Goal: Task Accomplishment & Management: Manage account settings

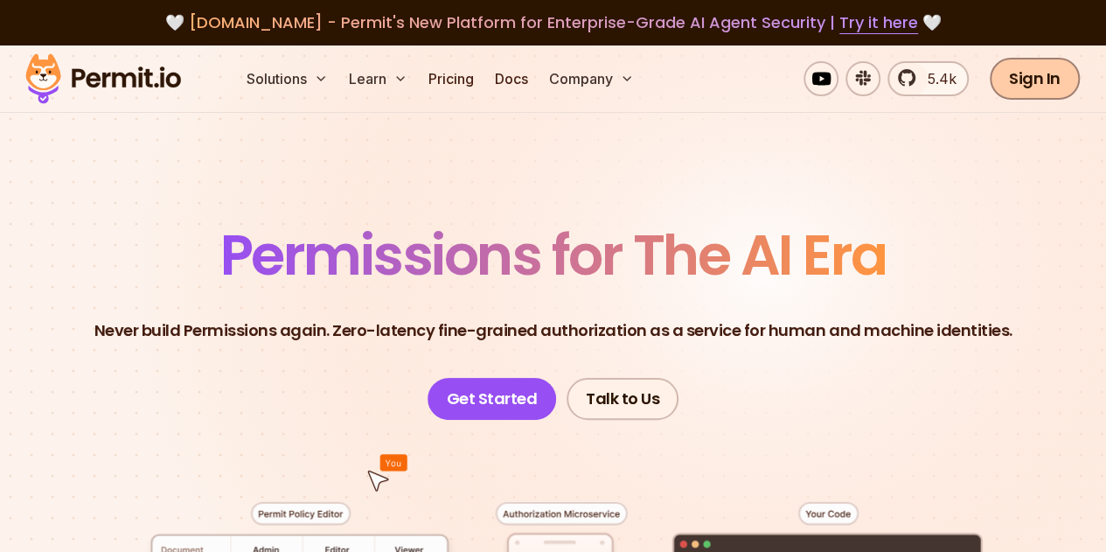
click at [1026, 90] on link "Sign In" at bounding box center [1035, 79] width 90 height 42
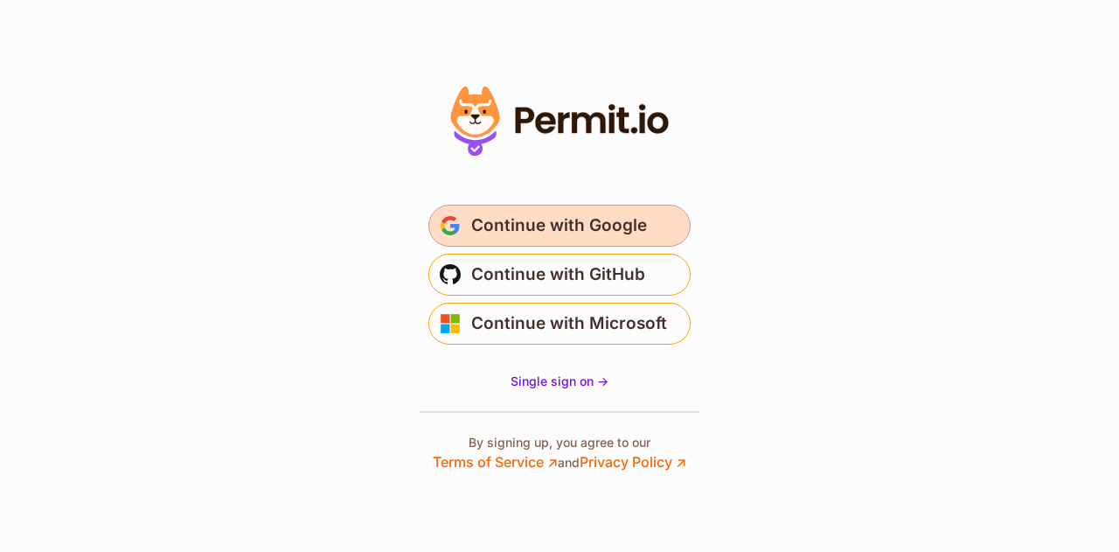
click at [608, 219] on span "Continue with Google" at bounding box center [559, 226] width 176 height 28
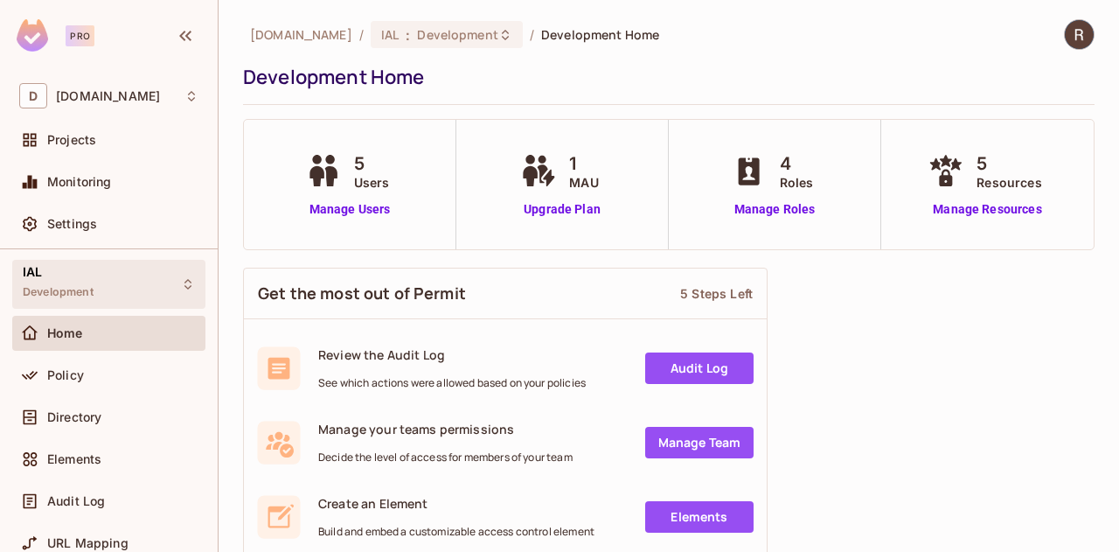
click at [88, 280] on div "IAL Development" at bounding box center [58, 284] width 71 height 38
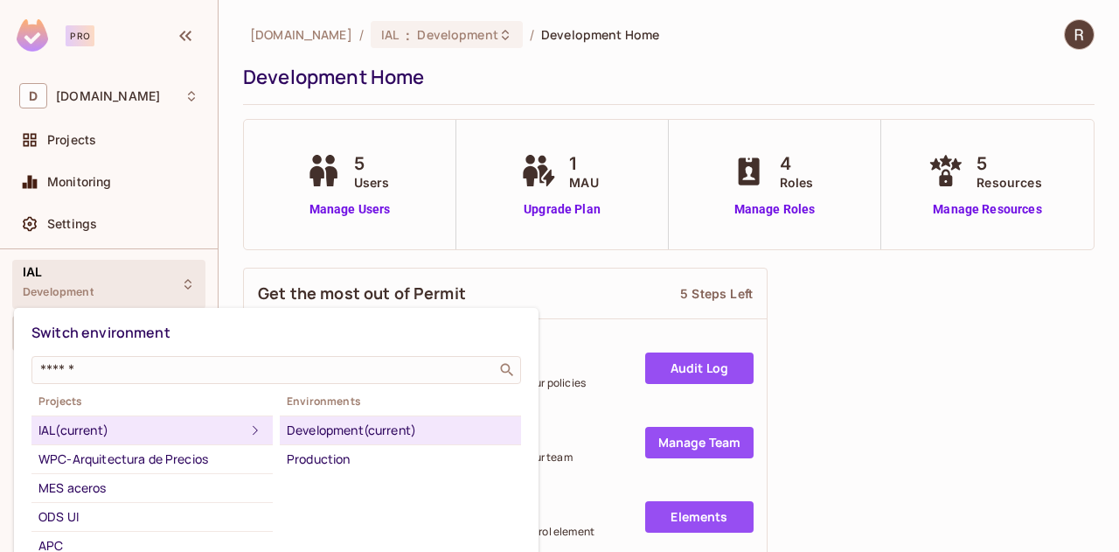
click at [51, 276] on div at bounding box center [559, 276] width 1119 height 552
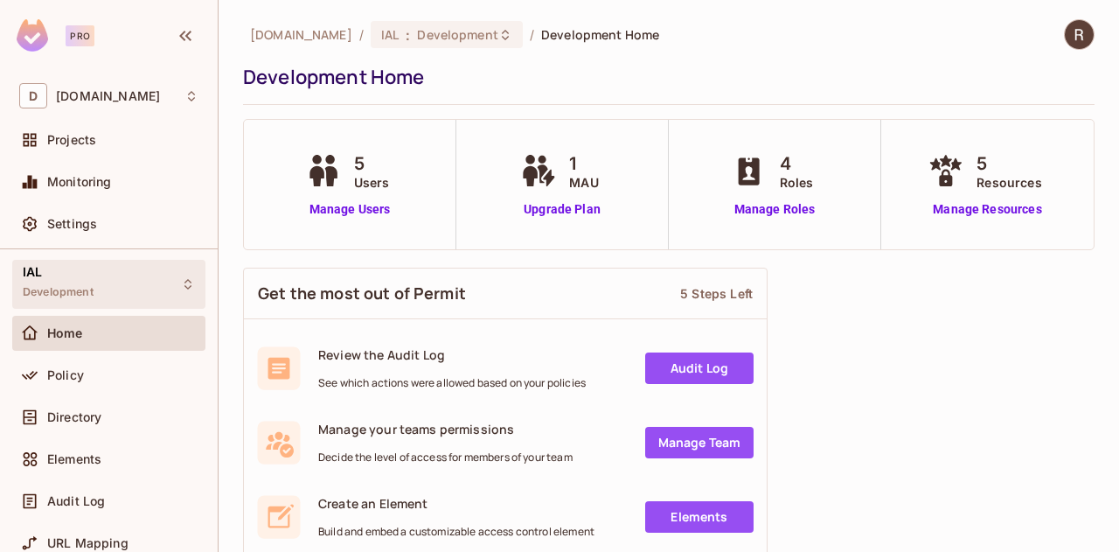
click at [52, 287] on span "Development" at bounding box center [58, 292] width 71 height 14
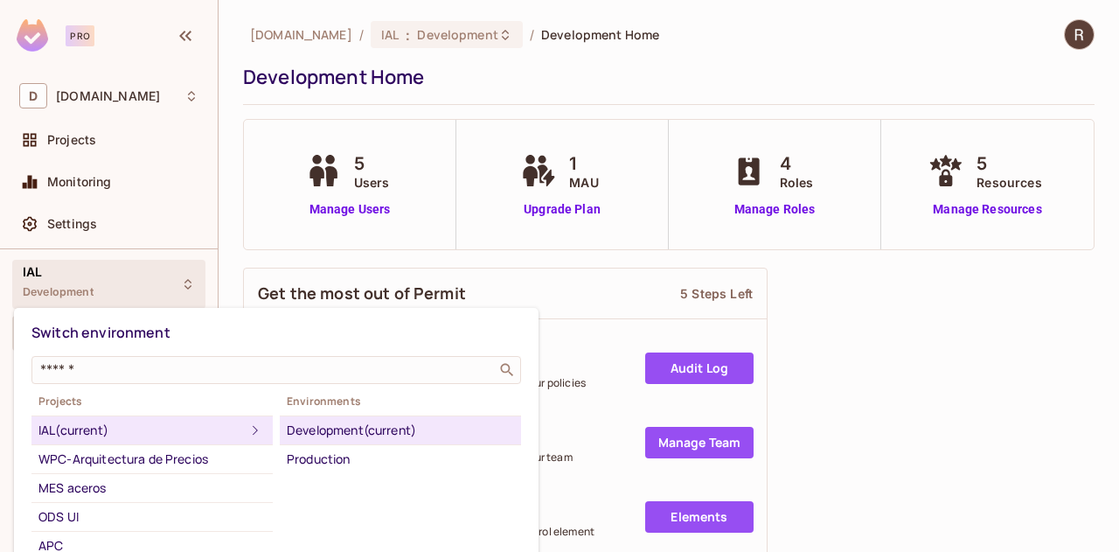
click at [321, 430] on div "Development (current)" at bounding box center [400, 430] width 227 height 21
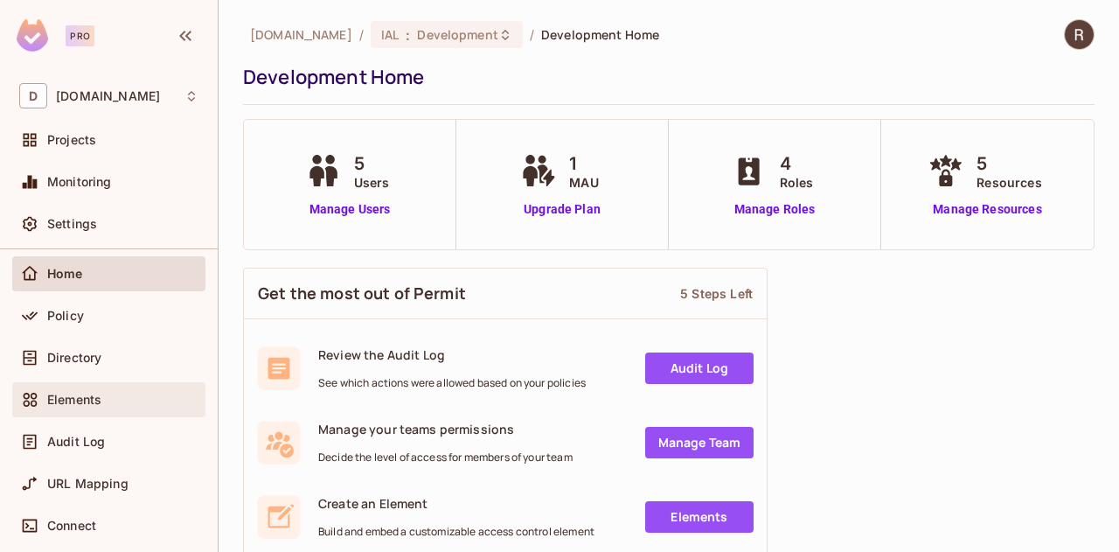
scroll to position [87, 0]
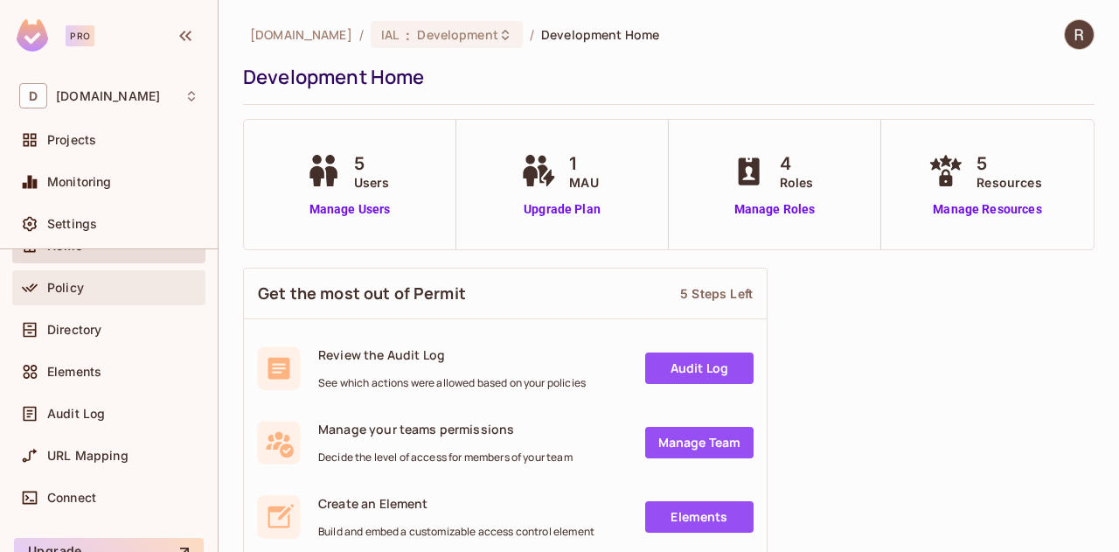
click at [61, 288] on span "Policy" at bounding box center [65, 288] width 37 height 14
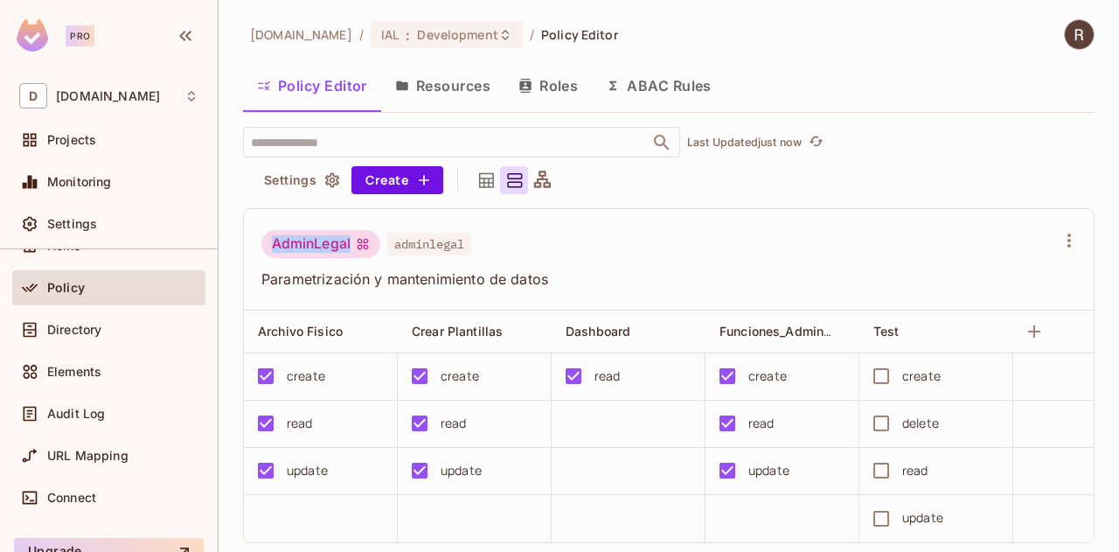
drag, startPoint x: 274, startPoint y: 243, endPoint x: 379, endPoint y: 253, distance: 106.2
click at [379, 253] on div "AdminLegal adminlegal" at bounding box center [366, 246] width 210 height 33
click at [284, 235] on div "AdminLegal" at bounding box center [320, 244] width 119 height 28
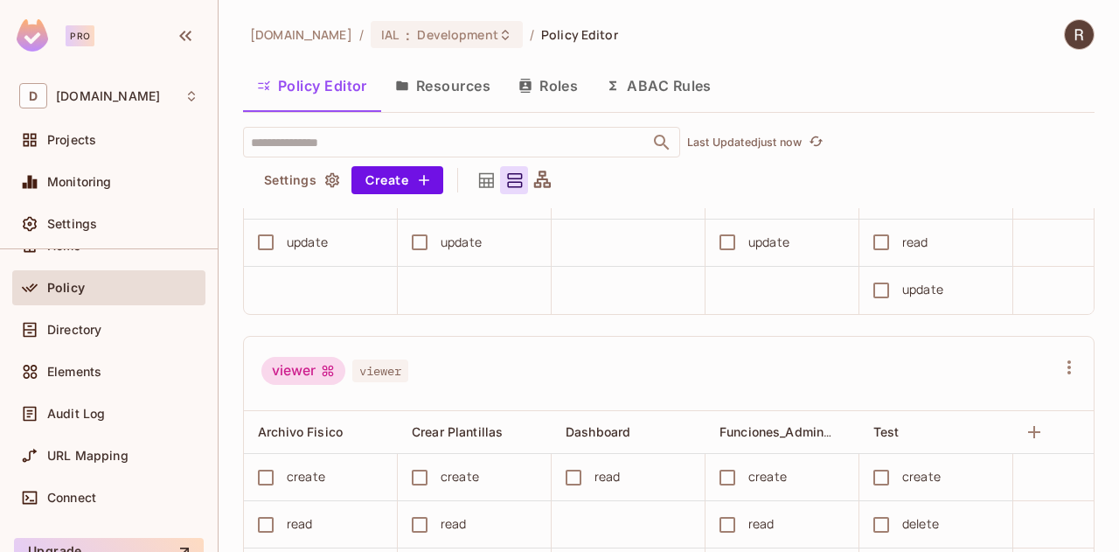
scroll to position [930, 0]
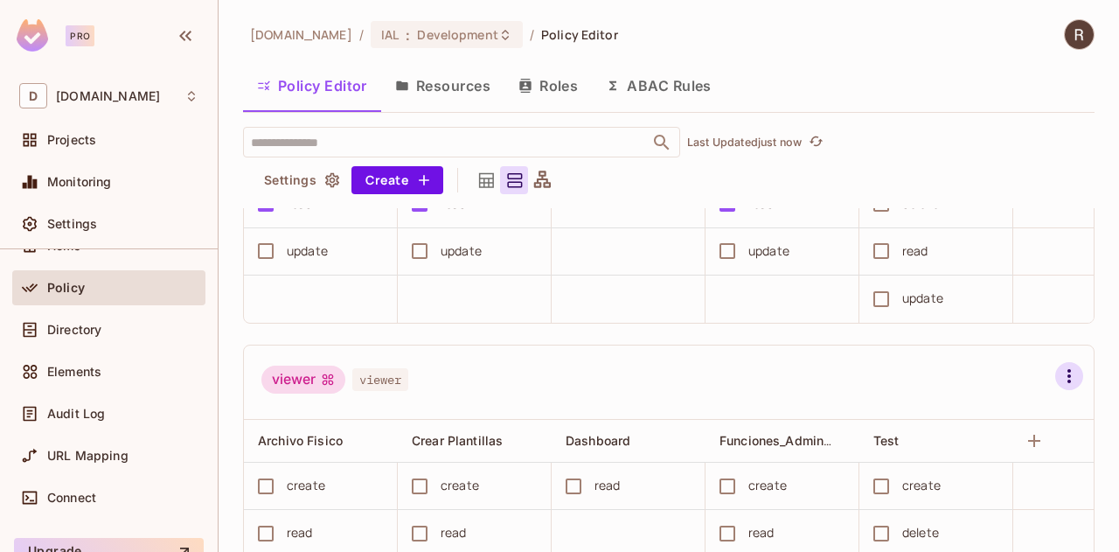
click at [1059, 386] on icon "button" at bounding box center [1069, 375] width 21 height 21
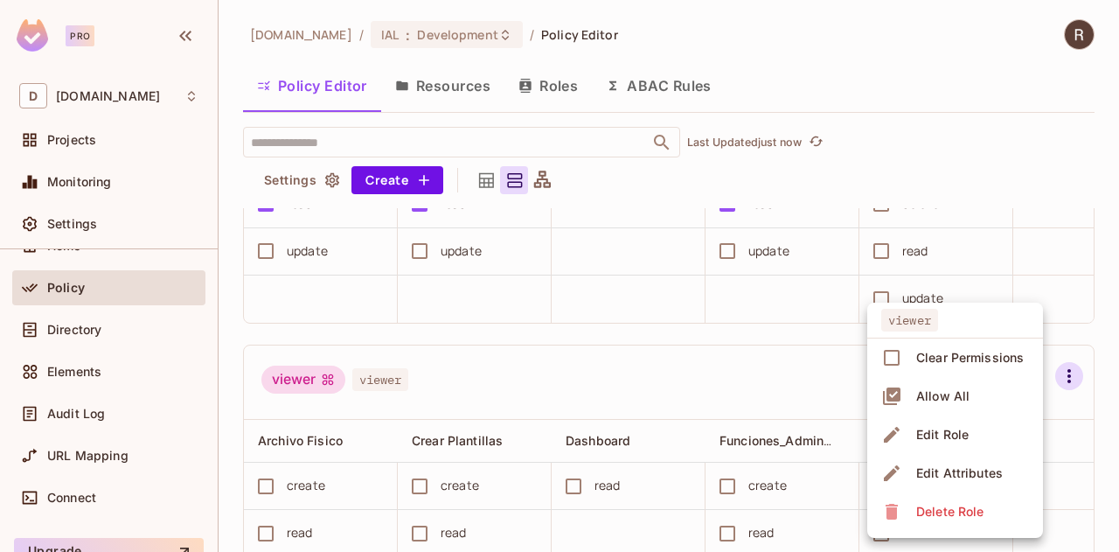
click at [956, 515] on div "Delete Role" at bounding box center [949, 511] width 67 height 17
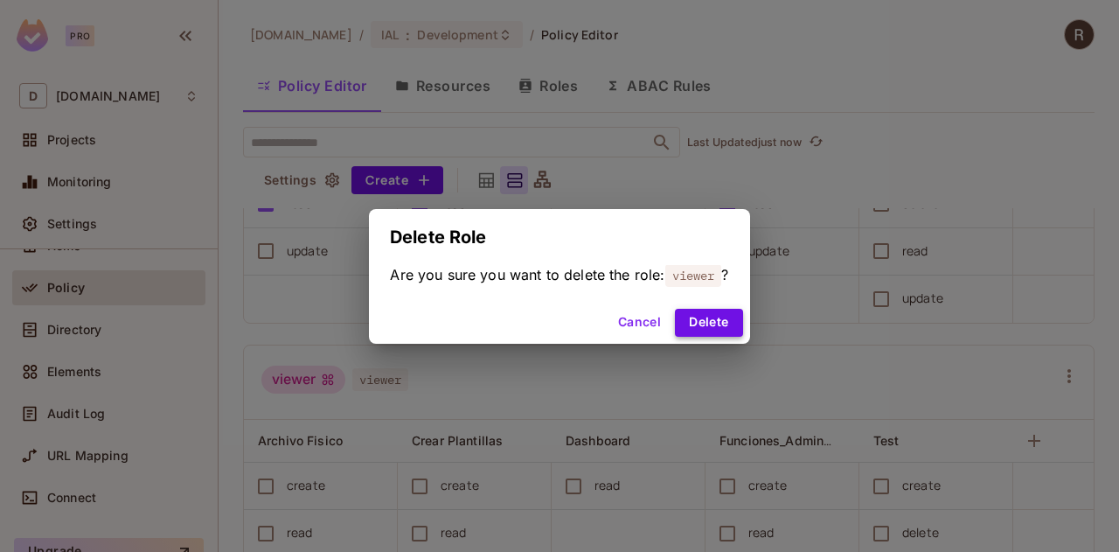
click at [705, 314] on button "Delete" at bounding box center [708, 323] width 67 height 28
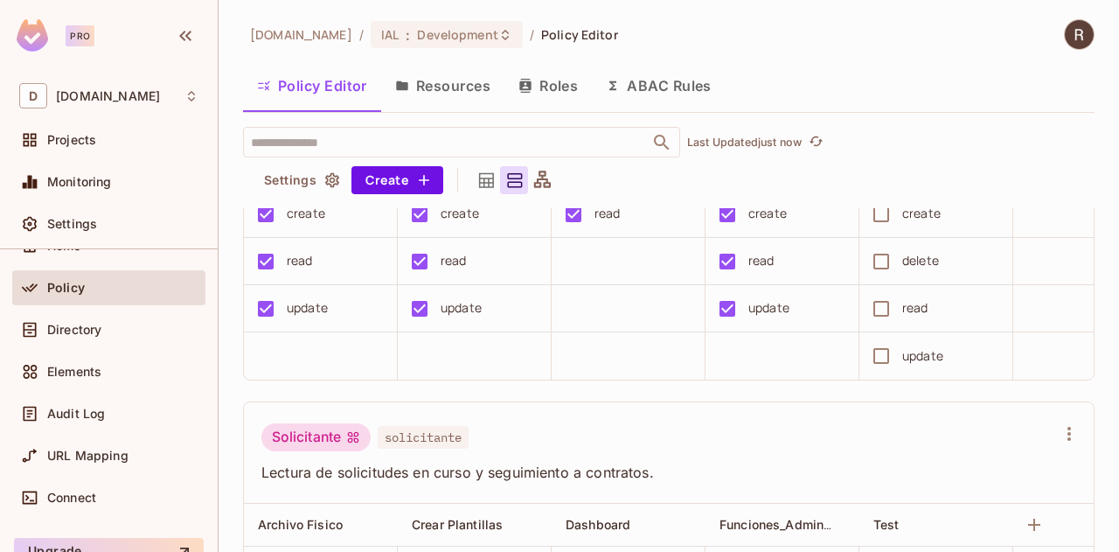
scroll to position [493, 0]
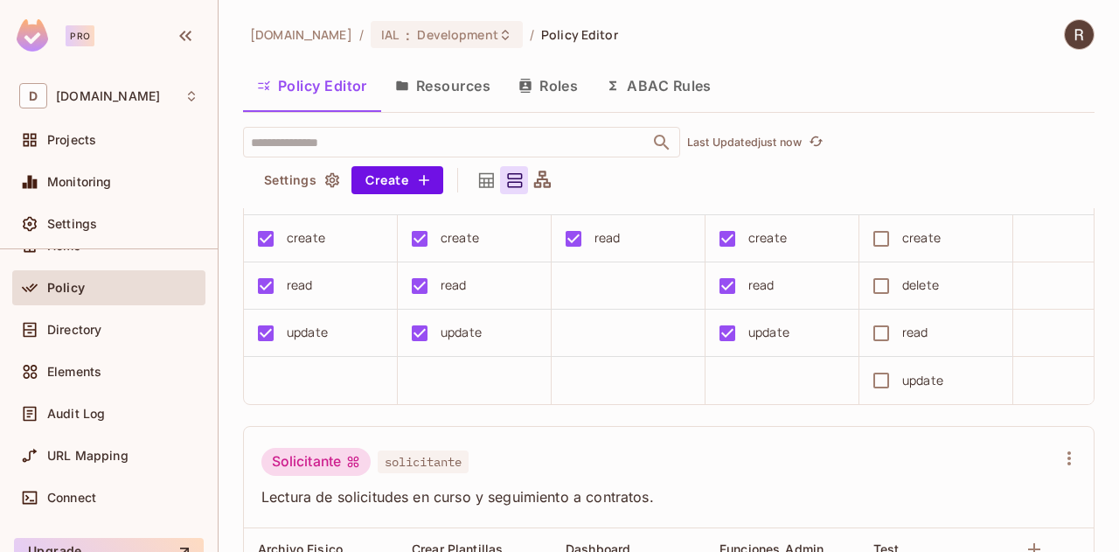
click at [442, 87] on button "Resources" at bounding box center [442, 86] width 123 height 44
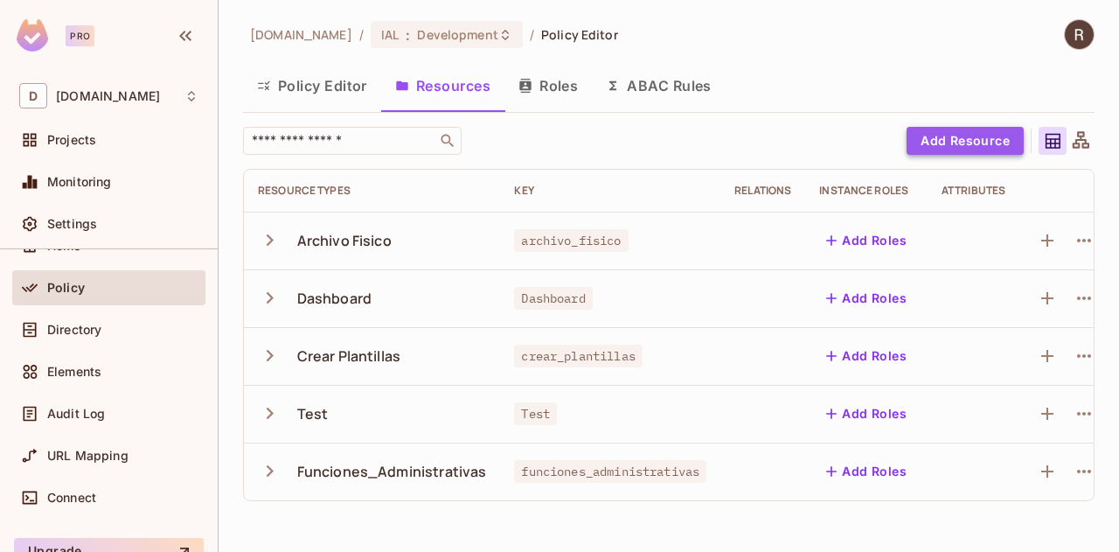
click at [979, 135] on button "Add Resource" at bounding box center [965, 141] width 117 height 28
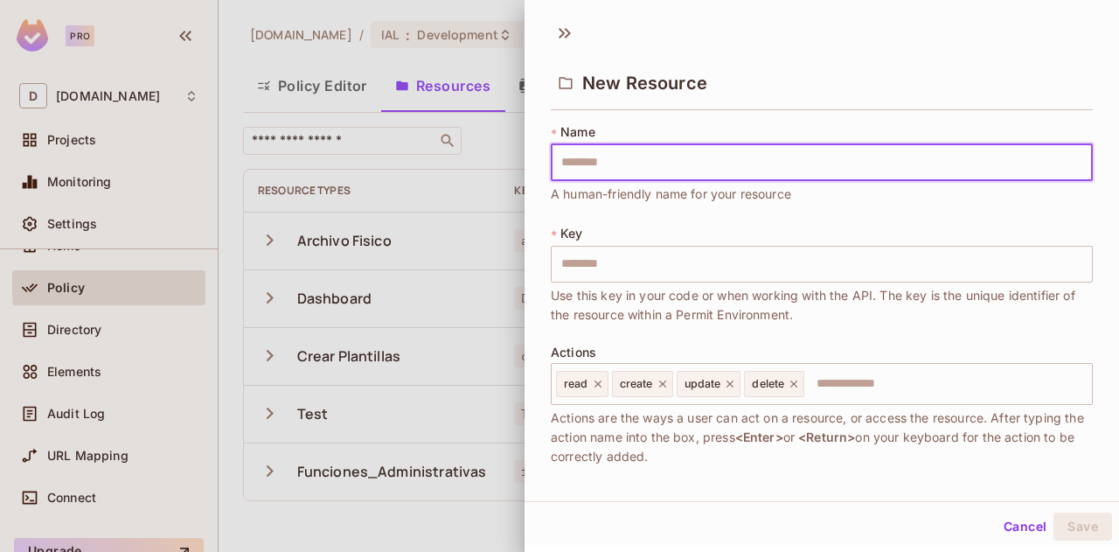
type input "*"
type input "**"
type input "***"
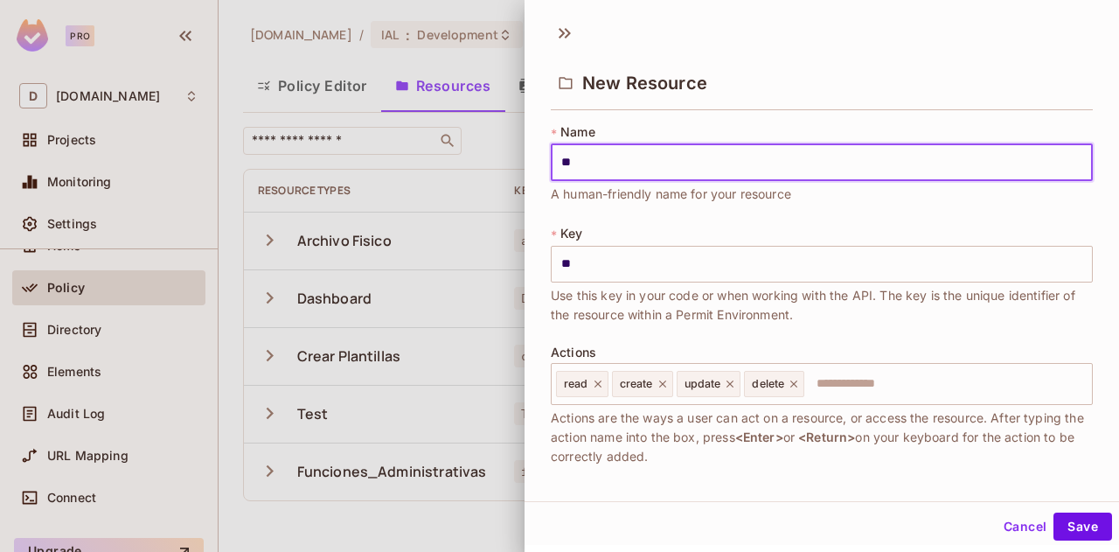
type input "***"
type input "****"
type input "*****"
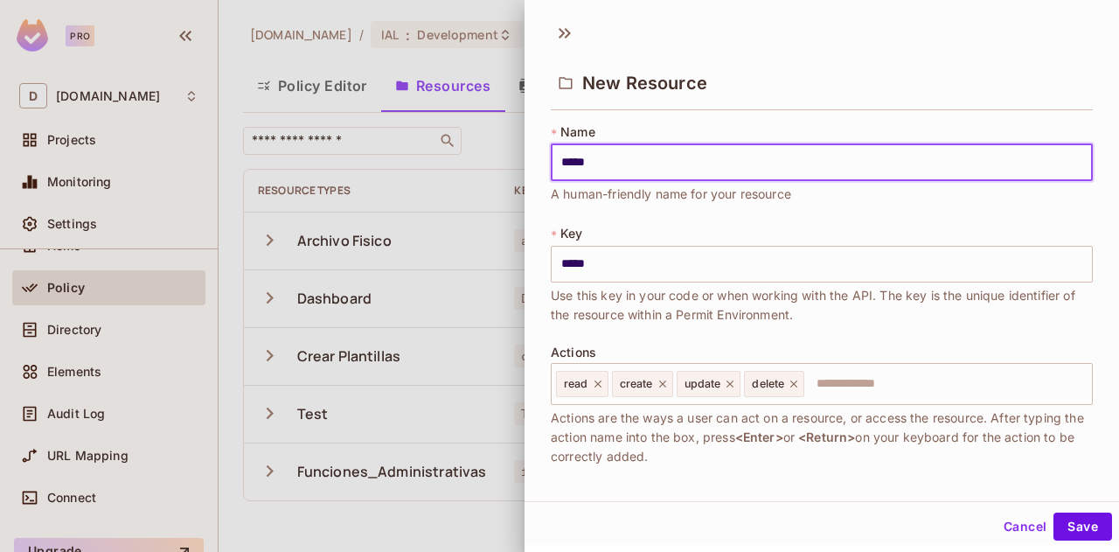
type input "******"
type input "*******"
type input "********"
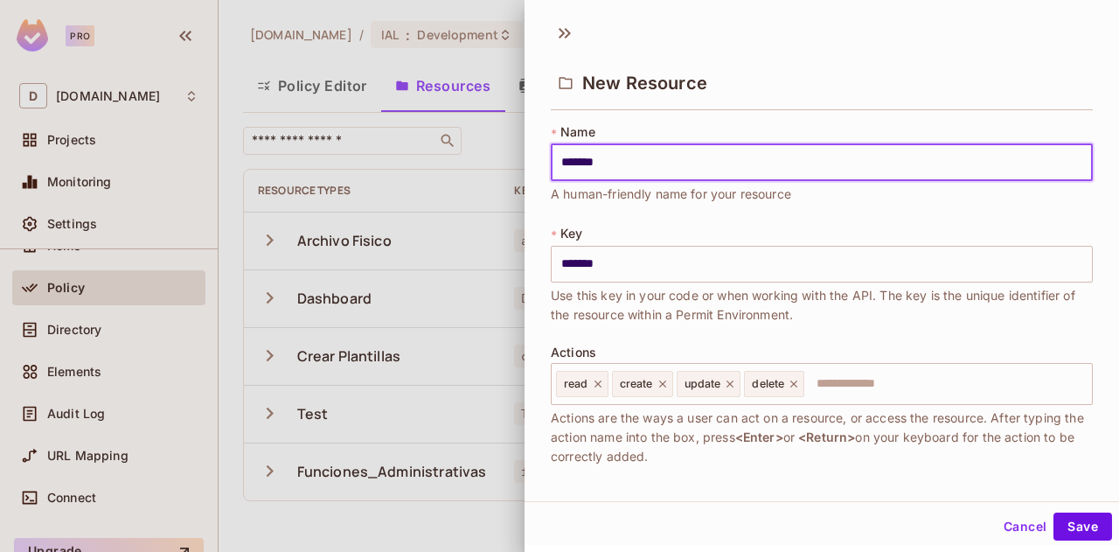
type input "********"
type input "*********"
drag, startPoint x: 689, startPoint y: 161, endPoint x: 470, endPoint y: 149, distance: 218.9
click at [470, 149] on div "New Resource * Name ********* ​ A human-friendly name for your resource * Key *…" at bounding box center [559, 276] width 1119 height 552
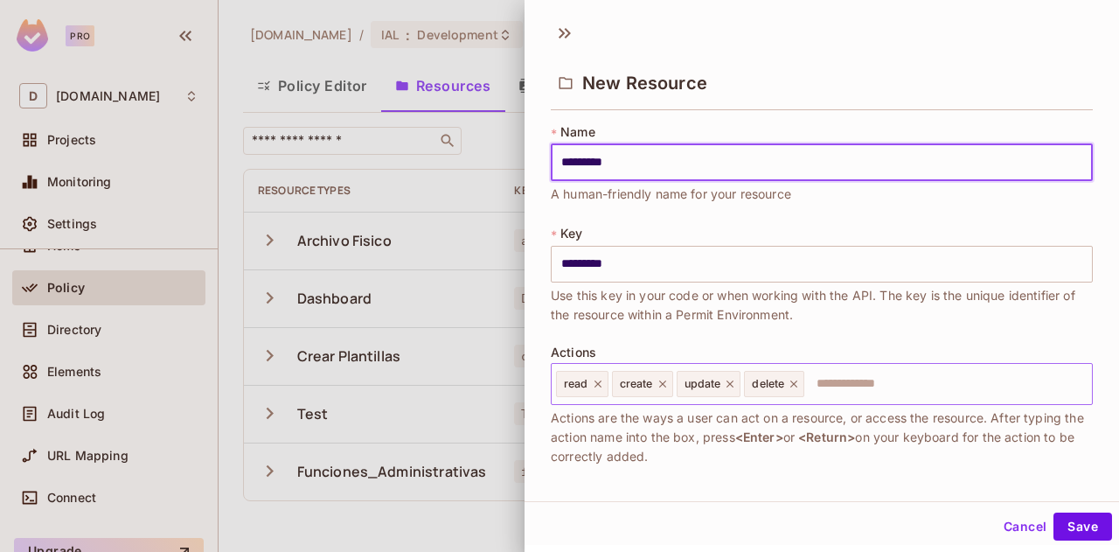
type input "*********"
click at [845, 389] on input "text" at bounding box center [945, 383] width 279 height 35
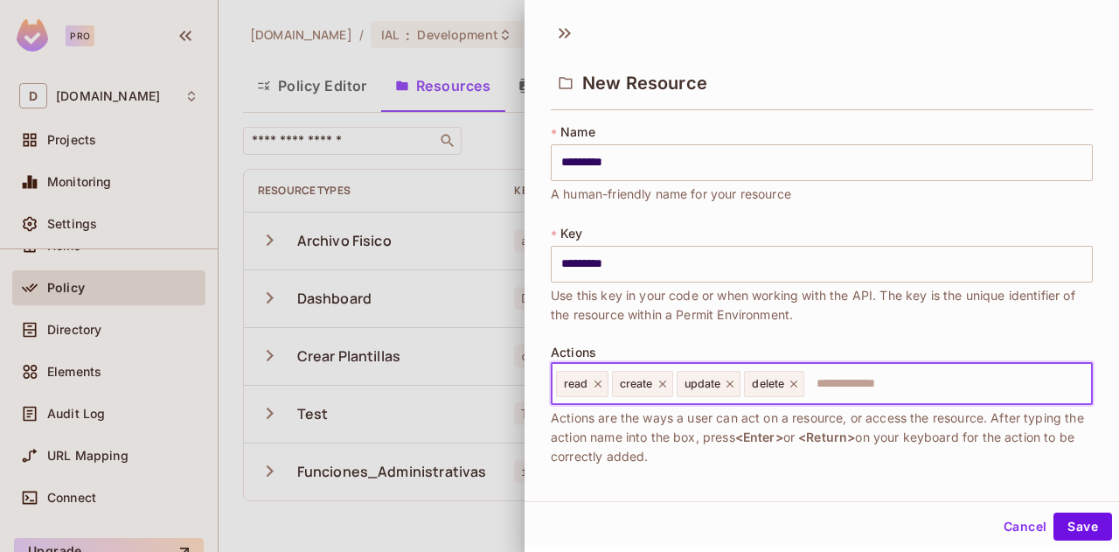
click at [838, 380] on input "text" at bounding box center [945, 383] width 279 height 35
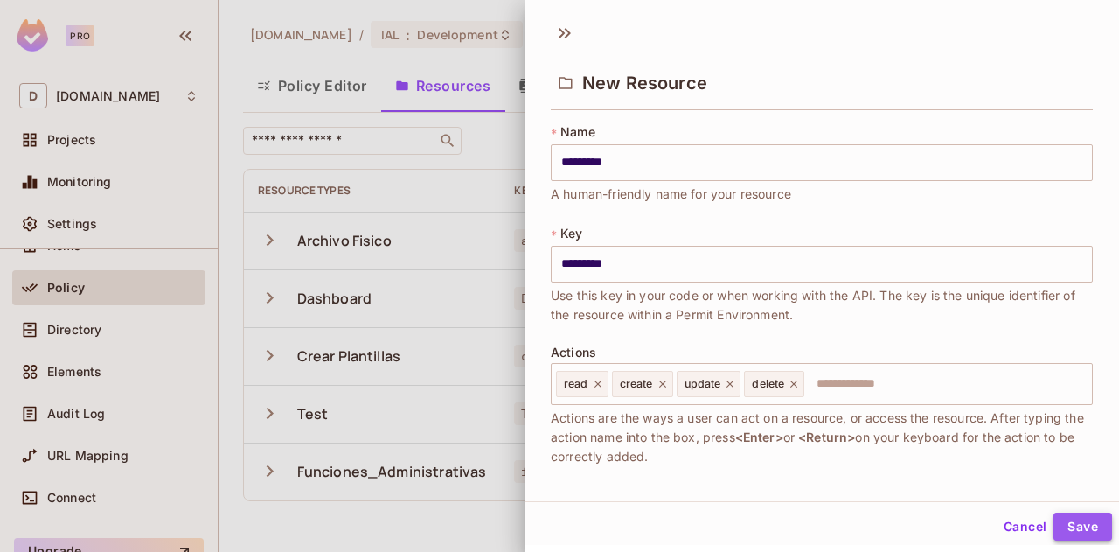
click at [1074, 525] on button "Save" at bounding box center [1082, 526] width 59 height 28
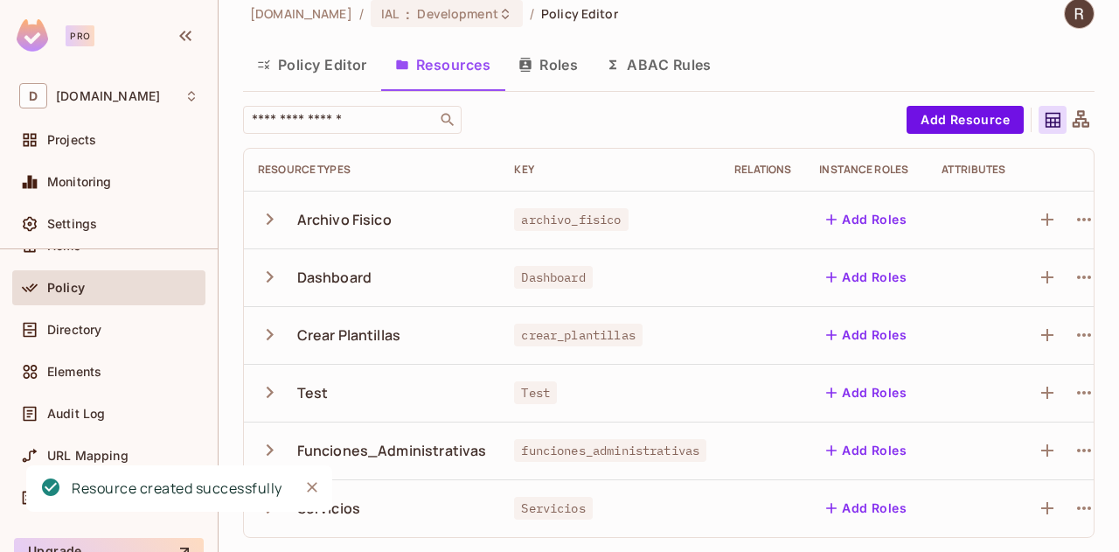
scroll to position [33, 0]
click at [310, 488] on icon "Close" at bounding box center [312, 487] width 10 height 10
click at [548, 56] on button "Roles" at bounding box center [547, 65] width 87 height 44
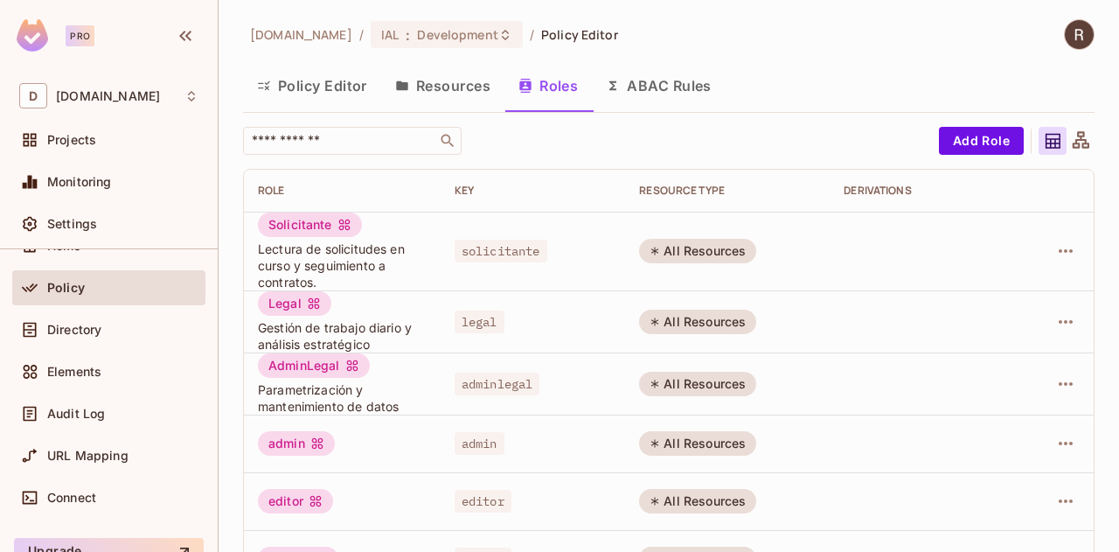
click at [418, 87] on button "Resources" at bounding box center [442, 86] width 123 height 44
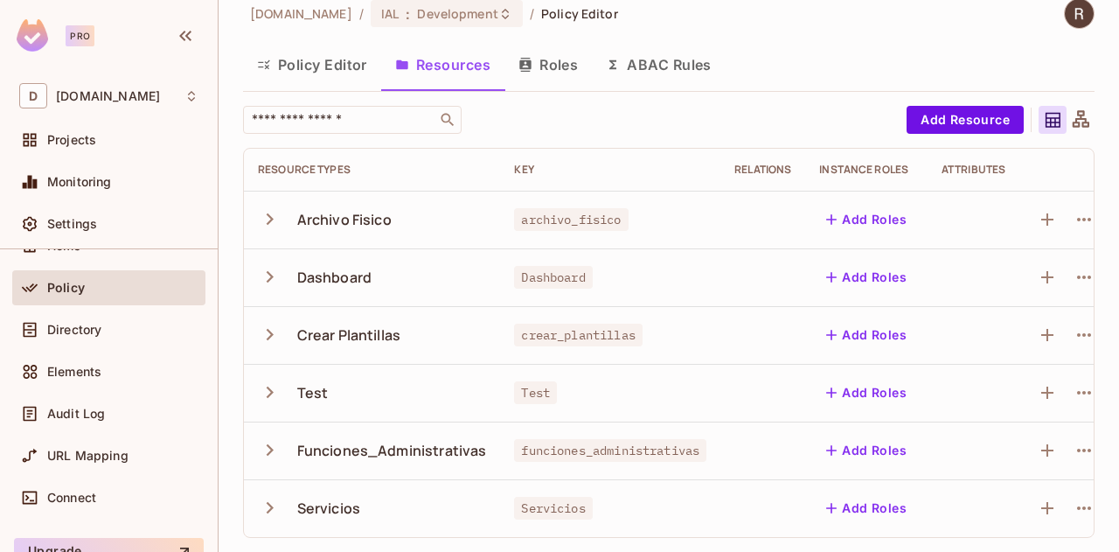
scroll to position [33, 0]
click at [890, 497] on button "Add Roles" at bounding box center [866, 508] width 94 height 28
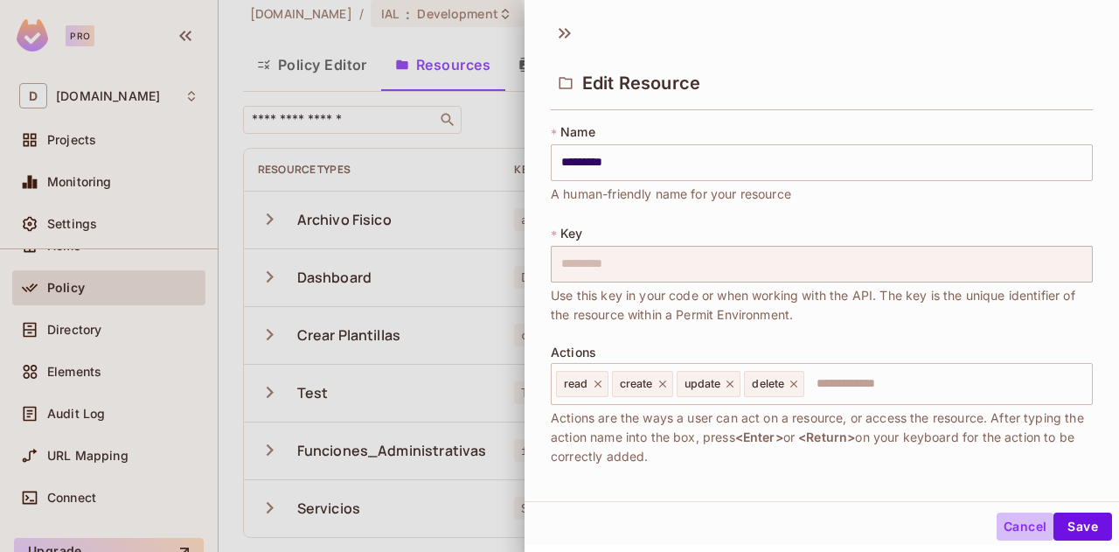
click at [1011, 522] on button "Cancel" at bounding box center [1025, 526] width 57 height 28
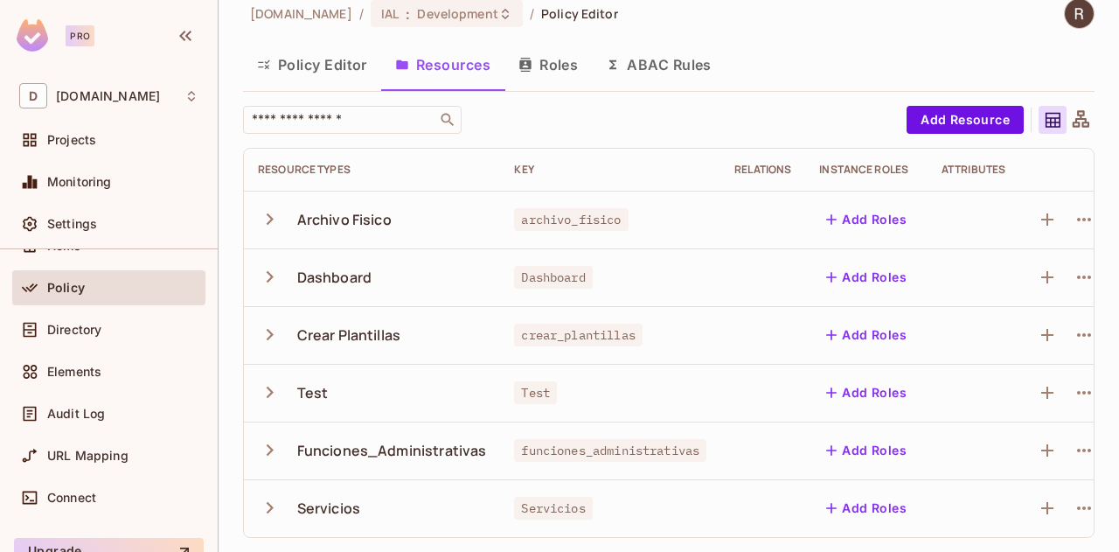
click at [274, 496] on icon "button" at bounding box center [270, 508] width 24 height 24
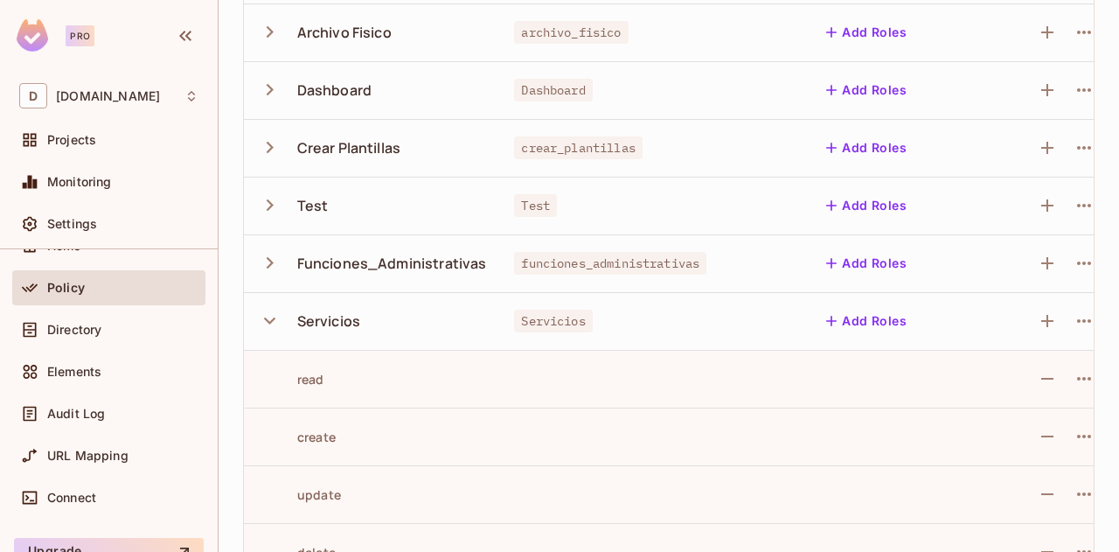
scroll to position [264, 0]
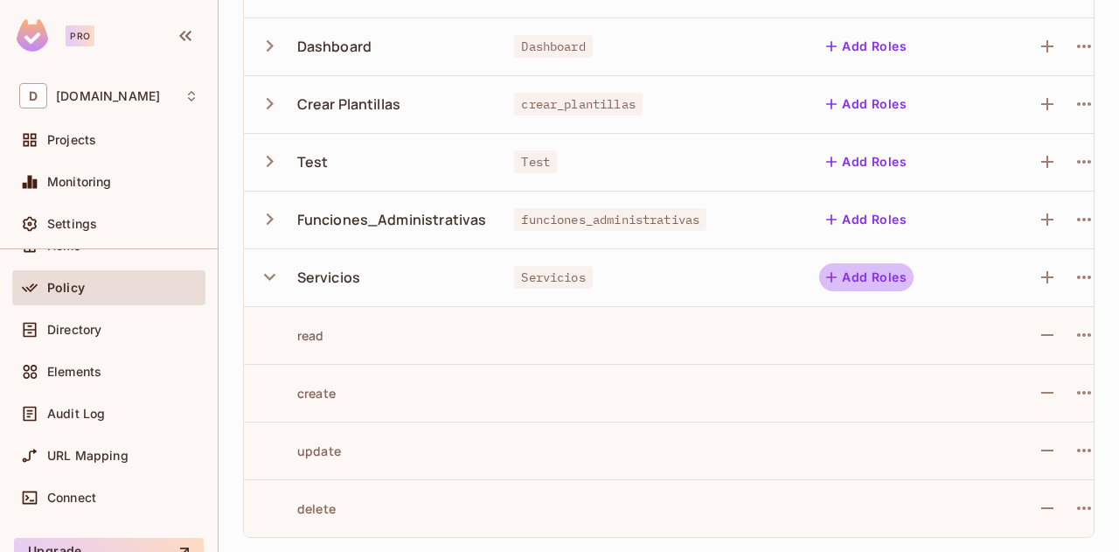
click at [881, 265] on button "Add Roles" at bounding box center [866, 277] width 94 height 28
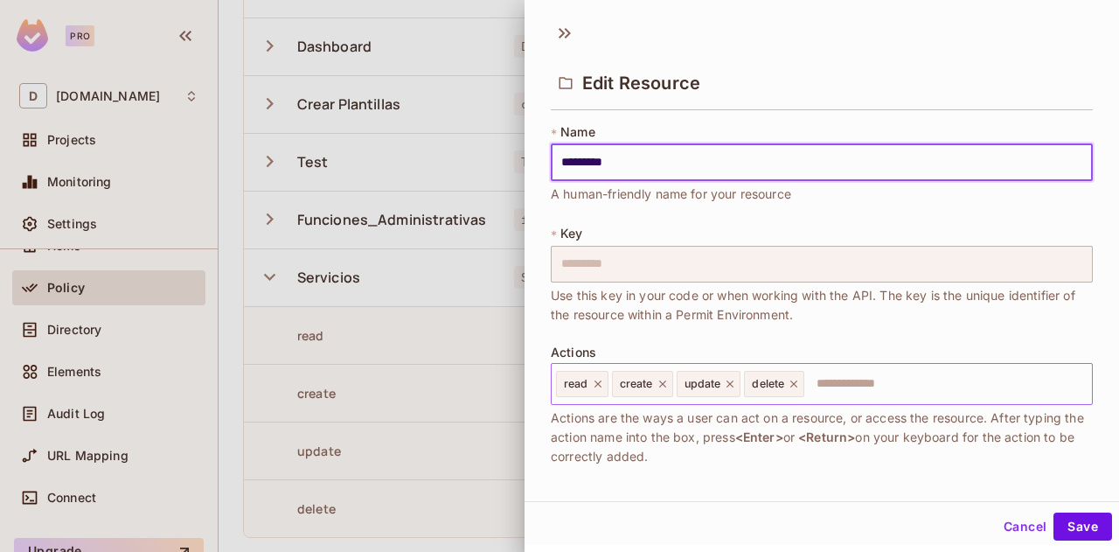
click at [885, 386] on input "text" at bounding box center [945, 383] width 279 height 35
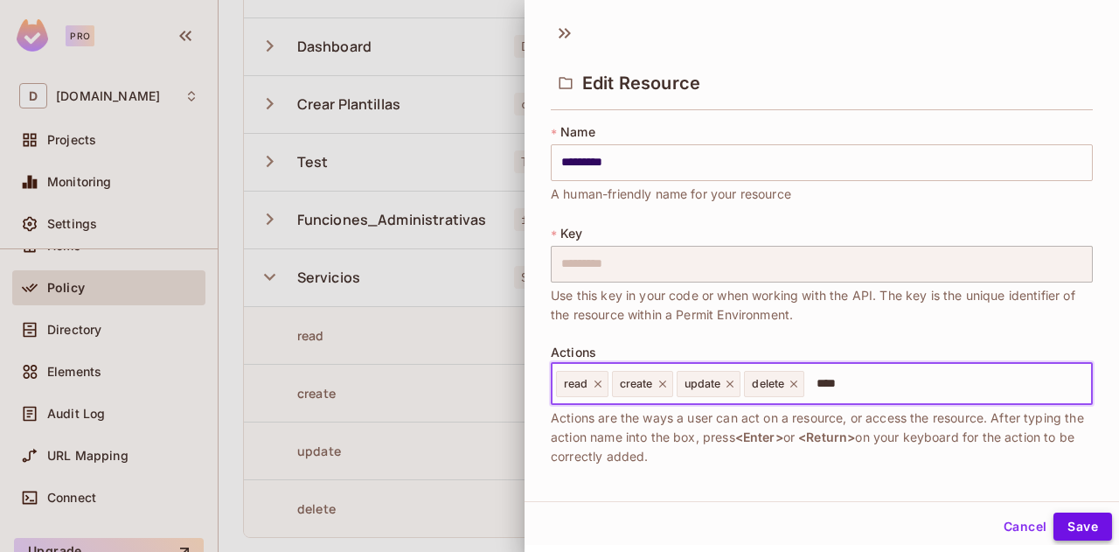
type input "****"
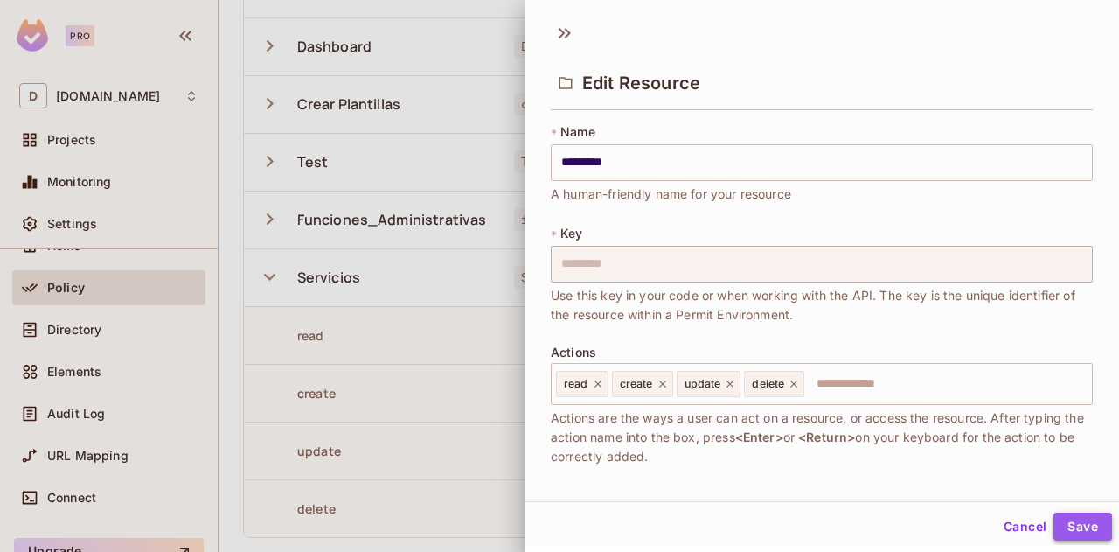
click at [1074, 526] on button "Save" at bounding box center [1082, 526] width 59 height 28
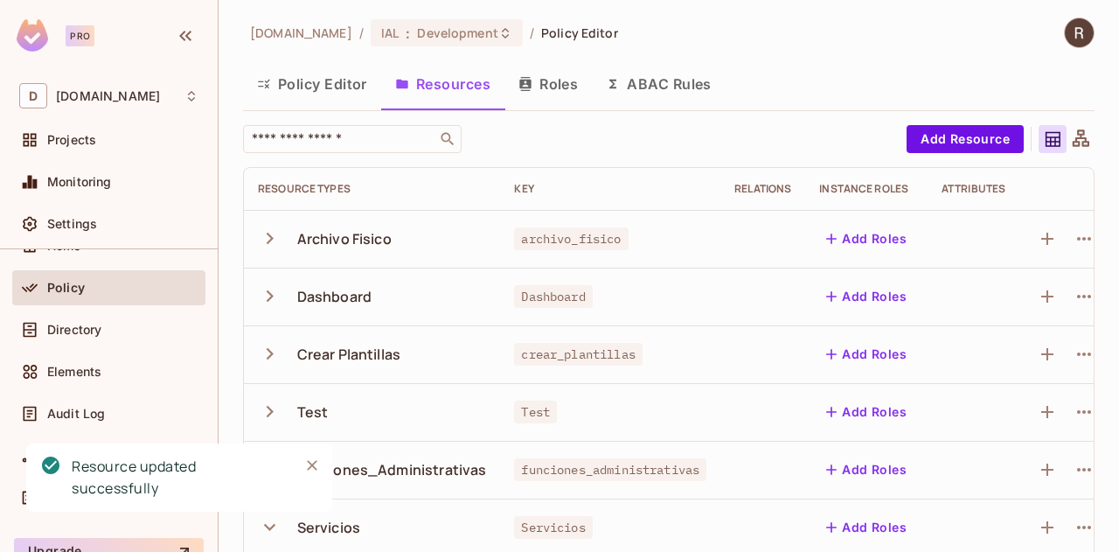
scroll to position [0, 0]
click at [569, 87] on button "Roles" at bounding box center [547, 86] width 87 height 44
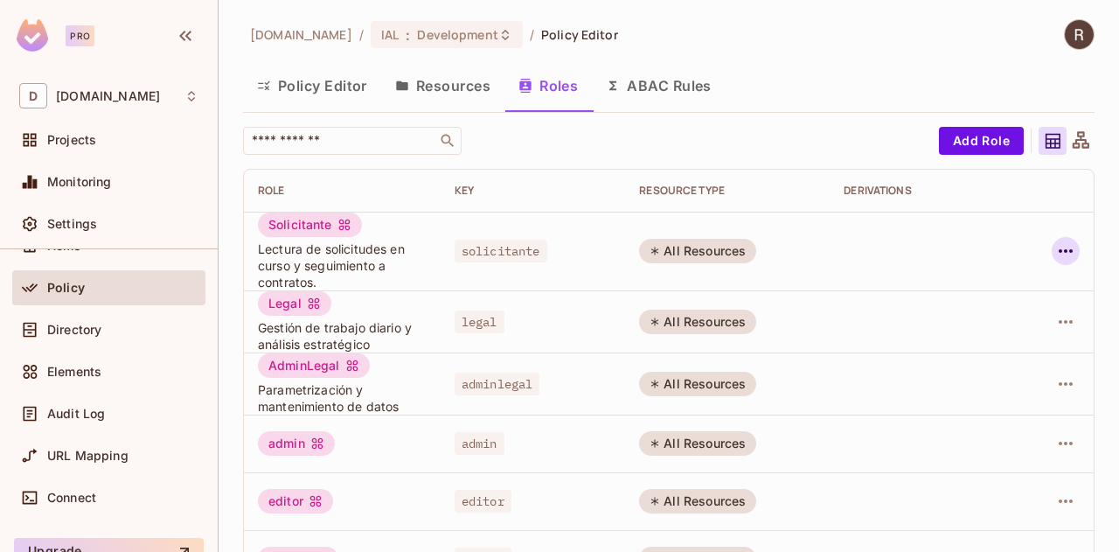
click at [1055, 251] on icon "button" at bounding box center [1065, 250] width 21 height 21
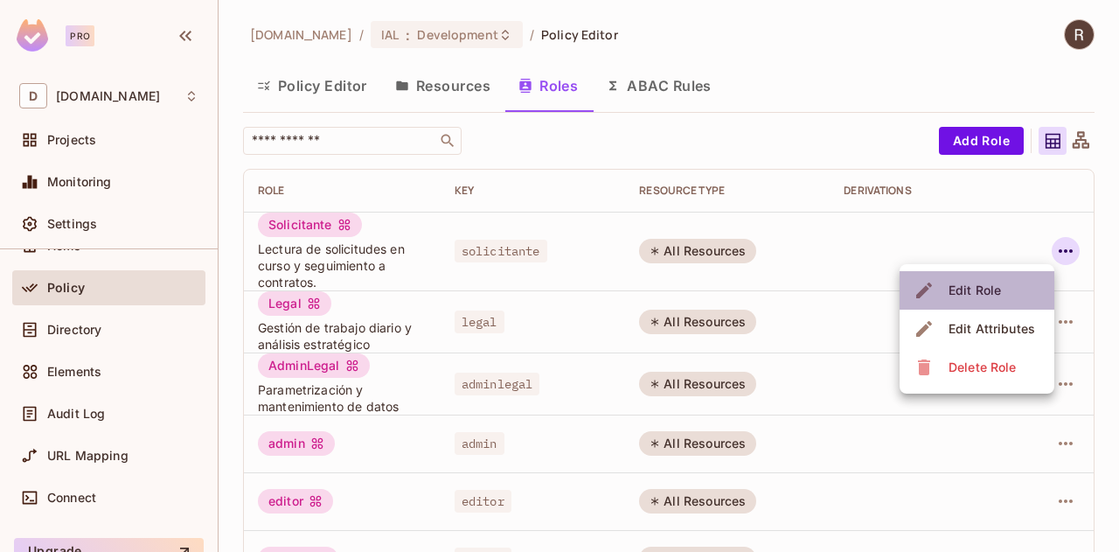
click at [984, 286] on div "Edit Role" at bounding box center [975, 290] width 52 height 17
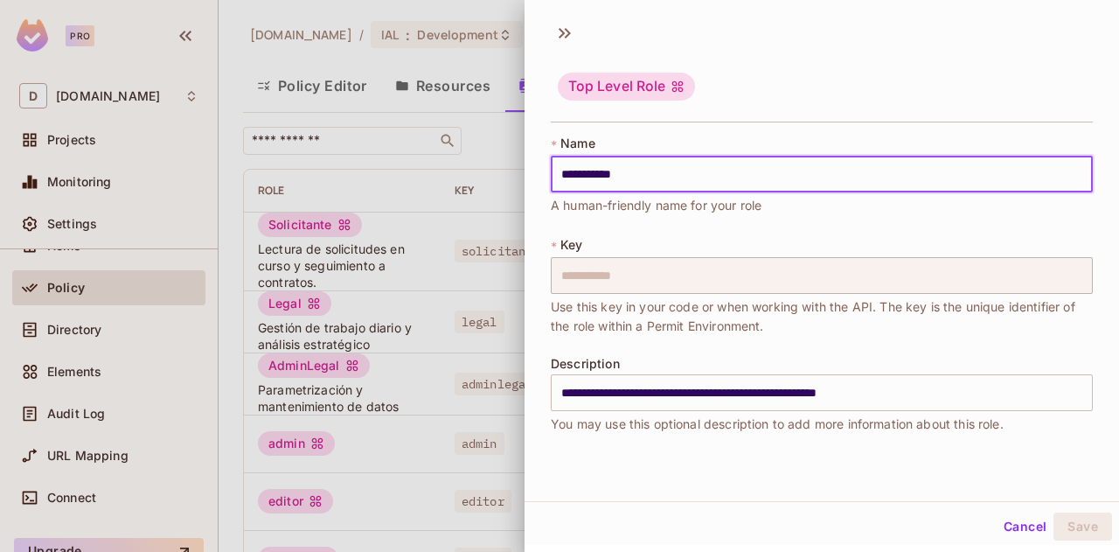
drag, startPoint x: 658, startPoint y: 176, endPoint x: 504, endPoint y: 158, distance: 155.7
click at [504, 158] on div "**********" at bounding box center [559, 276] width 1119 height 552
click at [998, 530] on button "Cancel" at bounding box center [1025, 525] width 57 height 28
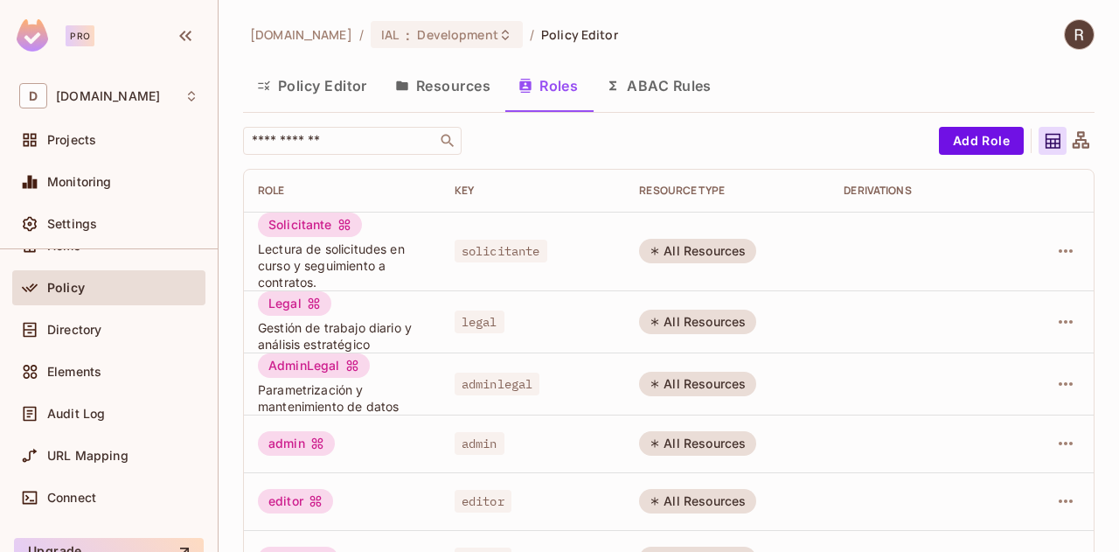
click at [669, 86] on button "ABAC Rules" at bounding box center [659, 86] width 134 height 44
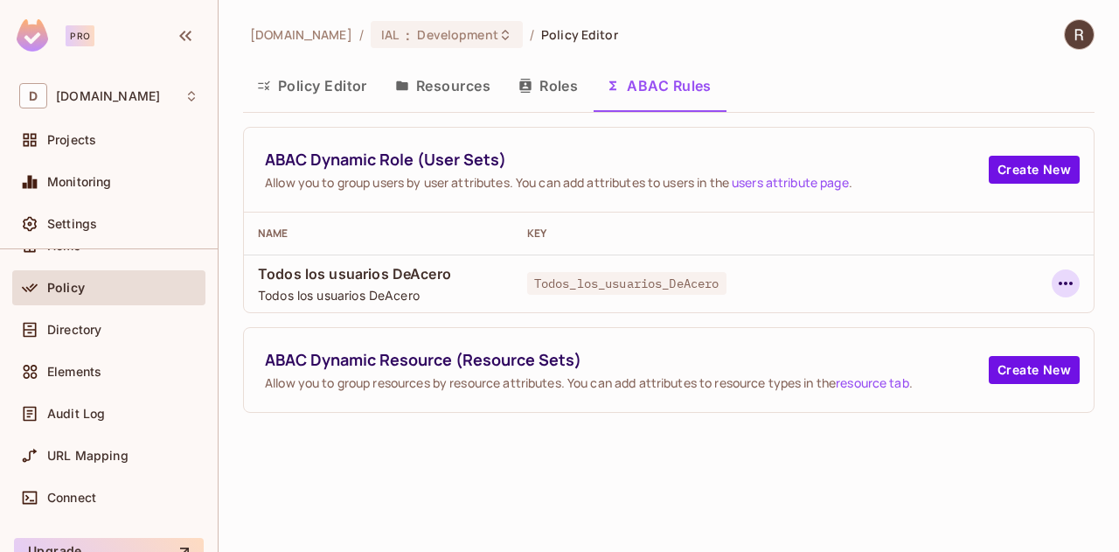
click at [1067, 289] on icon "button" at bounding box center [1065, 283] width 21 height 21
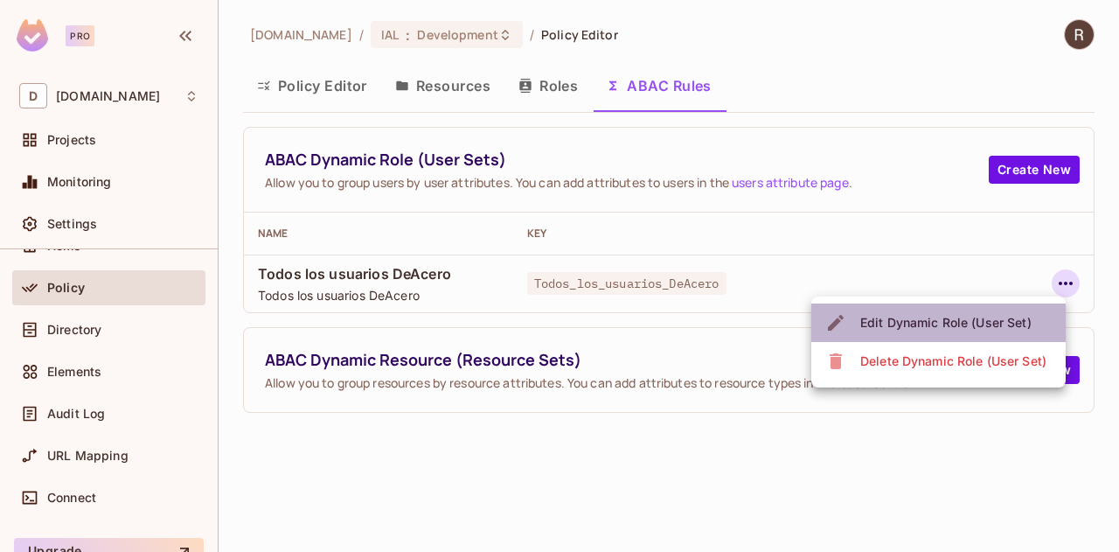
click at [943, 324] on div "Edit Dynamic Role (User Set)" at bounding box center [945, 322] width 171 height 17
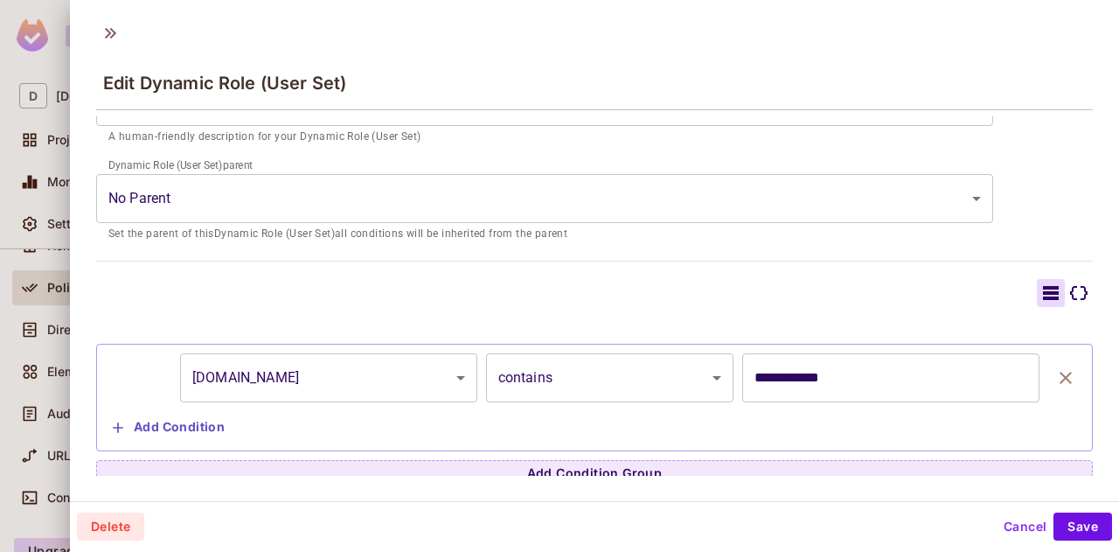
scroll to position [273, 0]
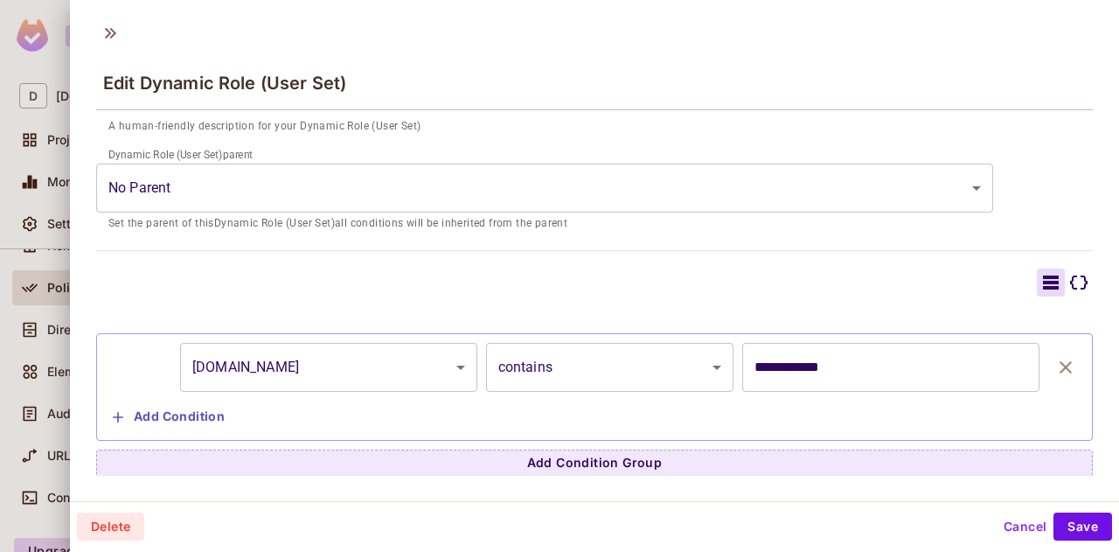
click at [845, 372] on input "**********" at bounding box center [890, 367] width 297 height 49
drag, startPoint x: 851, startPoint y: 365, endPoint x: 692, endPoint y: 351, distance: 159.7
click at [692, 351] on div "**********" at bounding box center [594, 367] width 977 height 49
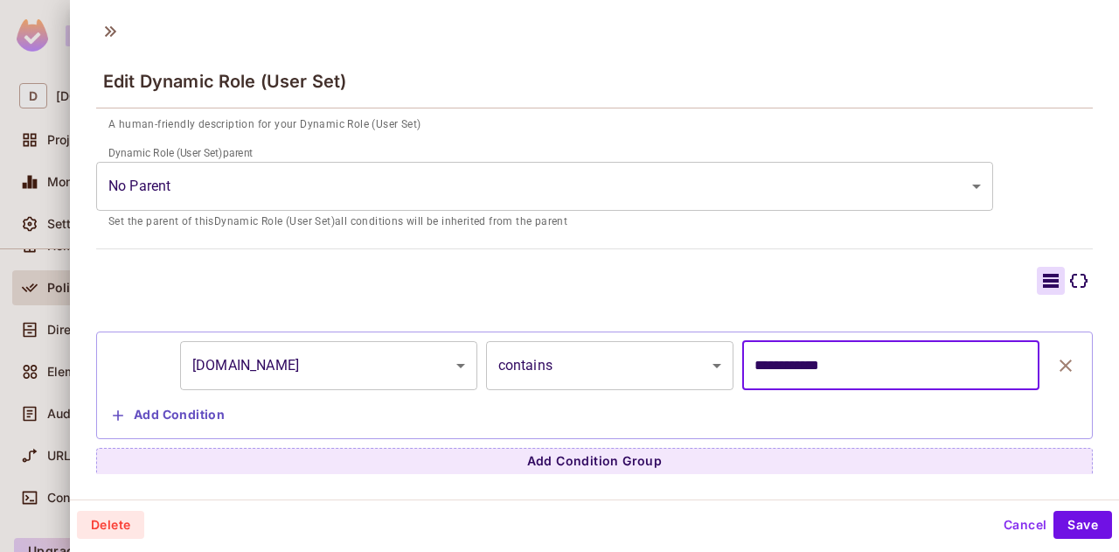
scroll to position [2, 0]
click at [173, 409] on button "Add Condition" at bounding box center [169, 415] width 126 height 28
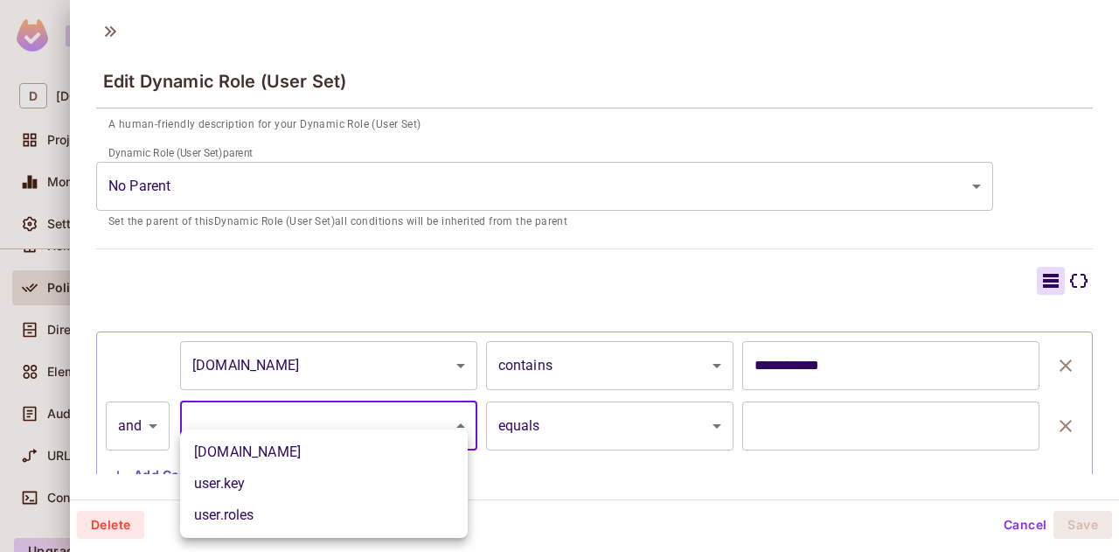
click at [456, 425] on body "**********" at bounding box center [559, 276] width 1119 height 552
click at [709, 275] on div at bounding box center [559, 276] width 1119 height 552
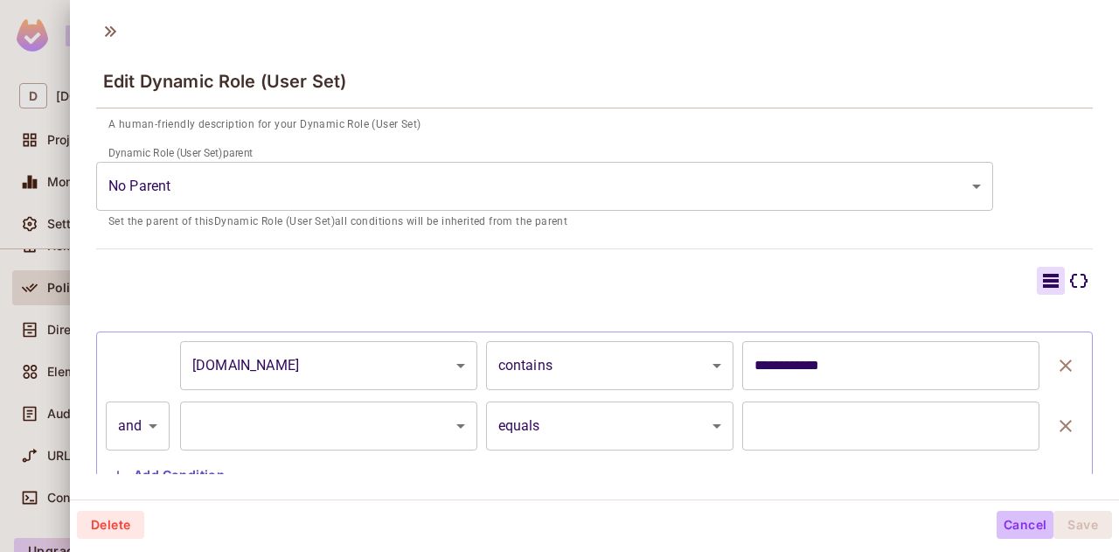
click at [1010, 524] on button "Cancel" at bounding box center [1025, 525] width 57 height 28
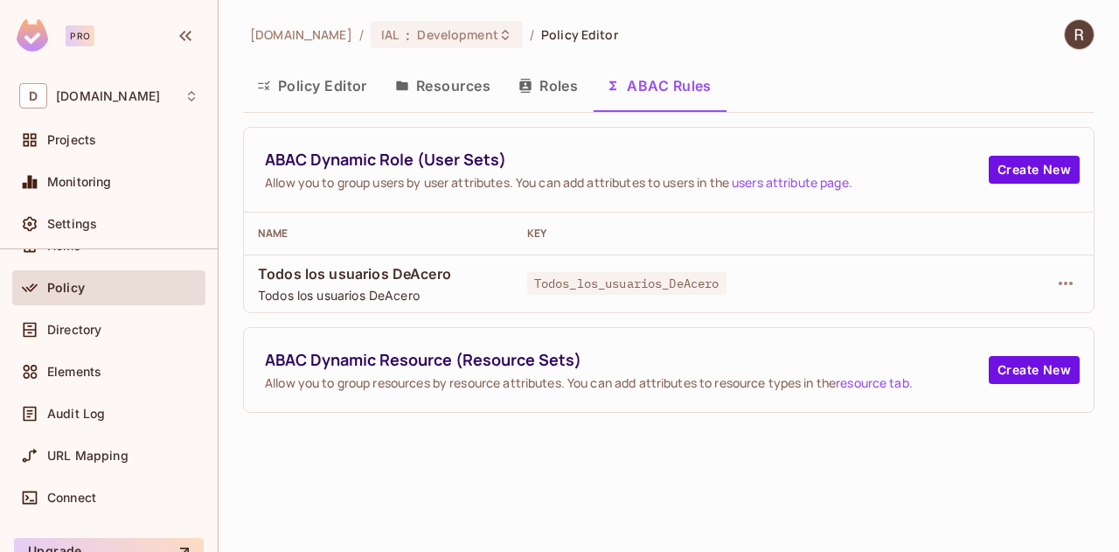
click at [459, 90] on button "Resources" at bounding box center [442, 86] width 123 height 44
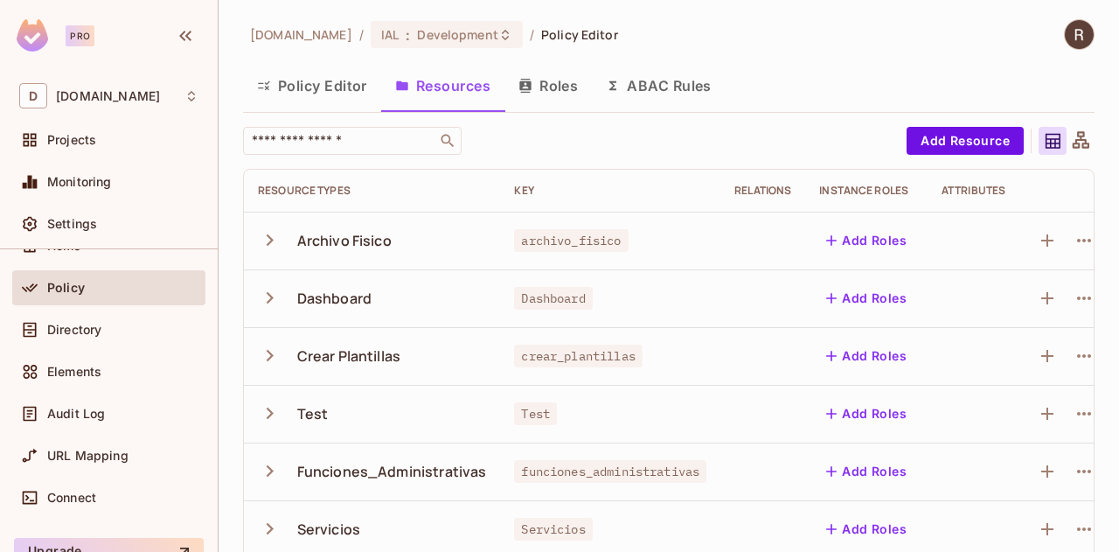
scroll to position [33, 0]
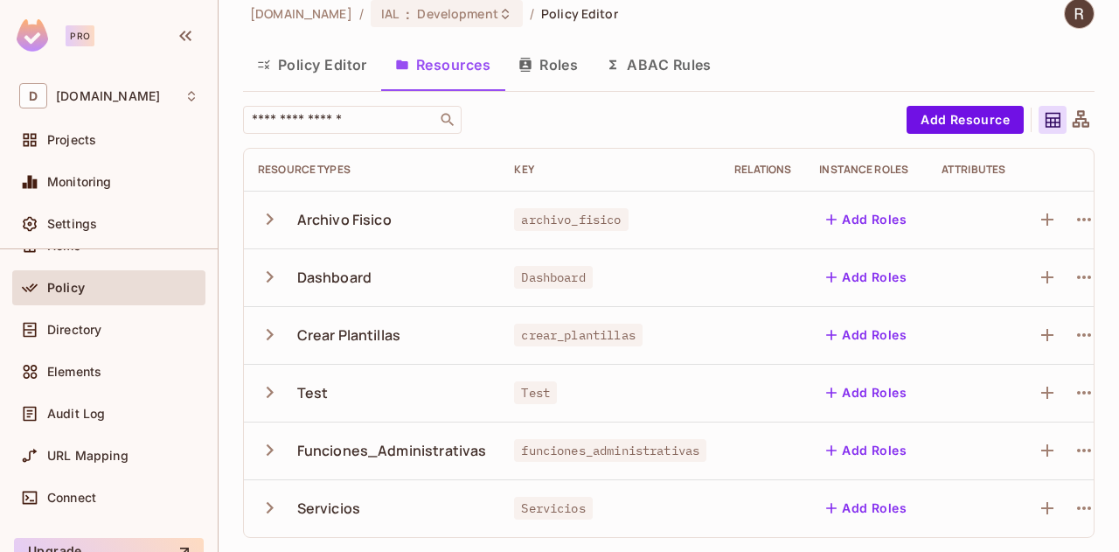
click at [269, 502] on icon "button" at bounding box center [270, 507] width 7 height 11
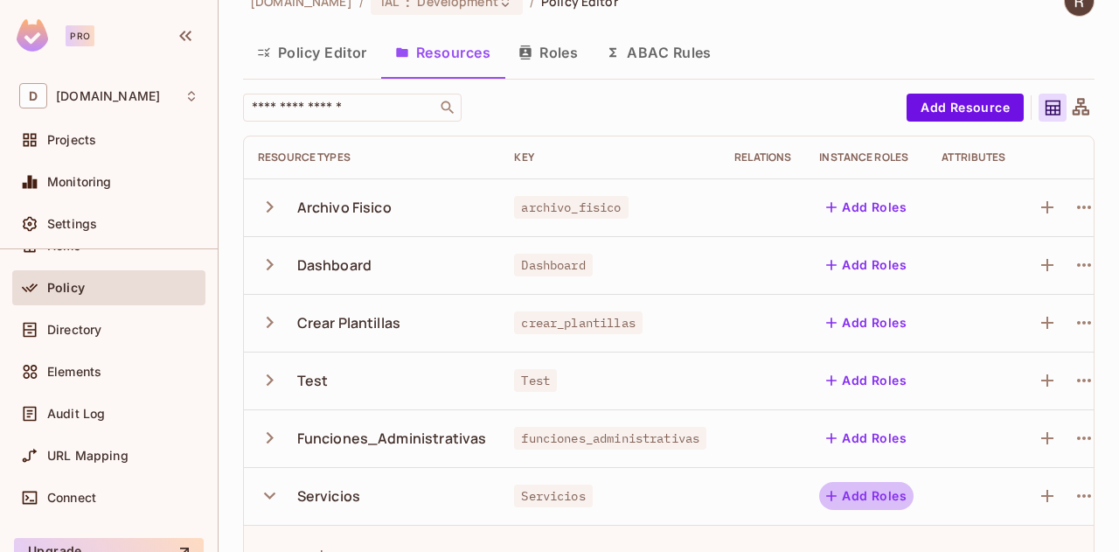
click at [867, 500] on button "Add Roles" at bounding box center [866, 496] width 94 height 28
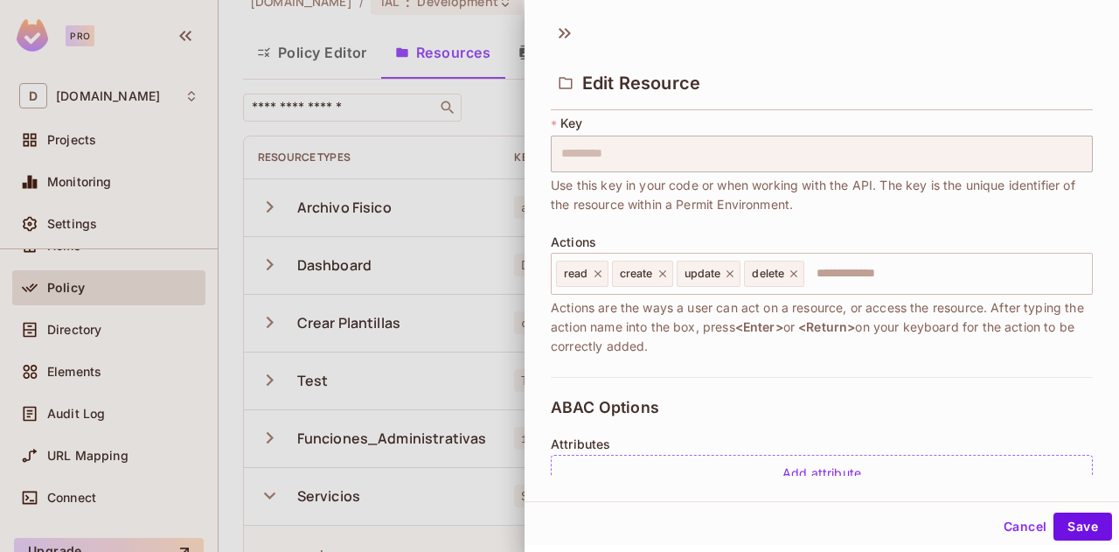
scroll to position [175, 0]
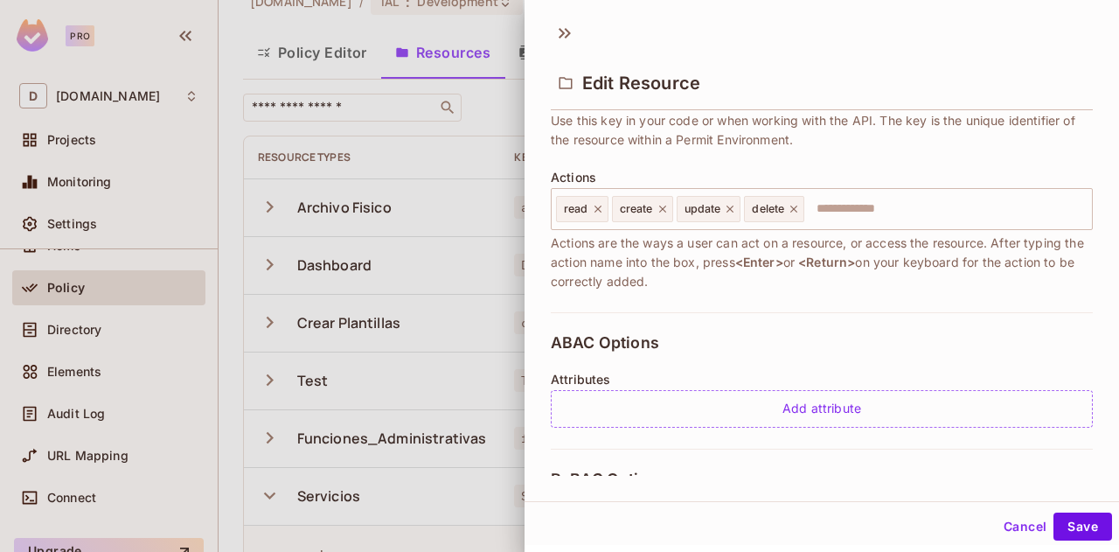
drag, startPoint x: 1088, startPoint y: 249, endPoint x: 1093, endPoint y: 275, distance: 26.7
click at [1093, 275] on div "* Name ********* ​ A human-friendly name for your resource * Key ********* ​ Us…" at bounding box center [822, 295] width 594 height 359
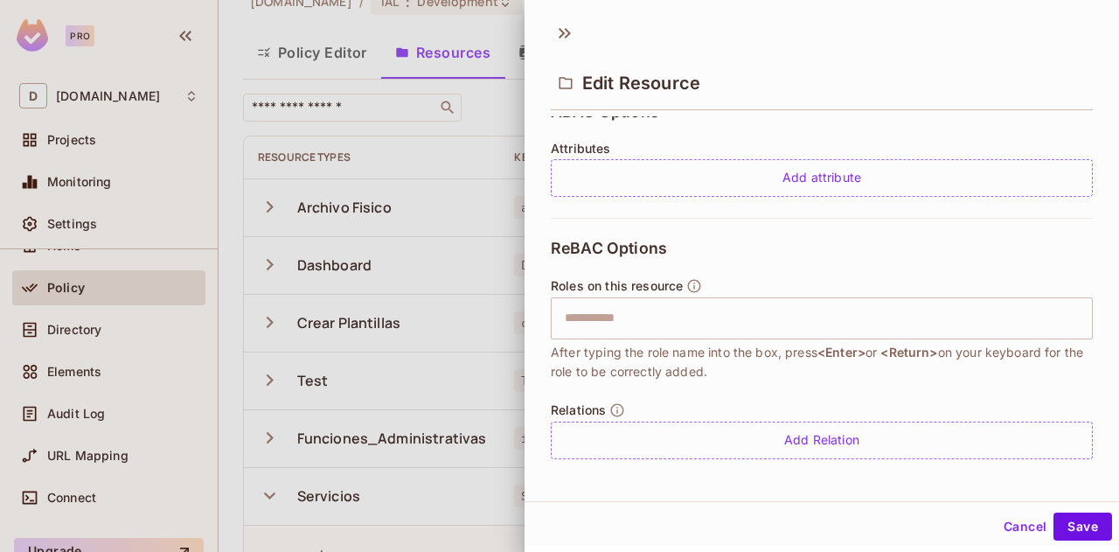
scroll to position [409, 0]
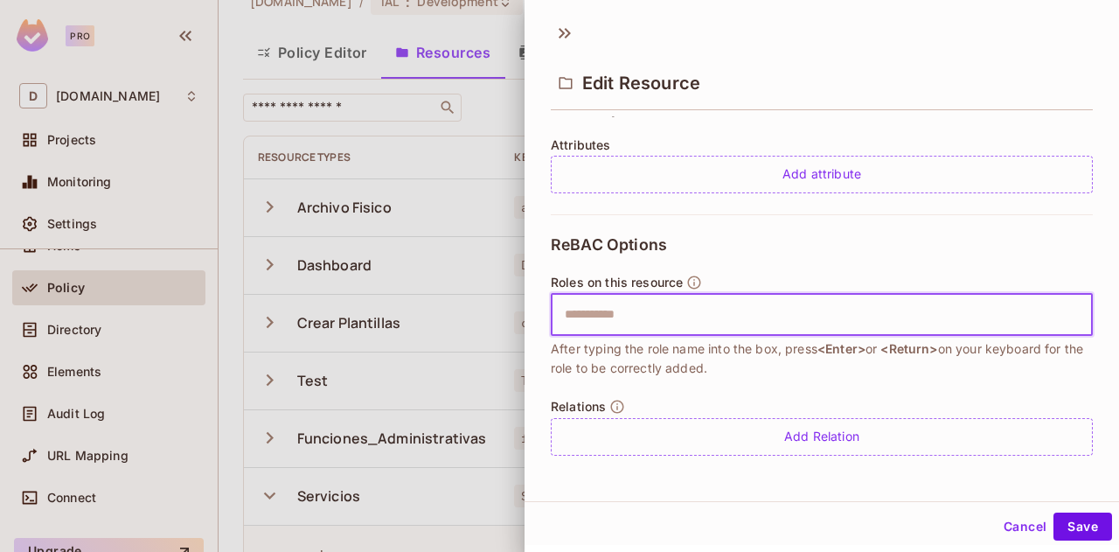
click at [685, 318] on input "text" at bounding box center [819, 314] width 531 height 35
type input "*********"
click at [1000, 520] on button "Cancel" at bounding box center [1025, 526] width 57 height 28
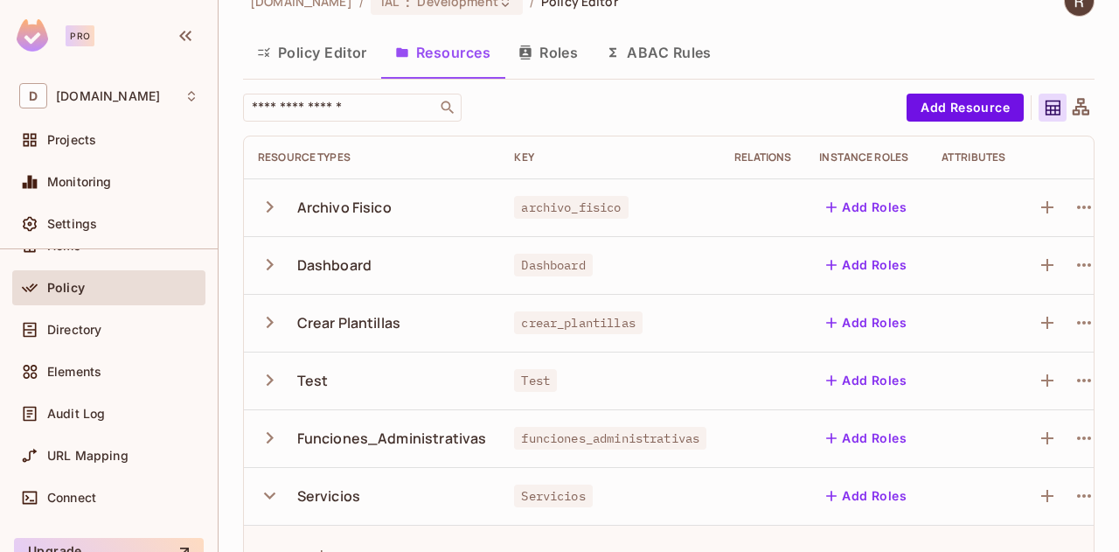
click at [536, 53] on button "Roles" at bounding box center [547, 53] width 87 height 44
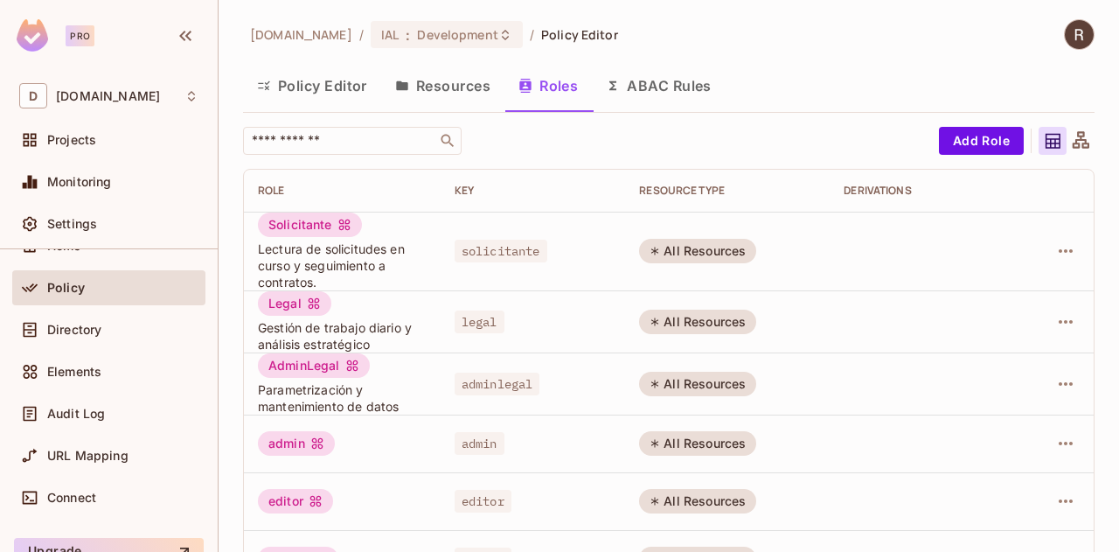
click at [434, 90] on button "Resources" at bounding box center [442, 86] width 123 height 44
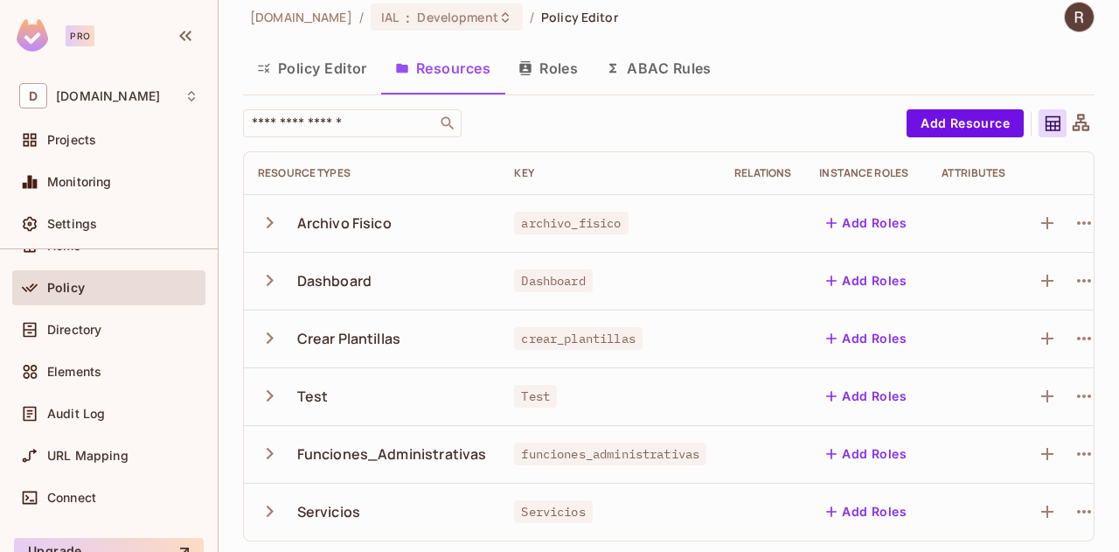
scroll to position [33, 0]
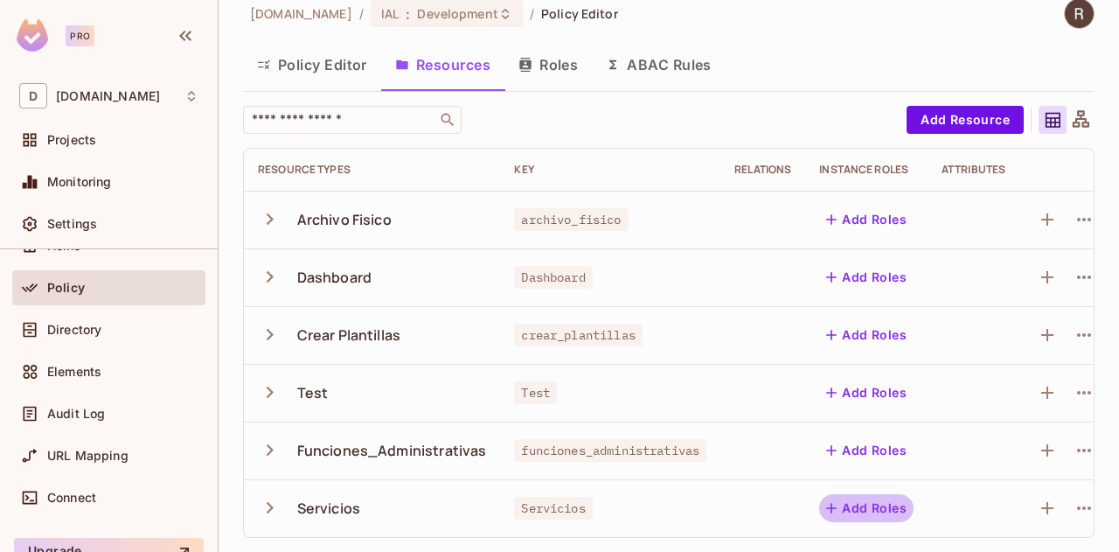
click at [879, 494] on button "Add Roles" at bounding box center [866, 508] width 94 height 28
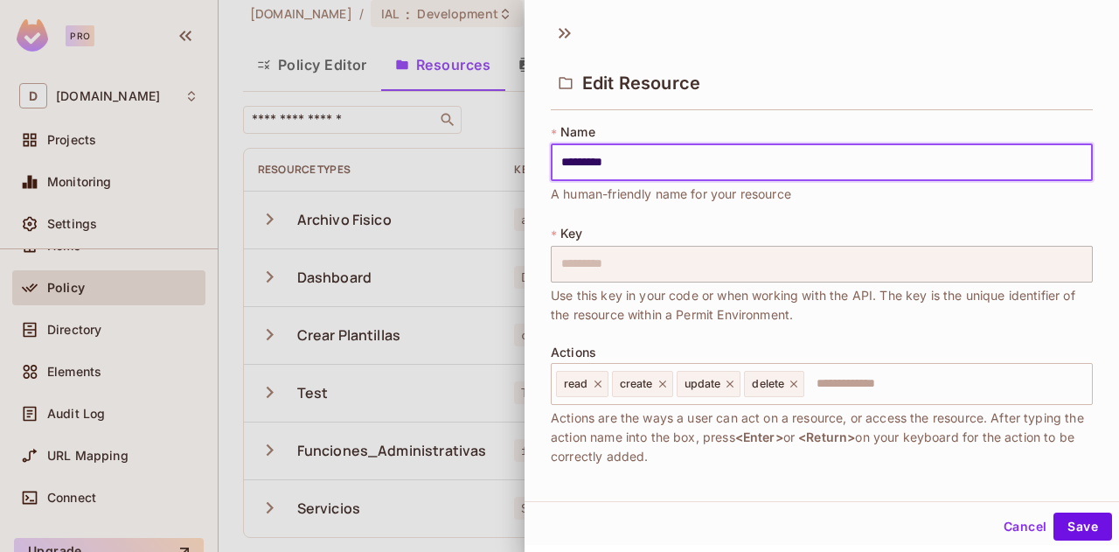
click at [1000, 525] on button "Cancel" at bounding box center [1025, 526] width 57 height 28
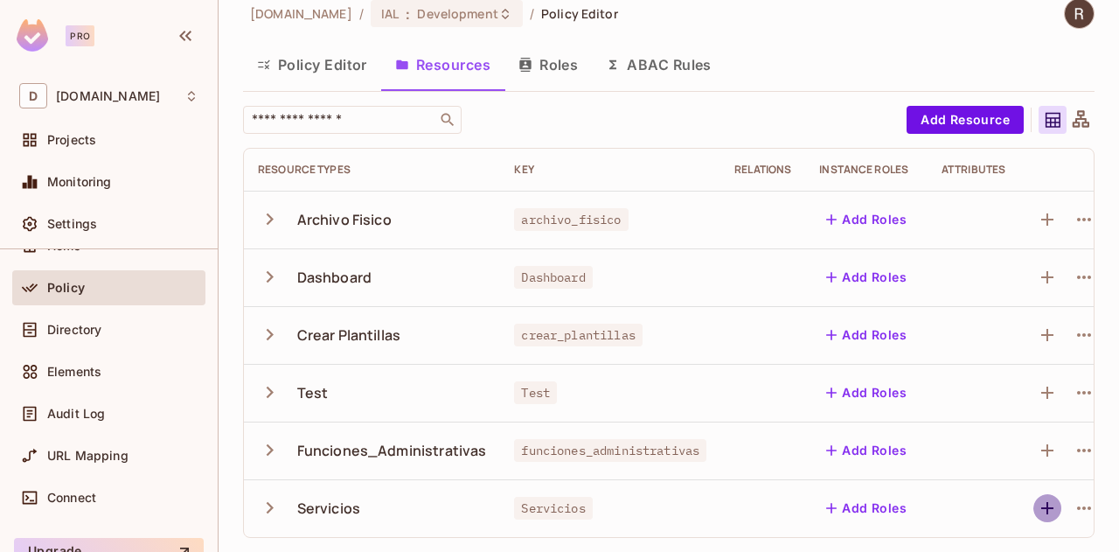
click at [1051, 502] on icon "button" at bounding box center [1047, 508] width 12 height 12
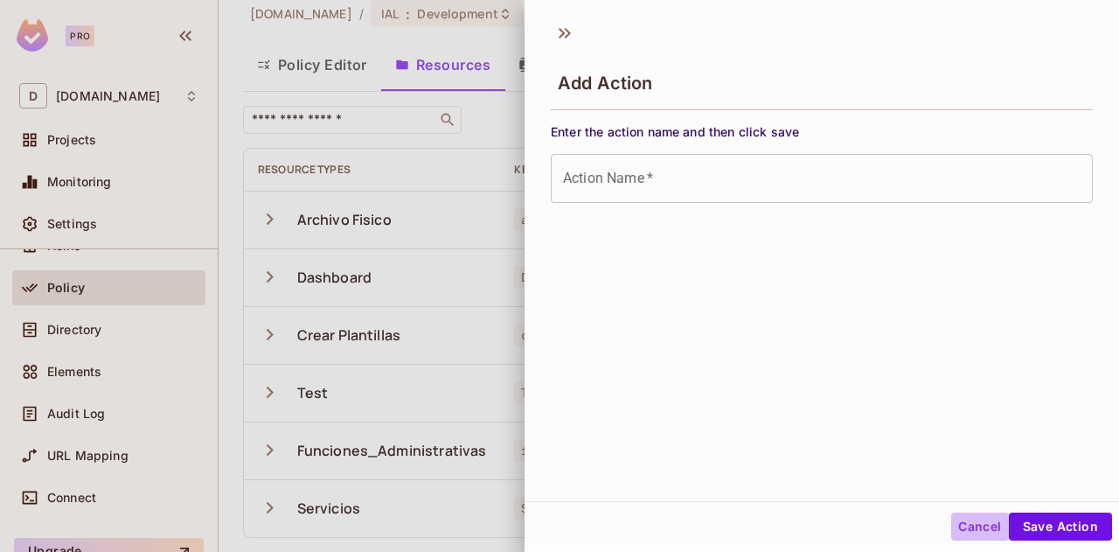
click at [977, 524] on button "Cancel" at bounding box center [979, 526] width 57 height 28
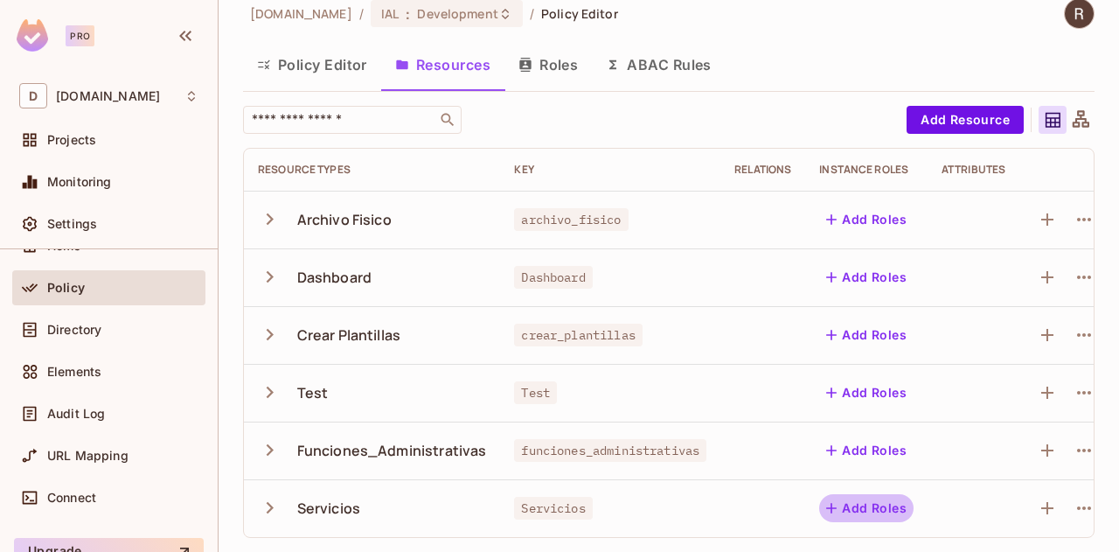
click at [883, 494] on button "Add Roles" at bounding box center [866, 508] width 94 height 28
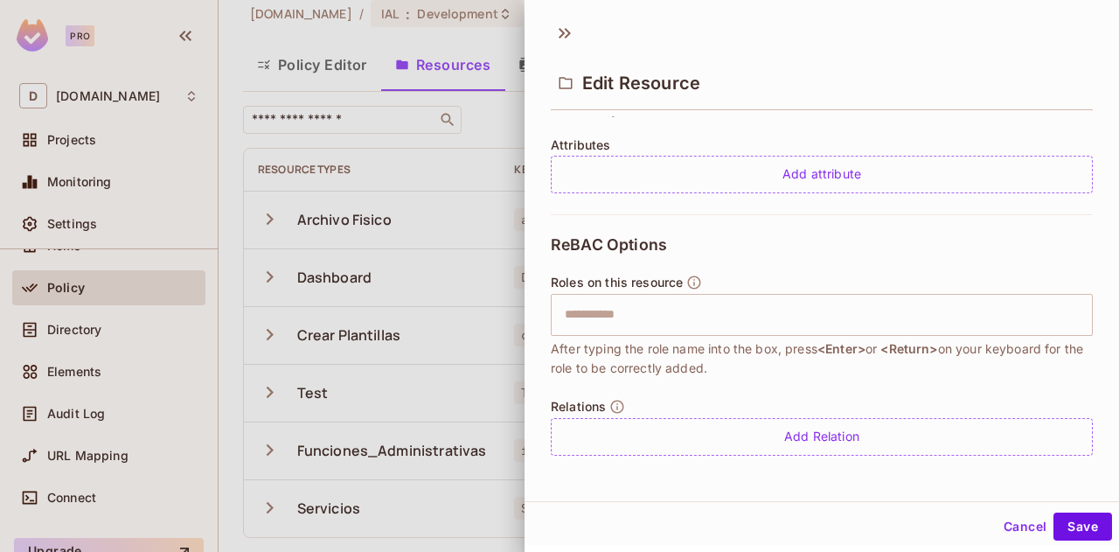
scroll to position [2, 0]
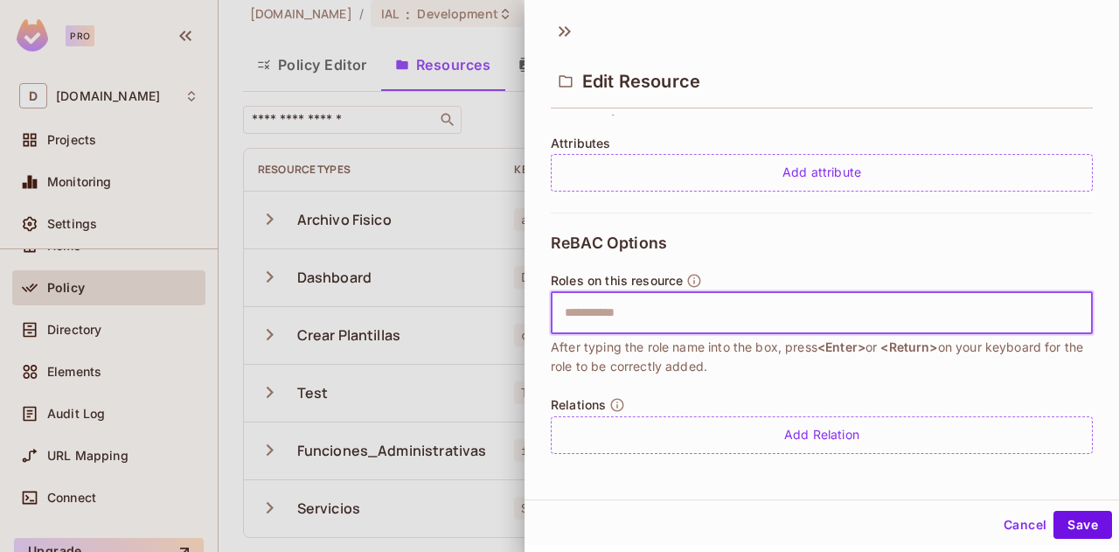
click at [636, 312] on input "text" at bounding box center [819, 312] width 531 height 35
type input "**********"
click at [1075, 525] on button "Save" at bounding box center [1082, 525] width 59 height 28
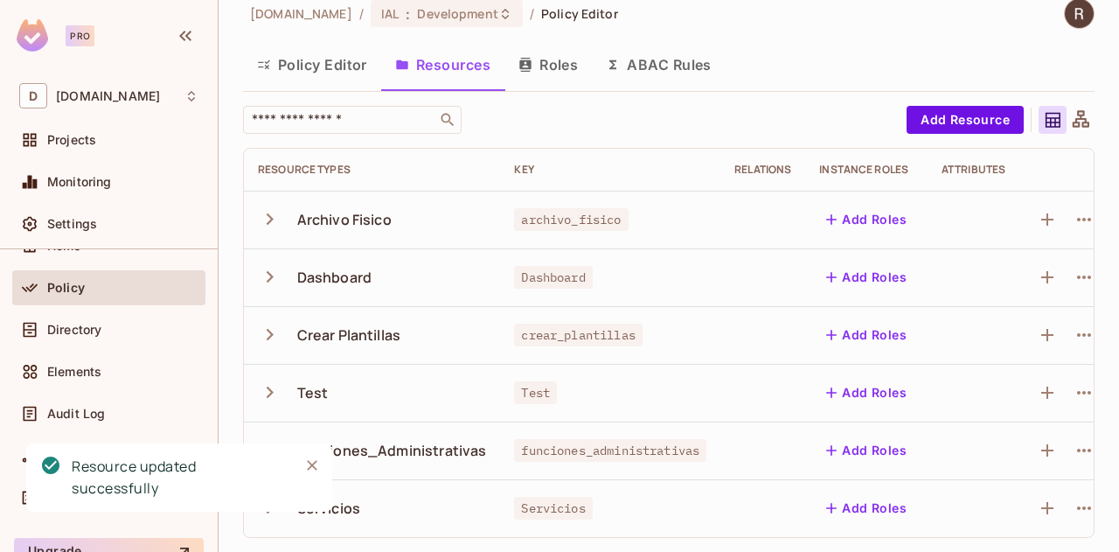
click at [315, 466] on icon "Close" at bounding box center [311, 464] width 17 height 17
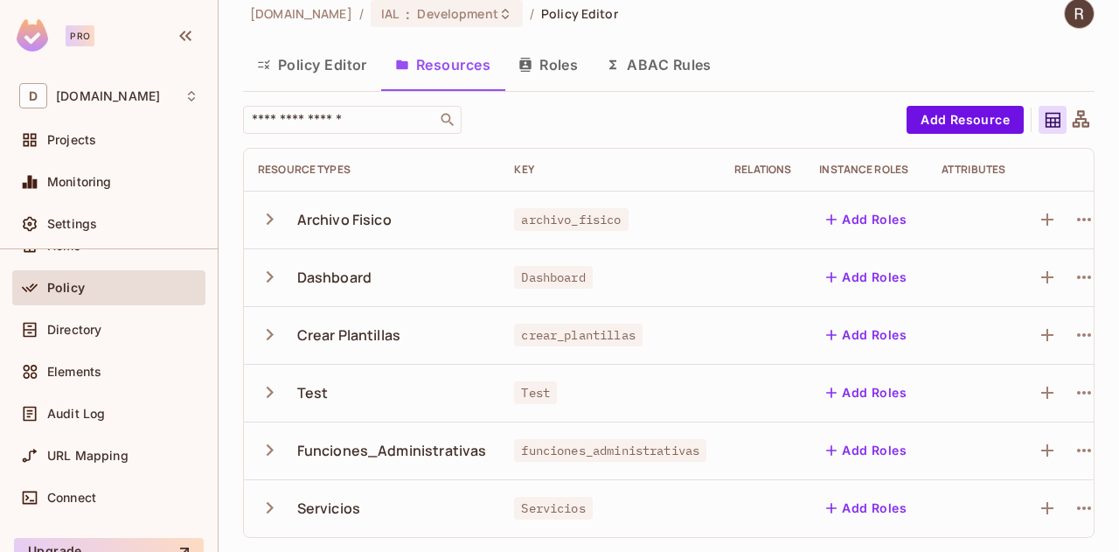
click at [264, 496] on icon "button" at bounding box center [270, 508] width 24 height 24
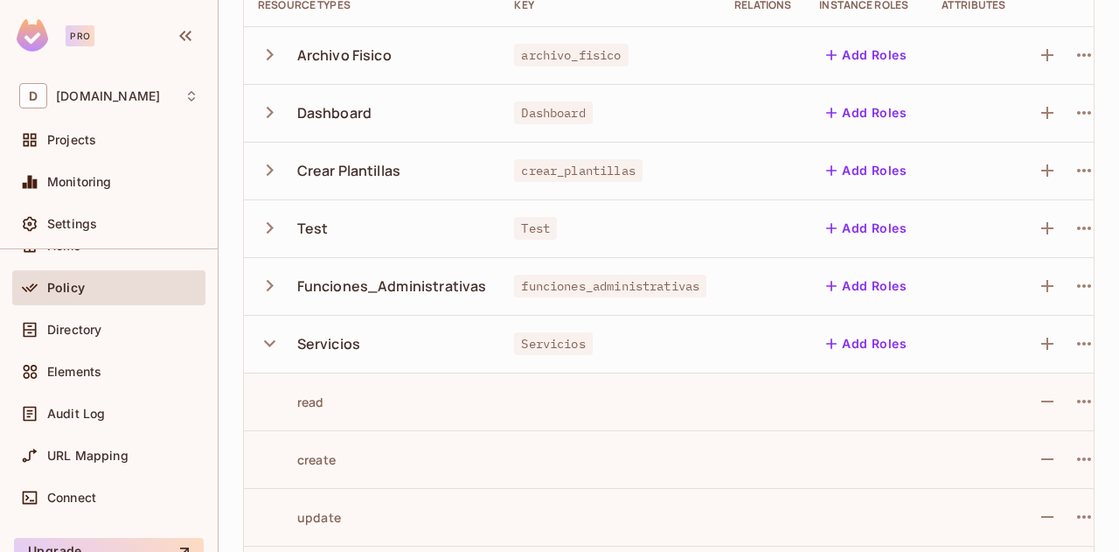
scroll to position [264, 0]
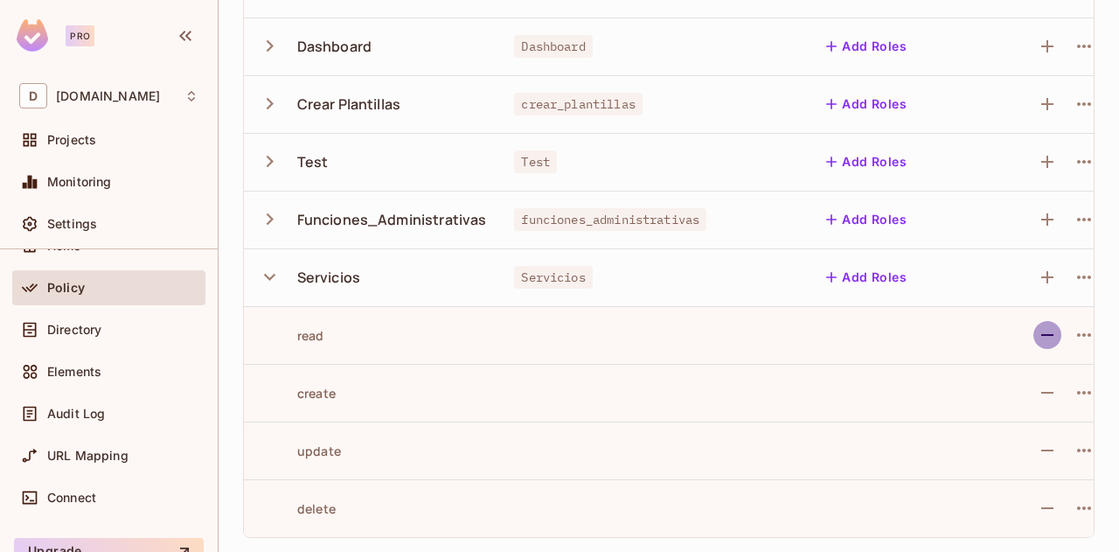
click at [1047, 324] on icon "button" at bounding box center [1047, 334] width 21 height 21
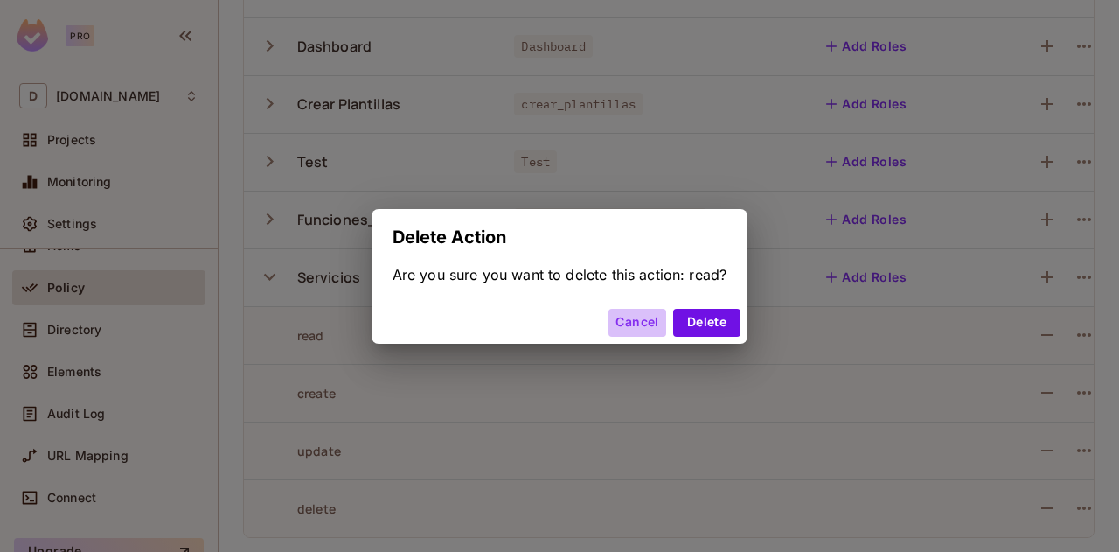
click at [627, 328] on button "Cancel" at bounding box center [636, 323] width 57 height 28
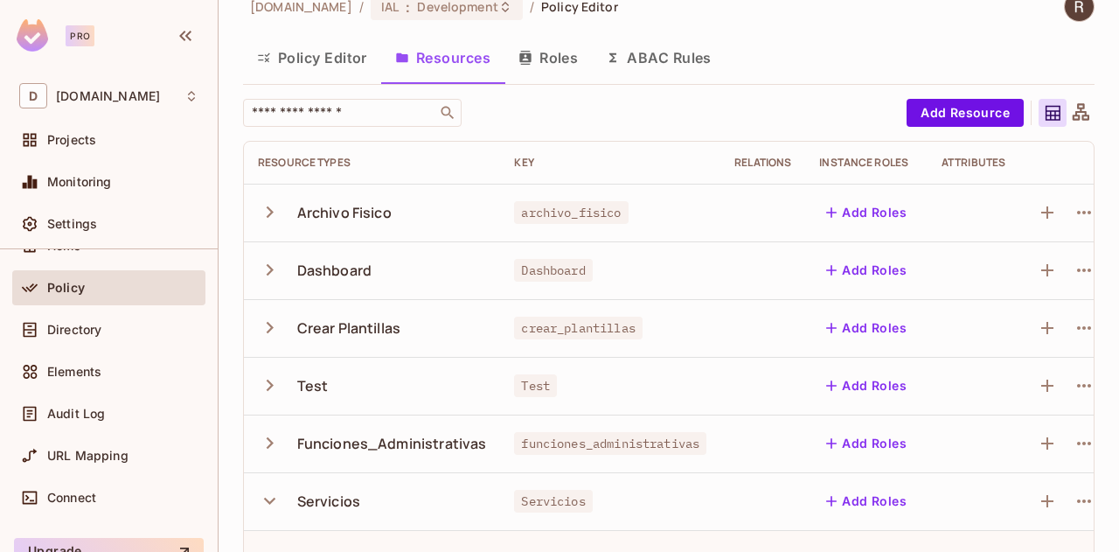
scroll to position [2, 0]
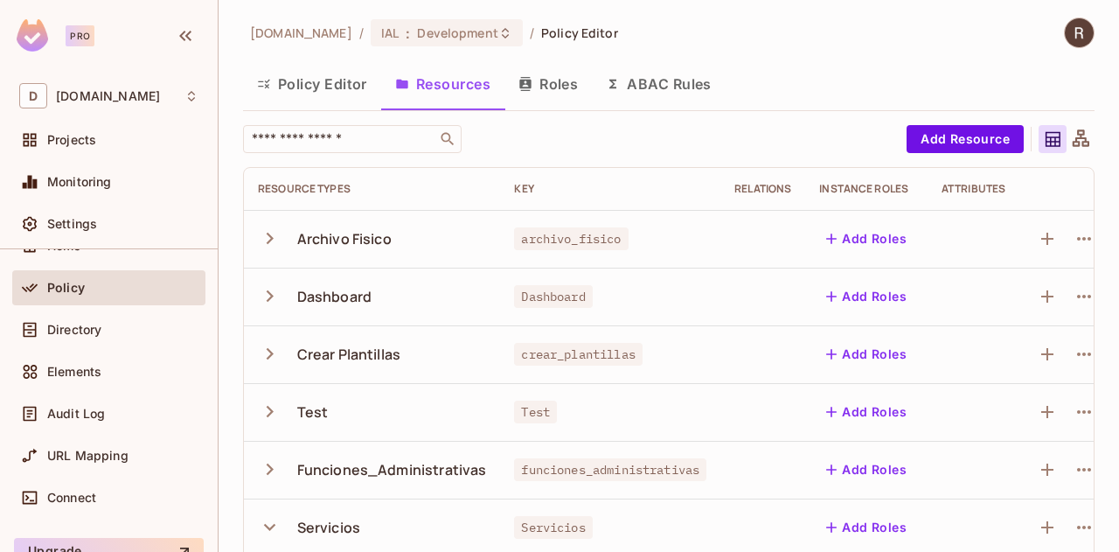
click at [547, 87] on button "Roles" at bounding box center [547, 84] width 87 height 44
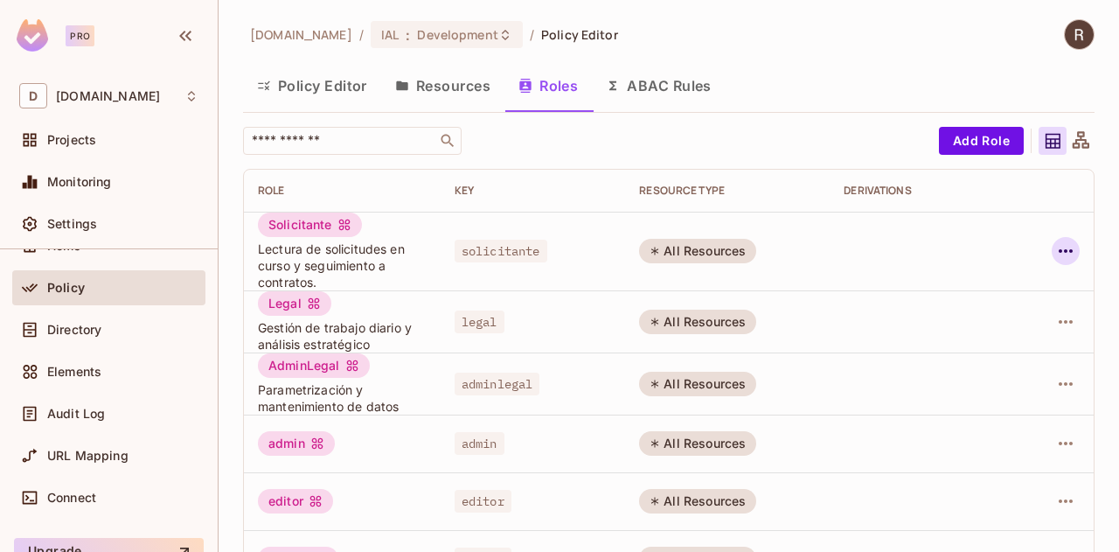
click at [1055, 247] on icon "button" at bounding box center [1065, 250] width 21 height 21
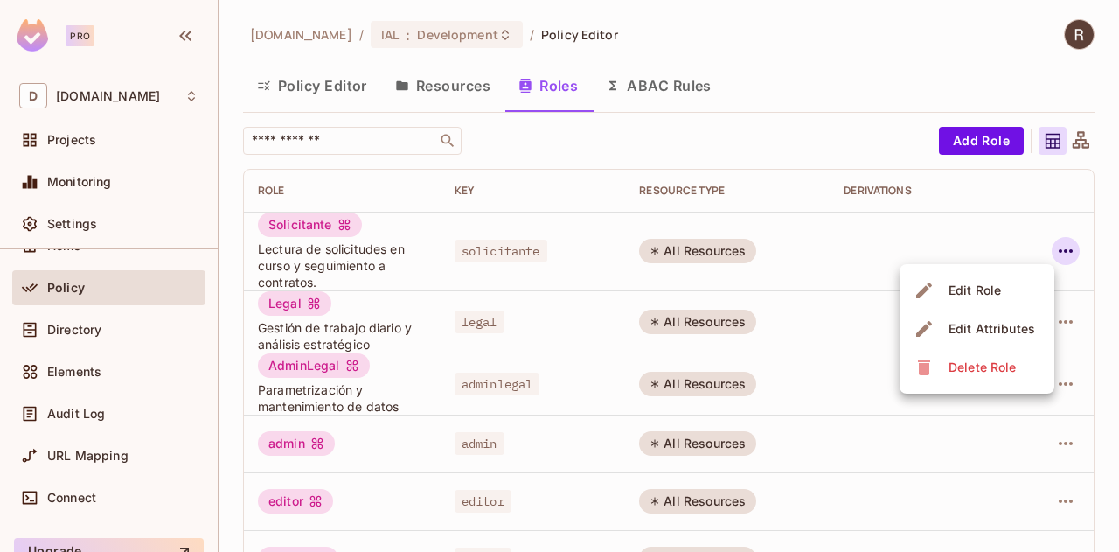
click at [970, 291] on div "Edit Role" at bounding box center [975, 290] width 52 height 17
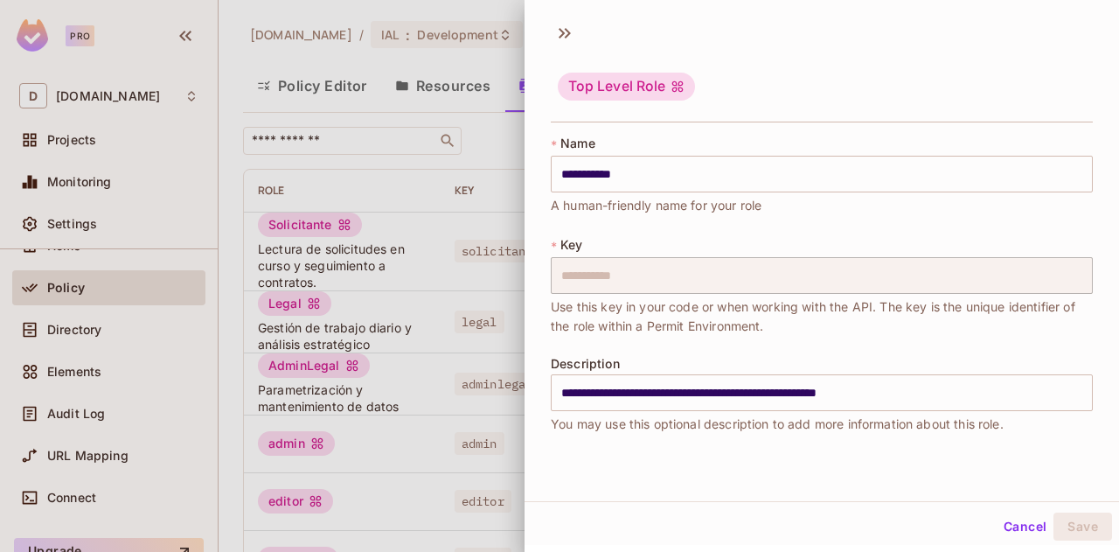
scroll to position [2, 0]
click at [1015, 527] on button "Cancel" at bounding box center [1025, 525] width 57 height 28
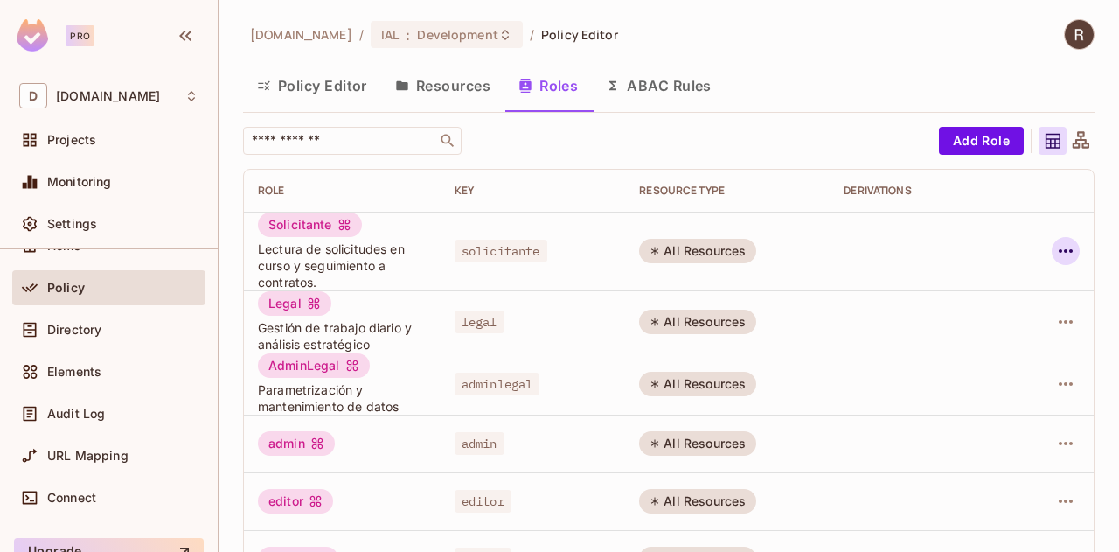
click at [1059, 251] on icon "button" at bounding box center [1066, 250] width 14 height 3
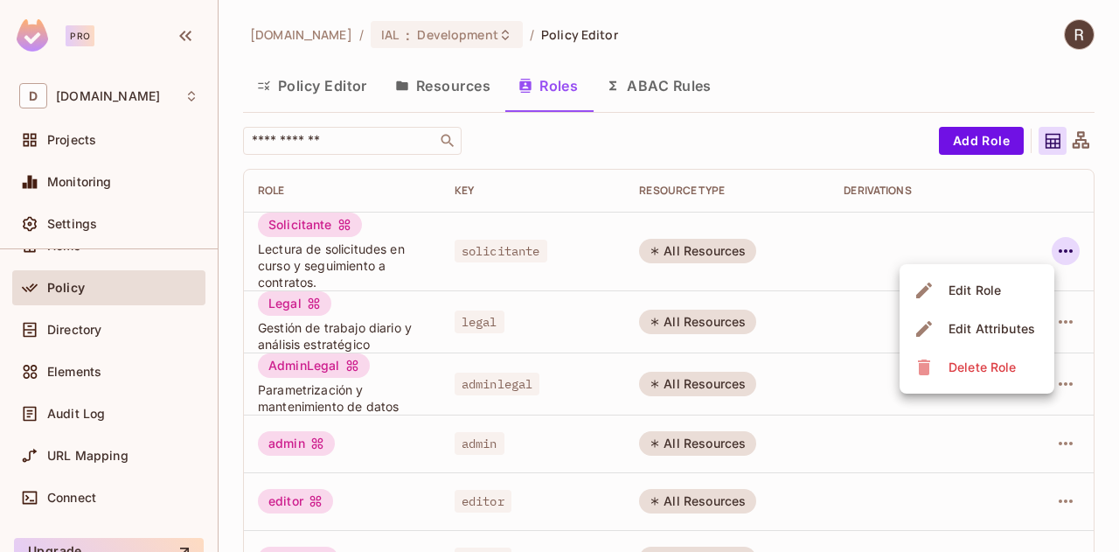
click at [986, 330] on div "Edit Attributes" at bounding box center [992, 328] width 87 height 17
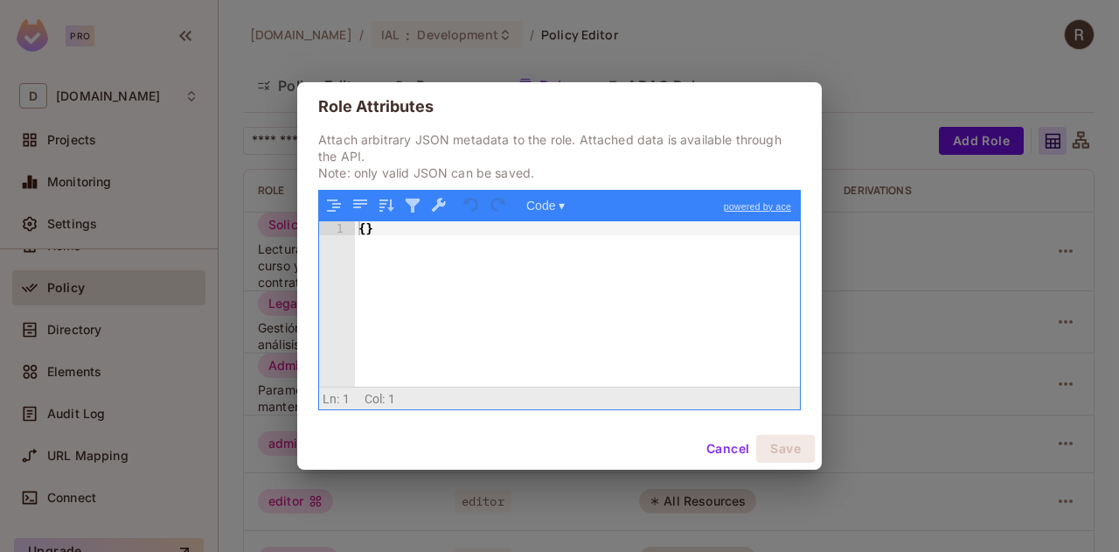
click at [712, 450] on button "Cancel" at bounding box center [727, 448] width 57 height 28
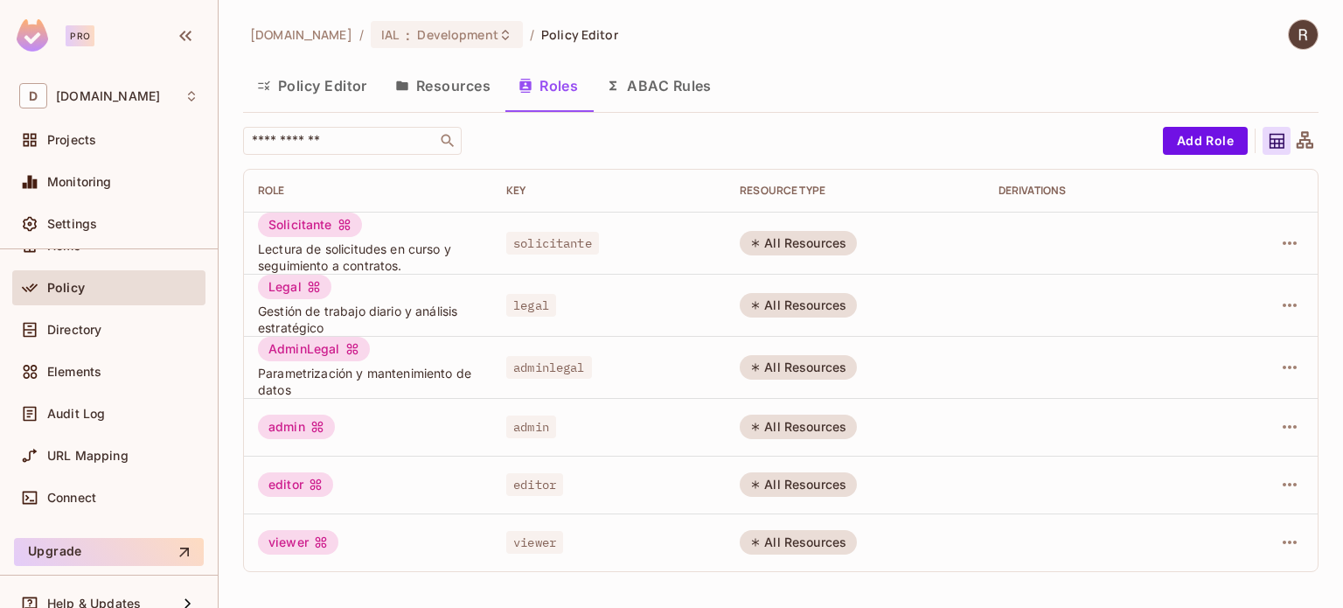
scroll to position [0, 0]
click at [1118, 307] on icon "button" at bounding box center [1289, 305] width 21 height 21
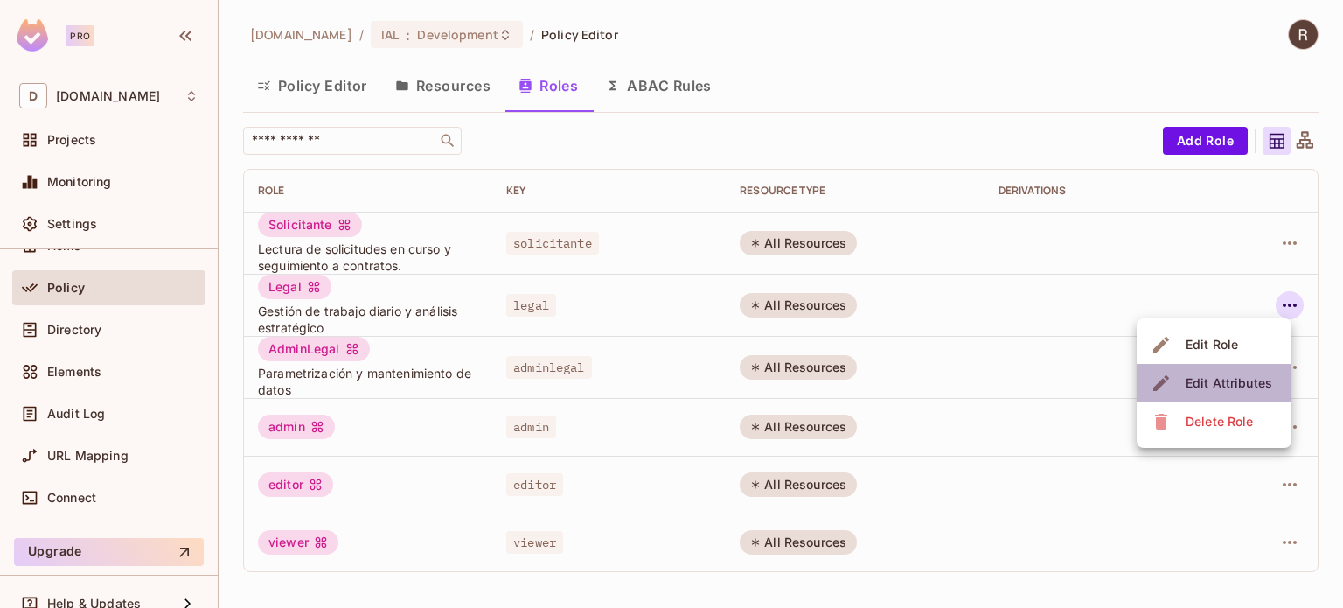
click at [1118, 388] on div "Edit Attributes" at bounding box center [1228, 382] width 87 height 17
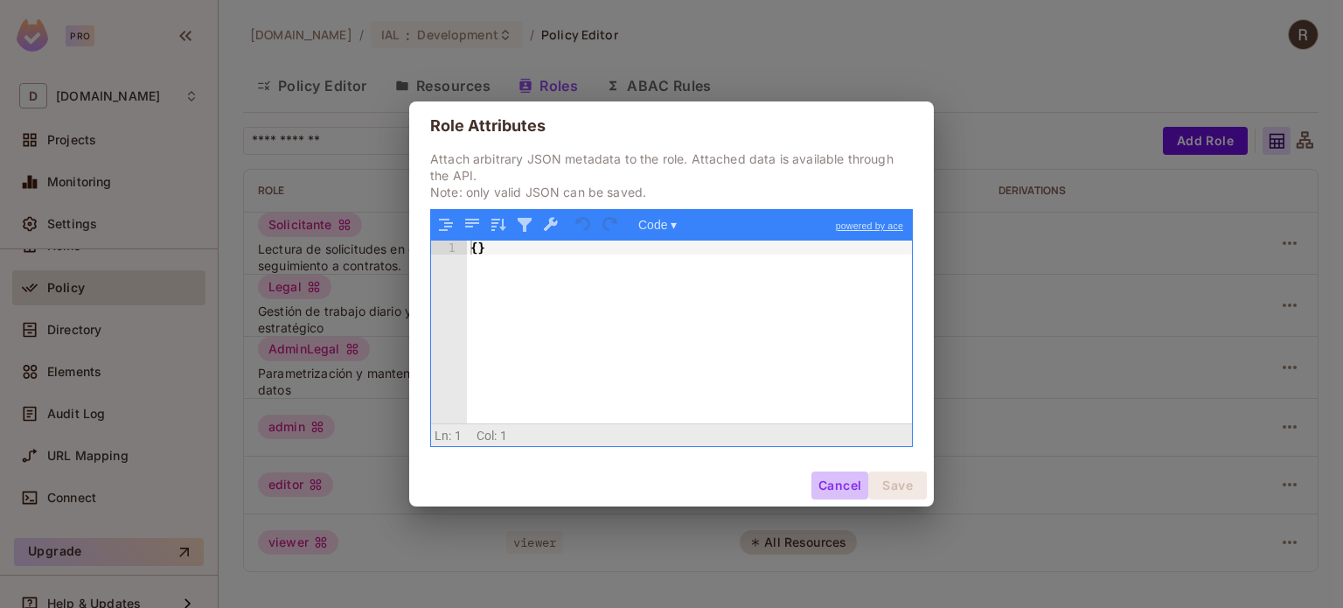
click at [840, 484] on button "Cancel" at bounding box center [839, 485] width 57 height 28
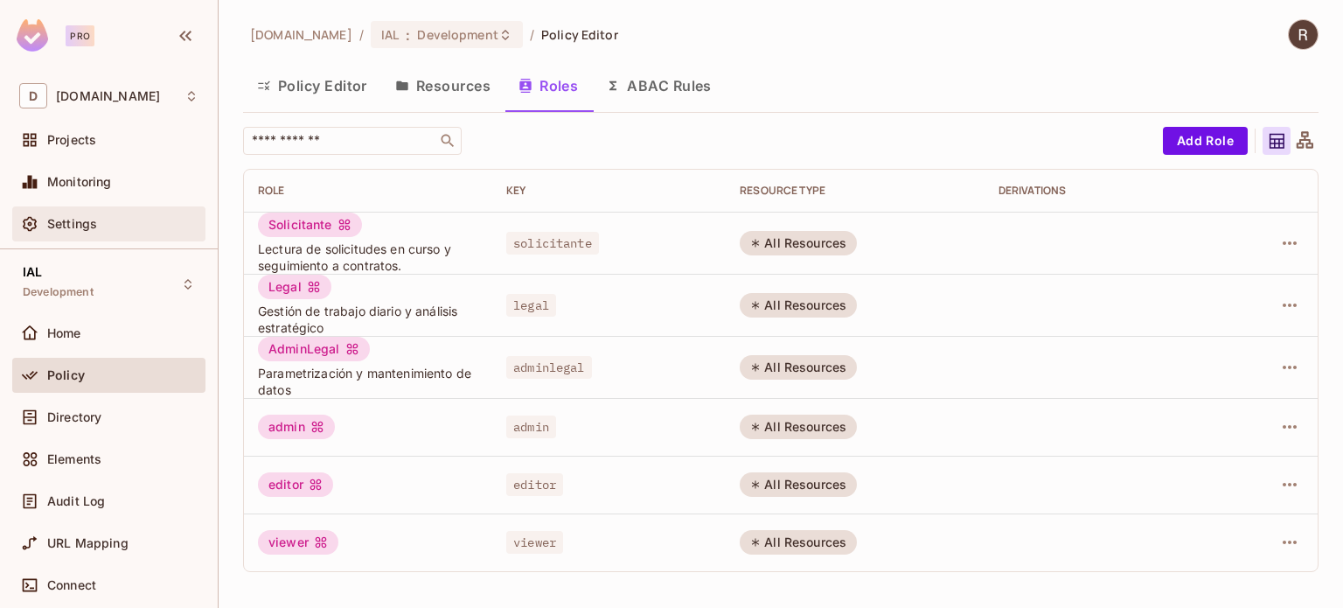
click at [59, 219] on span "Settings" at bounding box center [72, 224] width 50 height 14
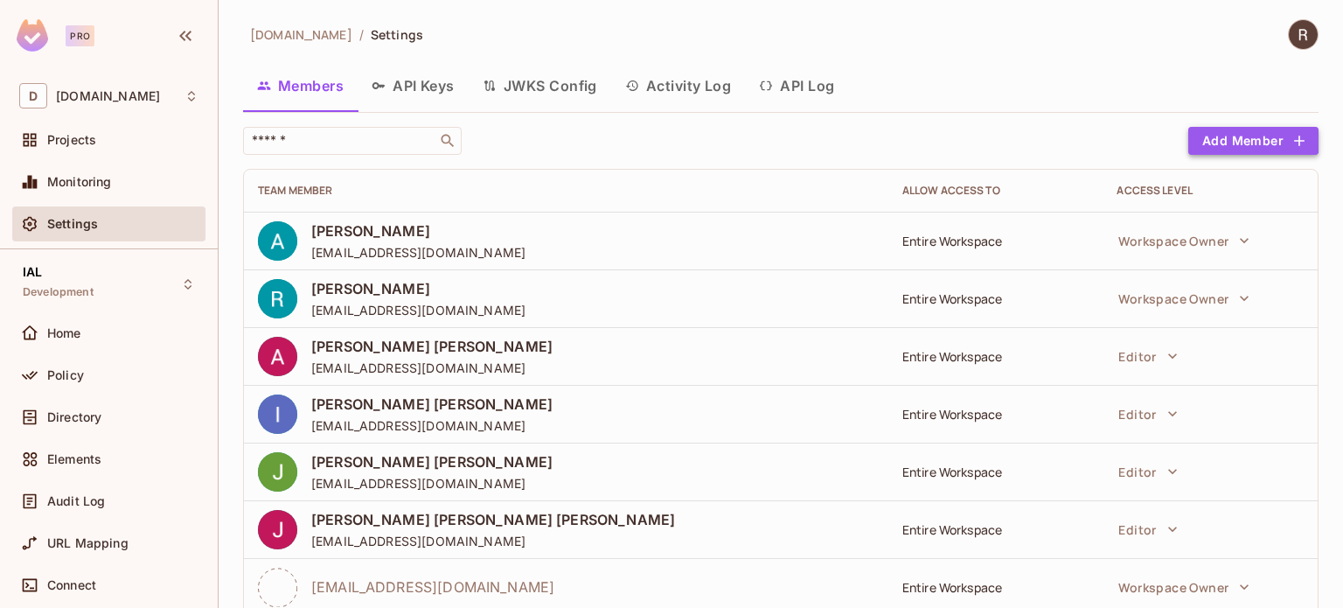
click at [1118, 138] on button "Add Member" at bounding box center [1253, 141] width 130 height 28
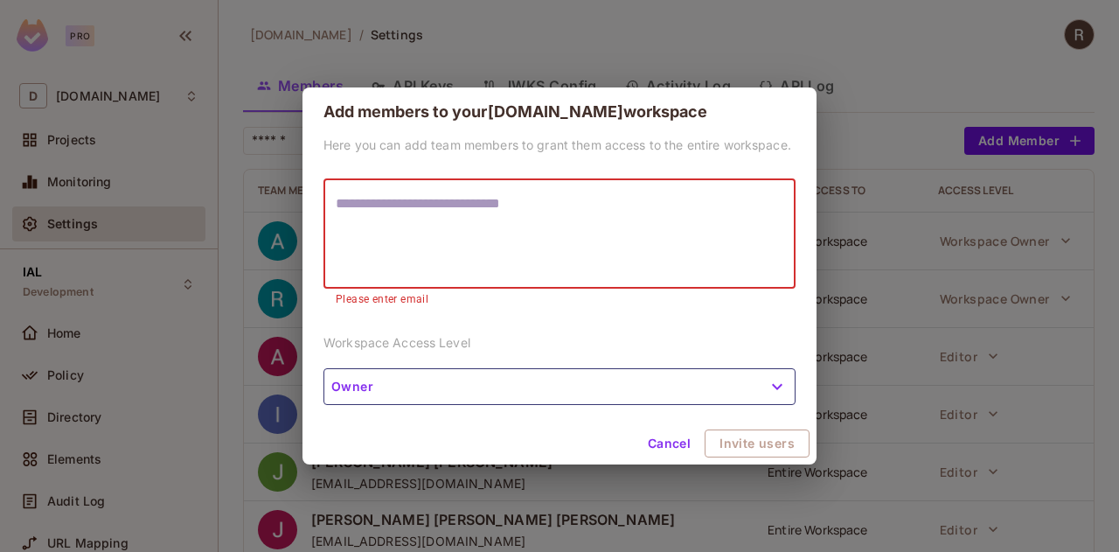
click at [458, 219] on textarea at bounding box center [560, 233] width 448 height 80
paste textarea "**********"
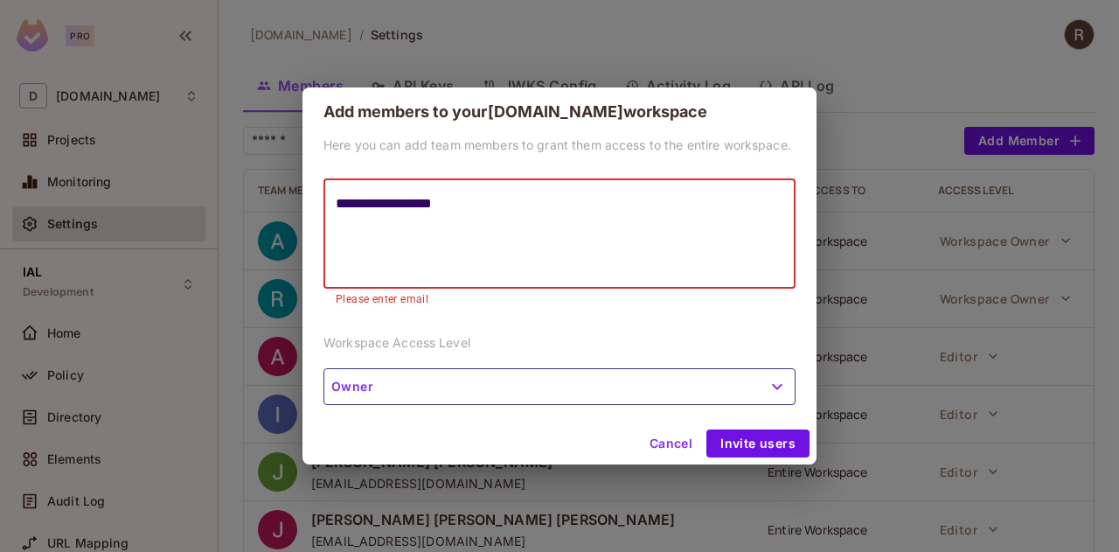
type textarea "**********"
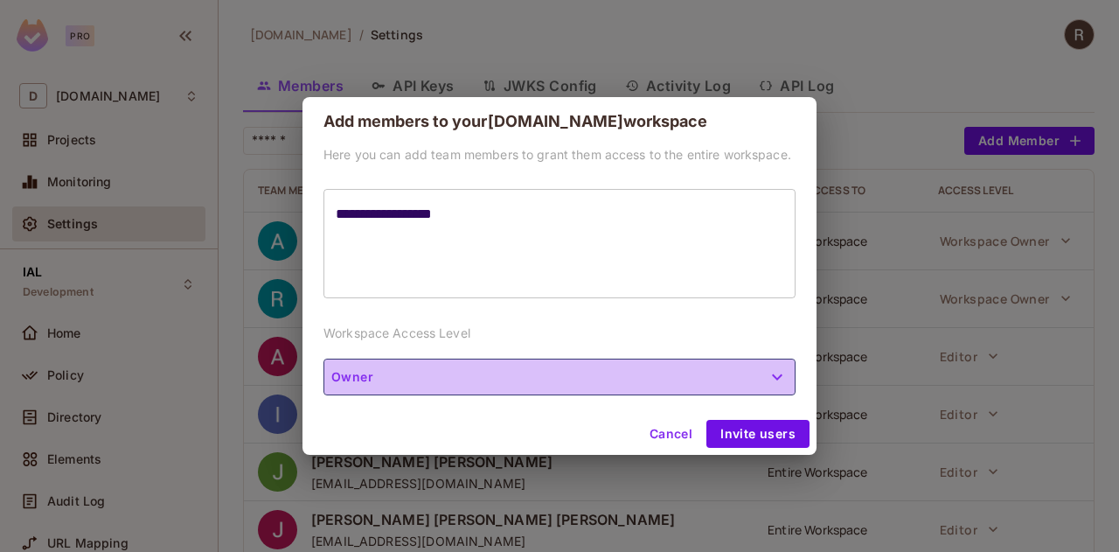
click at [781, 393] on button "Owner" at bounding box center [559, 376] width 472 height 37
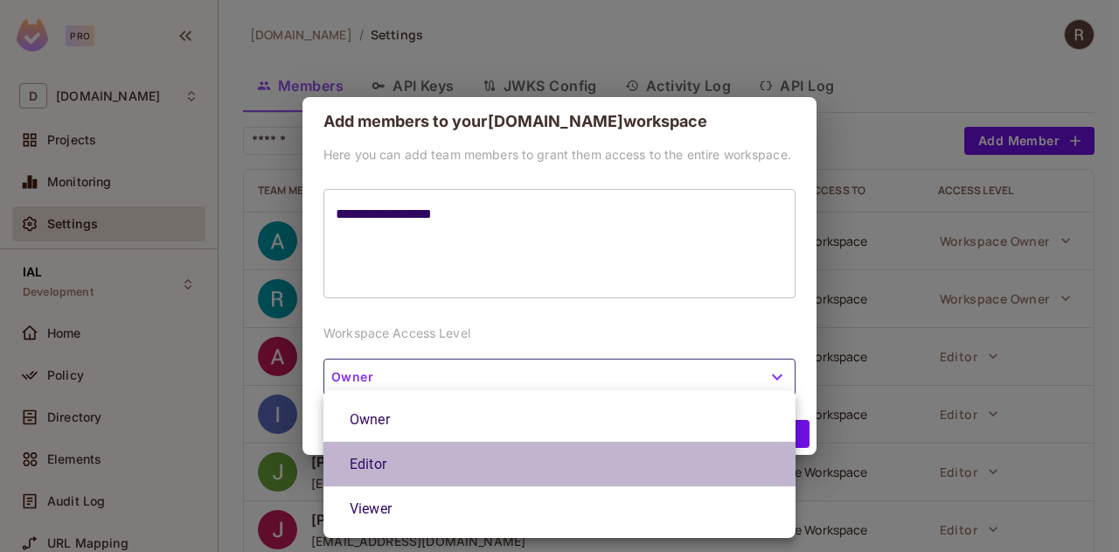
click at [383, 467] on li "Editor" at bounding box center [559, 463] width 472 height 45
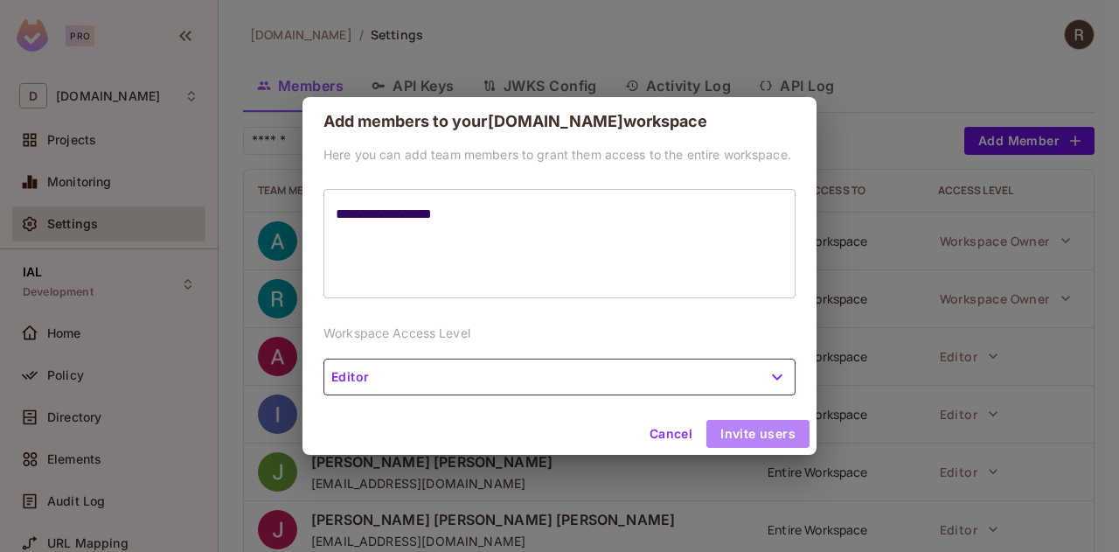
click at [768, 434] on button "Invite users" at bounding box center [757, 434] width 103 height 28
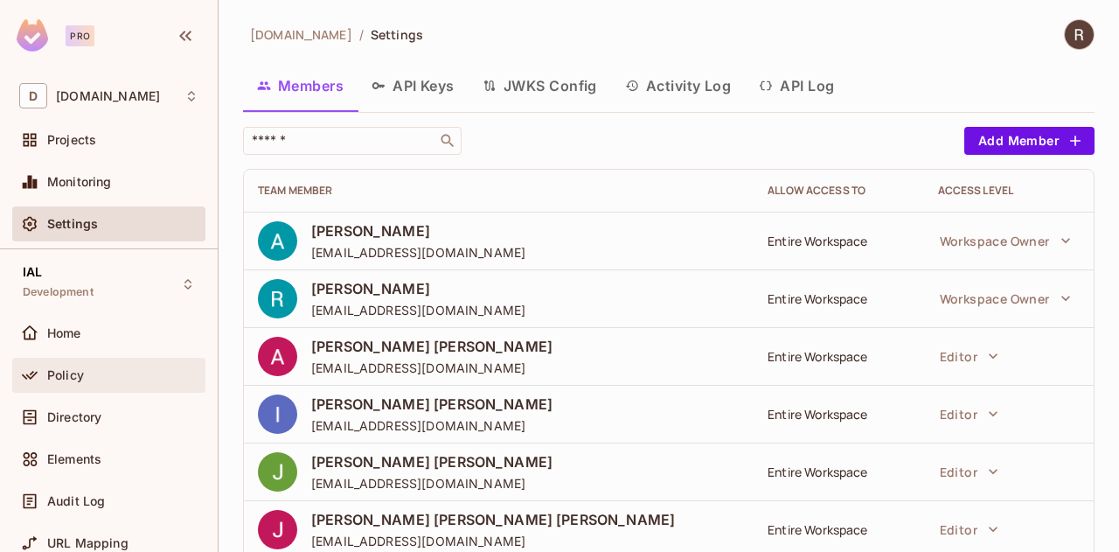
click at [83, 374] on div "Policy" at bounding box center [122, 375] width 151 height 14
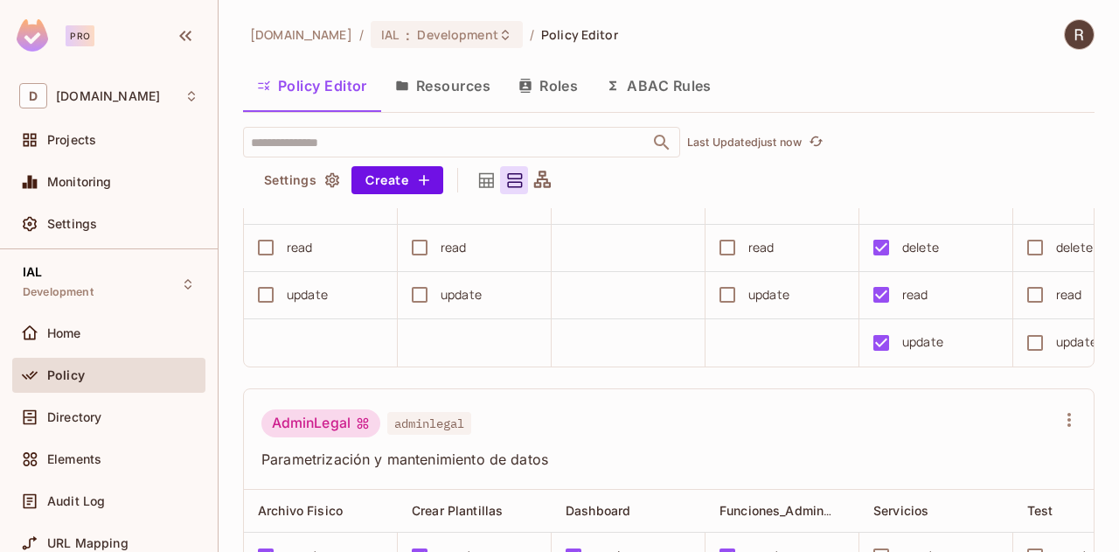
scroll to position [175, 0]
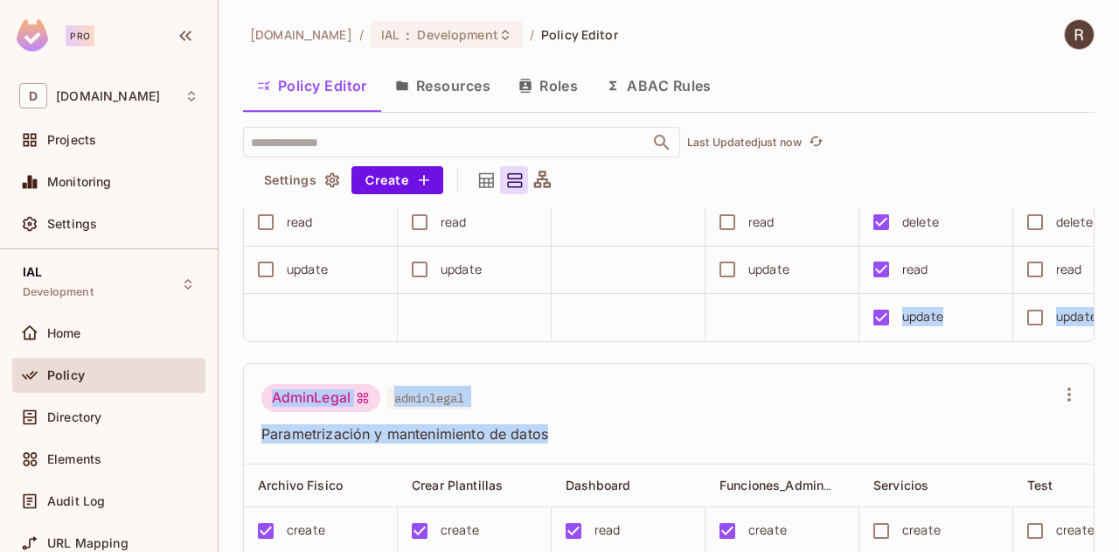
drag, startPoint x: 1084, startPoint y: 281, endPoint x: 1109, endPoint y: 409, distance: 130.8
click at [1109, 409] on div "deacero.com / IAL : Development / Policy Editor Policy Editor Resources Roles A…" at bounding box center [669, 276] width 900 height 552
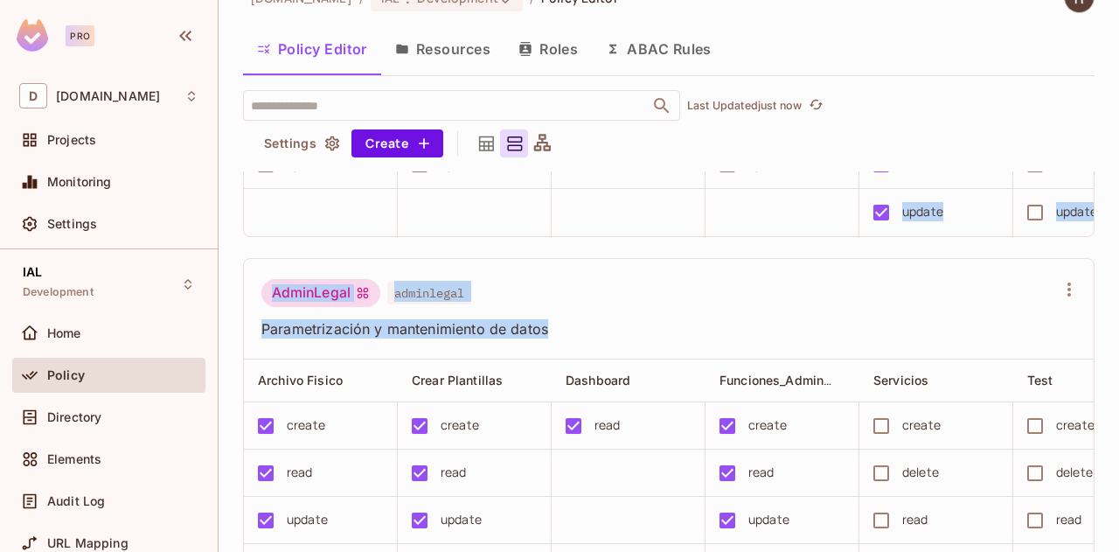
scroll to position [222, 0]
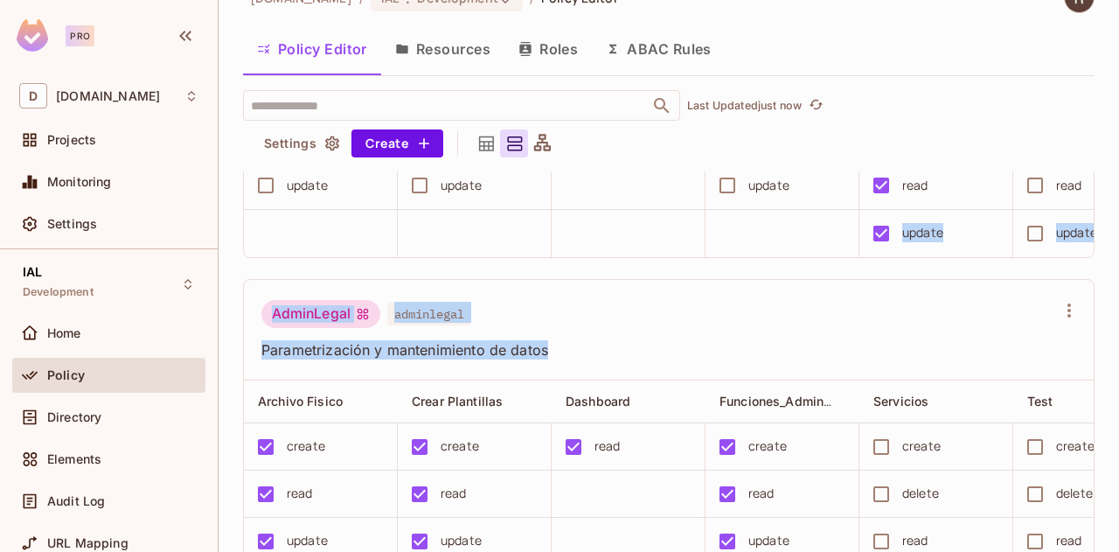
click at [1082, 371] on div "admin admin Archivo Fisico Crear Plantillas Dashboard Funciones_Administrativas…" at bounding box center [677, 361] width 869 height 381
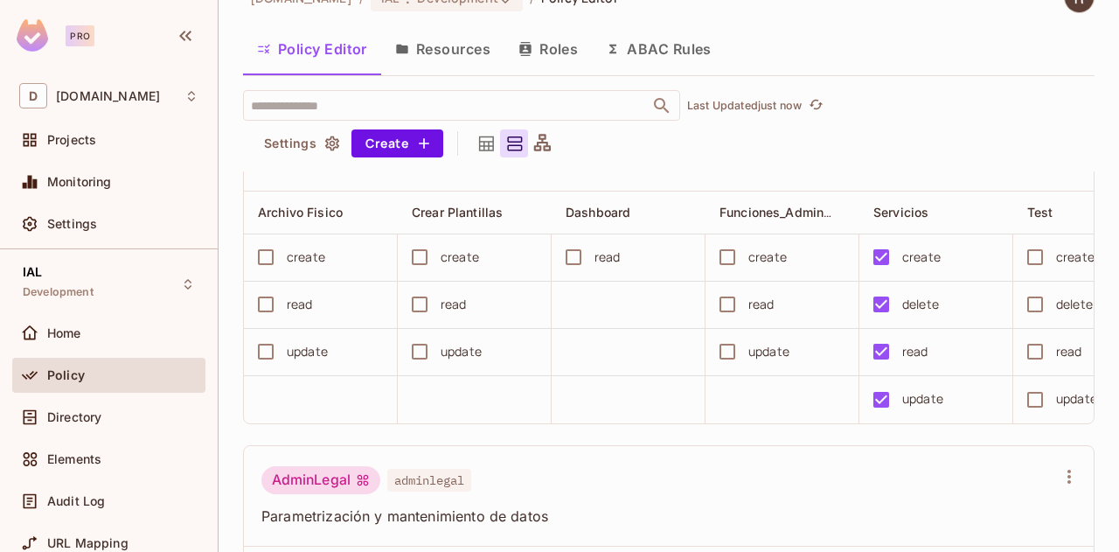
scroll to position [0, 0]
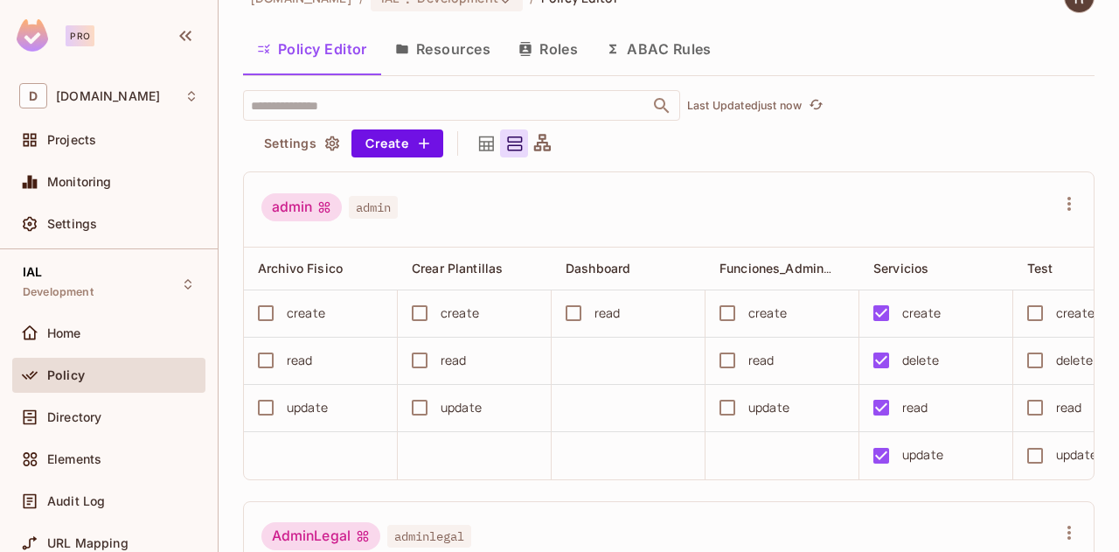
click at [451, 61] on button "Resources" at bounding box center [442, 49] width 123 height 44
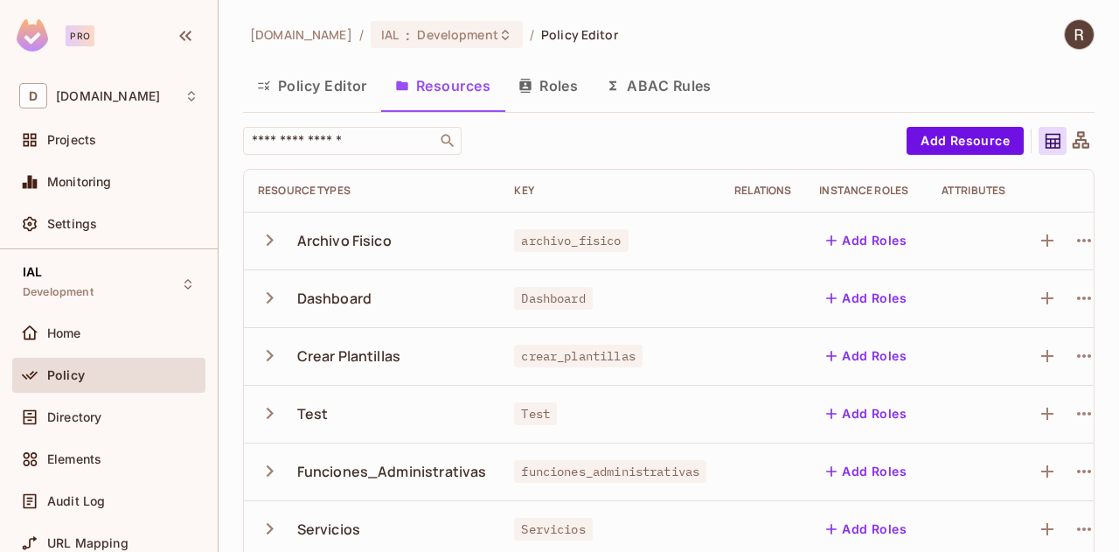
click at [274, 296] on icon "button" at bounding box center [270, 298] width 24 height 24
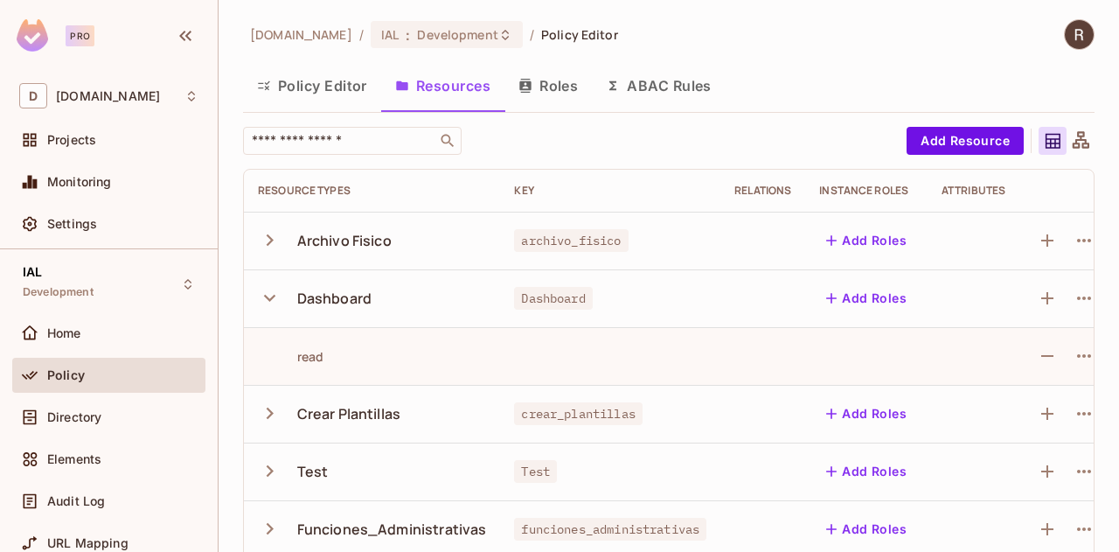
click at [273, 297] on icon "button" at bounding box center [270, 298] width 24 height 24
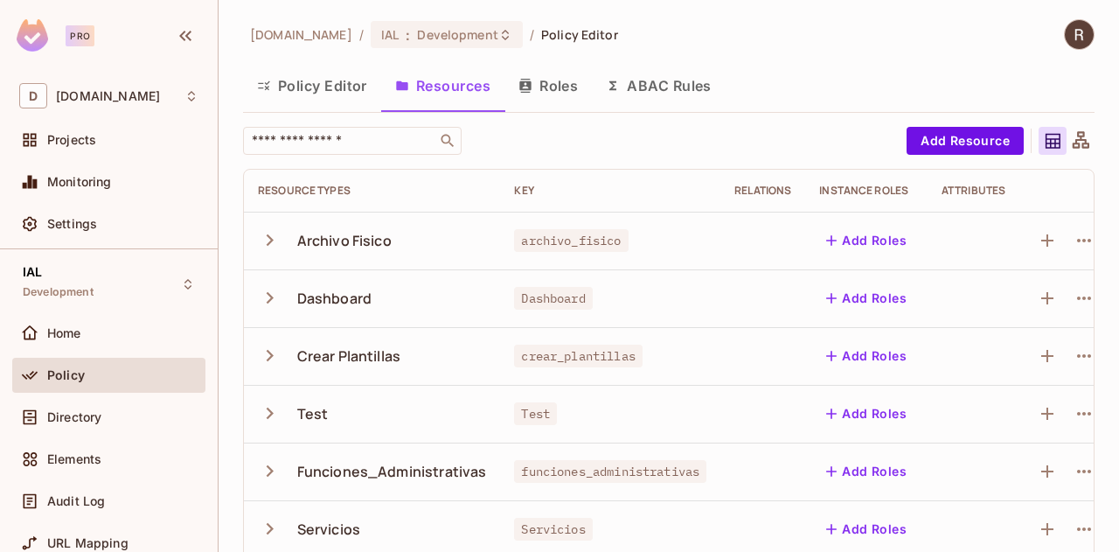
click at [323, 95] on button "Policy Editor" at bounding box center [312, 86] width 138 height 44
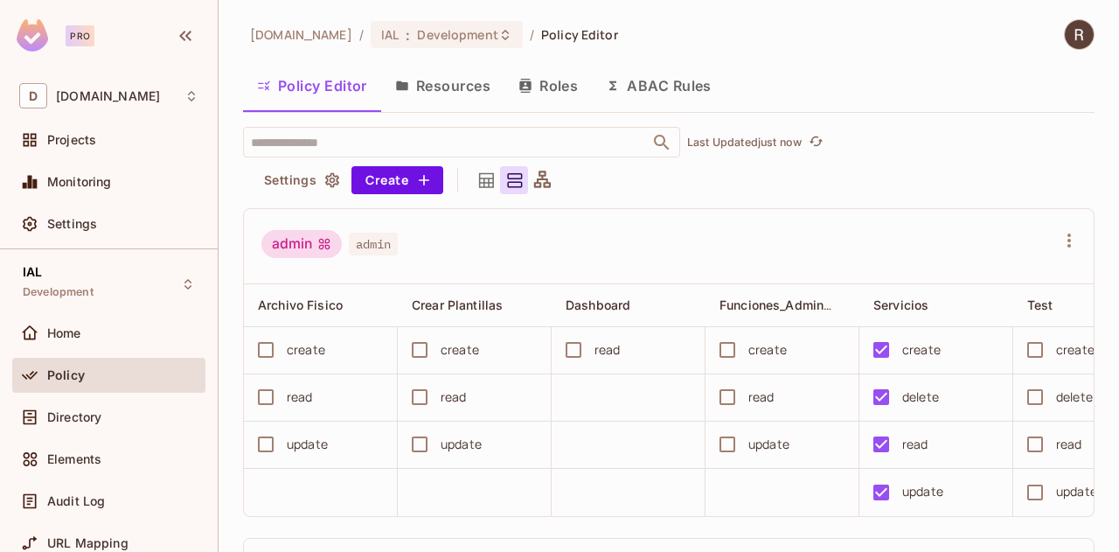
click at [458, 88] on button "Resources" at bounding box center [442, 86] width 123 height 44
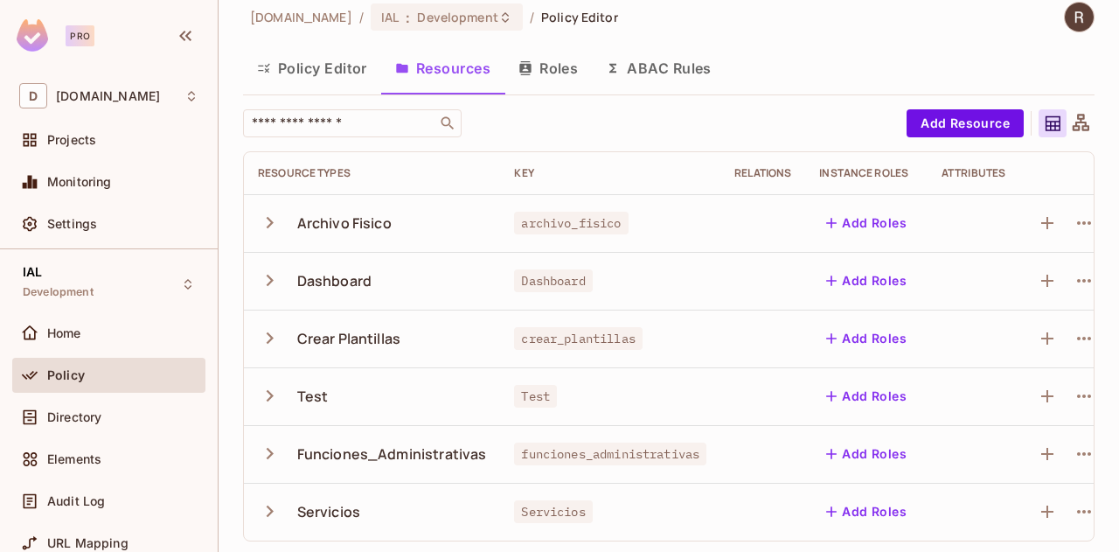
scroll to position [33, 0]
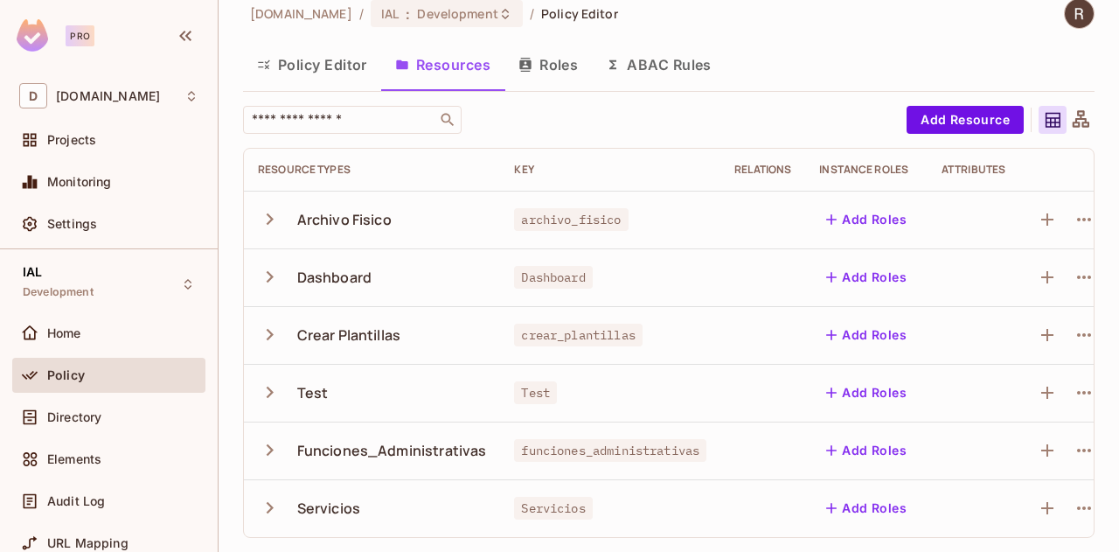
click at [266, 496] on icon "button" at bounding box center [270, 508] width 24 height 24
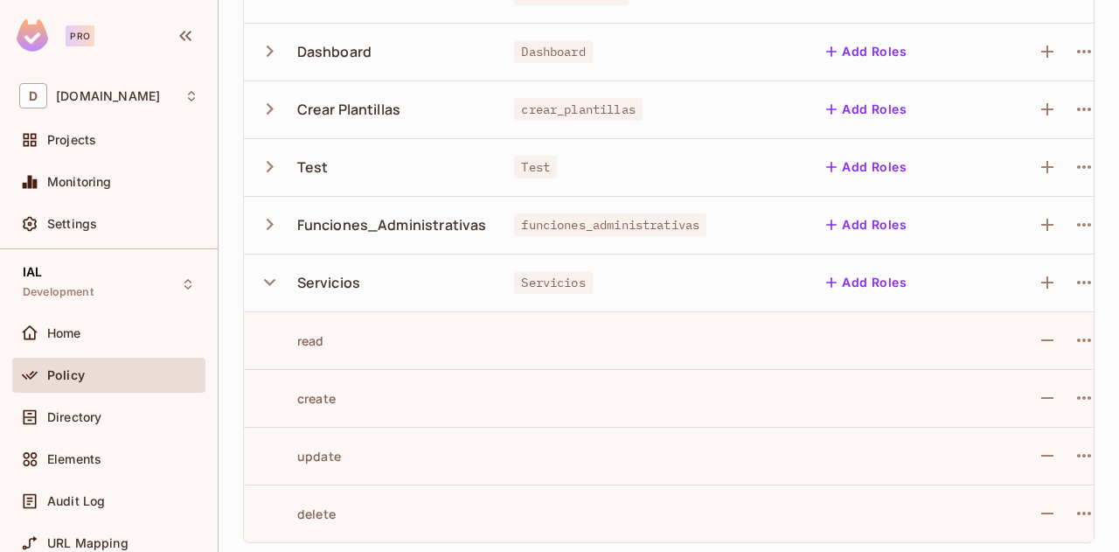
scroll to position [264, 0]
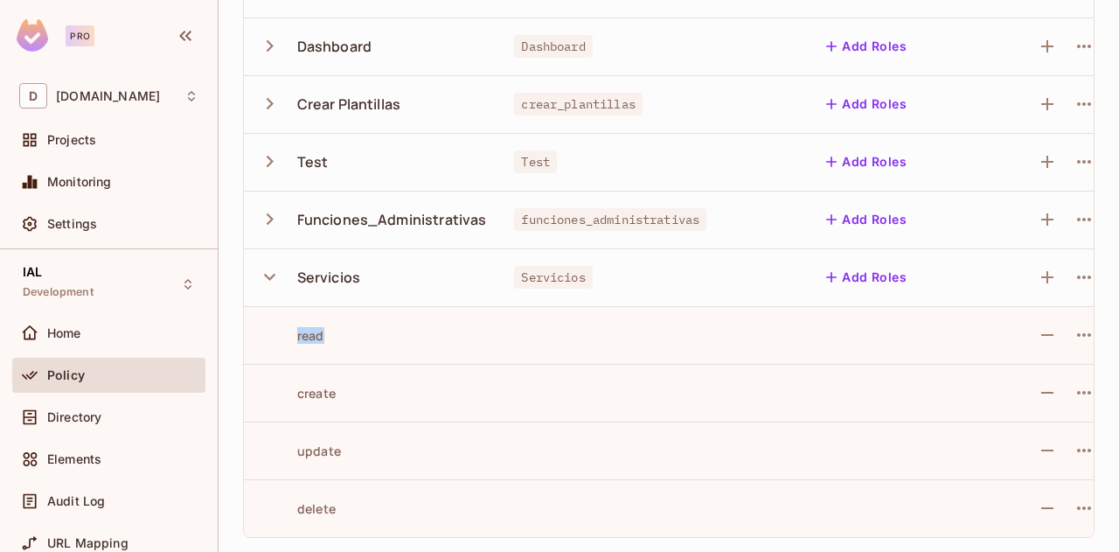
drag, startPoint x: 295, startPoint y: 323, endPoint x: 345, endPoint y: 338, distance: 52.3
click at [345, 338] on td "read" at bounding box center [372, 335] width 256 height 58
drag, startPoint x: 309, startPoint y: 384, endPoint x: 351, endPoint y: 396, distance: 43.7
click at [354, 393] on td "create" at bounding box center [372, 393] width 256 height 58
drag, startPoint x: 304, startPoint y: 440, endPoint x: 350, endPoint y: 436, distance: 45.6
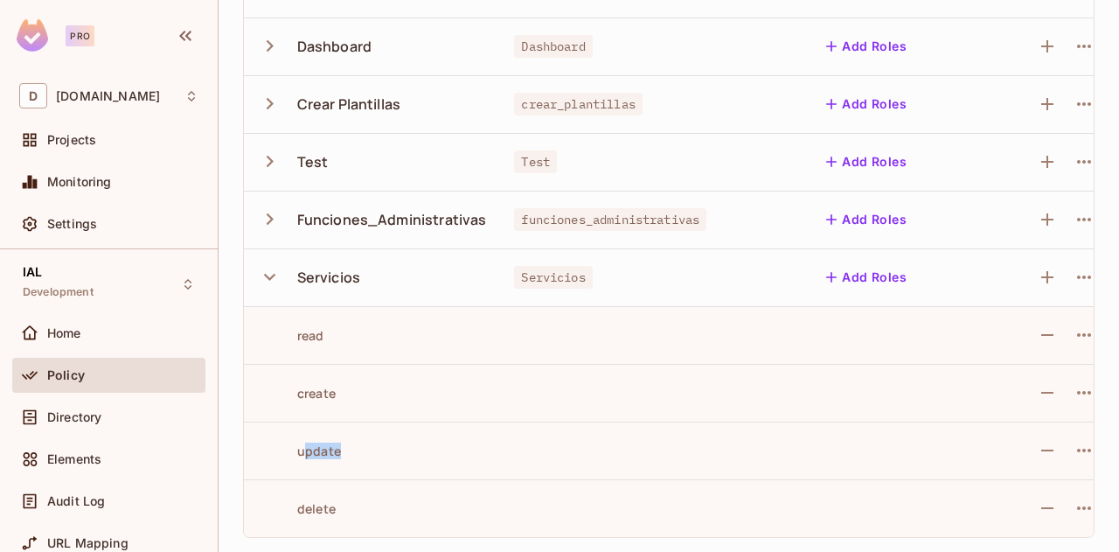
click at [350, 442] on div "update" at bounding box center [372, 450] width 228 height 17
drag, startPoint x: 302, startPoint y: 503, endPoint x: 350, endPoint y: 494, distance: 48.9
click at [350, 500] on div "delete" at bounding box center [372, 508] width 228 height 17
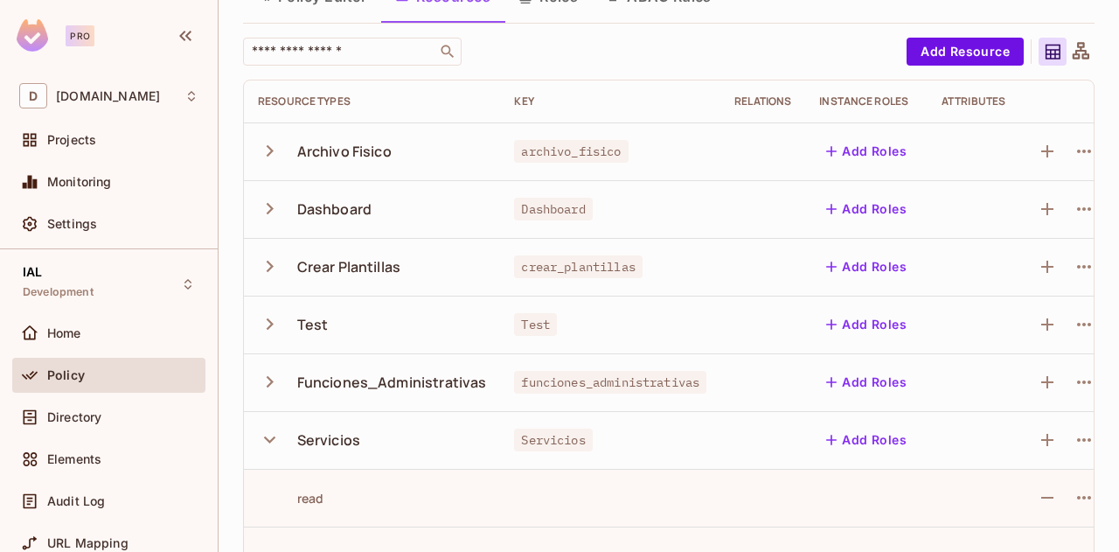
scroll to position [2, 0]
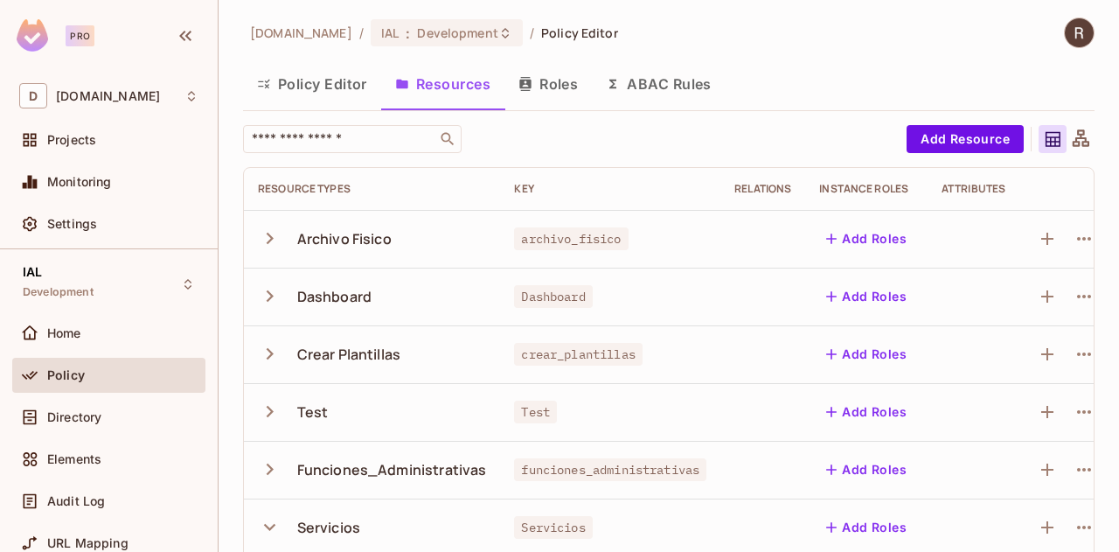
click at [551, 83] on button "Roles" at bounding box center [547, 84] width 87 height 44
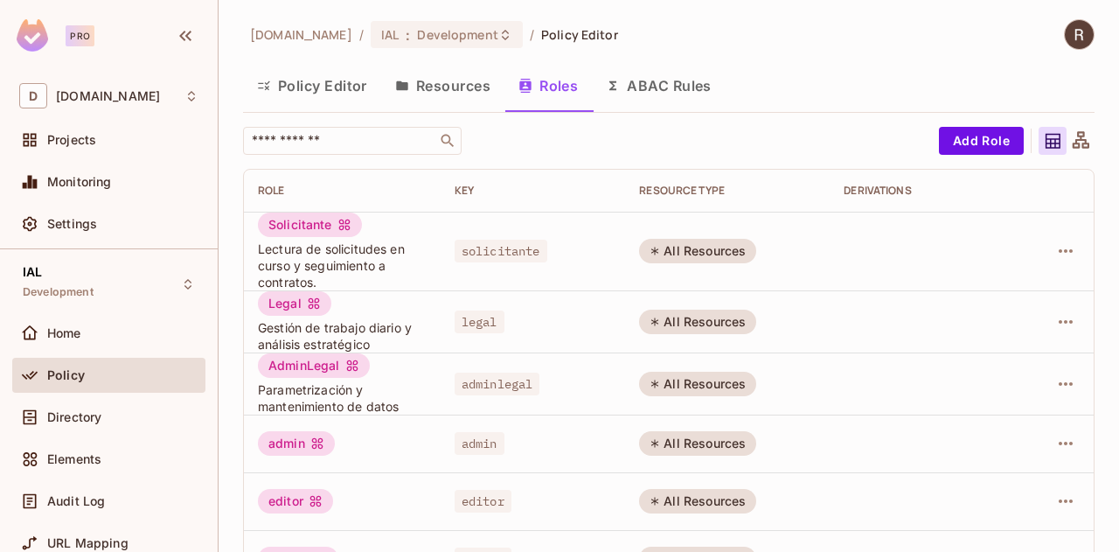
scroll to position [49, 0]
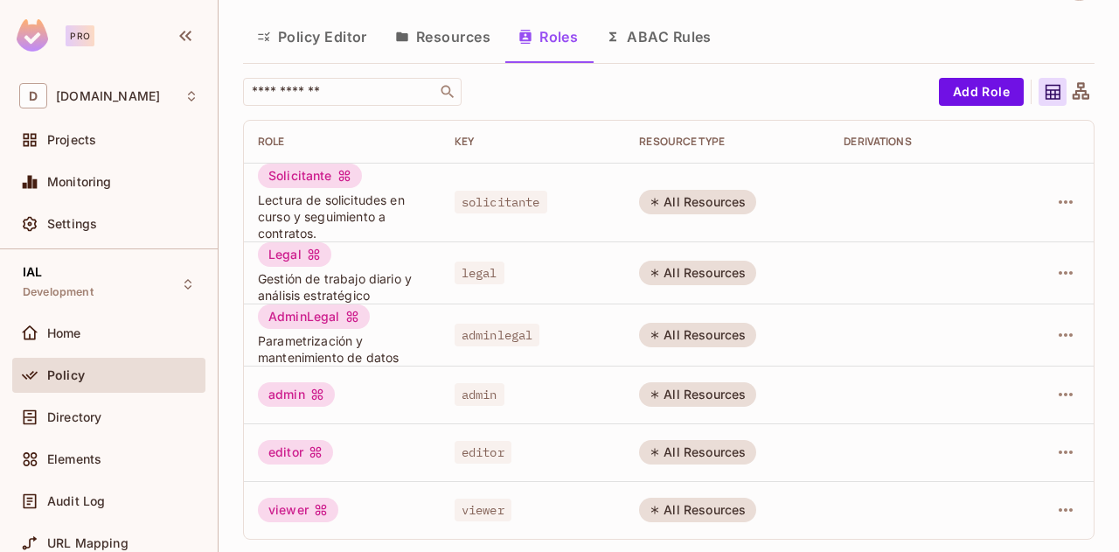
click at [334, 39] on button "Policy Editor" at bounding box center [312, 37] width 138 height 44
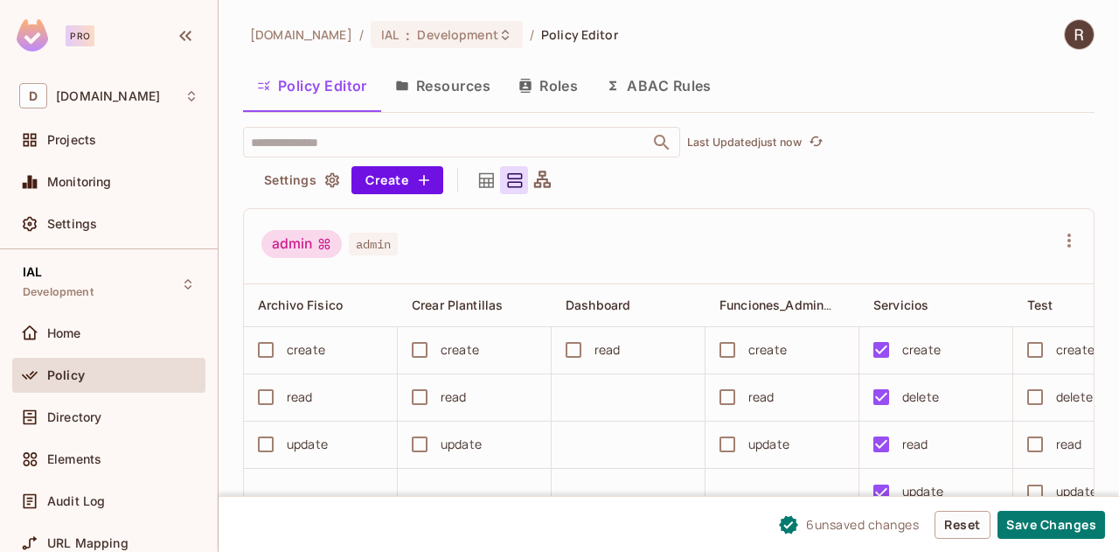
click at [553, 93] on button "Roles" at bounding box center [547, 86] width 87 height 44
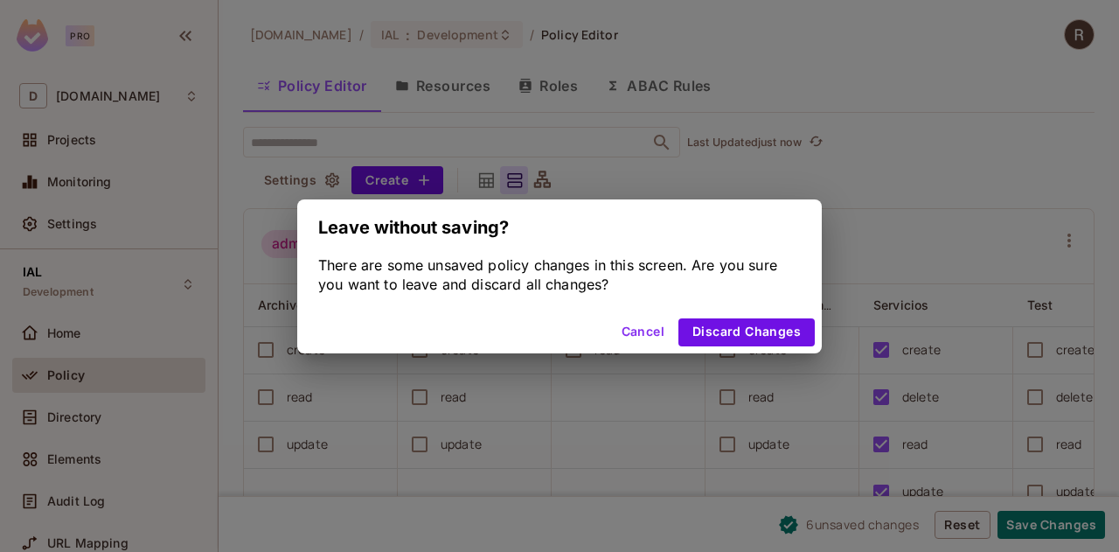
click at [645, 331] on button "Cancel" at bounding box center [643, 332] width 57 height 28
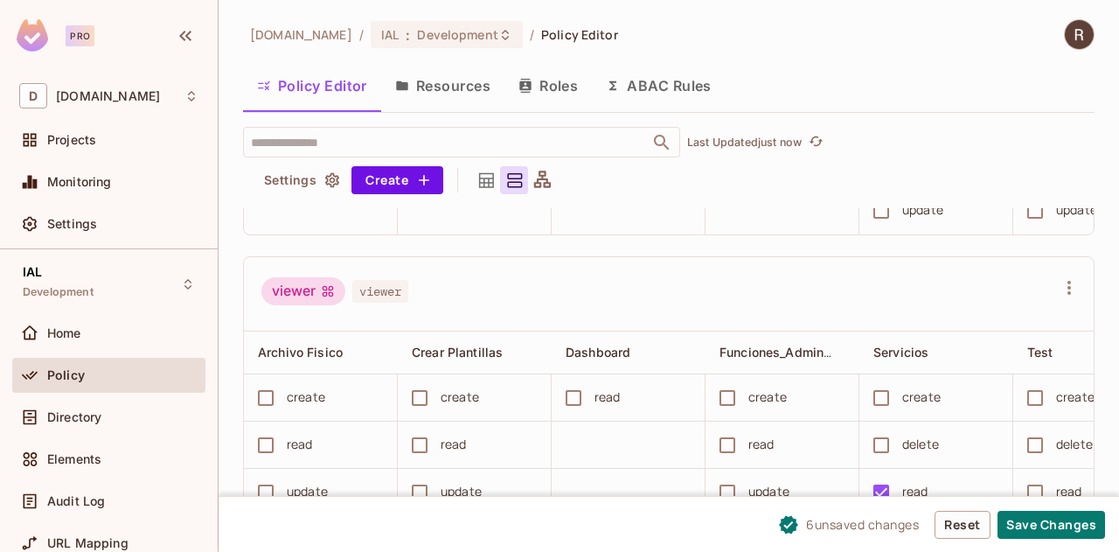
scroll to position [1664, 0]
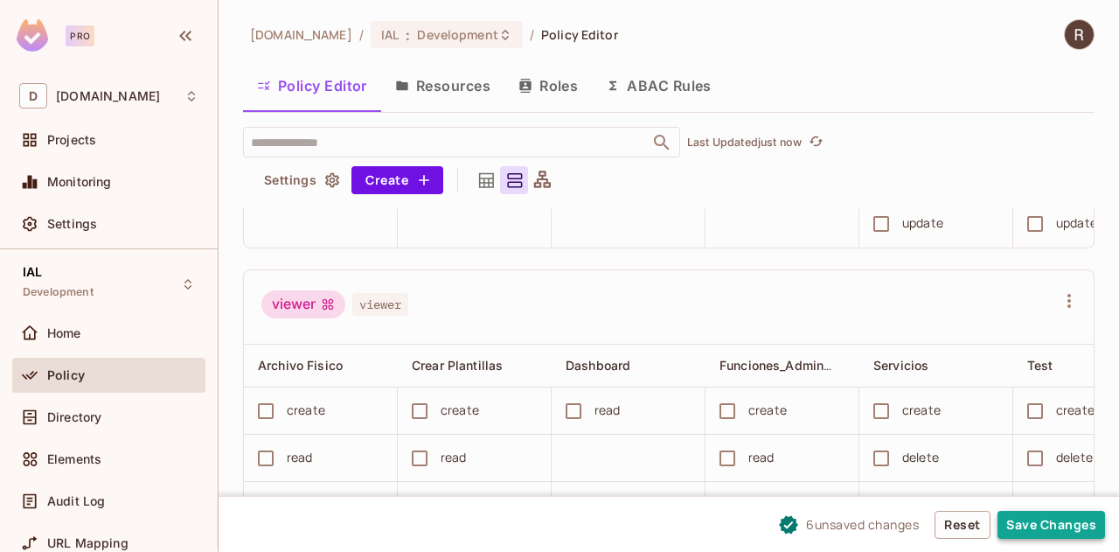
click at [1051, 522] on button "Save Changes" at bounding box center [1051, 525] width 108 height 28
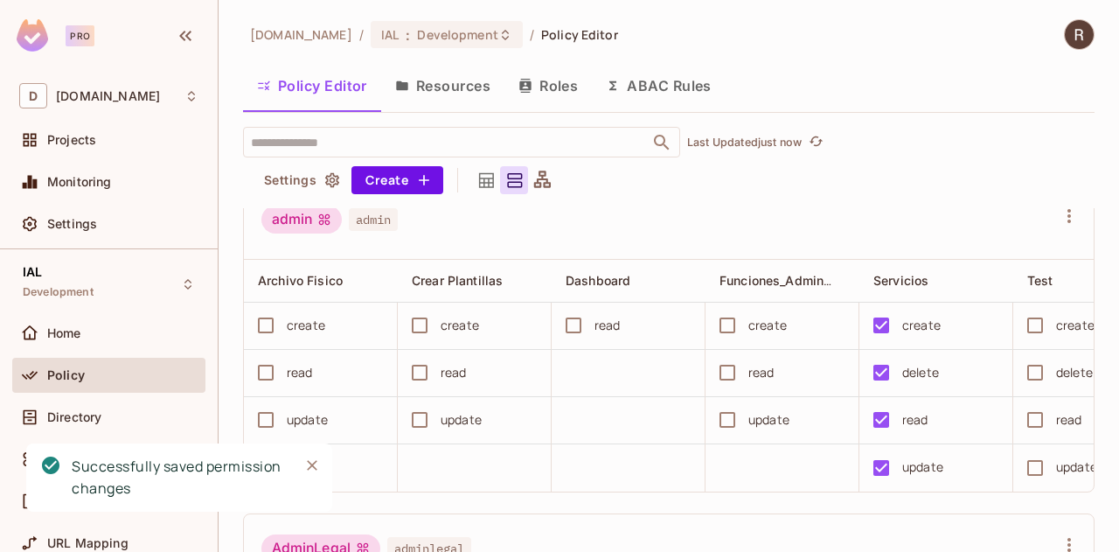
scroll to position [0, 0]
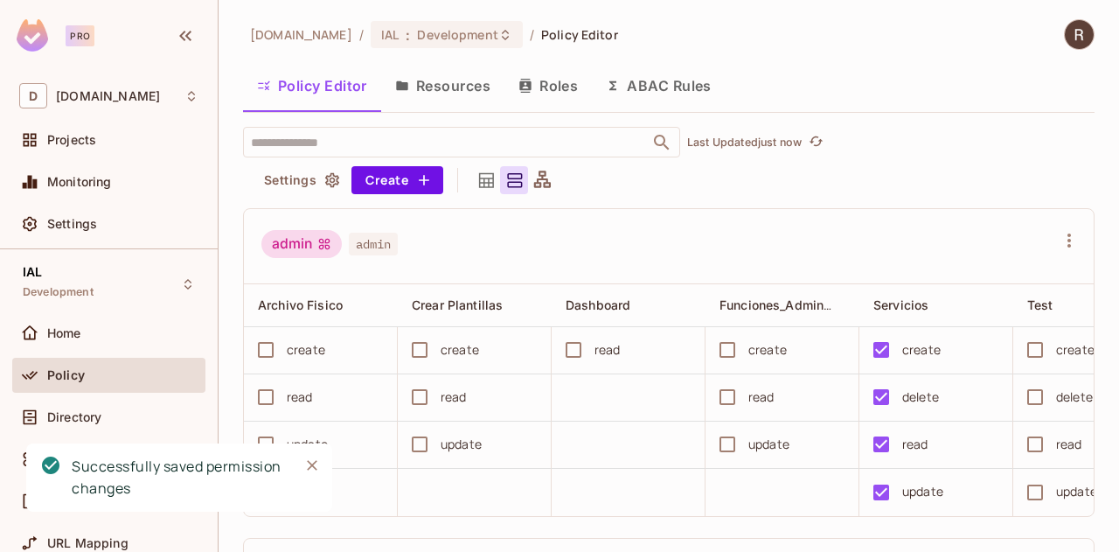
click at [560, 79] on button "Roles" at bounding box center [547, 86] width 87 height 44
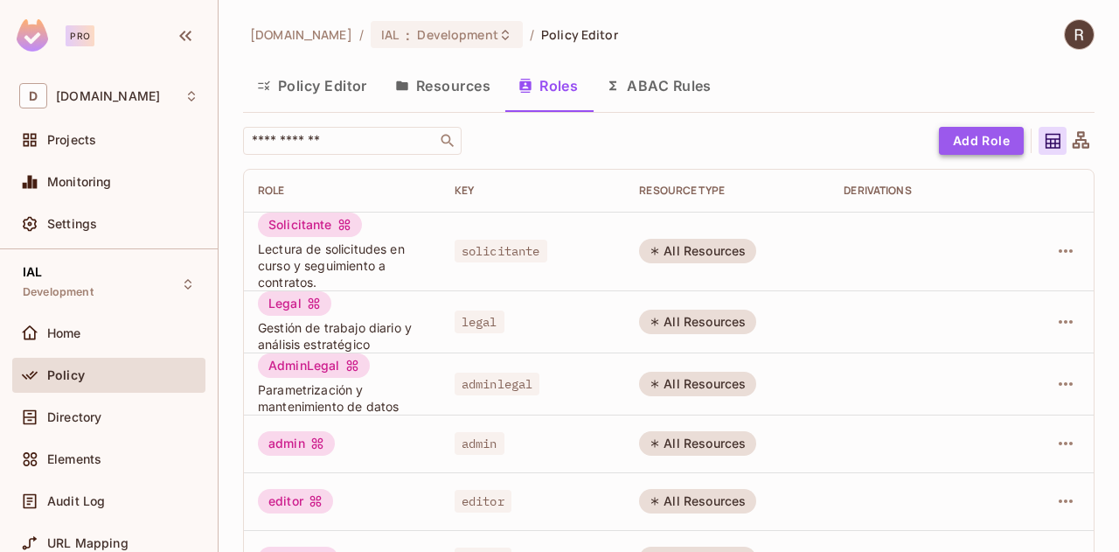
click at [958, 138] on button "Add Role" at bounding box center [981, 141] width 85 height 28
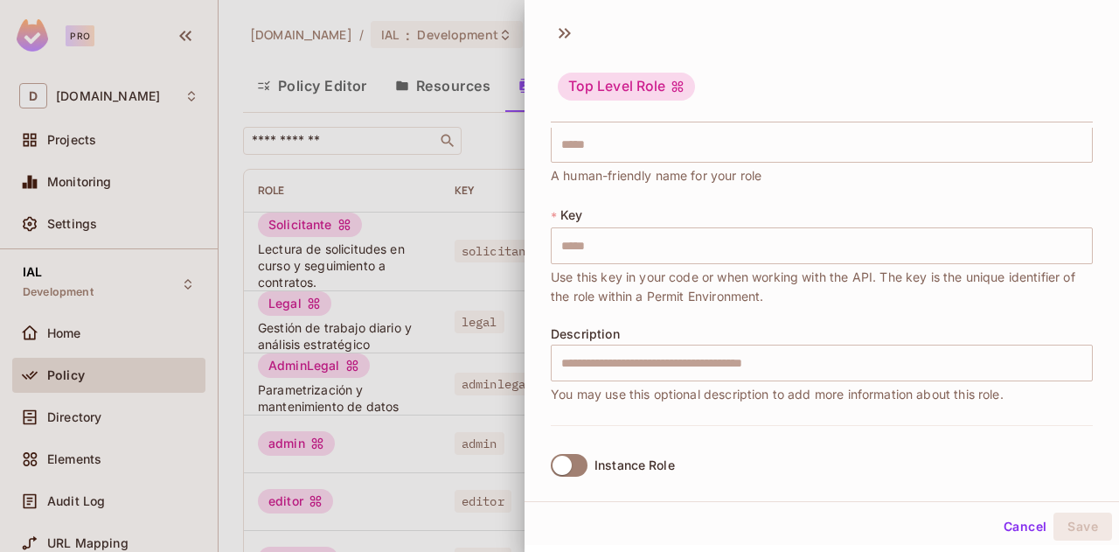
scroll to position [46, 0]
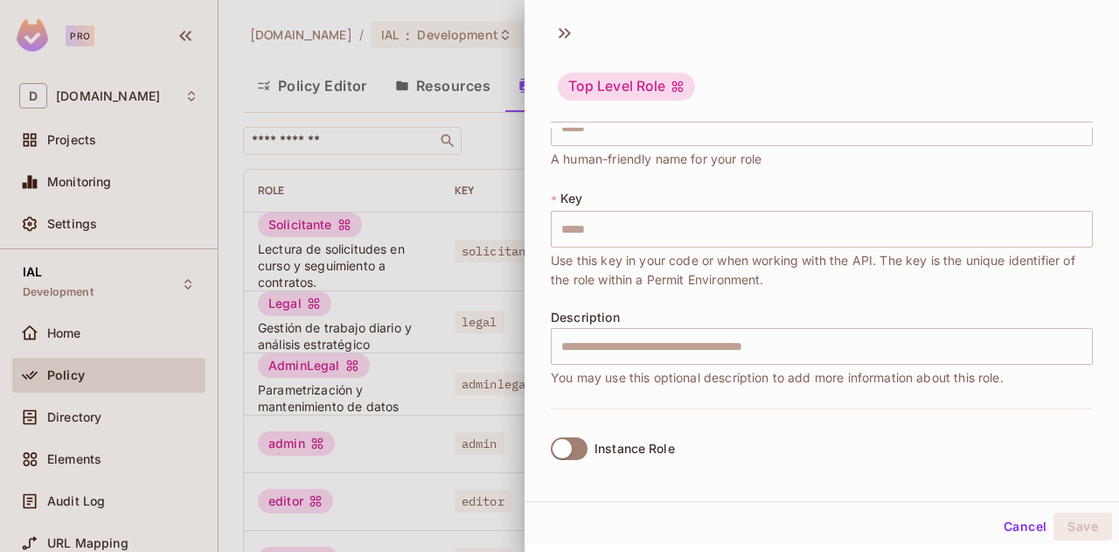
click at [1001, 532] on button "Cancel" at bounding box center [1025, 526] width 57 height 28
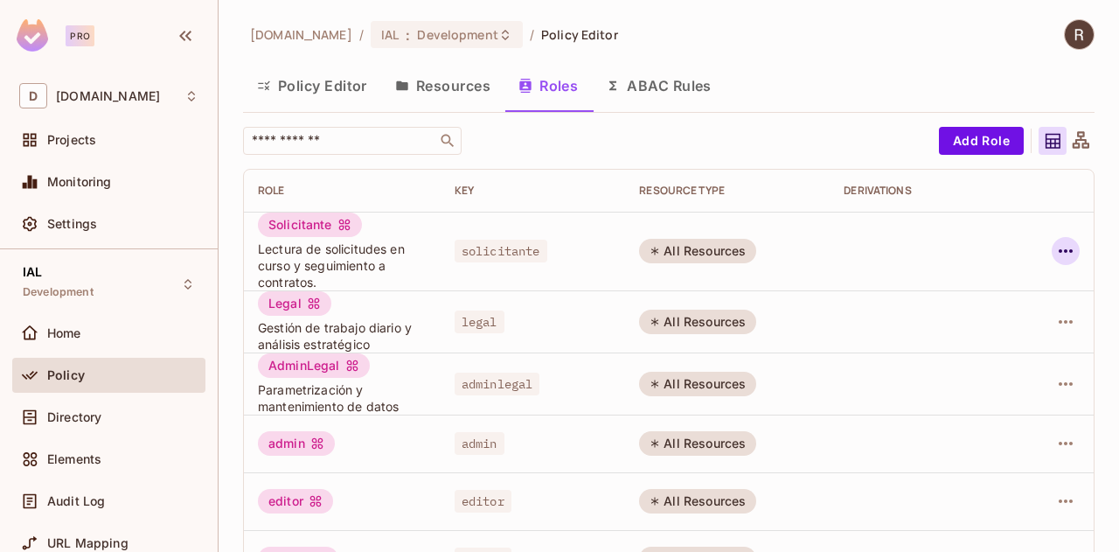
click at [1059, 249] on icon "button" at bounding box center [1066, 250] width 14 height 3
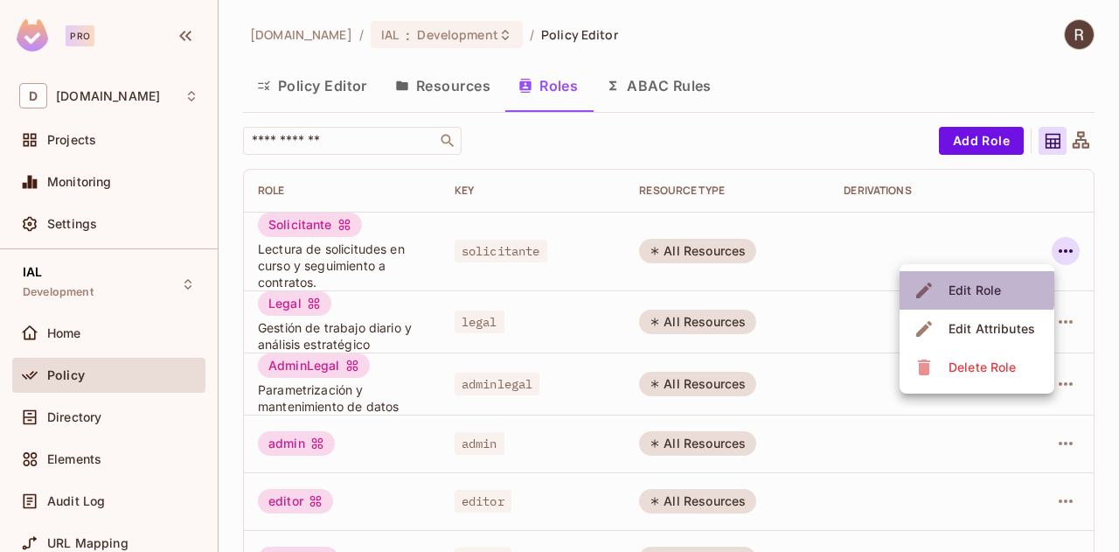
click at [976, 289] on div "Edit Role" at bounding box center [975, 290] width 52 height 17
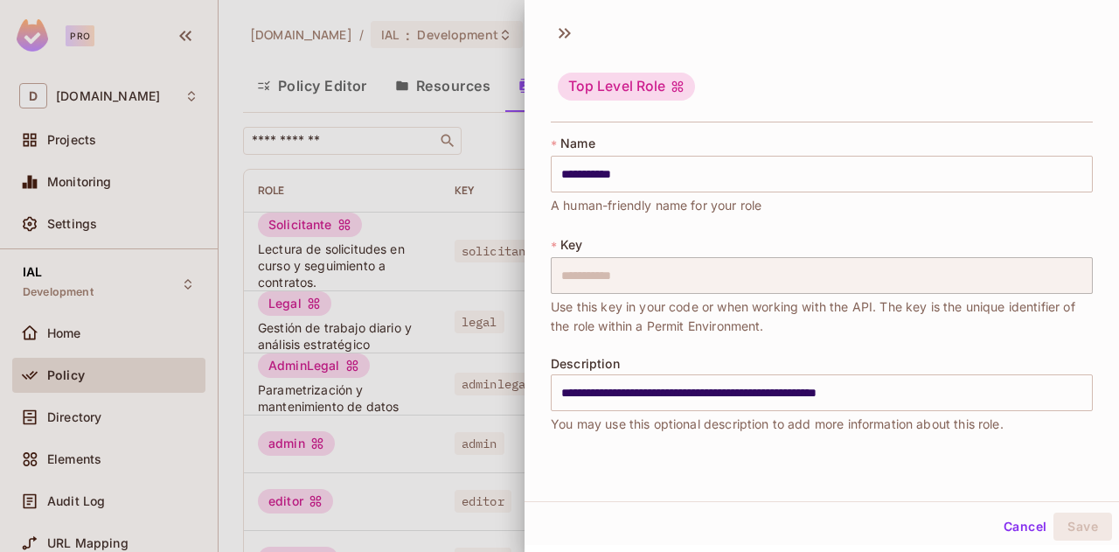
drag, startPoint x: 1002, startPoint y: 529, endPoint x: 981, endPoint y: 520, distance: 22.7
click at [1002, 525] on button "Cancel" at bounding box center [1025, 526] width 57 height 28
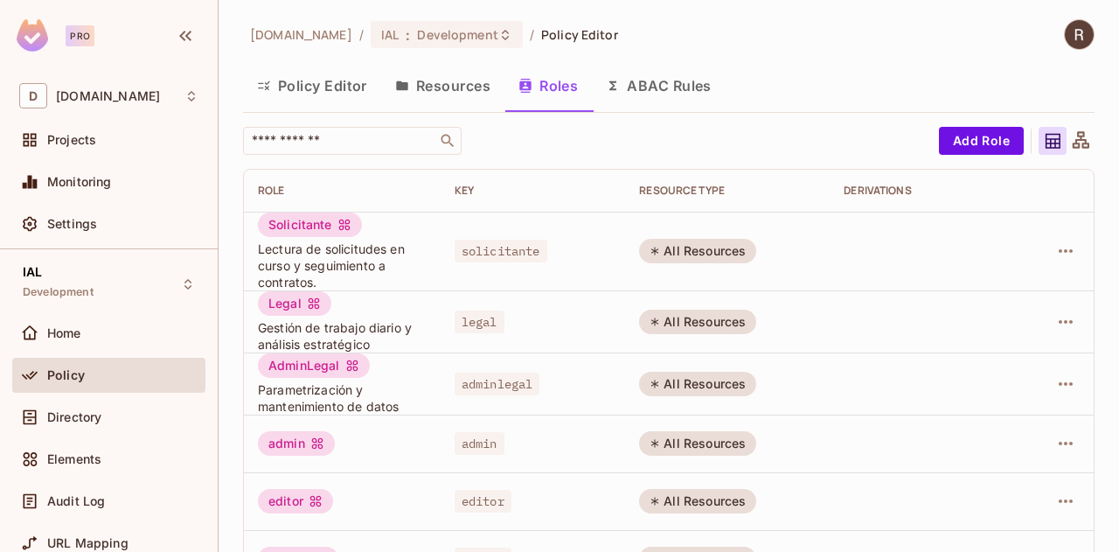
click at [448, 80] on button "Resources" at bounding box center [442, 86] width 123 height 44
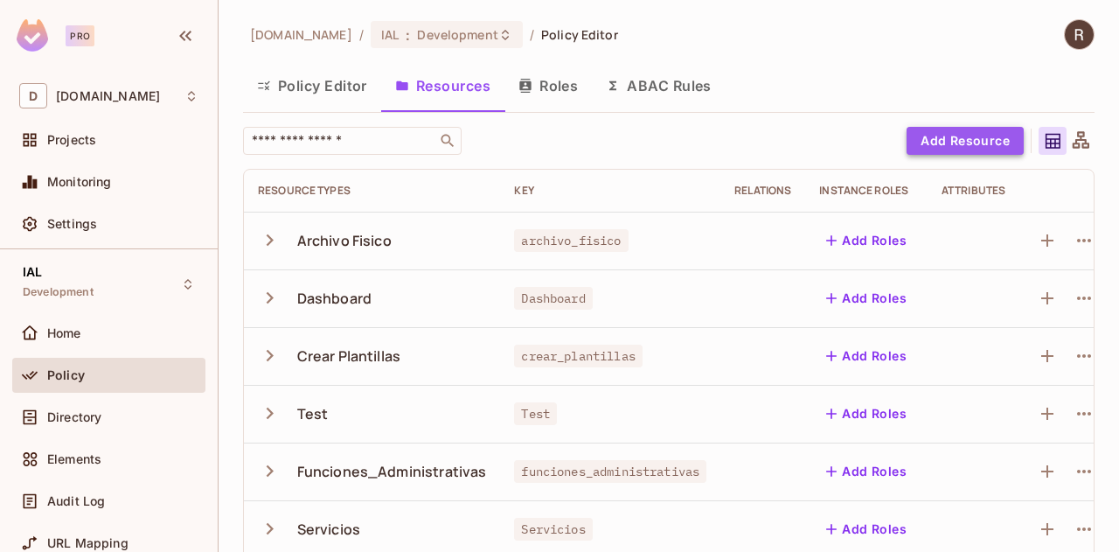
click at [960, 142] on button "Add Resource" at bounding box center [965, 141] width 117 height 28
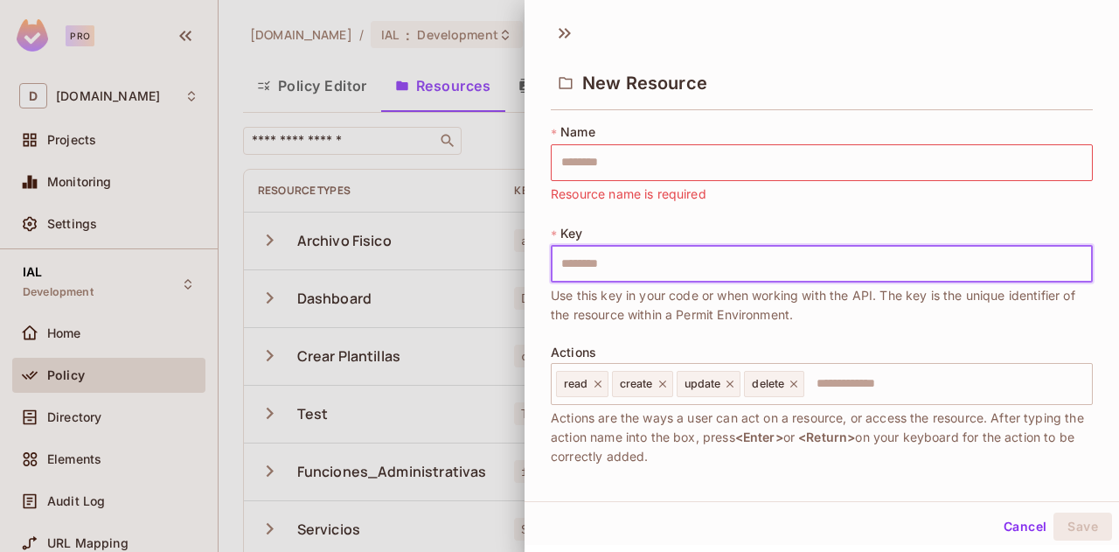
click at [623, 263] on input "text" at bounding box center [822, 264] width 542 height 37
click at [868, 386] on div "Actions read create update delete ​ Actions are the ways a user can act on a re…" at bounding box center [822, 405] width 542 height 121
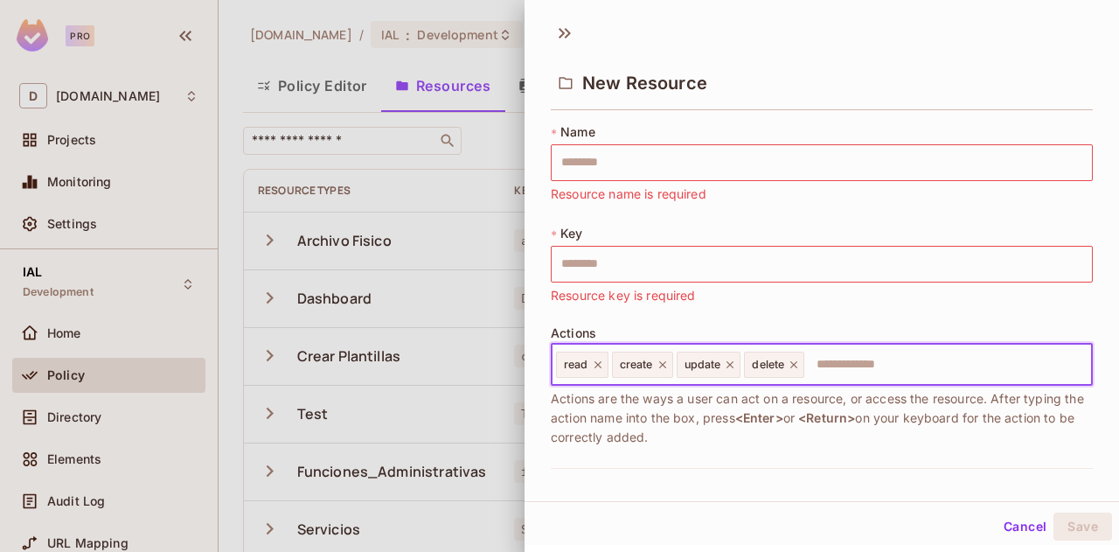
click at [999, 529] on button "Cancel" at bounding box center [1025, 526] width 57 height 28
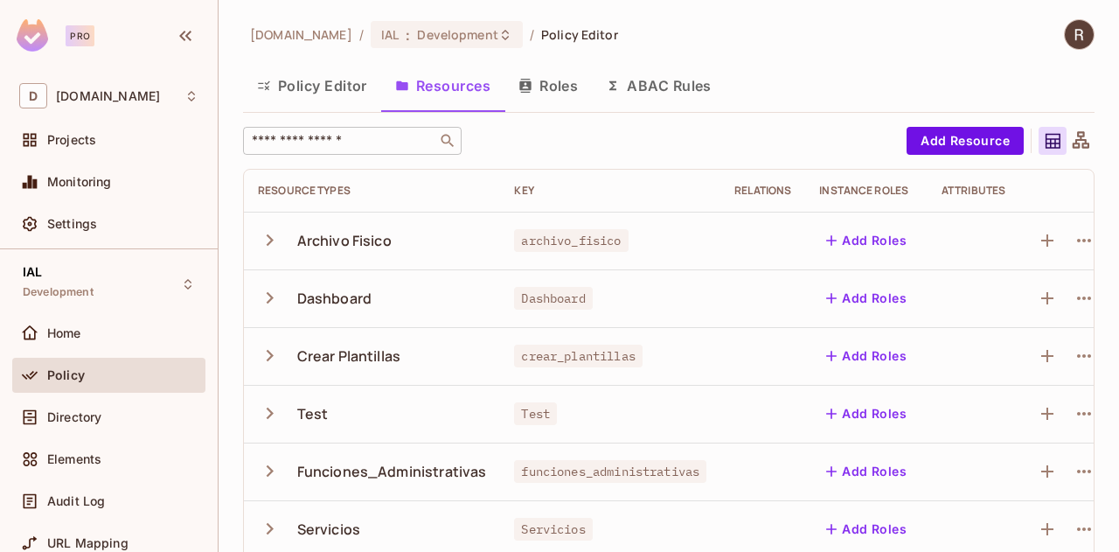
scroll to position [33, 0]
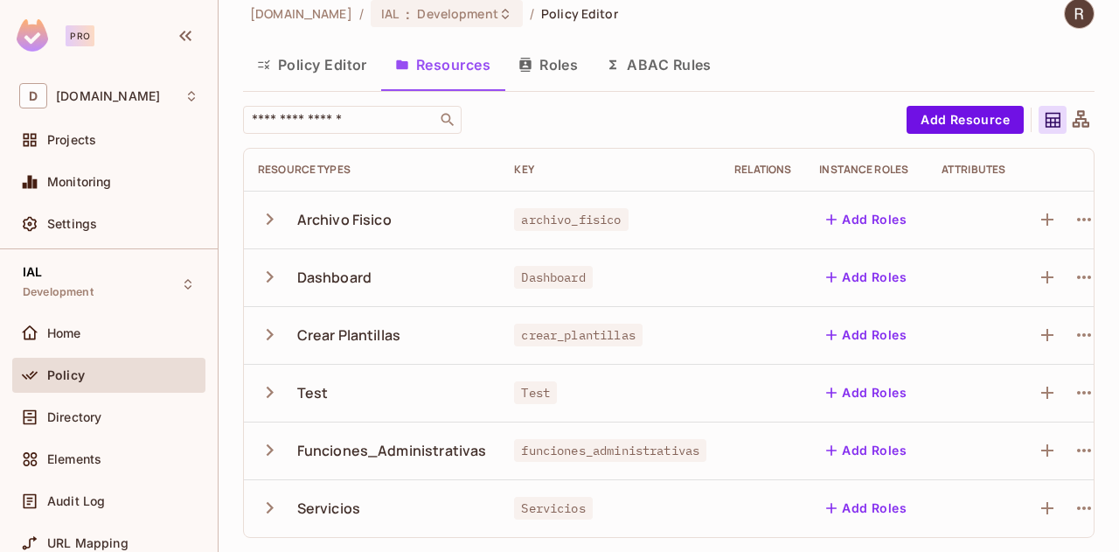
click at [313, 51] on button "Policy Editor" at bounding box center [312, 65] width 138 height 44
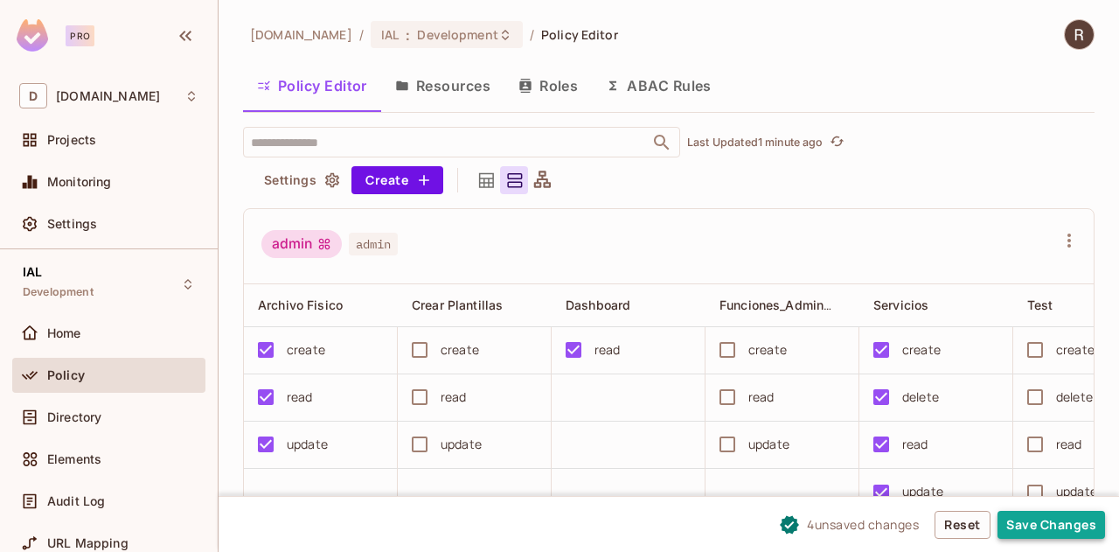
click at [1032, 525] on button "Save Changes" at bounding box center [1051, 525] width 108 height 28
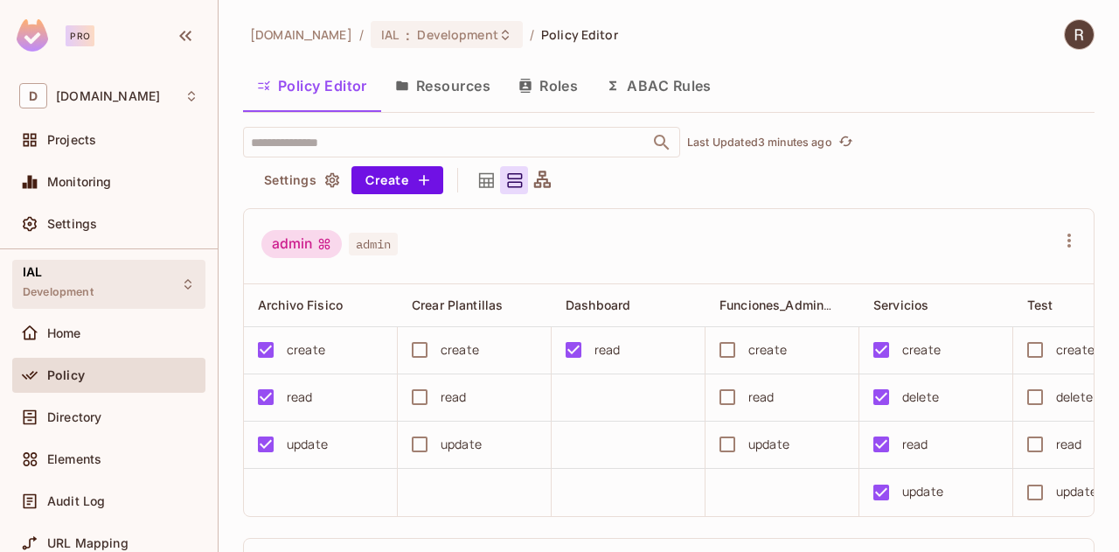
click at [66, 270] on div "IAL Development" at bounding box center [58, 284] width 71 height 38
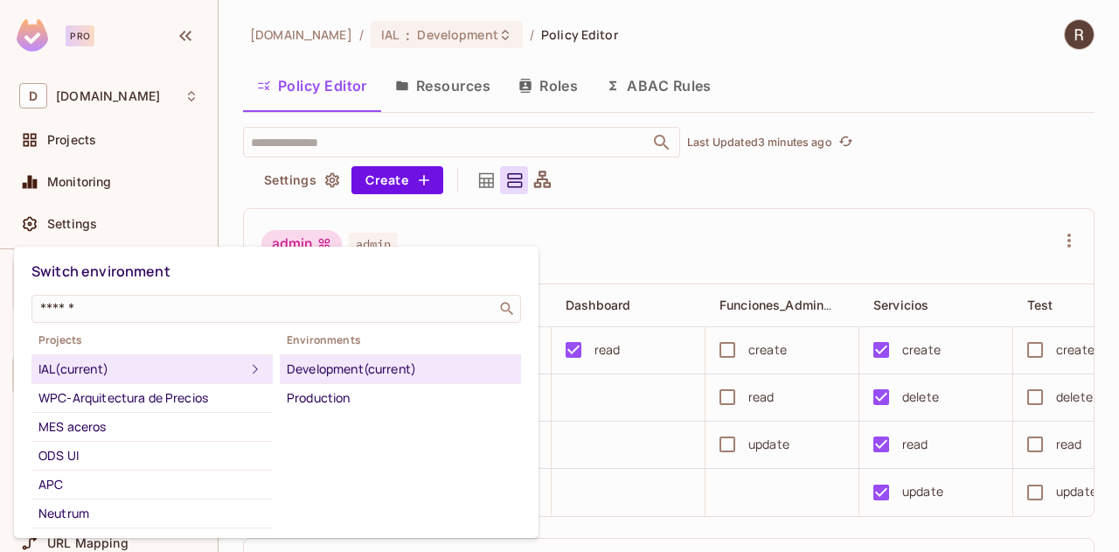
click at [98, 154] on div at bounding box center [559, 276] width 1119 height 552
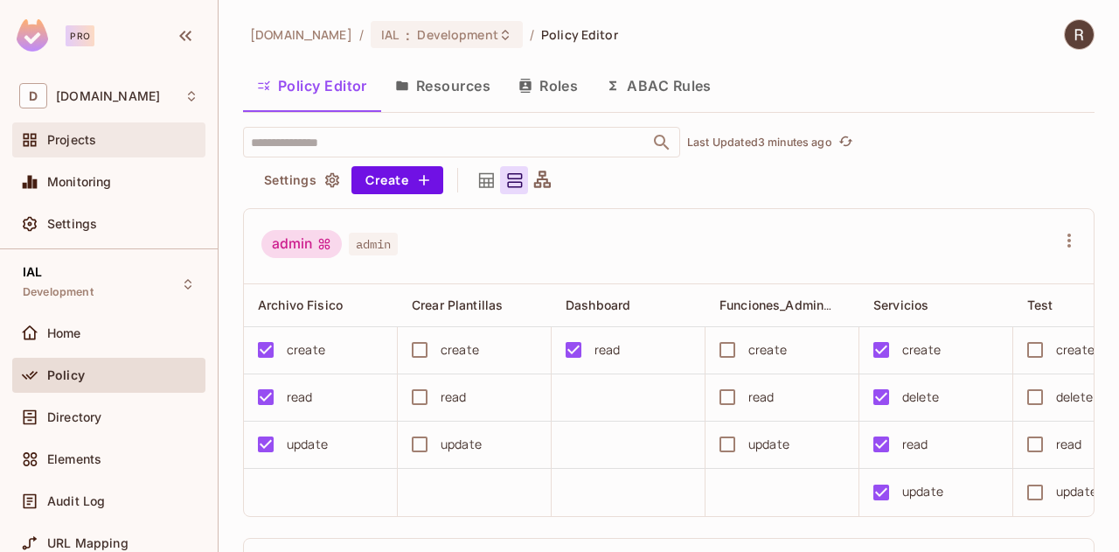
click at [106, 137] on div "Projects" at bounding box center [122, 140] width 151 height 14
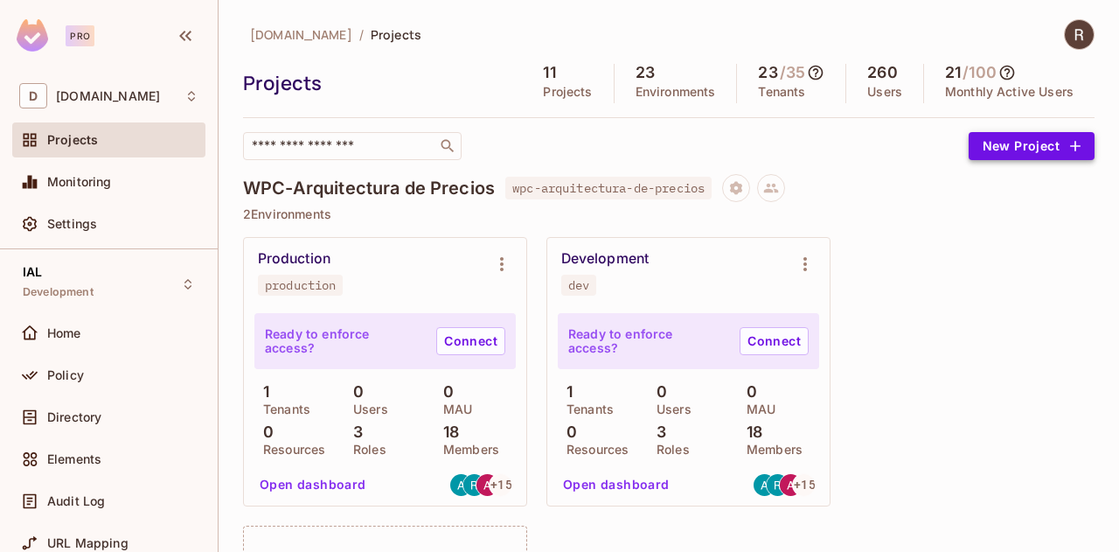
click at [1027, 145] on button "New Project" at bounding box center [1032, 146] width 126 height 28
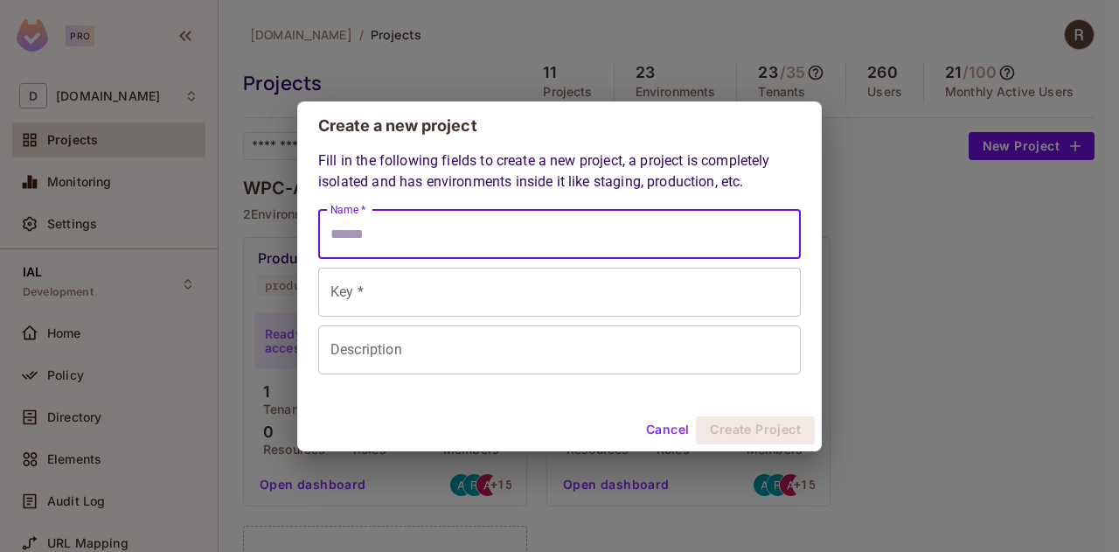
click at [453, 235] on input "Name *" at bounding box center [559, 234] width 483 height 49
type input "*"
type input "**"
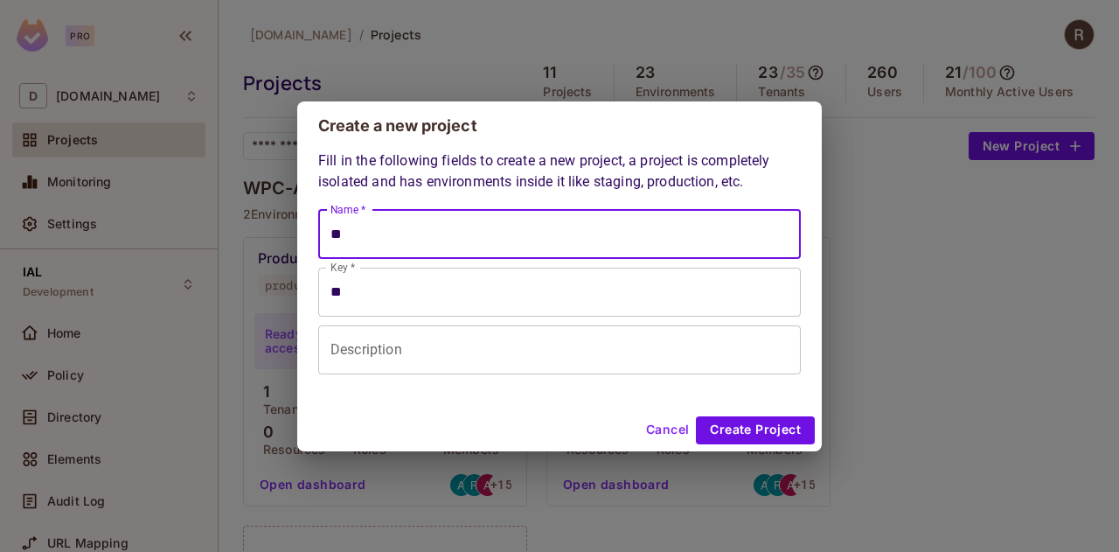
type input "***"
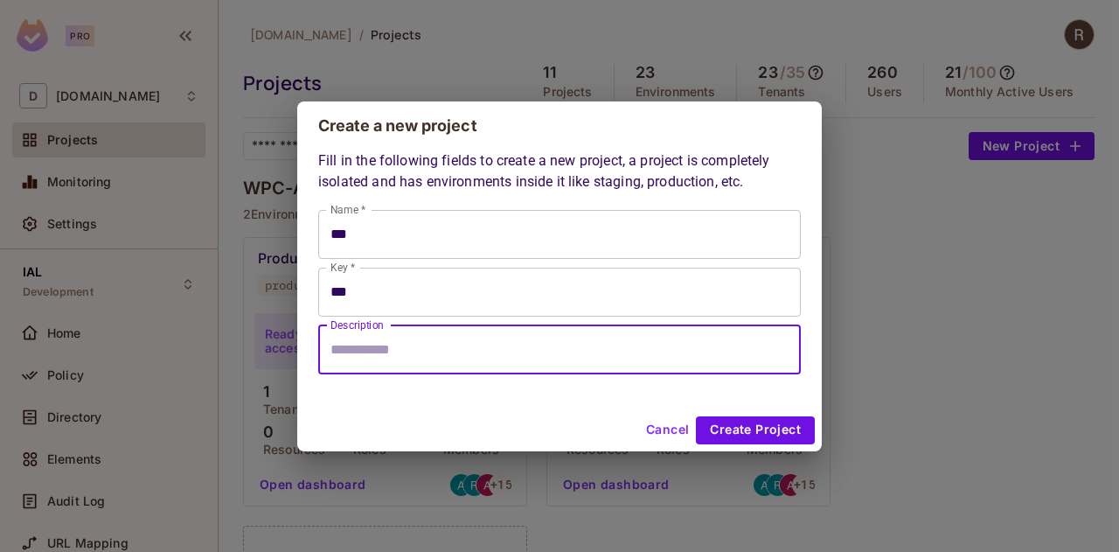
click at [393, 359] on input "Description" at bounding box center [559, 349] width 483 height 49
type input "*"
click at [668, 432] on button "Cancel" at bounding box center [667, 430] width 57 height 28
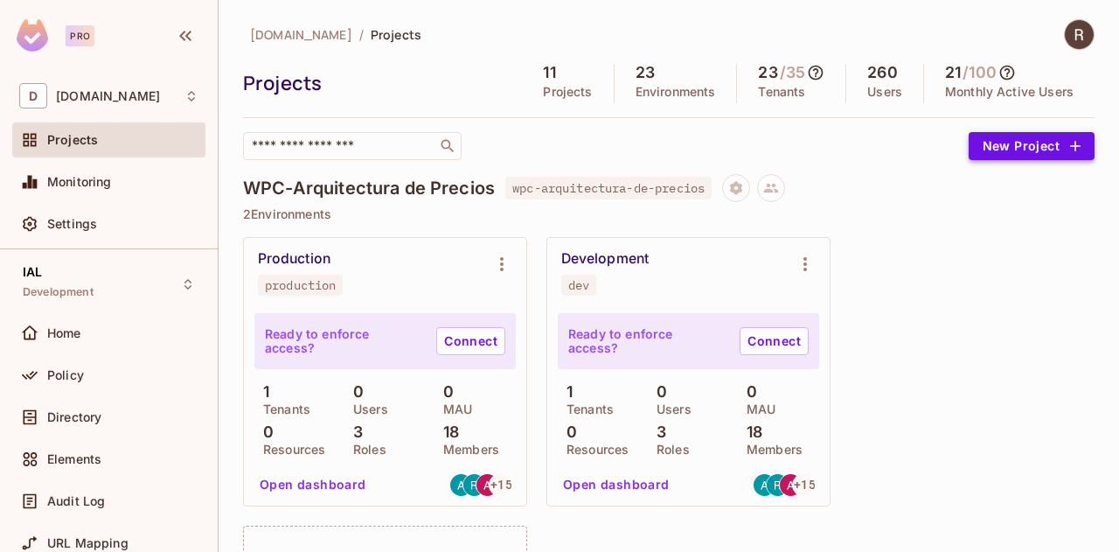
click at [1039, 138] on button "New Project" at bounding box center [1032, 146] width 126 height 28
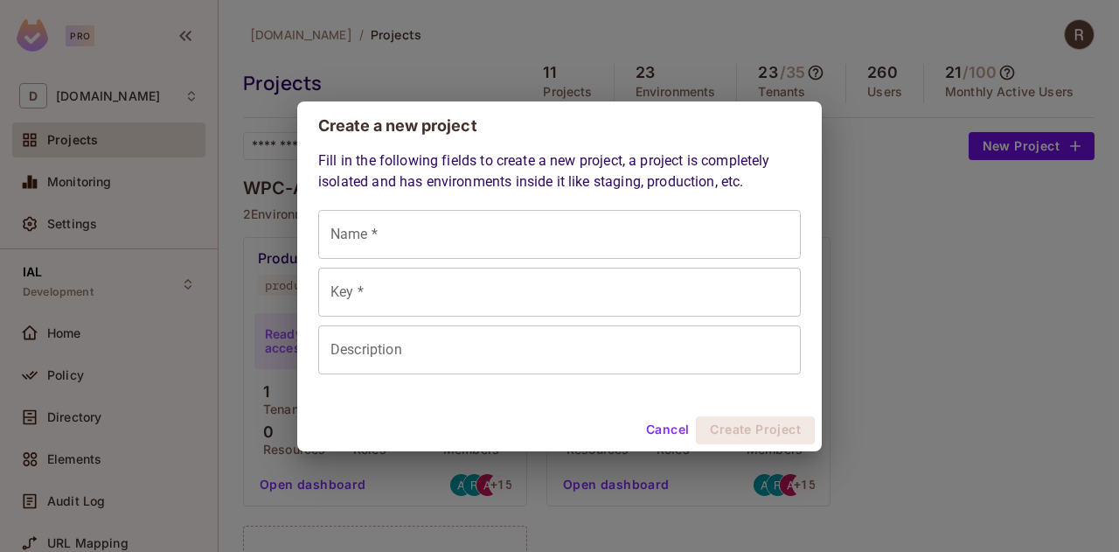
click at [383, 247] on input "Name *" at bounding box center [559, 234] width 483 height 49
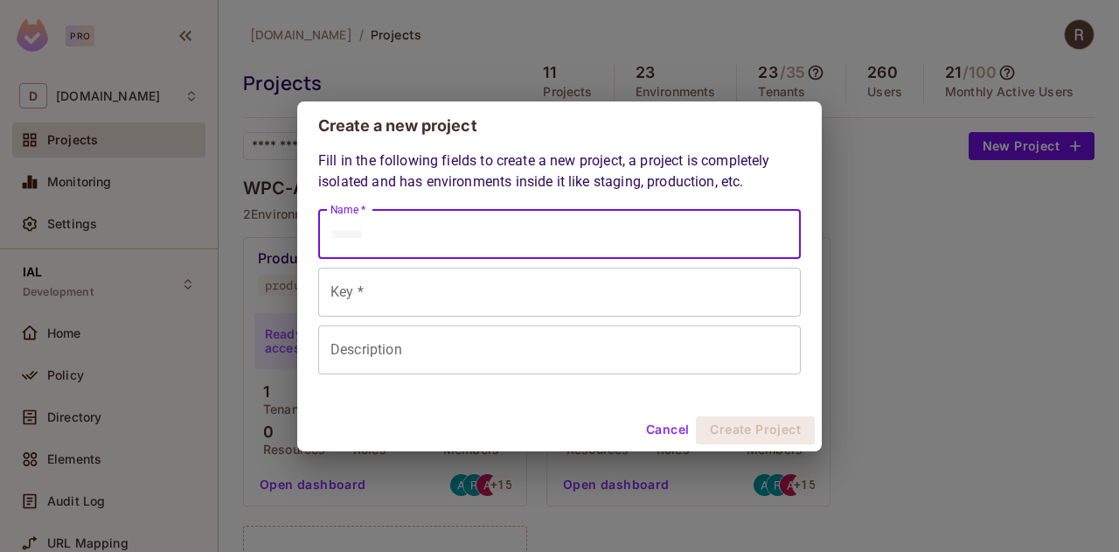
type input "*"
type input "**"
type input "***"
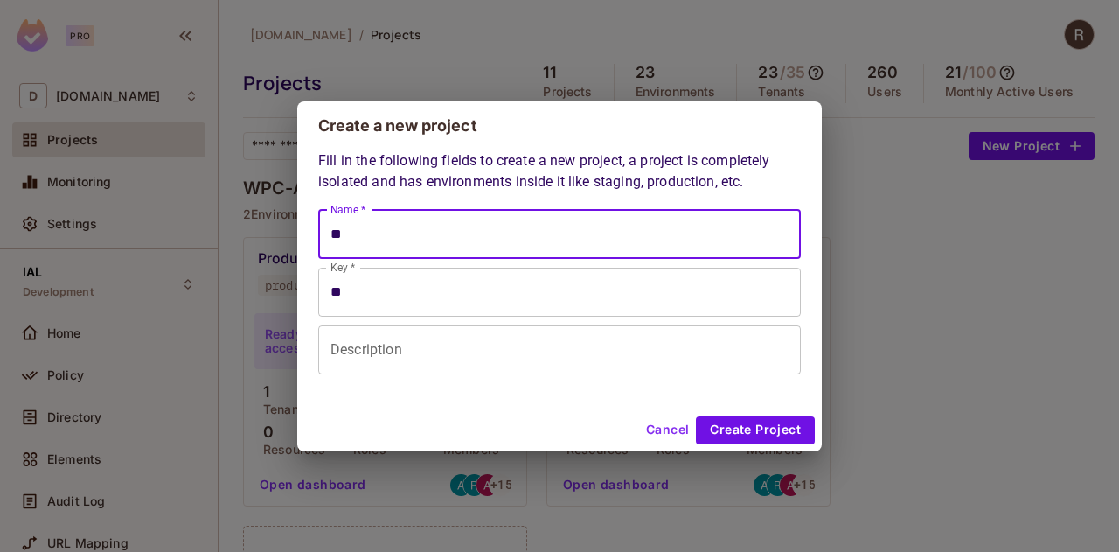
type input "***"
type input "**"
type input "*"
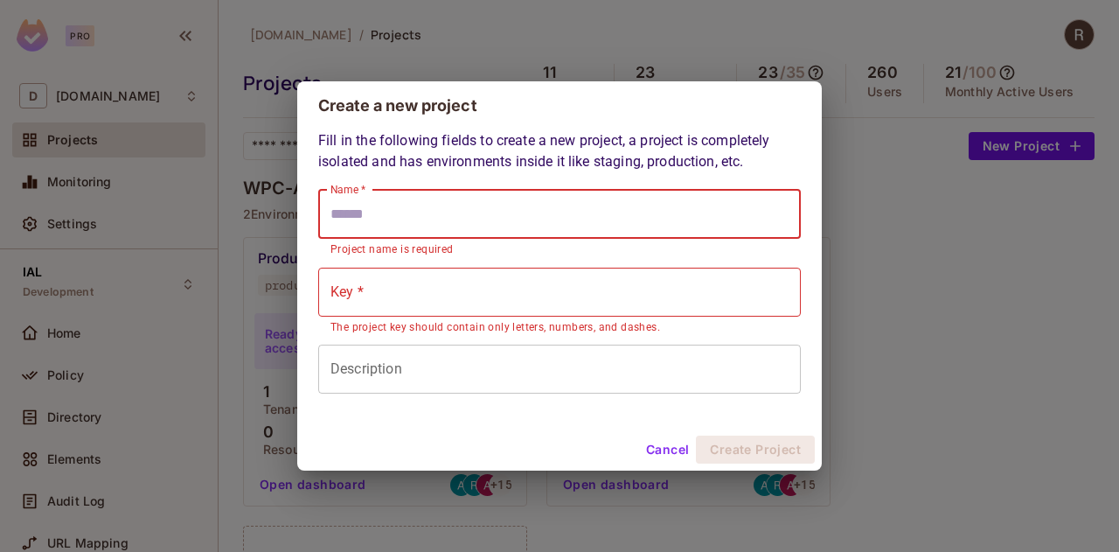
type input "*"
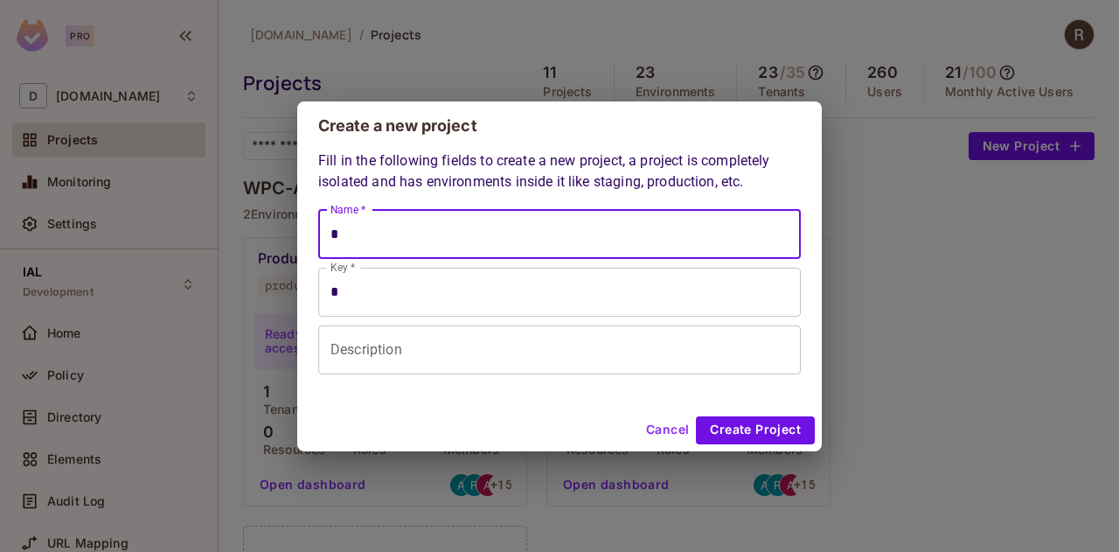
type input "**"
type input "***"
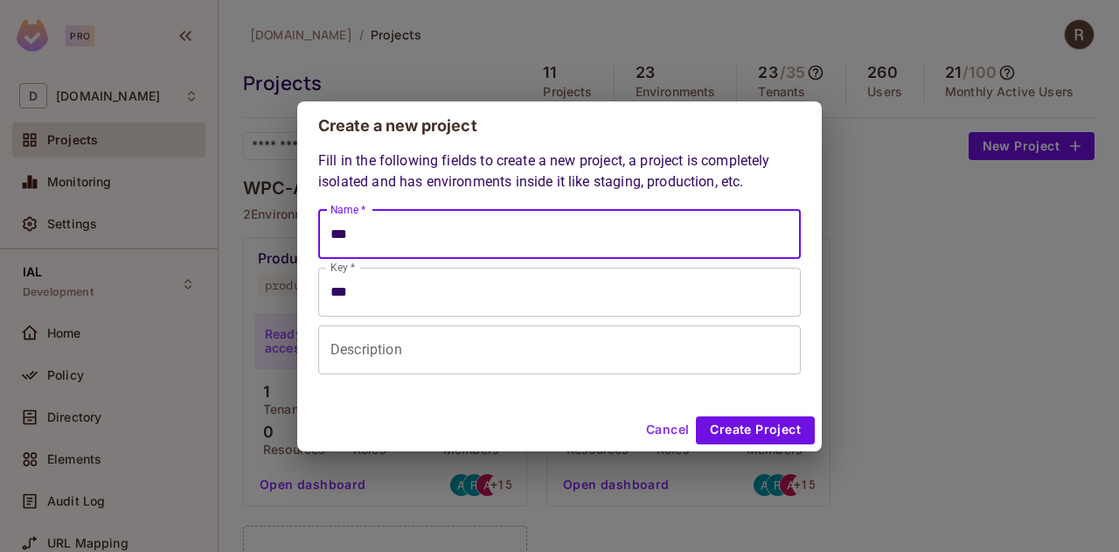
click at [371, 286] on input "***" at bounding box center [559, 292] width 483 height 49
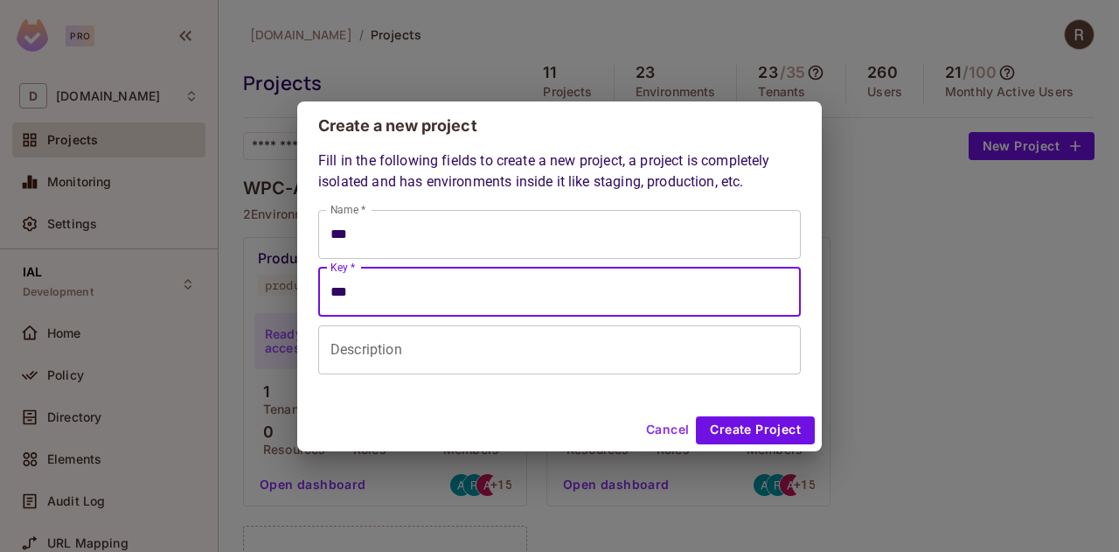
drag, startPoint x: 316, startPoint y: 292, endPoint x: 268, endPoint y: 286, distance: 48.5
click at [268, 286] on div "Create a new project Fill in the following fields to create a new project, a pr…" at bounding box center [559, 276] width 1119 height 552
type input "***"
click at [463, 363] on input "Description" at bounding box center [559, 349] width 483 height 49
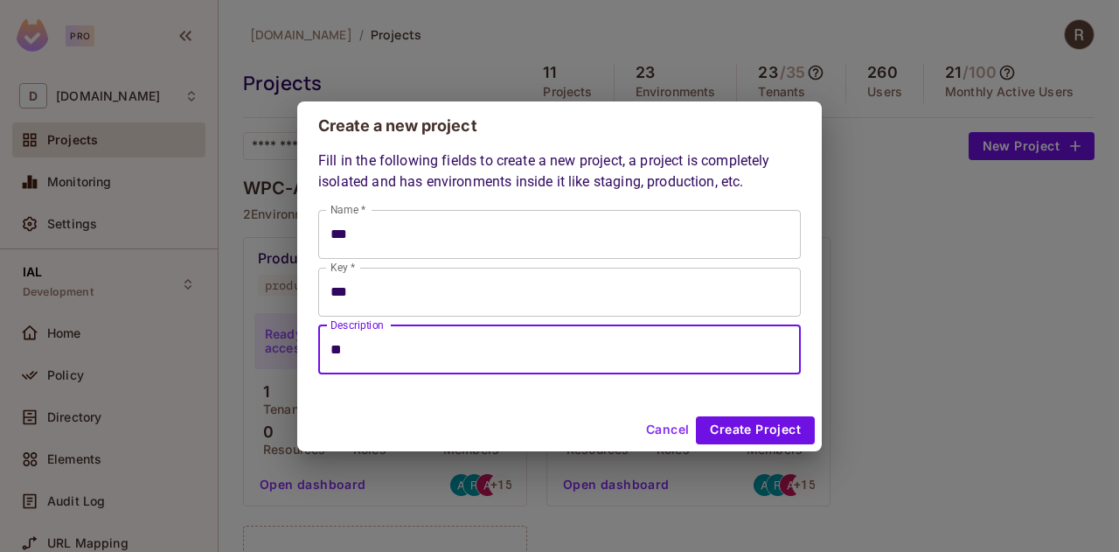
type input "*"
type input "**********"
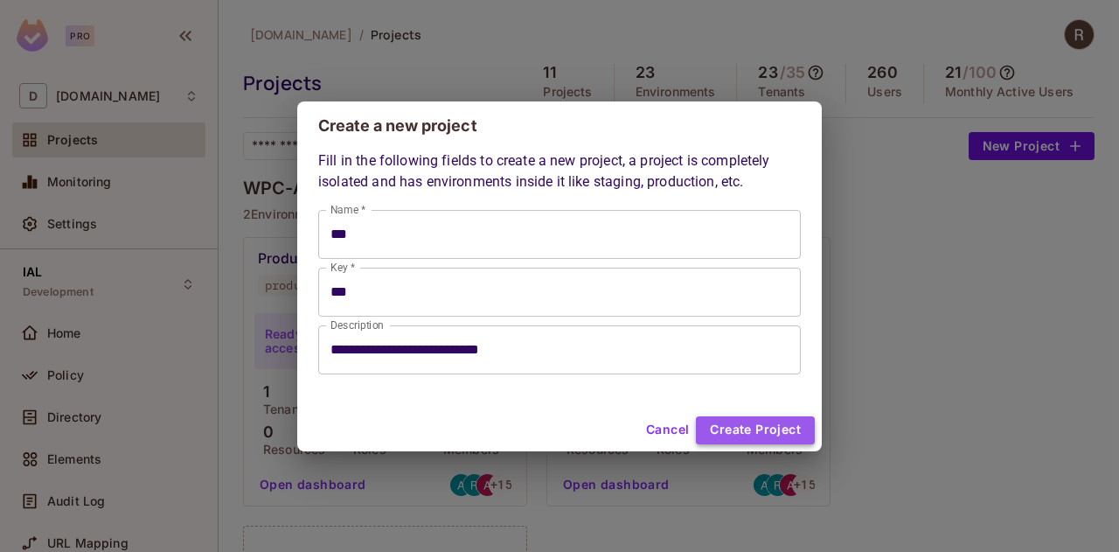
click at [750, 419] on button "Create Project" at bounding box center [755, 430] width 119 height 28
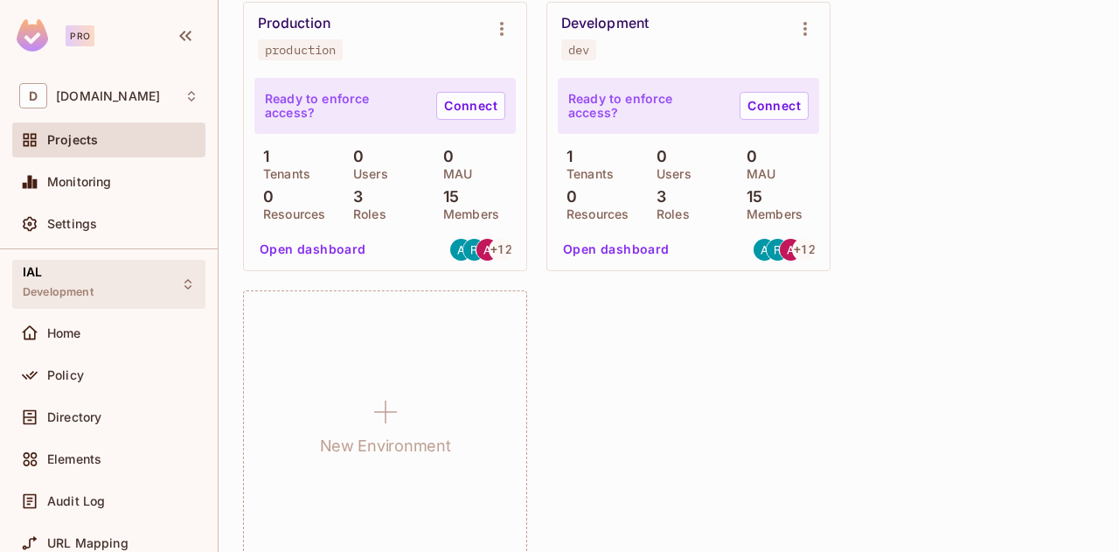
scroll to position [262, 0]
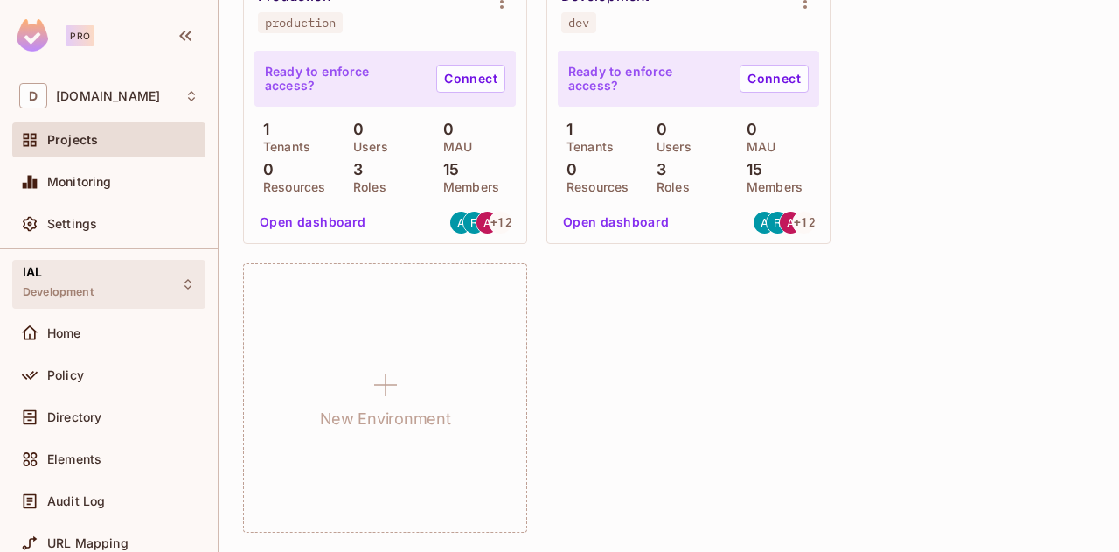
click at [97, 282] on div "IAL Development" at bounding box center [108, 284] width 193 height 48
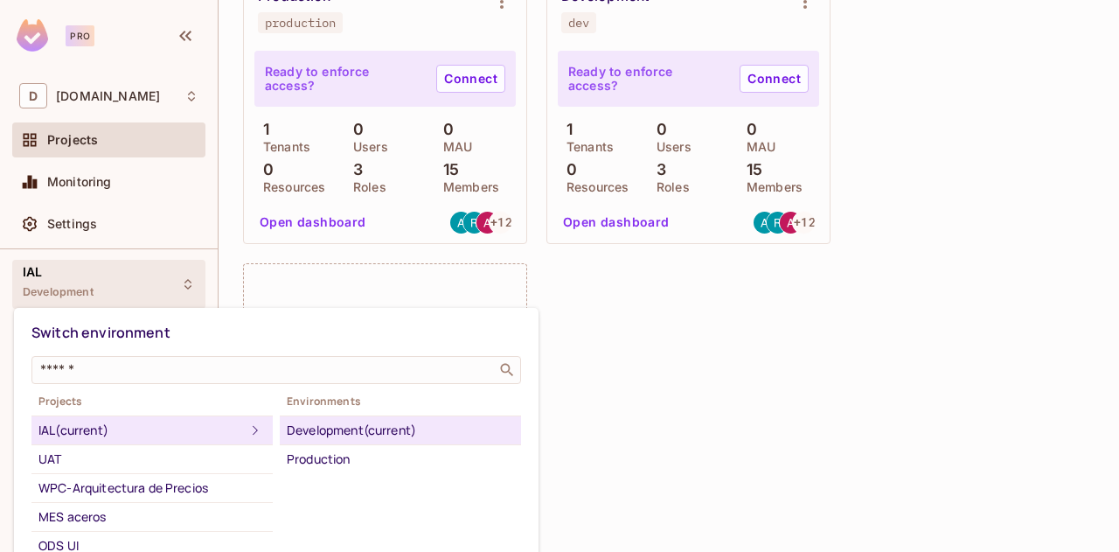
click at [925, 354] on div at bounding box center [559, 276] width 1119 height 552
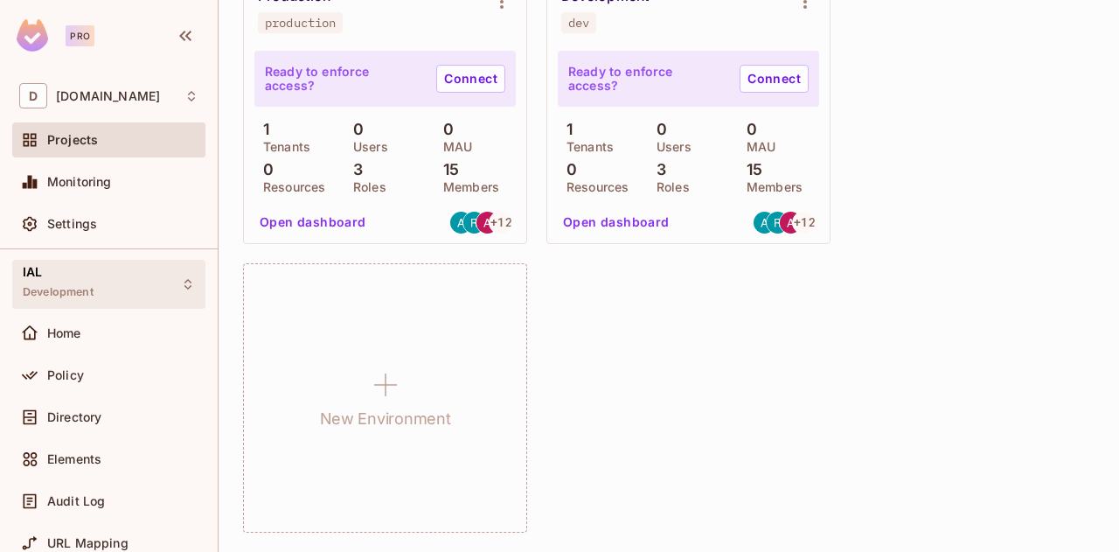
click at [53, 275] on div "IAL Development" at bounding box center [58, 284] width 71 height 38
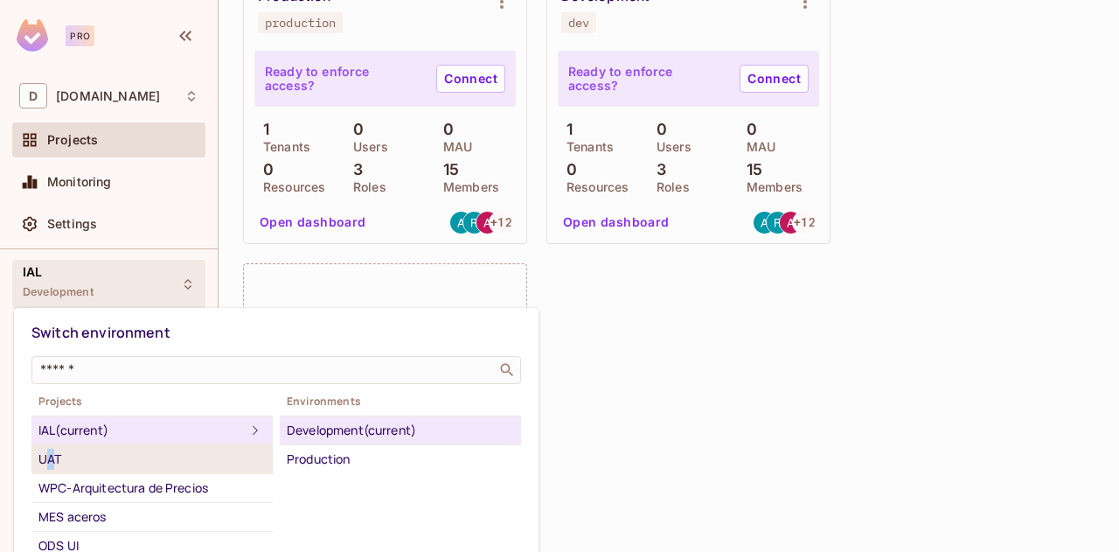
click at [52, 460] on div "UAT" at bounding box center [151, 458] width 227 height 21
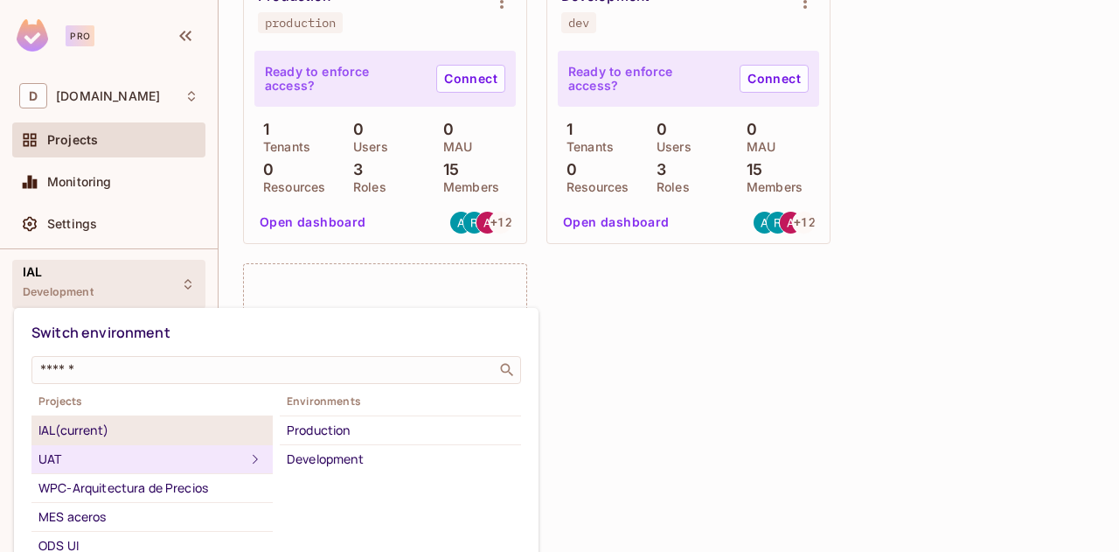
click at [73, 434] on div "IAL (current)" at bounding box center [151, 430] width 227 height 21
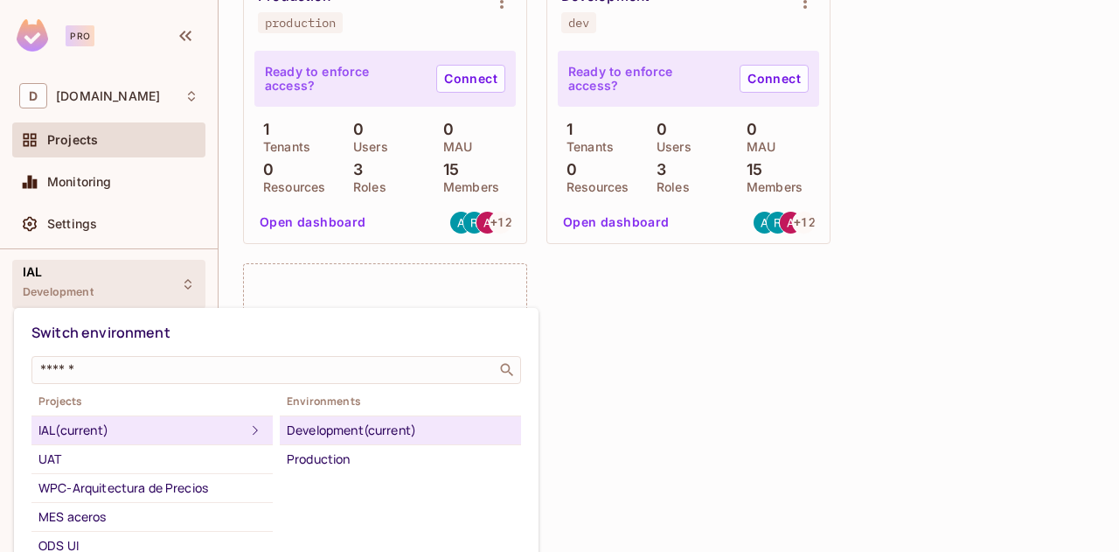
click at [902, 337] on div at bounding box center [559, 276] width 1119 height 552
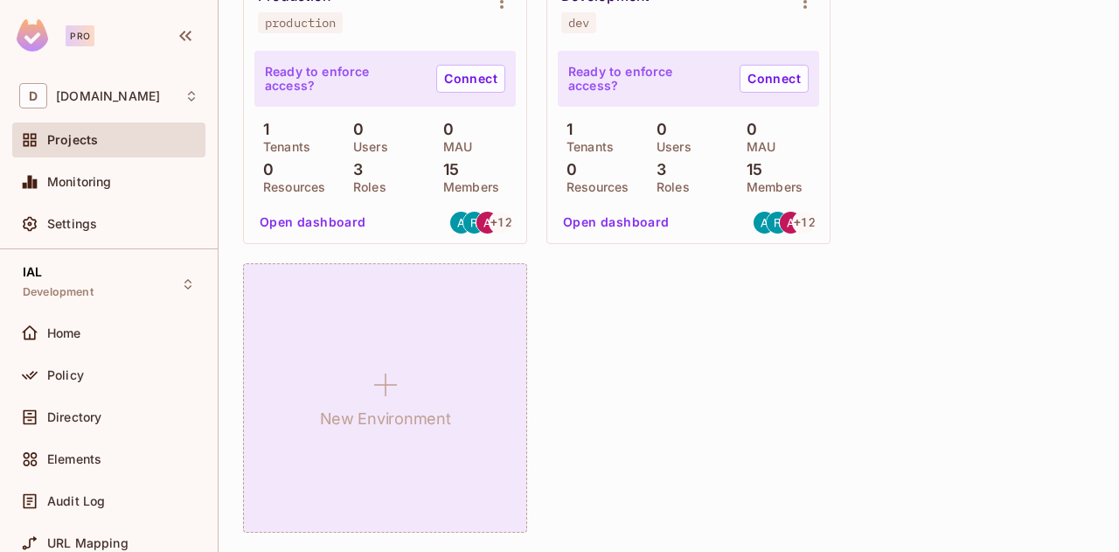
click at [390, 393] on icon at bounding box center [386, 385] width 42 height 42
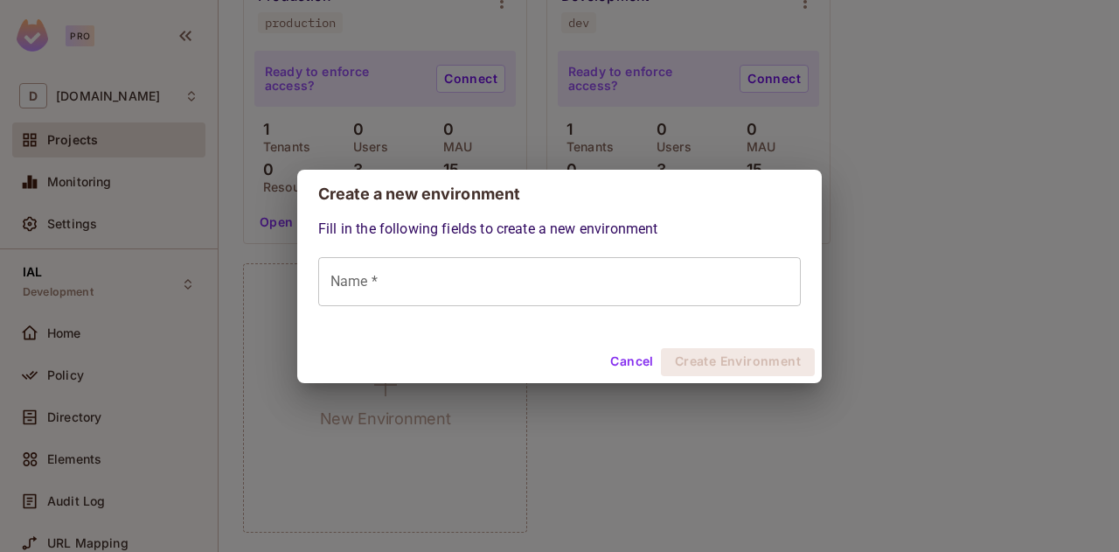
click at [483, 283] on input "Name *" at bounding box center [559, 281] width 483 height 49
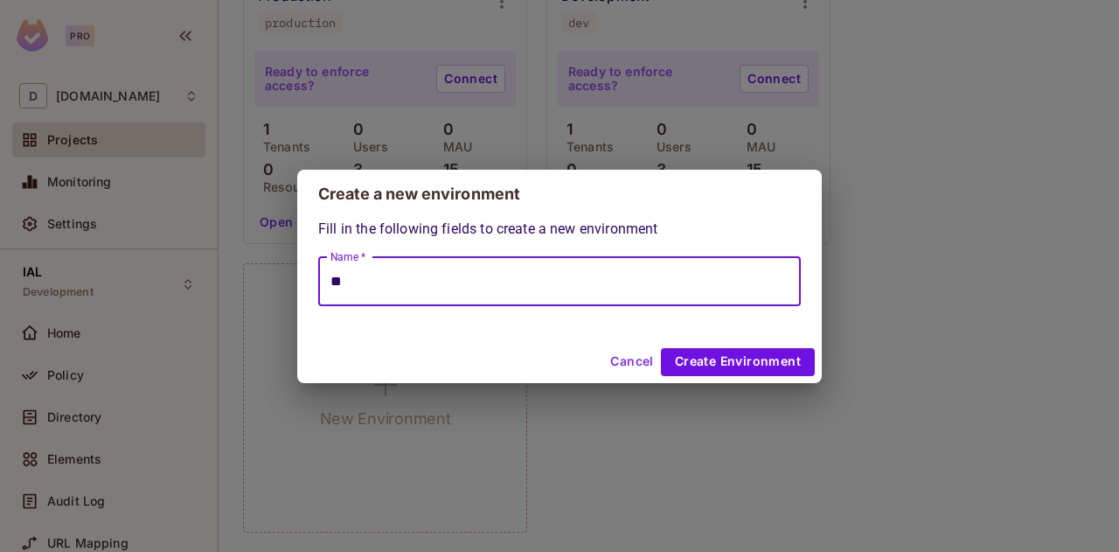
type input "*"
type input "***"
click at [748, 359] on button "Create Environment" at bounding box center [738, 362] width 154 height 28
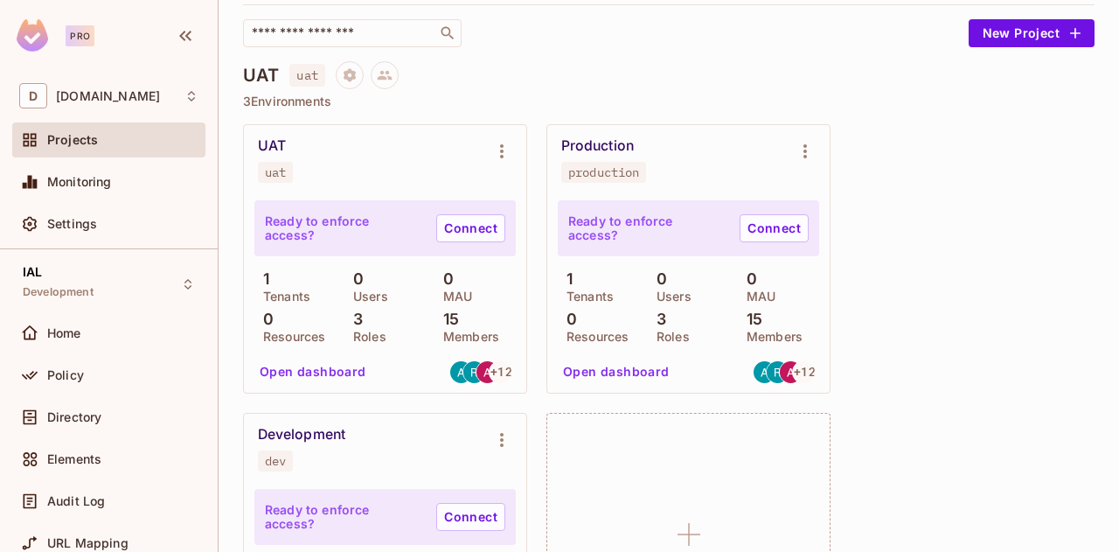
scroll to position [87, 0]
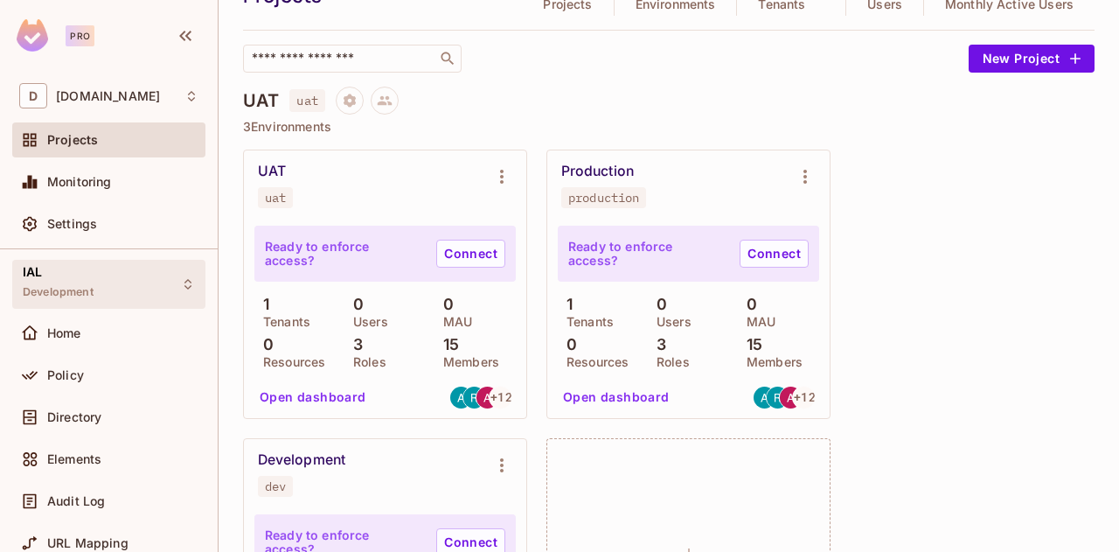
click at [54, 286] on span "Development" at bounding box center [58, 292] width 71 height 14
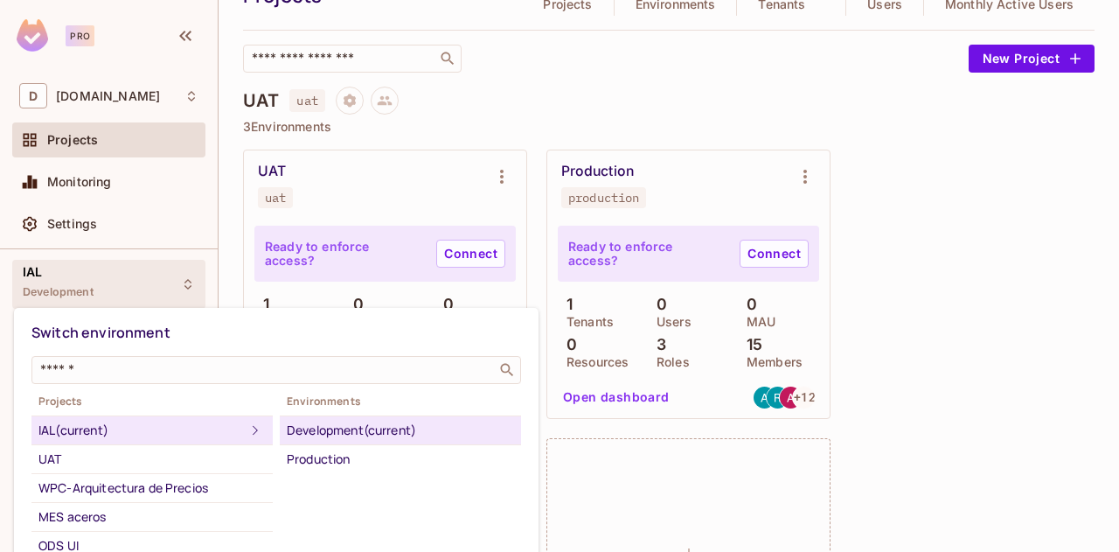
click at [921, 270] on div at bounding box center [559, 276] width 1119 height 552
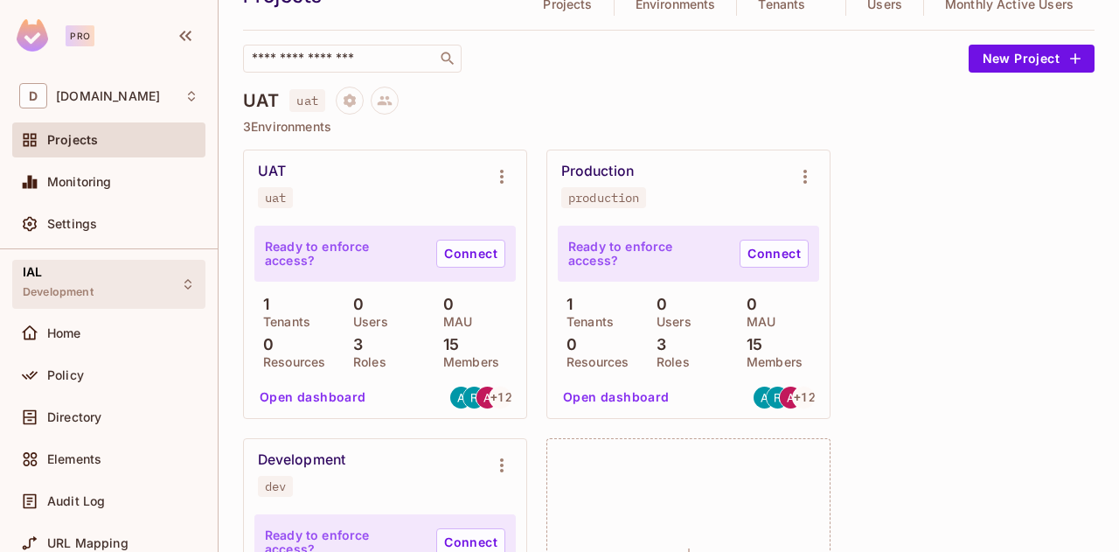
click at [124, 288] on div "IAL Development" at bounding box center [108, 284] width 193 height 48
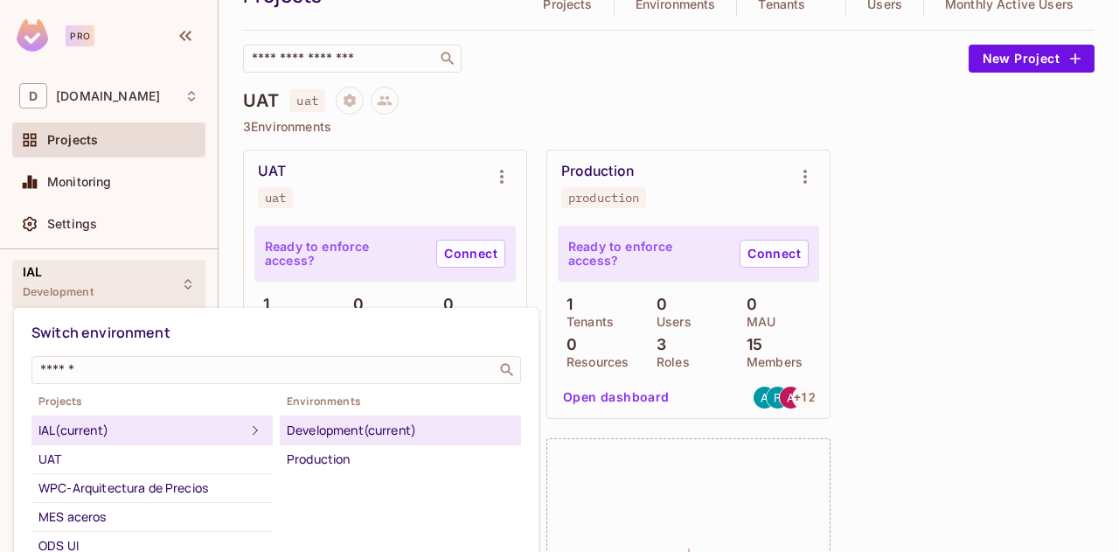
click at [374, 423] on div "Development (current)" at bounding box center [400, 430] width 227 height 21
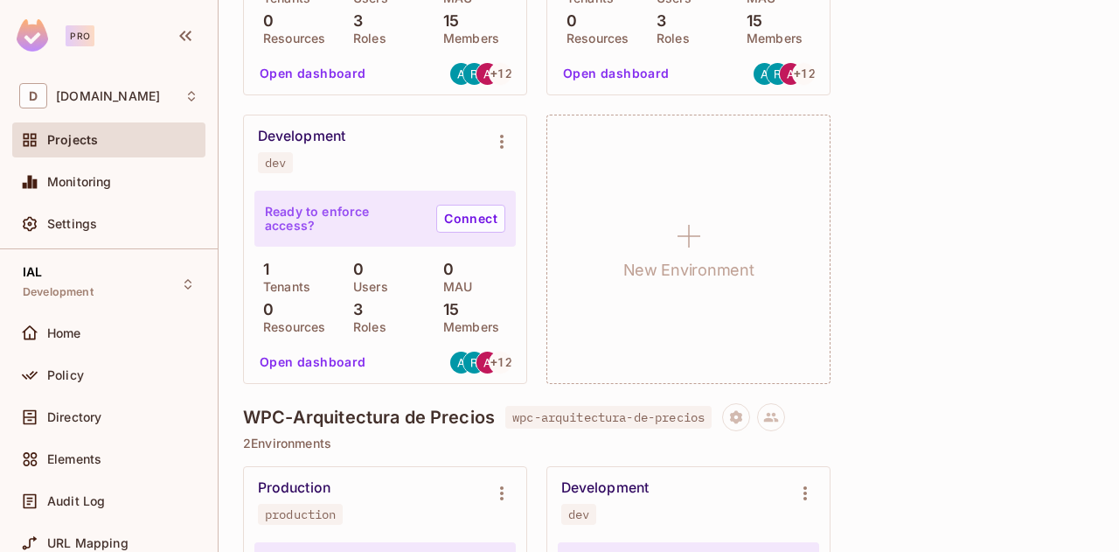
scroll to position [437, 0]
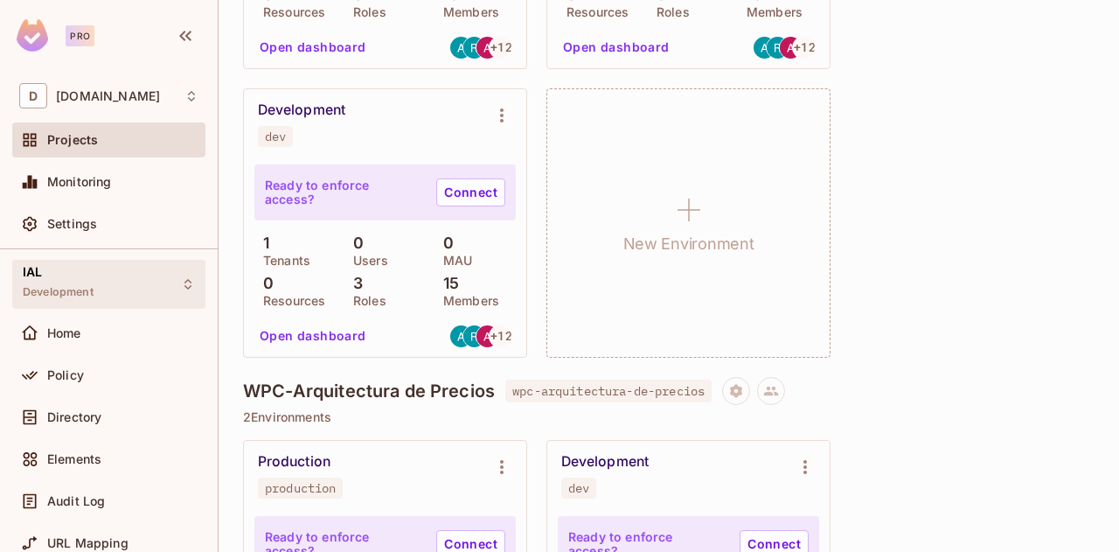
click at [98, 300] on div "IAL Development" at bounding box center [108, 284] width 193 height 48
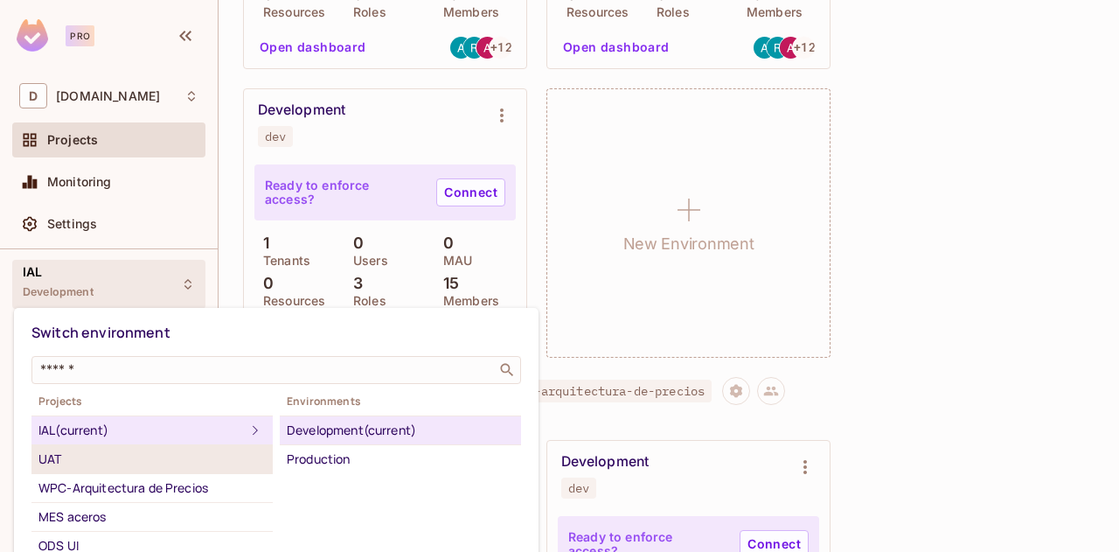
click at [39, 469] on li "UAT" at bounding box center [151, 459] width 241 height 29
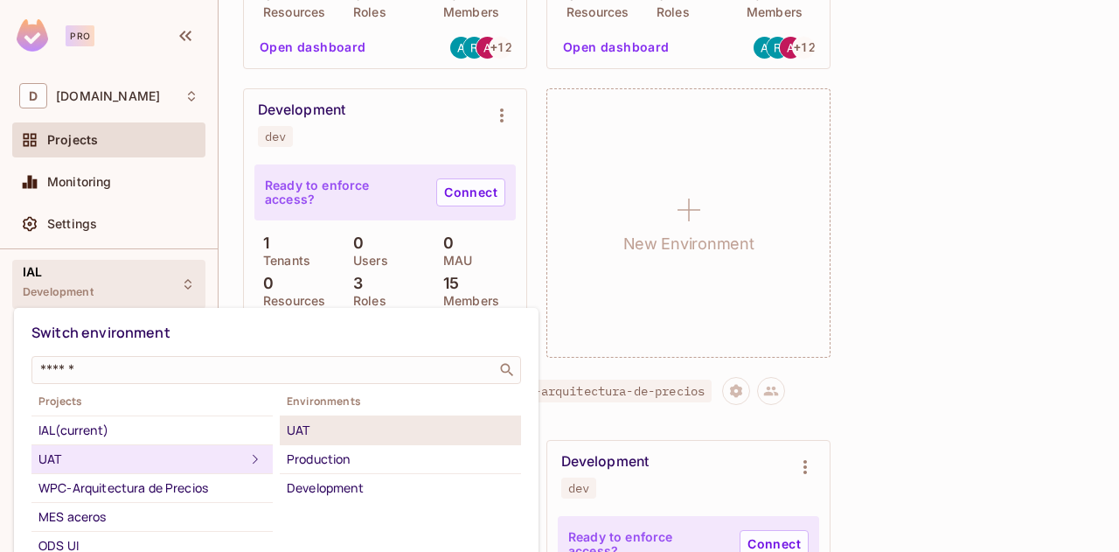
click at [337, 431] on div "UAT" at bounding box center [400, 430] width 227 height 21
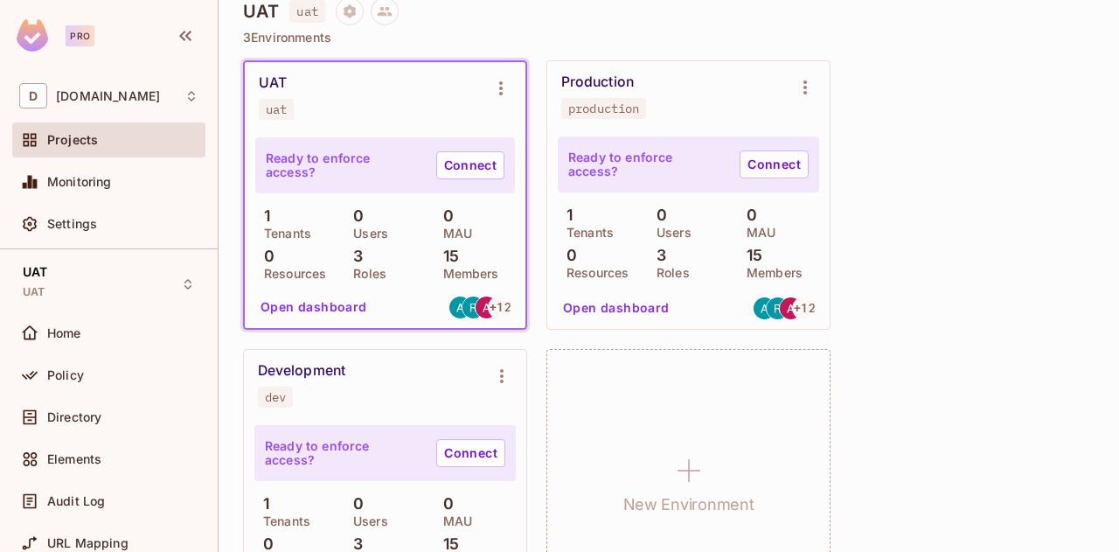
scroll to position [0, 0]
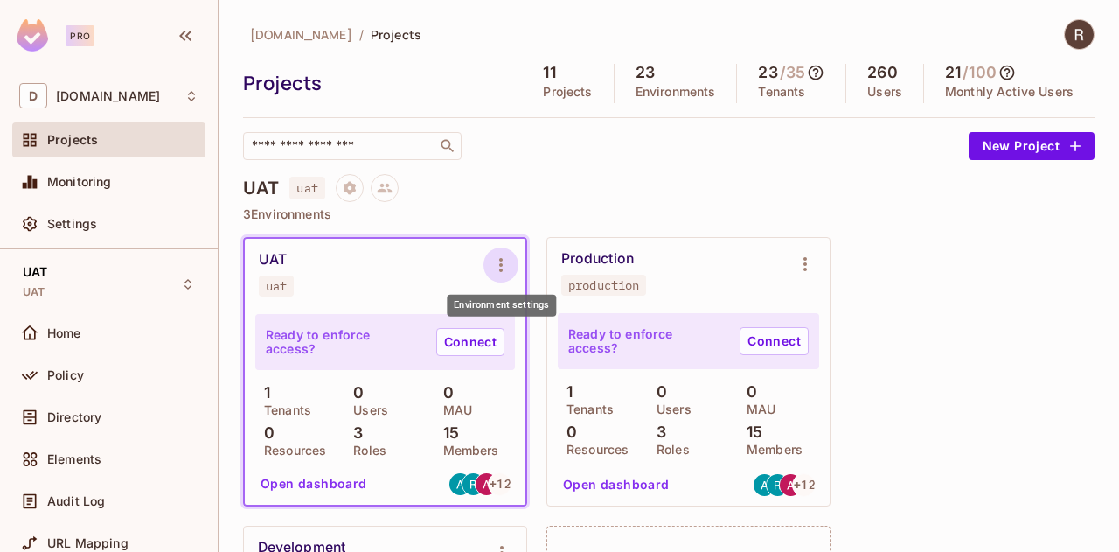
click at [509, 267] on icon "Environment settings" at bounding box center [500, 264] width 21 height 21
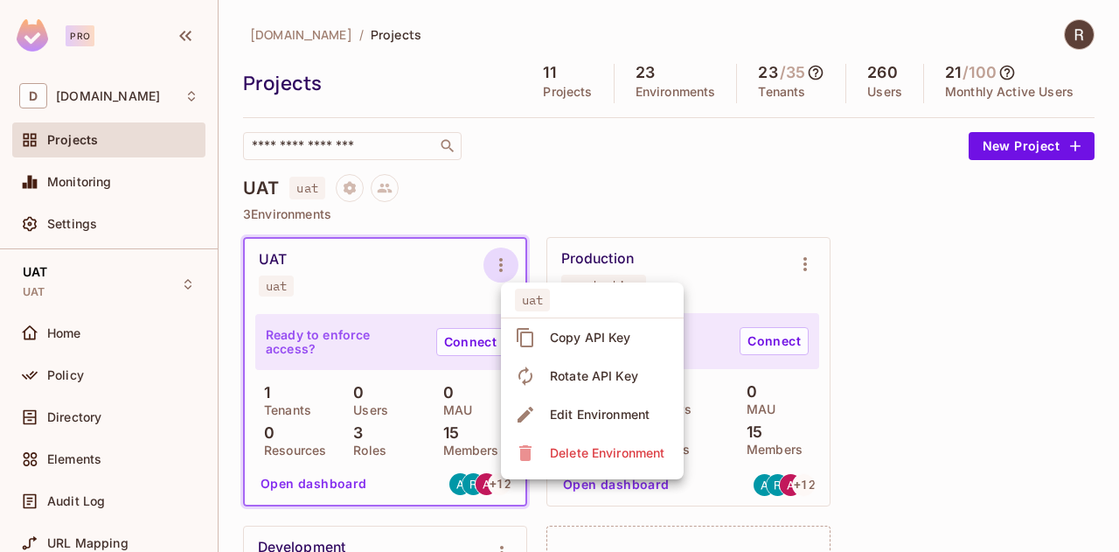
click at [589, 454] on div "Delete Environment" at bounding box center [607, 452] width 115 height 17
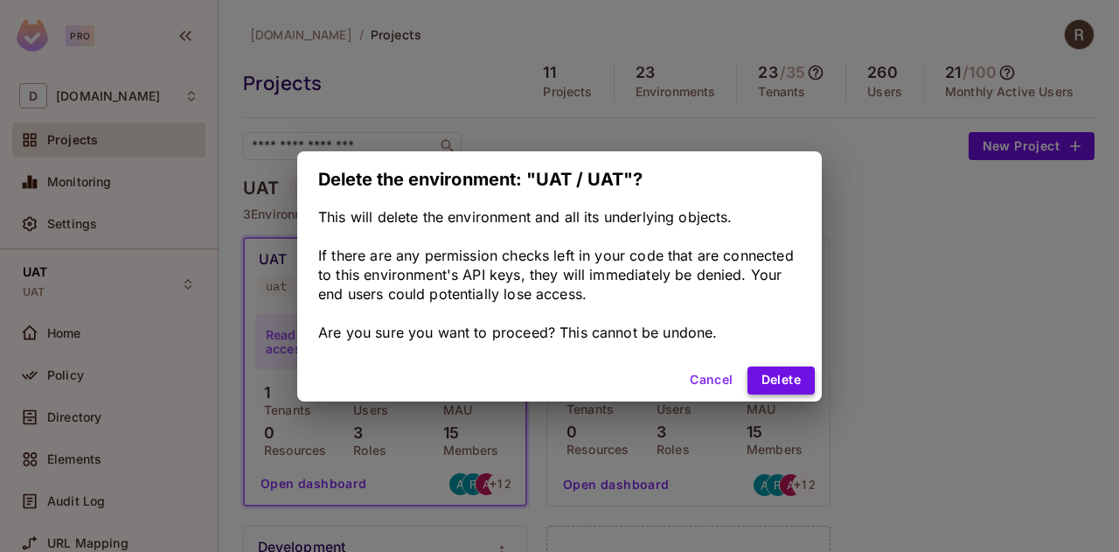
click at [790, 382] on button "Delete" at bounding box center [780, 380] width 67 height 28
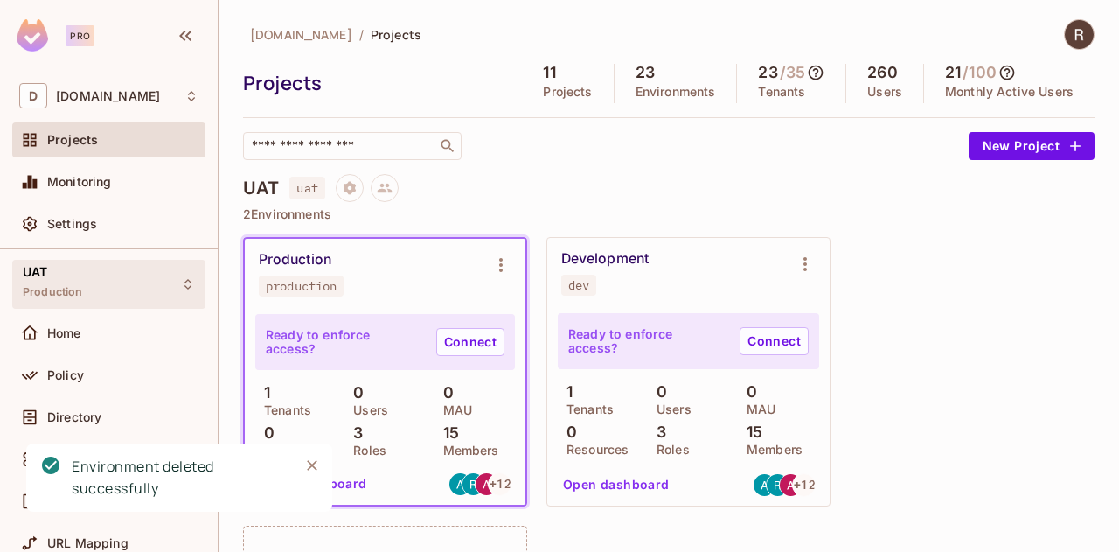
click at [98, 282] on div "UAT Production" at bounding box center [108, 284] width 193 height 48
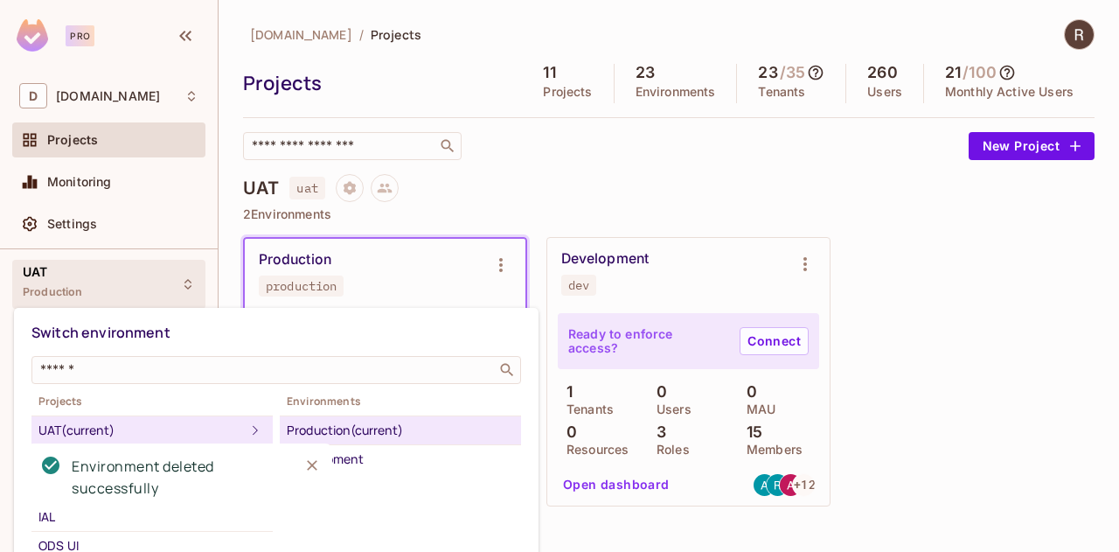
click at [44, 516] on div "Environment deleted successfully" at bounding box center [154, 477] width 280 height 93
click at [988, 391] on div at bounding box center [559, 276] width 1119 height 552
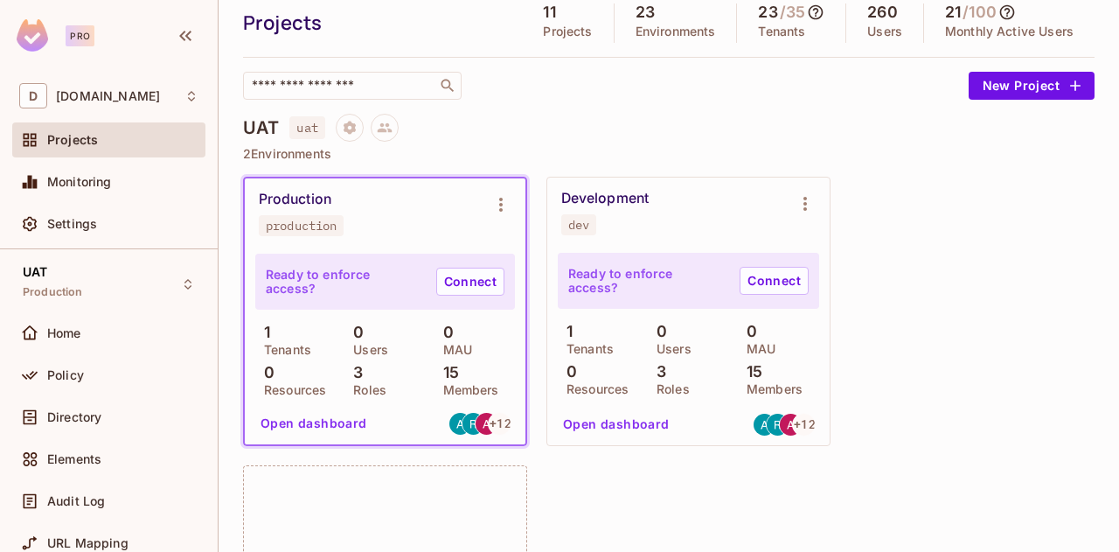
scroll to position [87, 0]
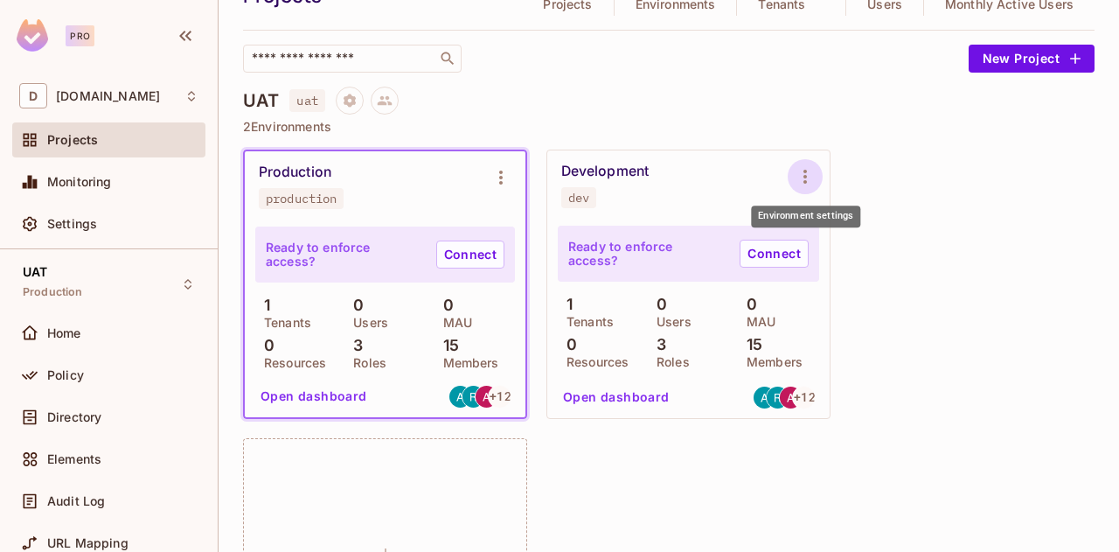
click at [799, 177] on icon "Environment settings" at bounding box center [805, 176] width 21 height 21
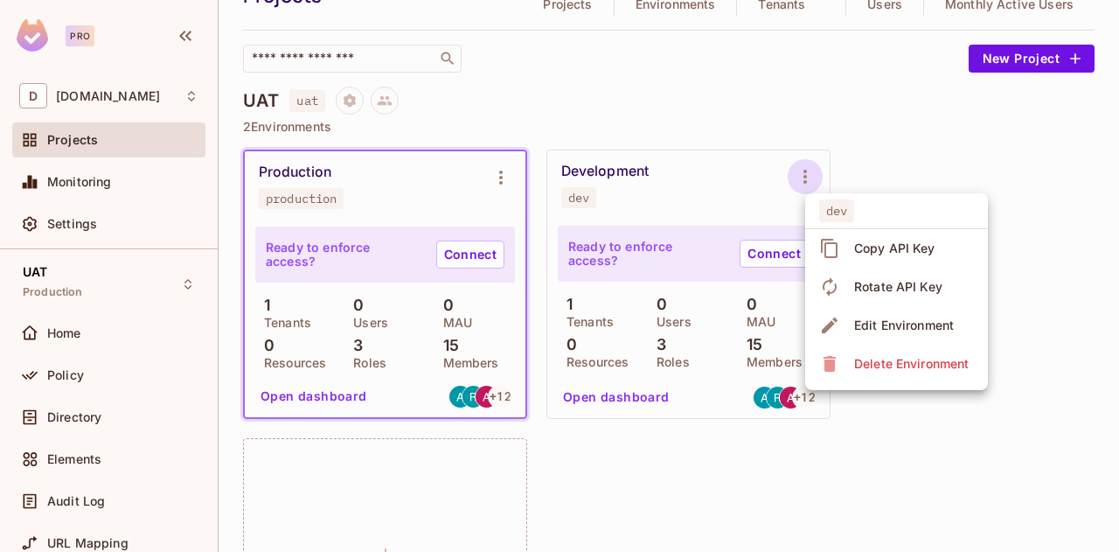
click at [889, 369] on div "Delete Environment" at bounding box center [911, 363] width 115 height 17
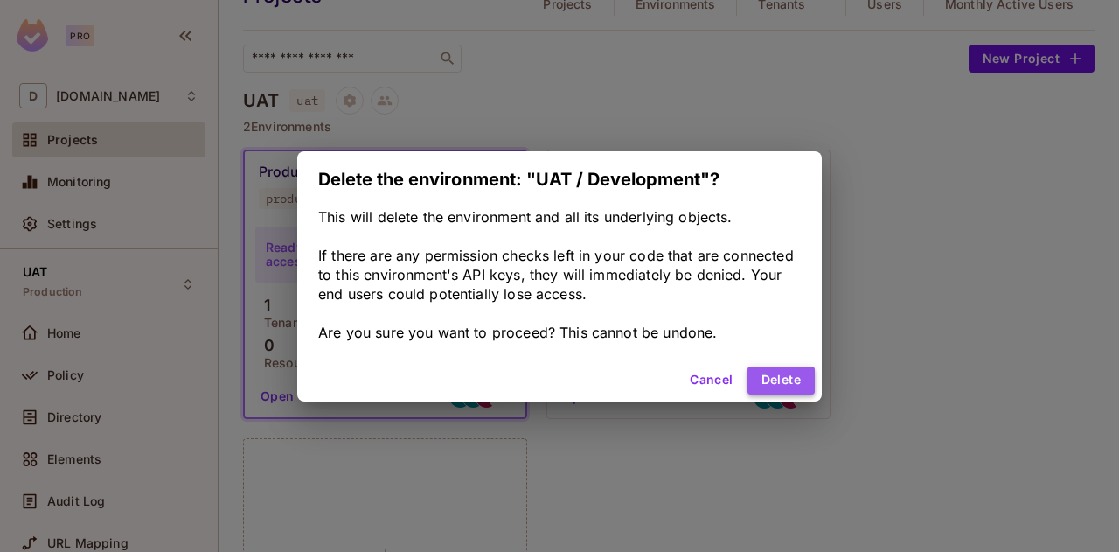
click at [775, 376] on button "Delete" at bounding box center [780, 380] width 67 height 28
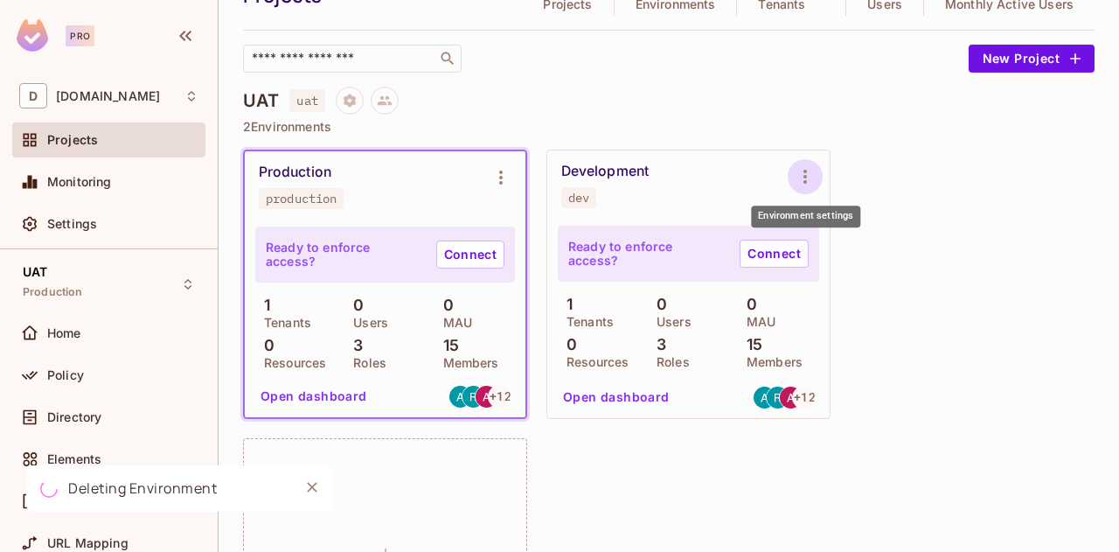
click at [806, 176] on icon "Environment settings" at bounding box center [804, 177] width 3 height 14
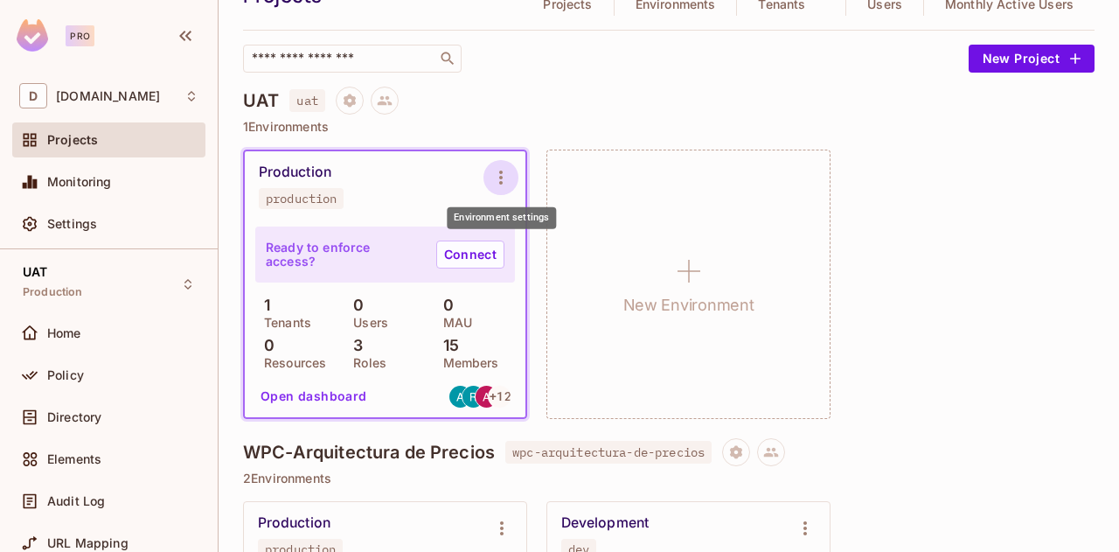
click at [497, 176] on icon "Environment settings" at bounding box center [500, 177] width 21 height 21
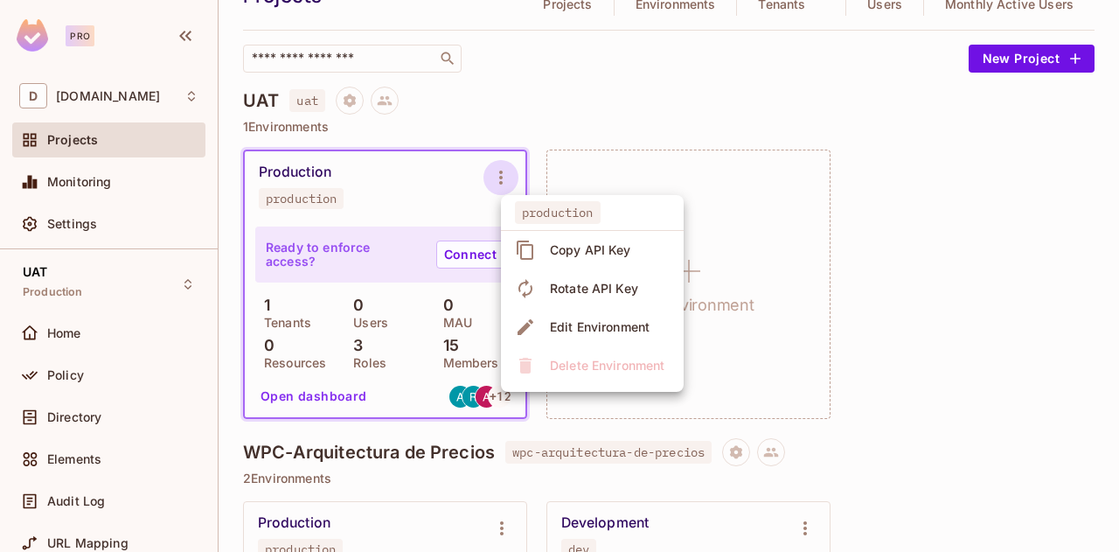
click at [368, 170] on div at bounding box center [559, 276] width 1119 height 552
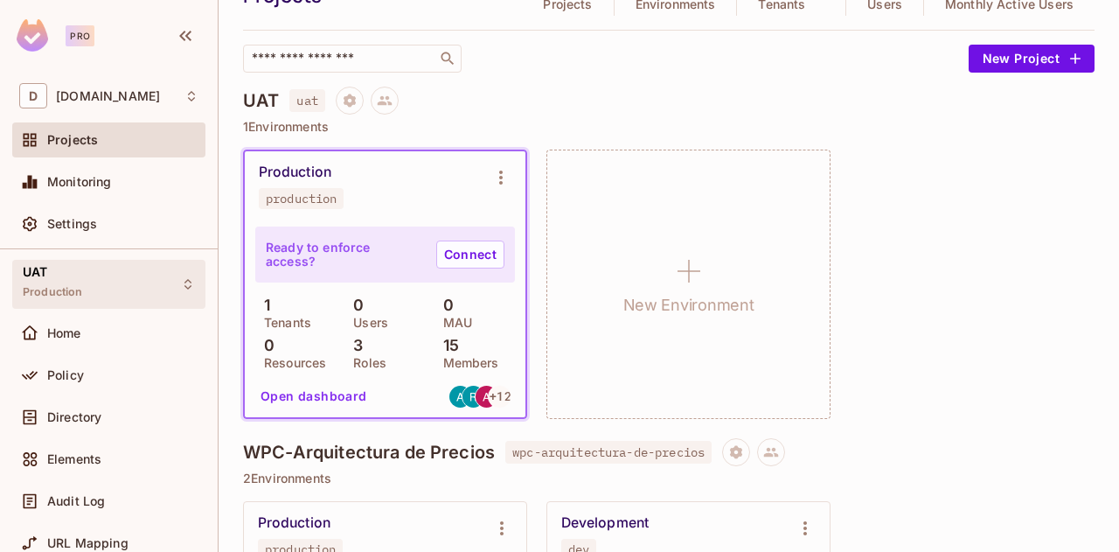
click at [82, 274] on div "UAT Production" at bounding box center [108, 284] width 193 height 48
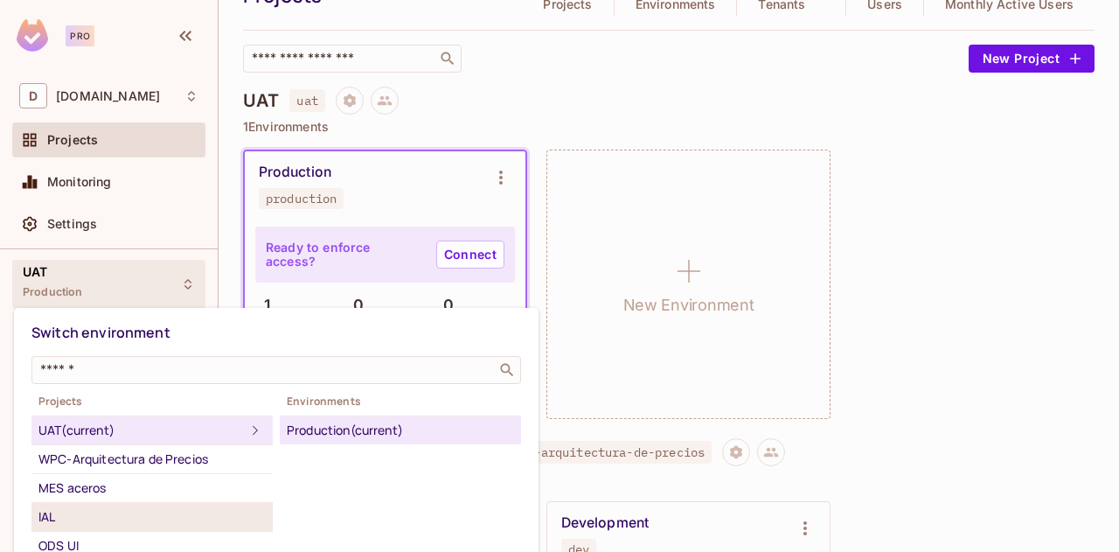
click at [75, 513] on div "IAL" at bounding box center [151, 516] width 227 height 21
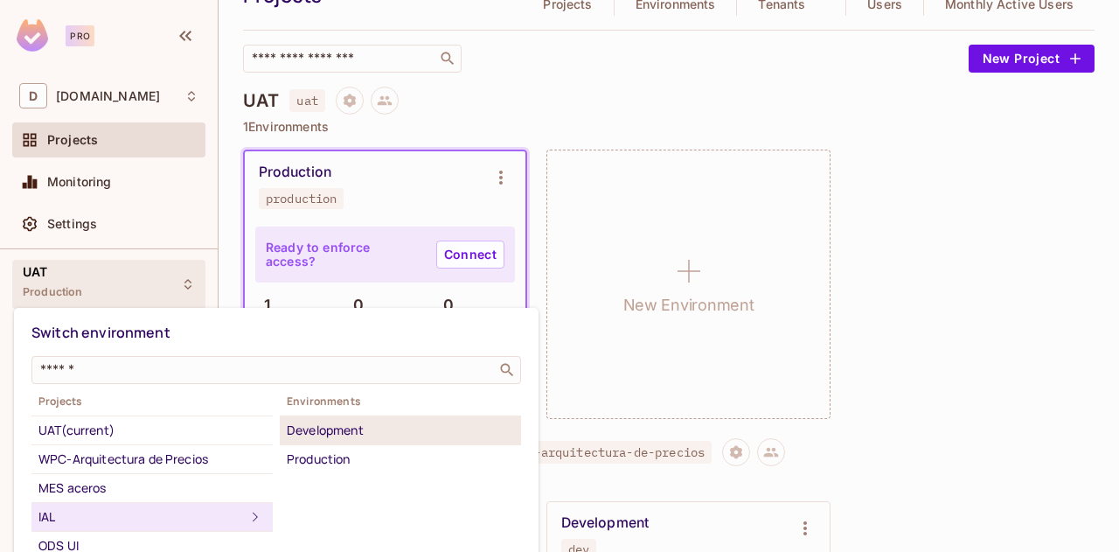
click at [322, 432] on div "Development" at bounding box center [400, 430] width 227 height 21
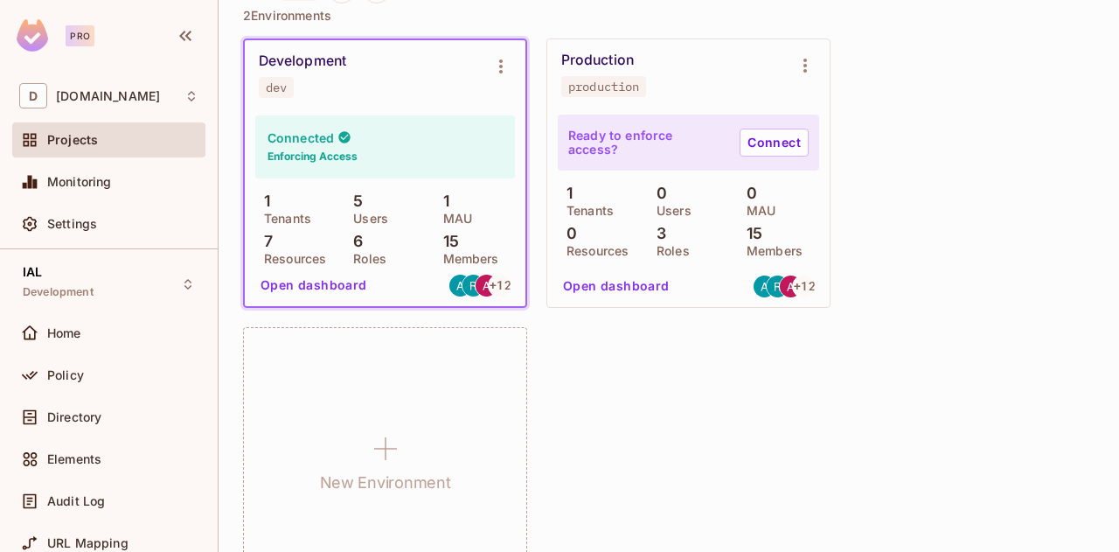
scroll to position [1838, 0]
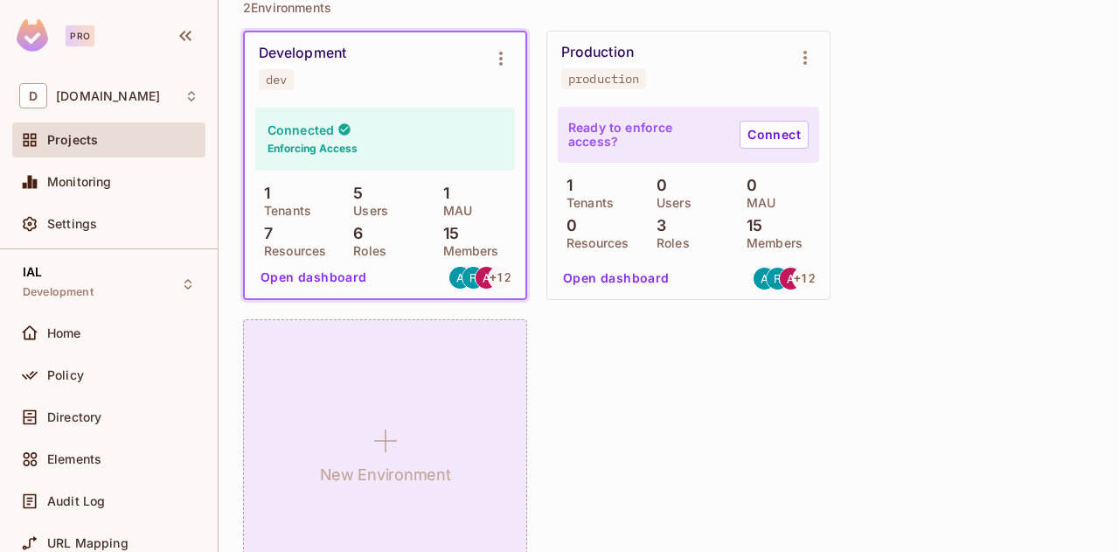
click at [379, 438] on icon at bounding box center [386, 441] width 42 height 42
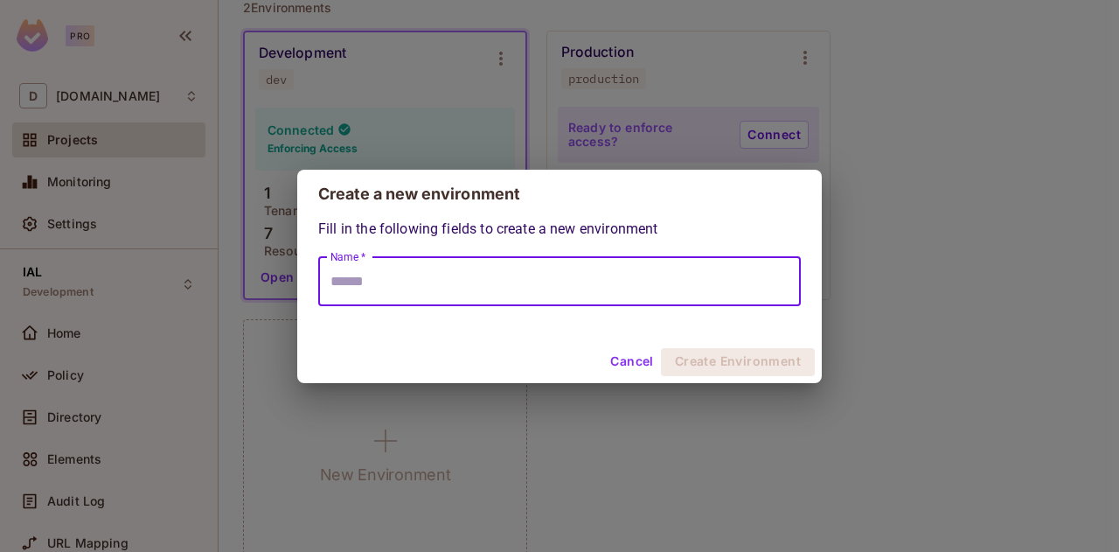
click at [488, 295] on input "Name *" at bounding box center [559, 281] width 483 height 49
type input "*"
type input "***"
click at [794, 363] on button "Create Environment" at bounding box center [738, 362] width 154 height 28
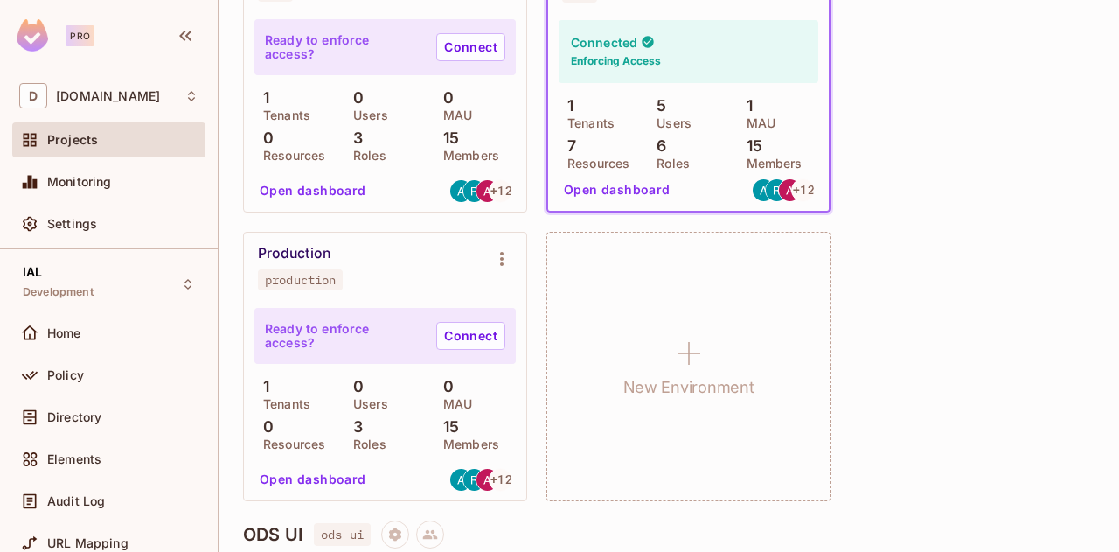
scroll to position [2012, 0]
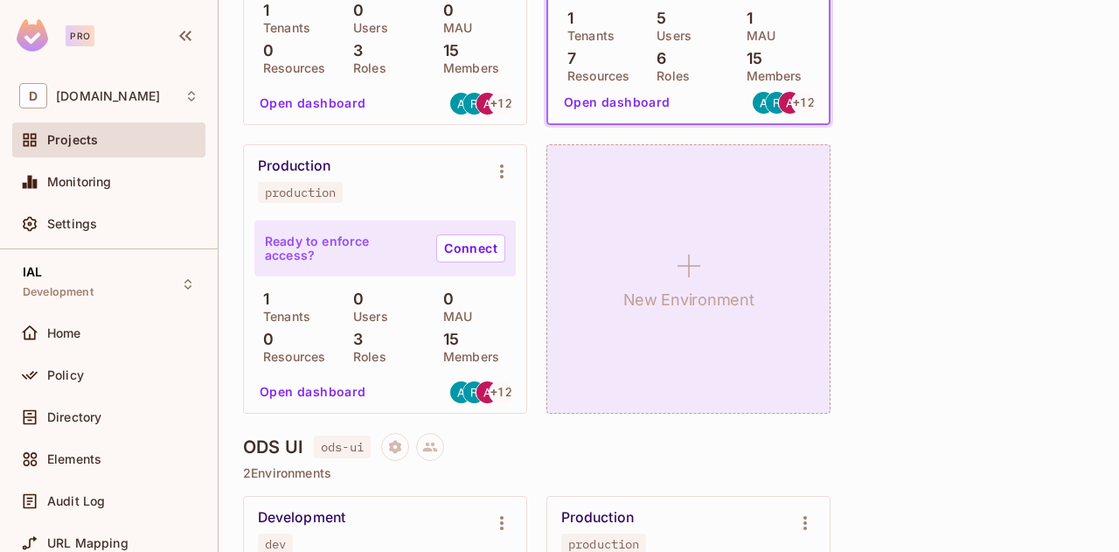
click at [671, 260] on icon at bounding box center [689, 266] width 42 height 42
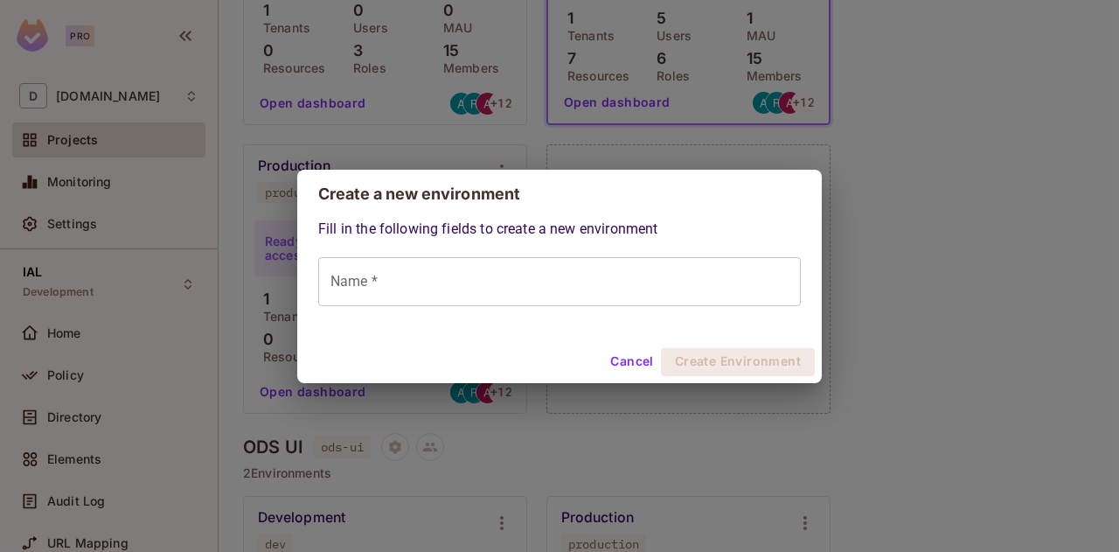
click at [446, 296] on input "Name *" at bounding box center [559, 281] width 483 height 49
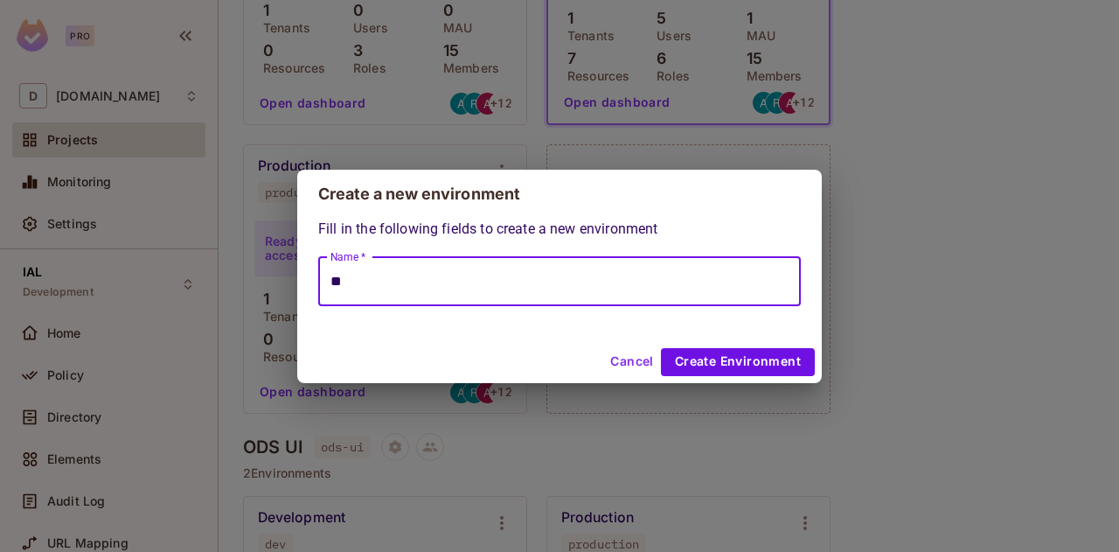
type input "*"
type input "**"
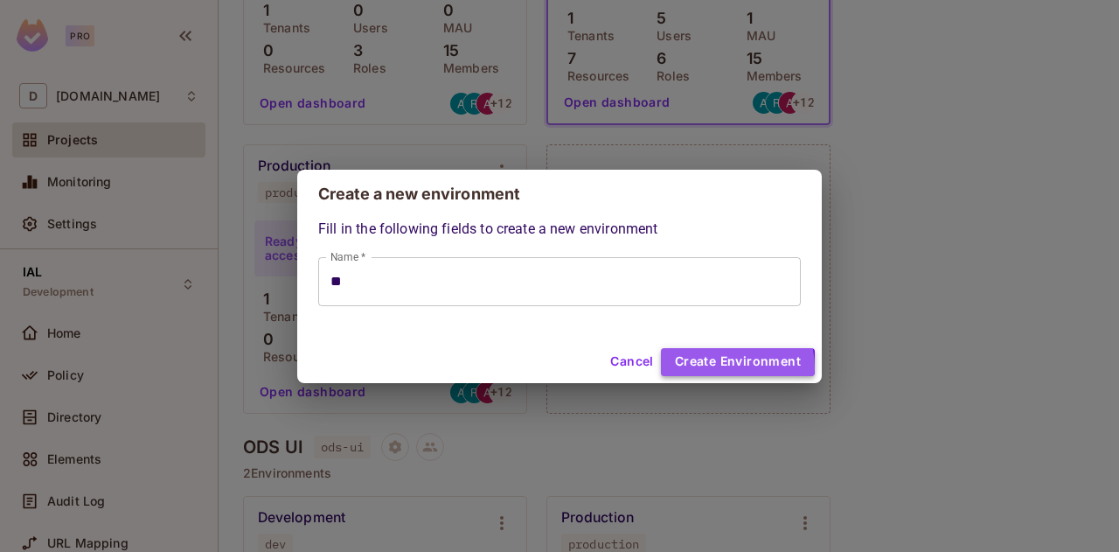
click at [722, 370] on button "Create Environment" at bounding box center [738, 362] width 154 height 28
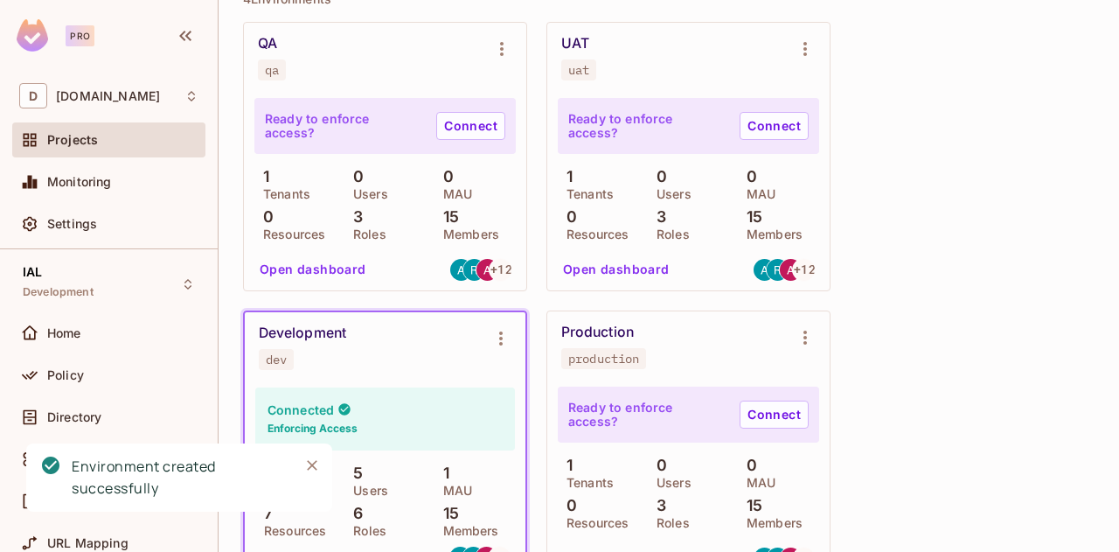
scroll to position [1838, 0]
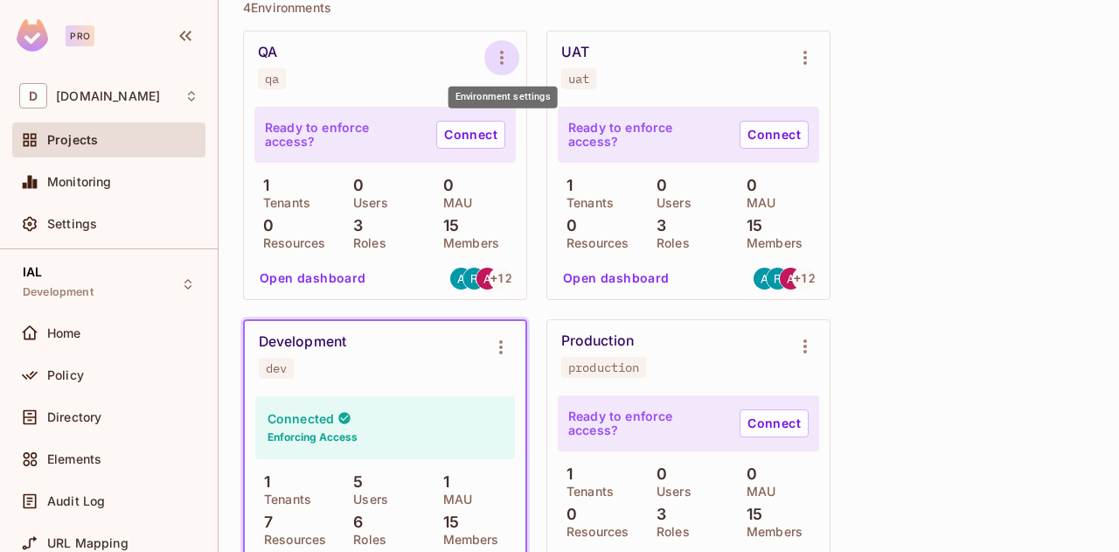
click at [505, 48] on icon "Environment settings" at bounding box center [501, 57] width 21 height 21
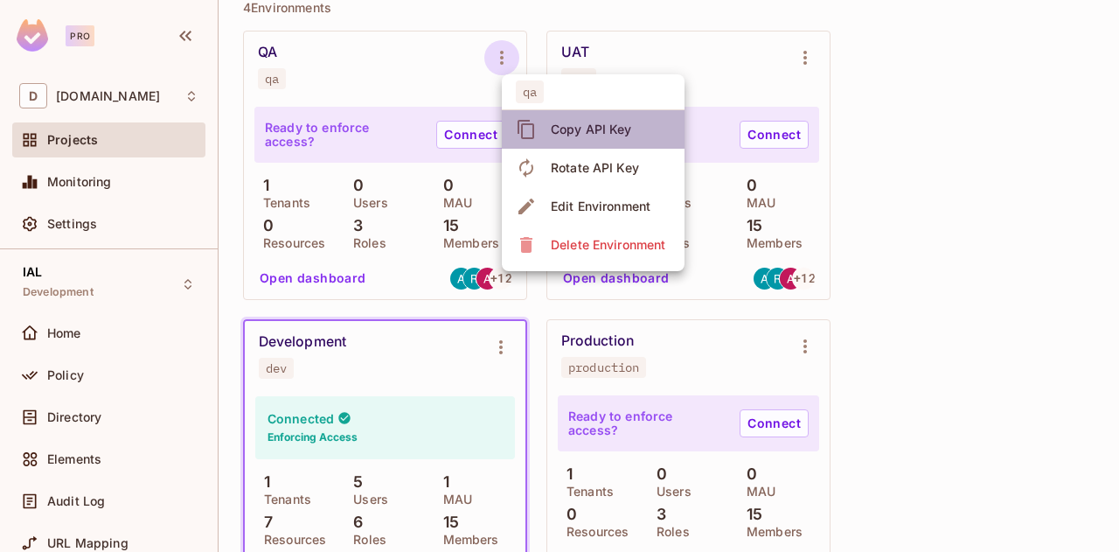
click at [601, 132] on div "Copy API Key" at bounding box center [591, 129] width 81 height 17
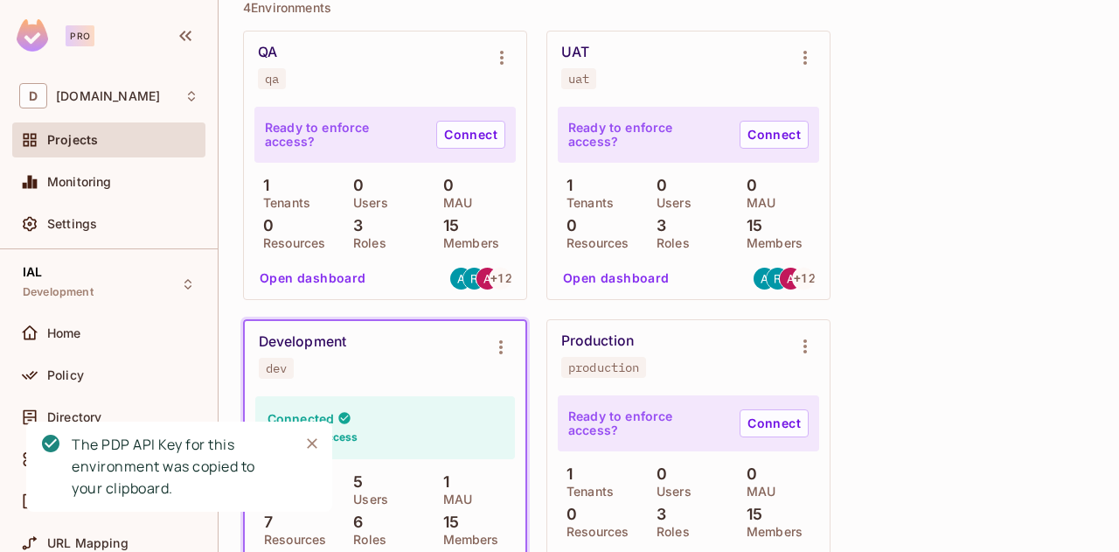
click at [1026, 177] on div "QA qa Ready to enforce access? Connect 1 Tenants 0 Users 0 MAU 0 Resources 3 Ro…" at bounding box center [668, 454] width 851 height 846
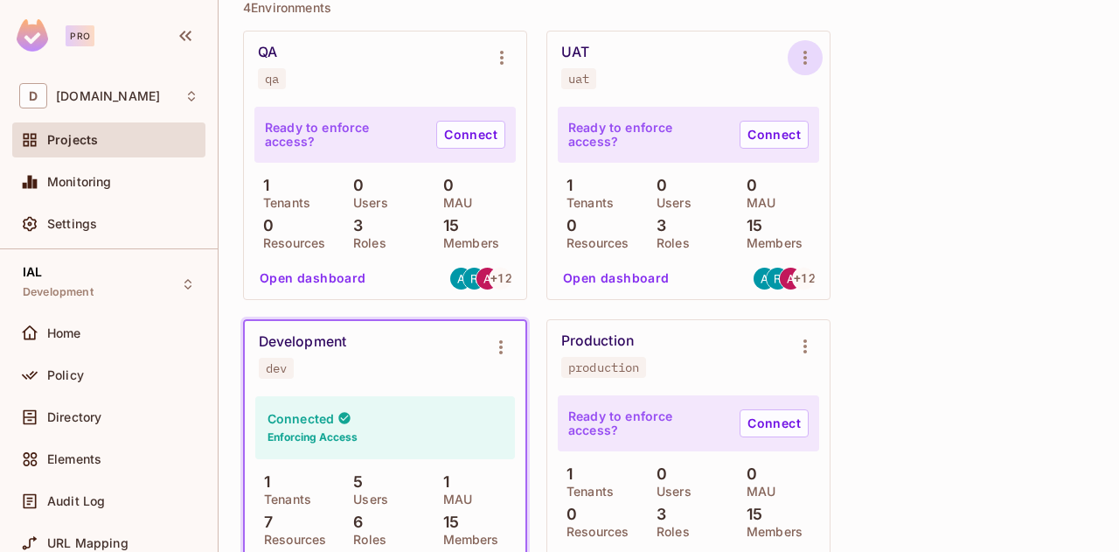
click at [807, 52] on icon "Environment settings" at bounding box center [805, 57] width 21 height 21
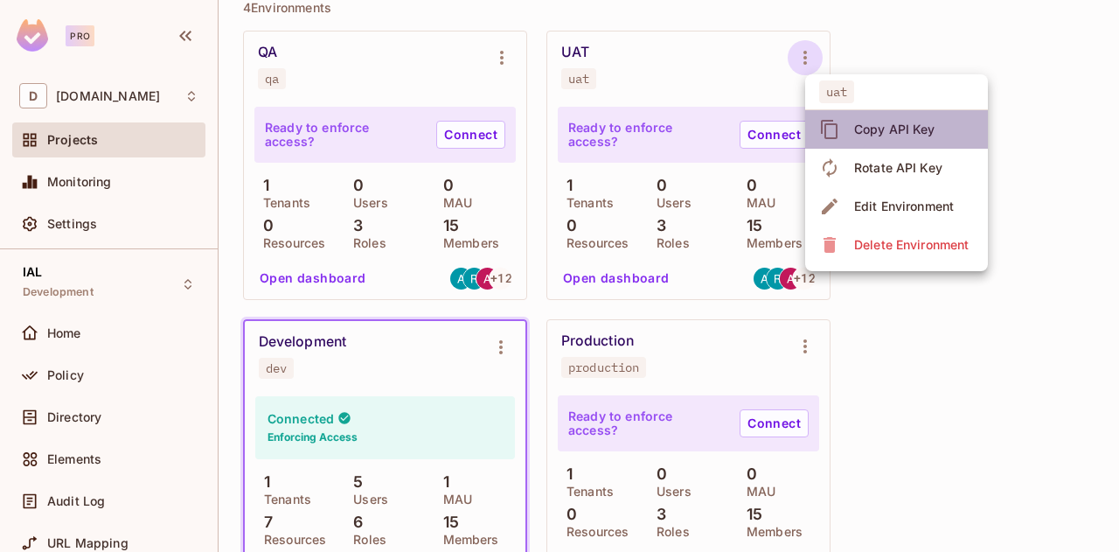
click at [866, 127] on div "Copy API Key" at bounding box center [894, 129] width 81 height 17
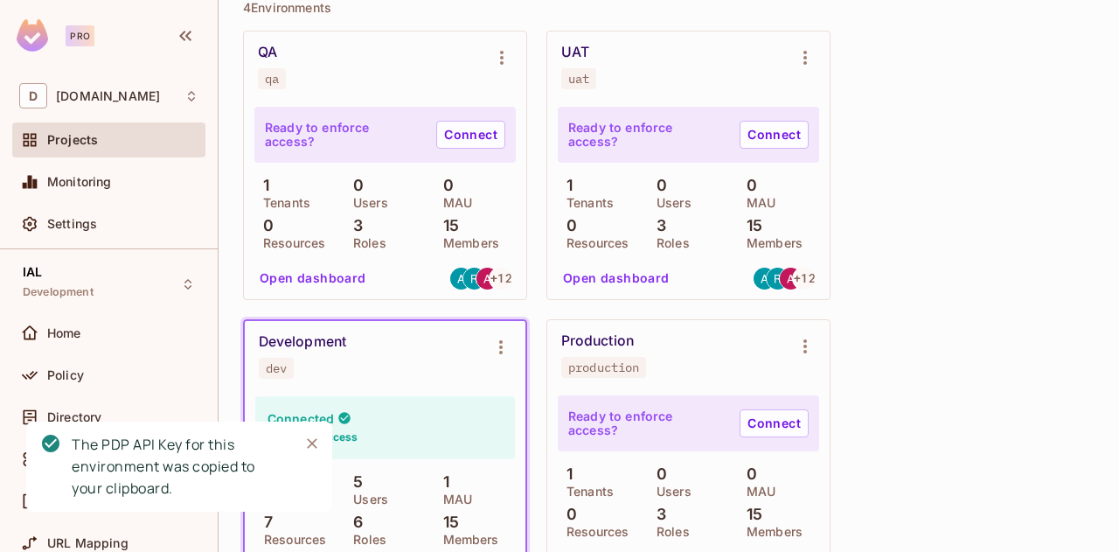
click at [990, 153] on div "QA qa Ready to enforce access? Connect 1 Tenants 0 Users 0 MAU 0 Resources 3 Ro…" at bounding box center [668, 454] width 851 height 846
click at [810, 345] on icon "Environment settings" at bounding box center [805, 346] width 21 height 21
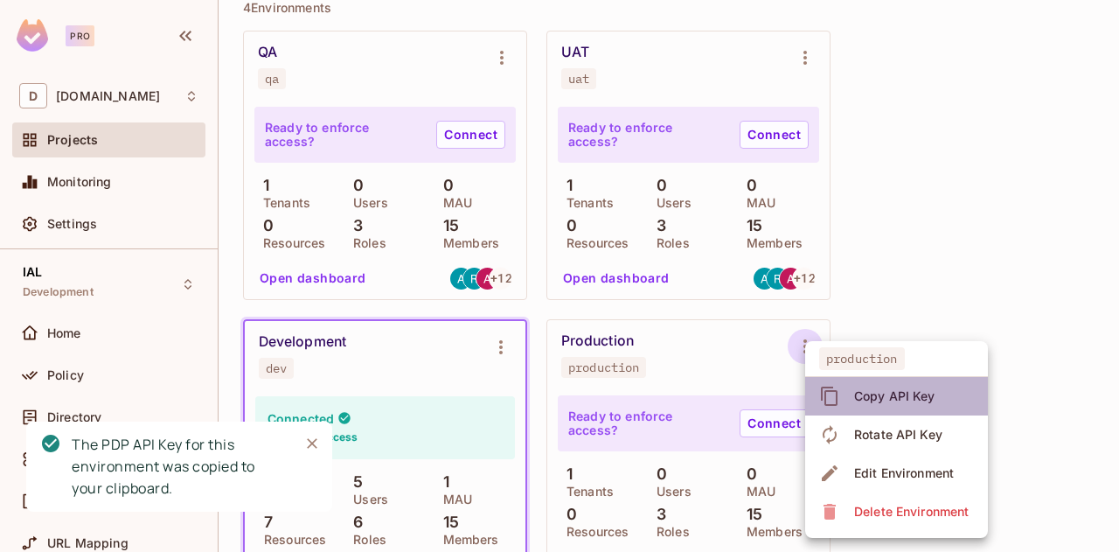
click at [855, 393] on div "Copy API Key" at bounding box center [894, 395] width 81 height 17
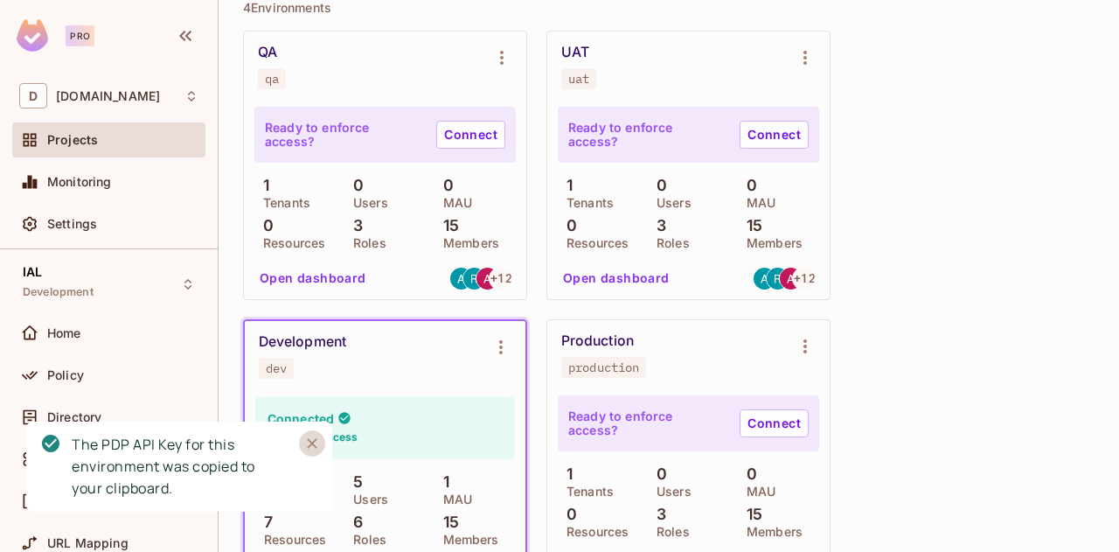
click at [320, 445] on icon "Close" at bounding box center [311, 442] width 17 height 17
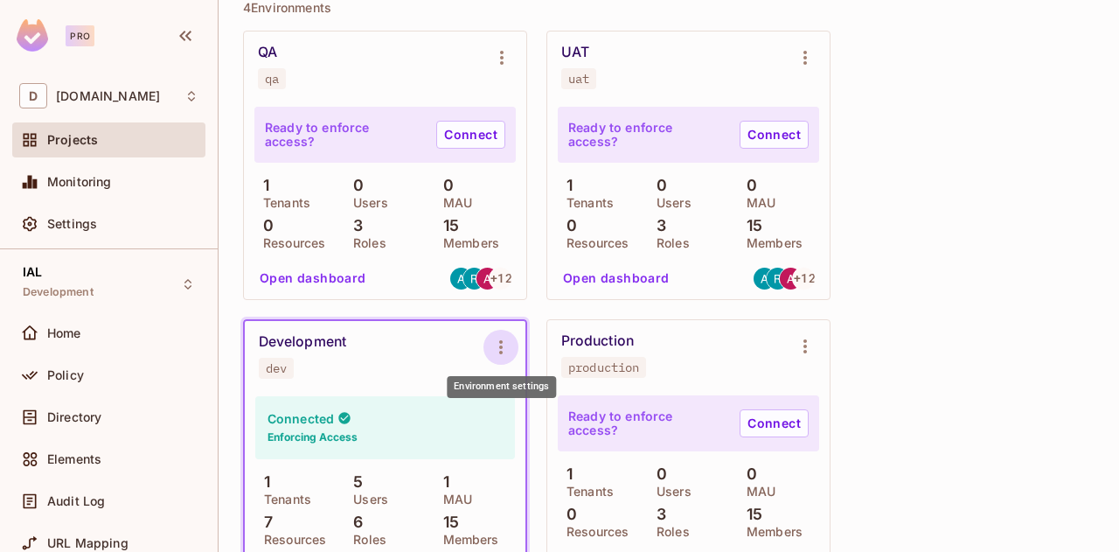
click at [504, 349] on icon "Environment settings" at bounding box center [500, 347] width 21 height 21
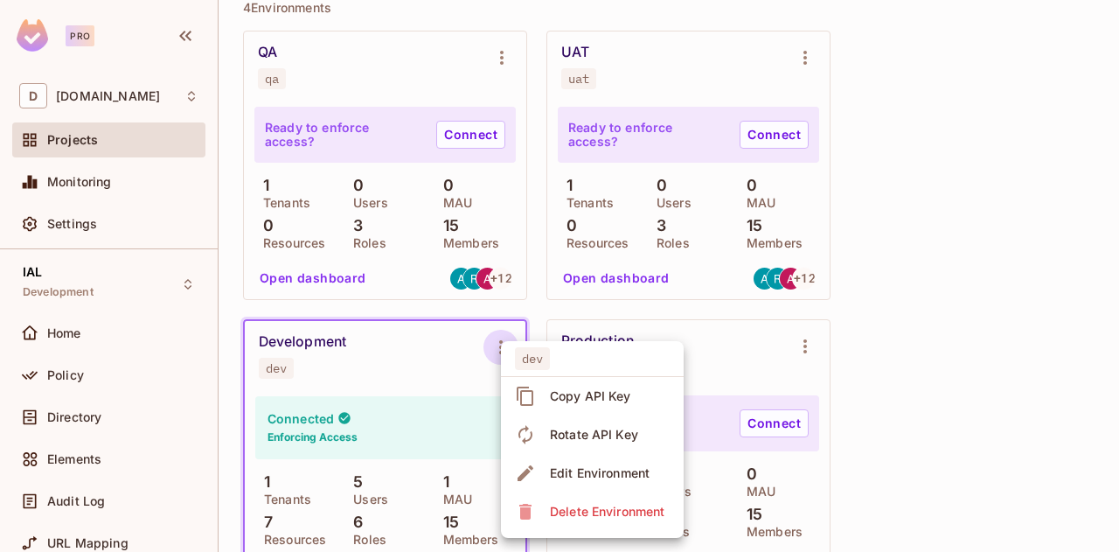
click at [573, 398] on div "Copy API Key" at bounding box center [590, 395] width 81 height 17
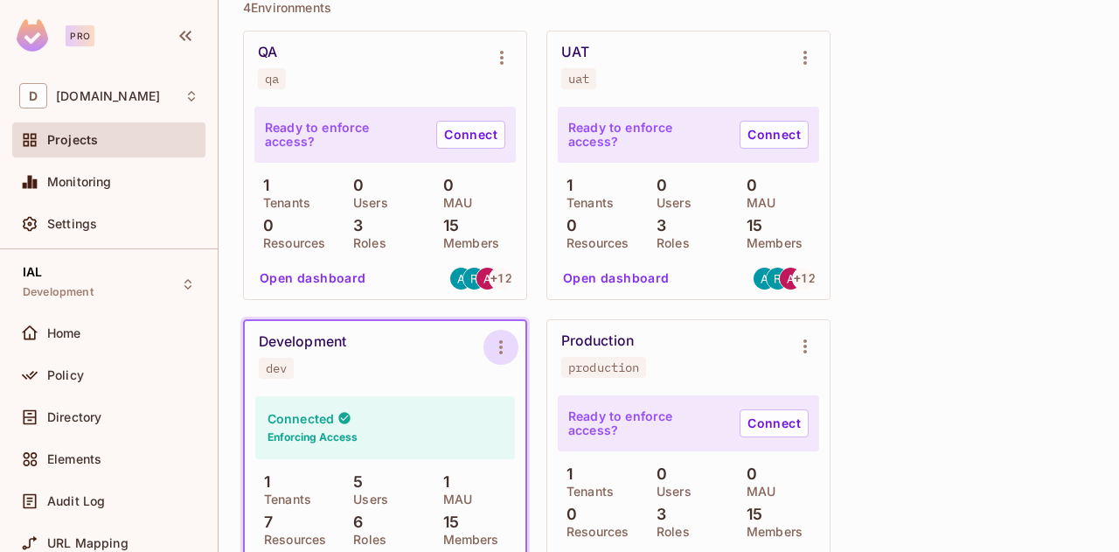
click at [498, 351] on icon "Environment settings" at bounding box center [500, 347] width 21 height 21
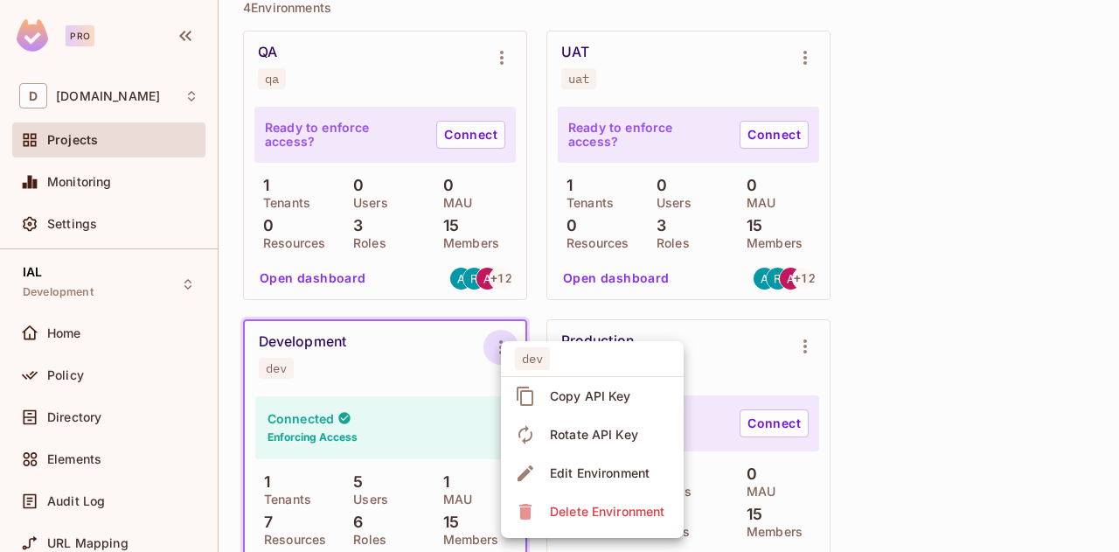
click at [1006, 291] on div at bounding box center [559, 276] width 1119 height 552
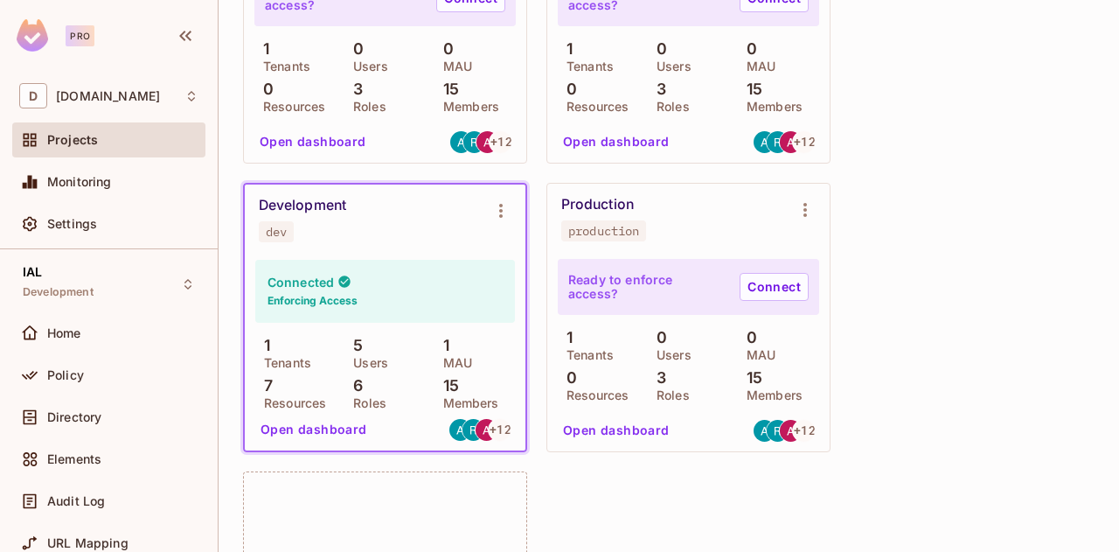
scroll to position [1808, 0]
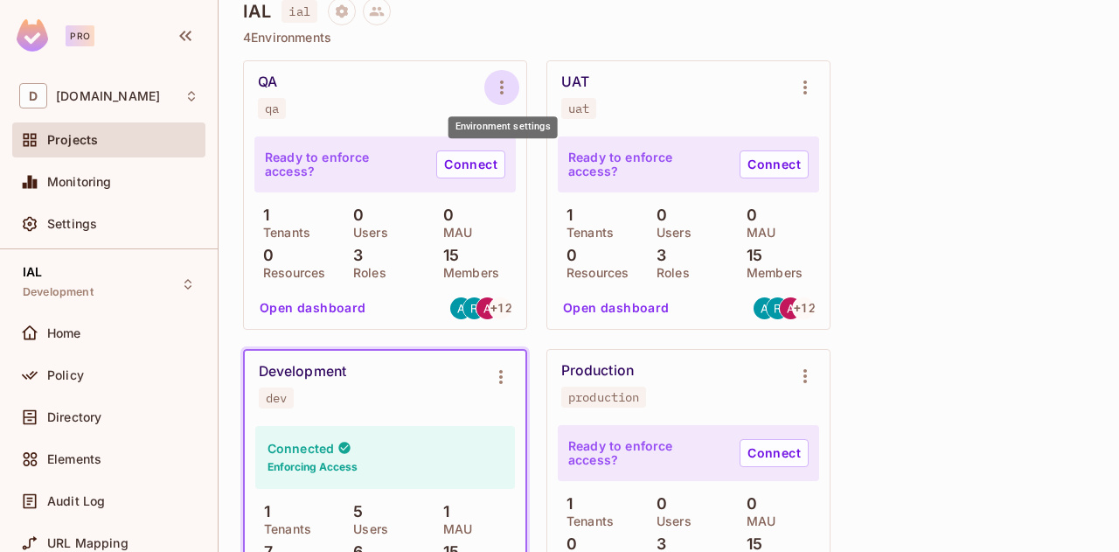
click at [496, 84] on icon "Environment settings" at bounding box center [501, 87] width 21 height 21
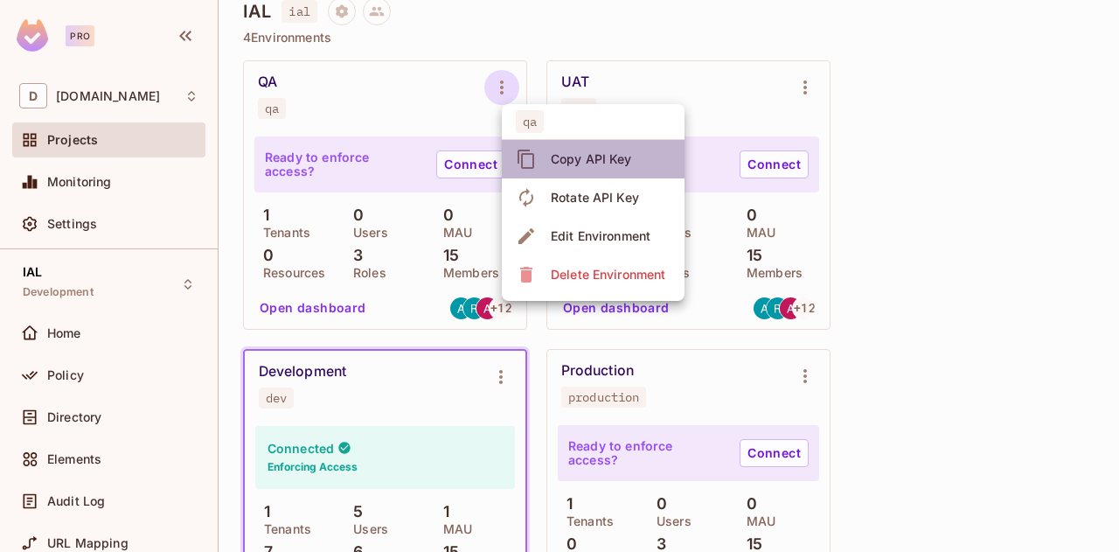
click at [588, 157] on div "Copy API Key" at bounding box center [591, 158] width 81 height 17
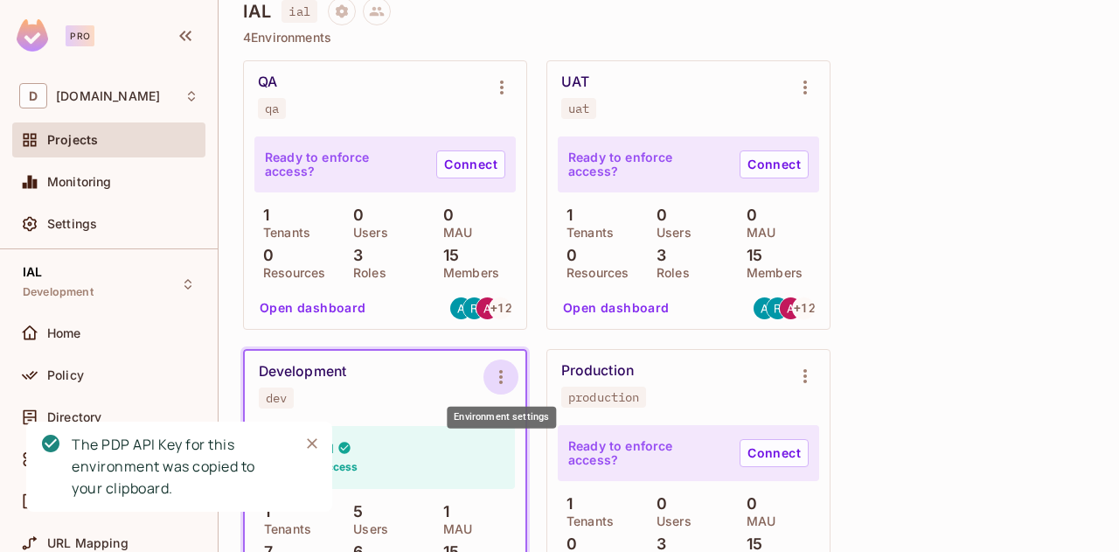
click at [505, 380] on icon "Environment settings" at bounding box center [500, 376] width 21 height 21
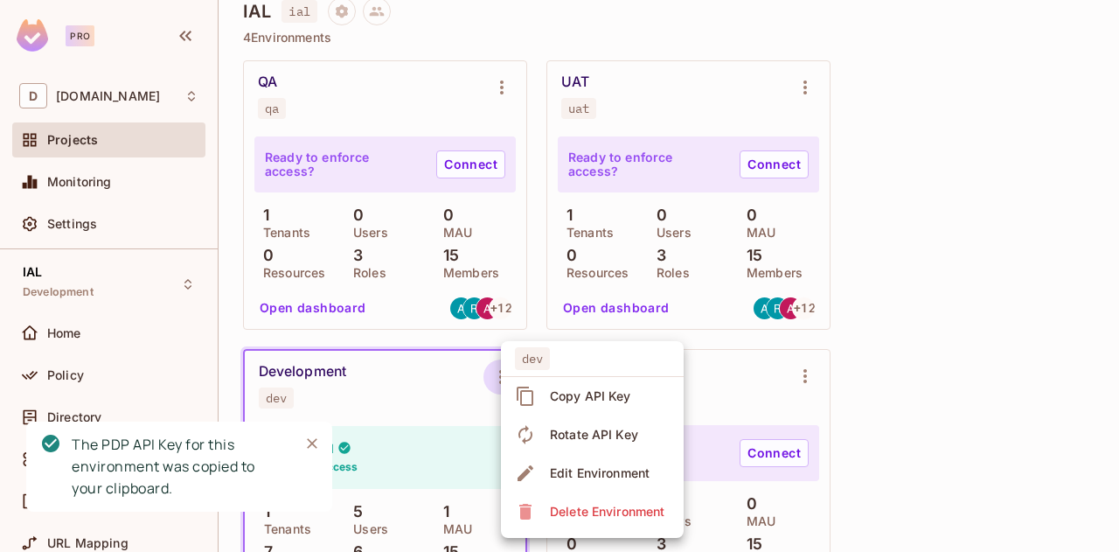
click at [567, 400] on div "Copy API Key" at bounding box center [590, 395] width 81 height 17
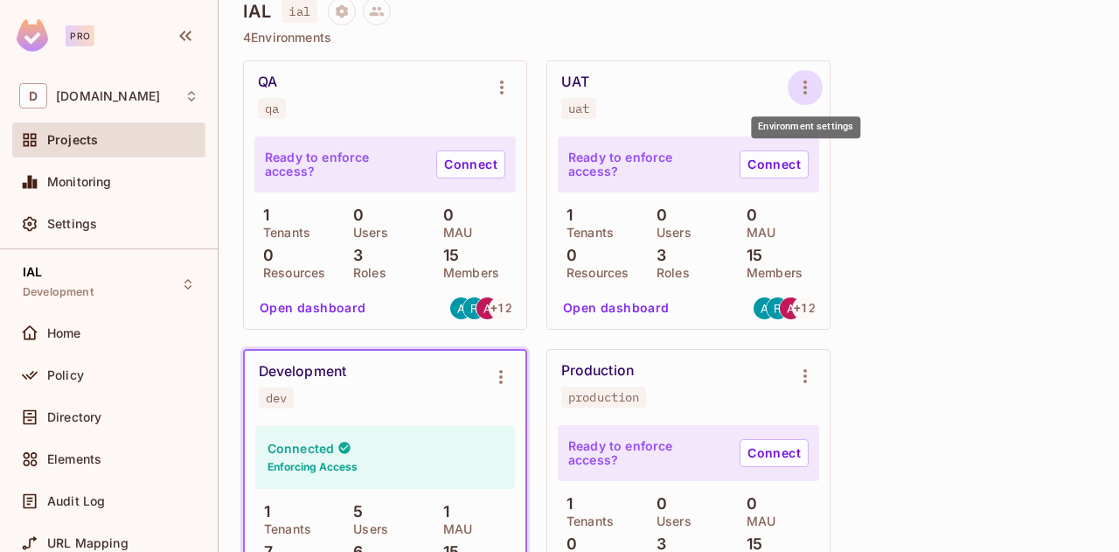
click at [804, 85] on icon "Environment settings" at bounding box center [805, 87] width 21 height 21
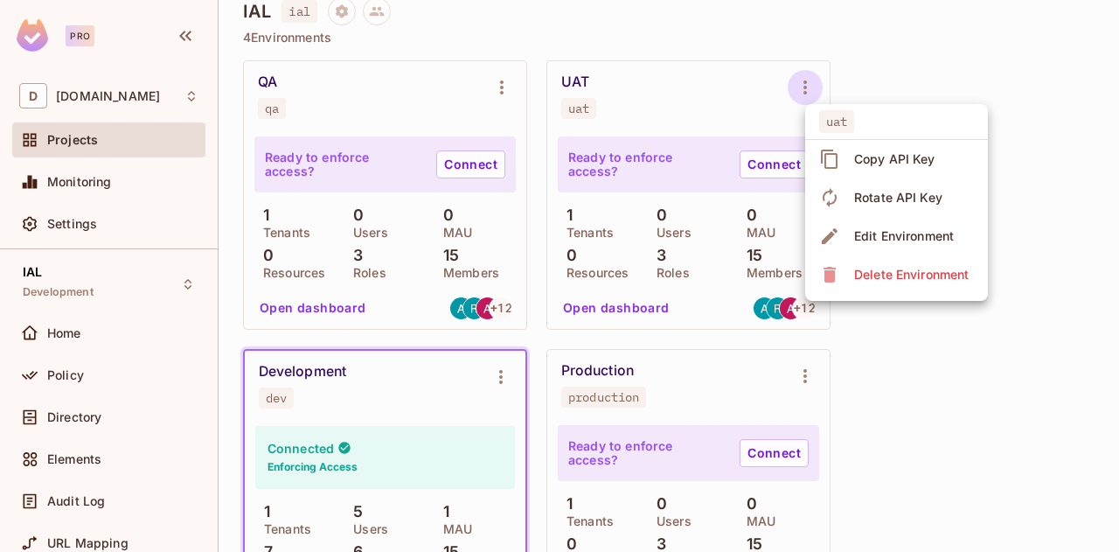
click at [902, 158] on div "Copy API Key" at bounding box center [894, 158] width 81 height 17
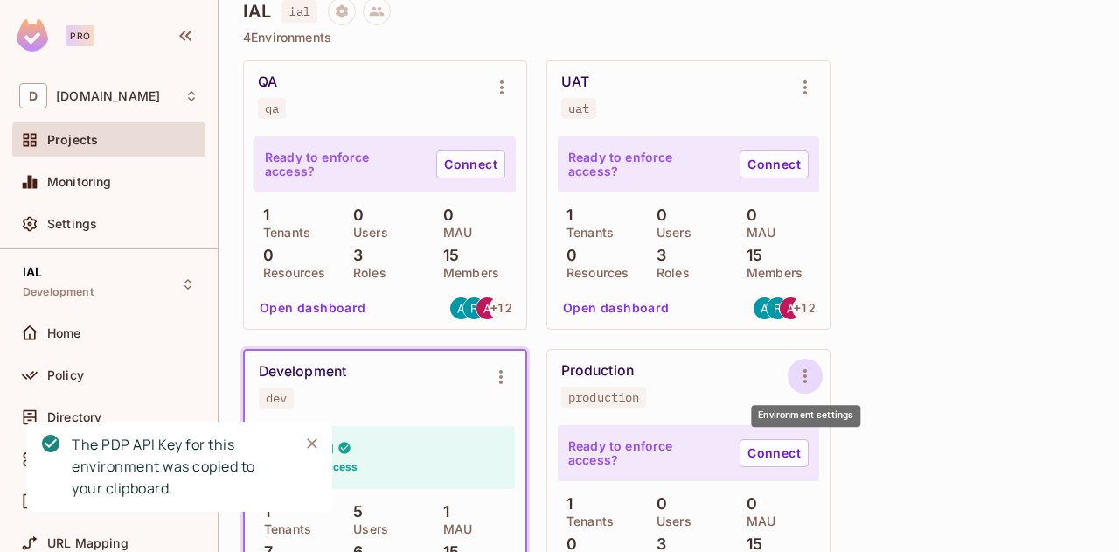
click at [810, 375] on icon "Environment settings" at bounding box center [805, 375] width 21 height 21
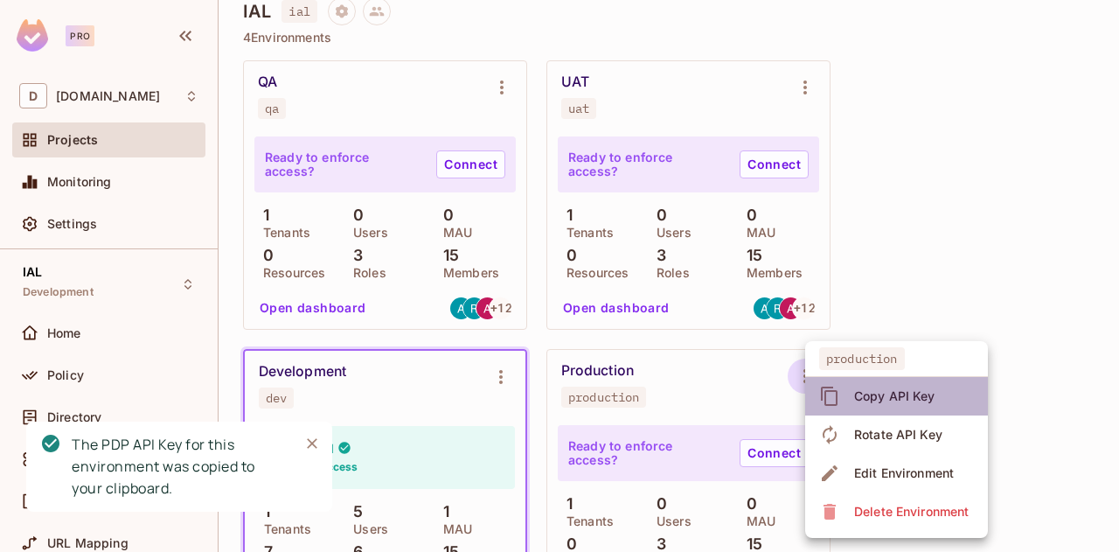
click at [860, 400] on div "Copy API Key" at bounding box center [894, 395] width 81 height 17
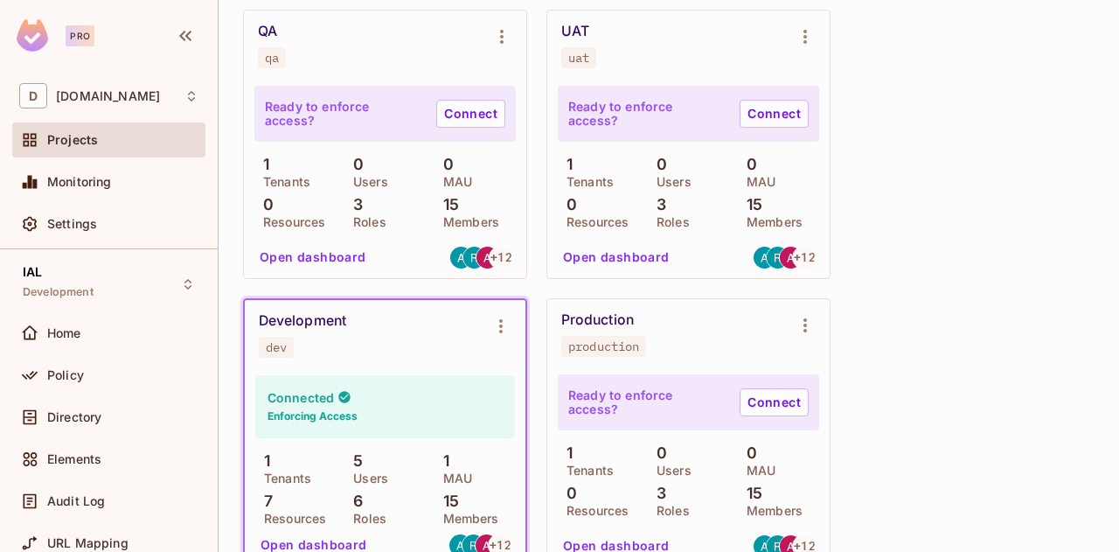
scroll to position [1895, 0]
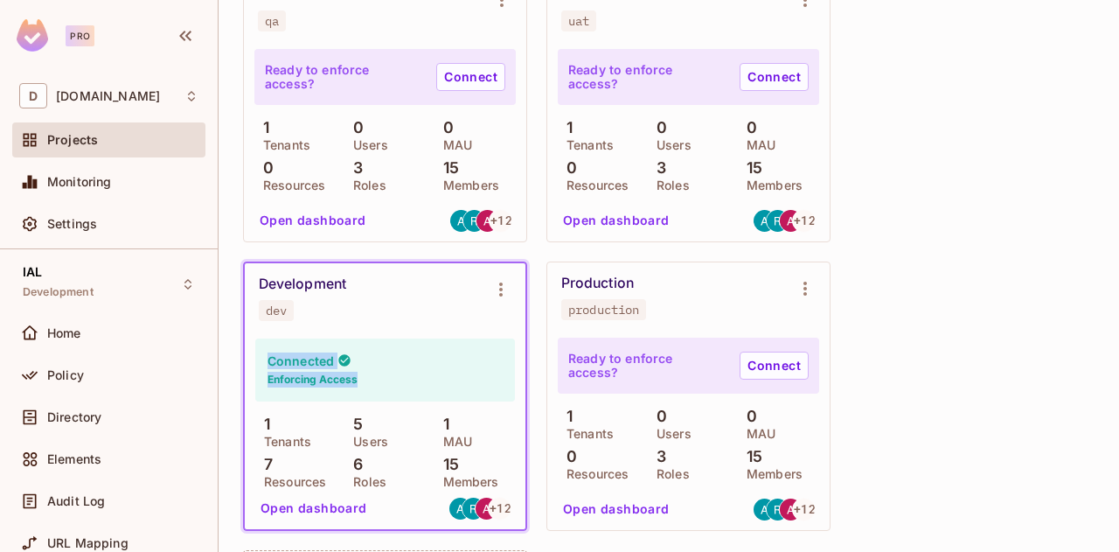
drag, startPoint x: 376, startPoint y: 377, endPoint x: 266, endPoint y: 361, distance: 111.3
click at [266, 361] on div "Connected Enforcing Access" at bounding box center [385, 369] width 260 height 63
click at [432, 372] on div "Connected Enforcing Access" at bounding box center [385, 369] width 260 height 63
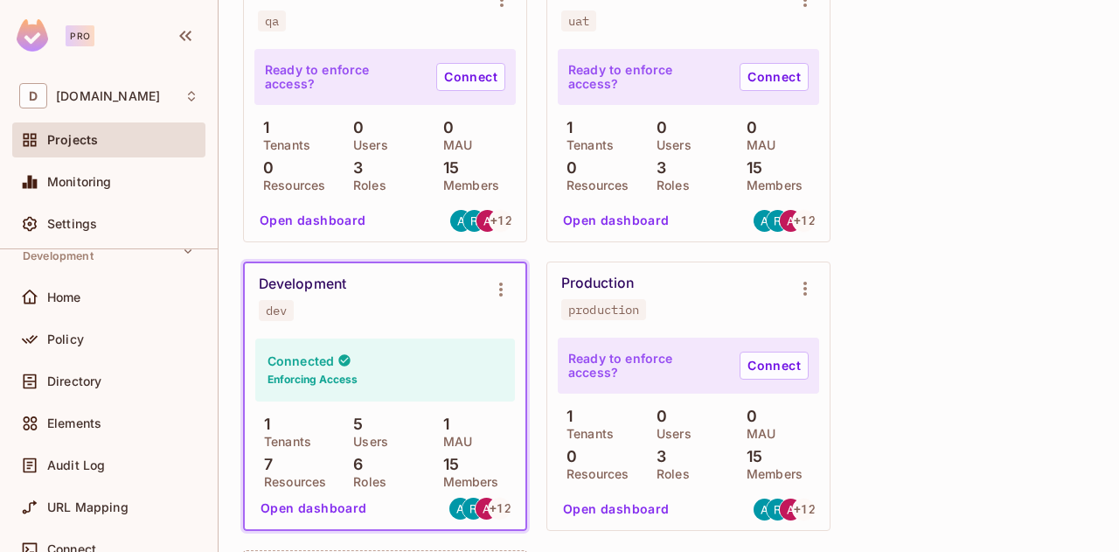
scroll to position [0, 0]
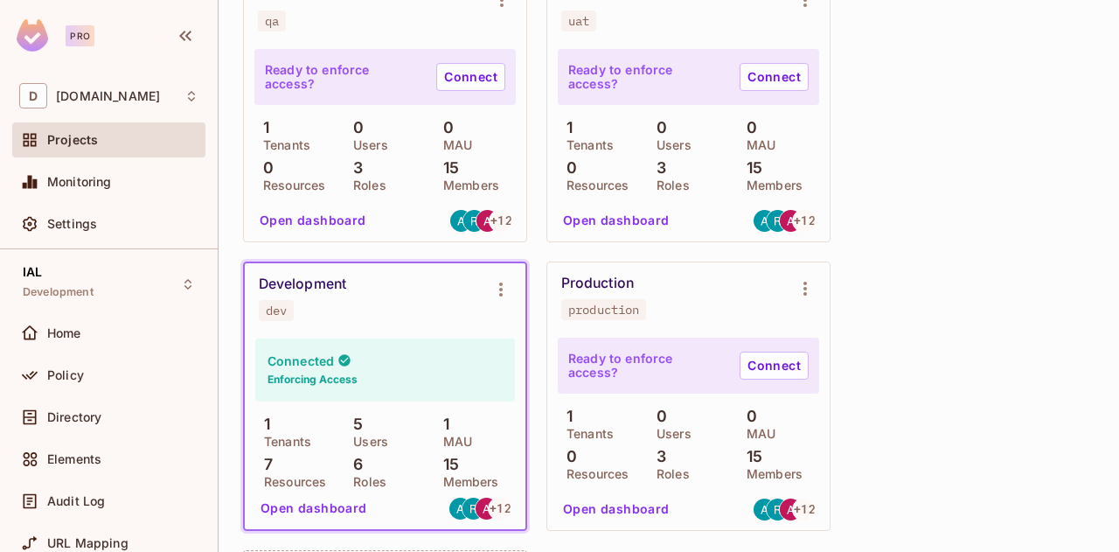
click at [990, 294] on div "QA qa Ready to enforce access? Connect 1 Tenants 0 Users 0 MAU 0 Resources 3 Ro…" at bounding box center [668, 396] width 851 height 846
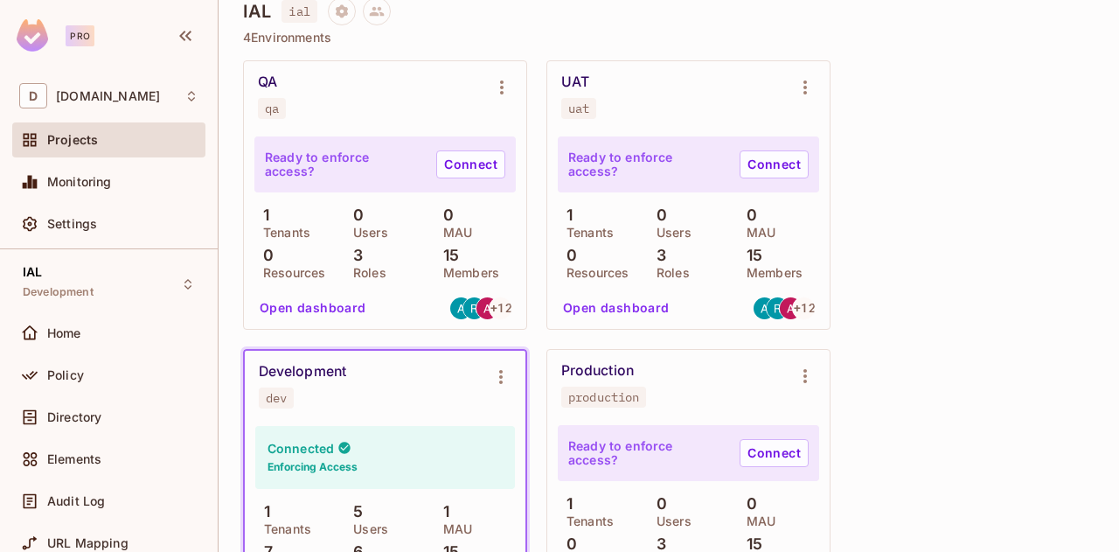
click at [957, 109] on div "QA qa Ready to enforce access? Connect 1 Tenants 0 Users 0 MAU 0 Resources 3 Ro…" at bounding box center [668, 483] width 851 height 846
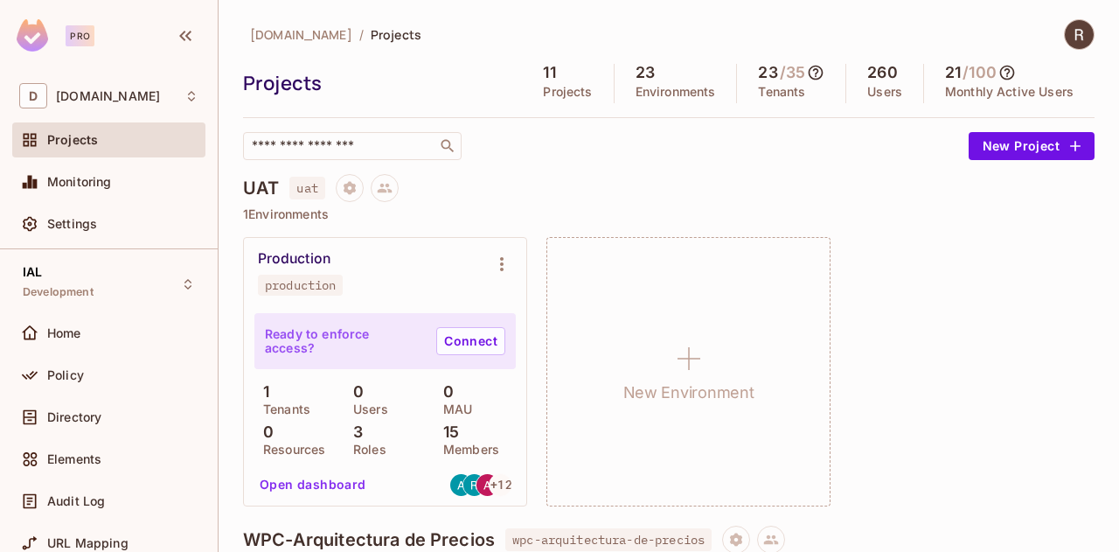
scroll to position [87, 0]
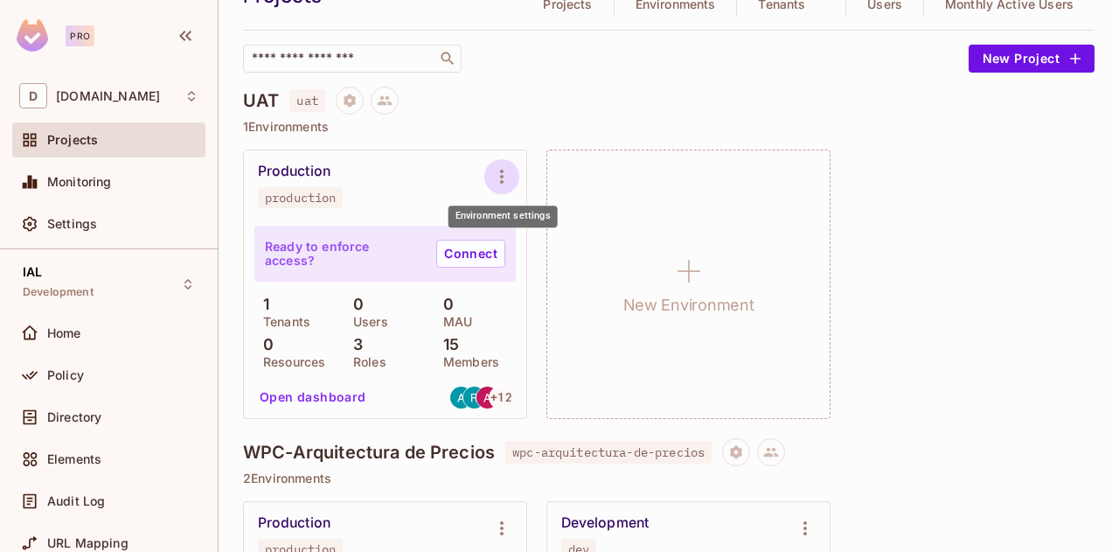
click at [498, 178] on icon "Environment settings" at bounding box center [501, 176] width 21 height 21
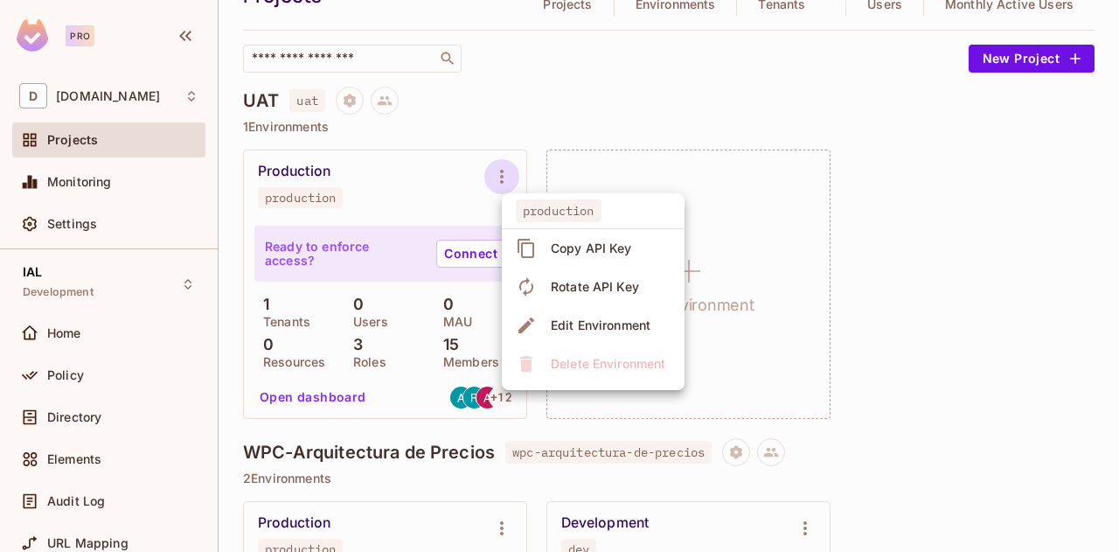
click at [578, 322] on div "Edit Environment" at bounding box center [601, 324] width 100 height 17
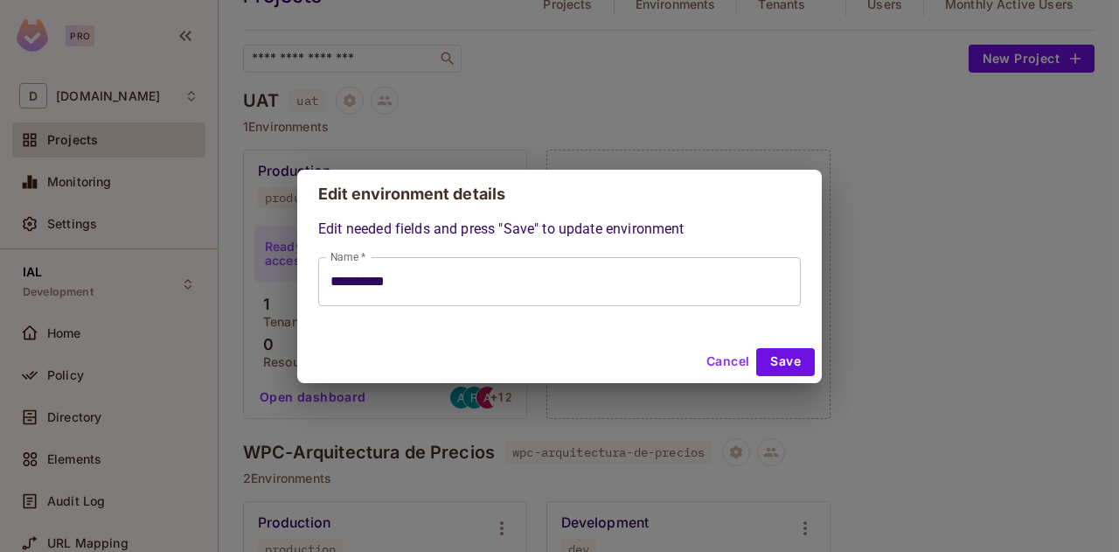
click at [713, 364] on button "Cancel" at bounding box center [727, 362] width 57 height 28
type input "**********"
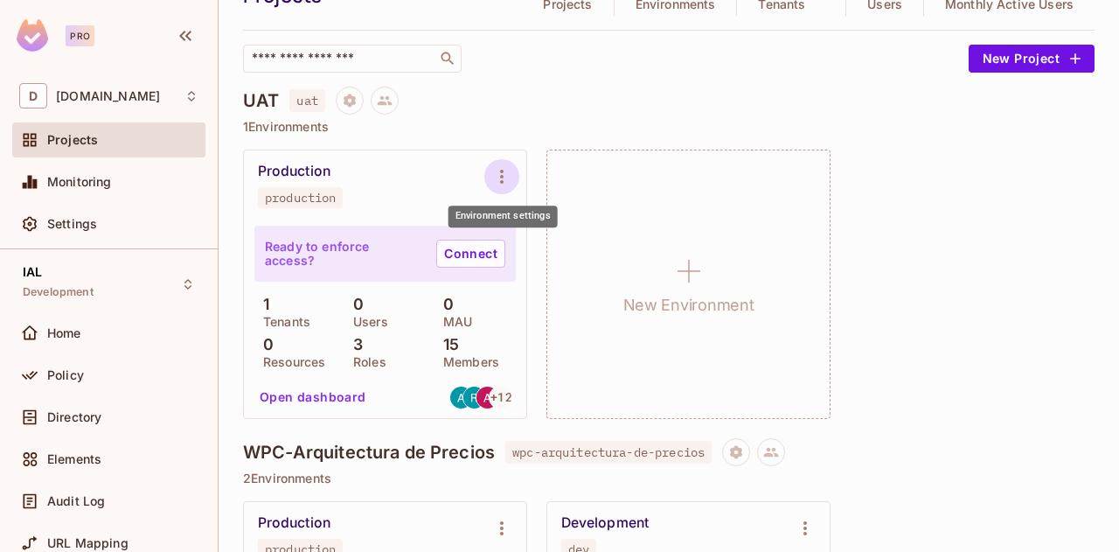
click at [504, 173] on icon "Environment settings" at bounding box center [501, 176] width 21 height 21
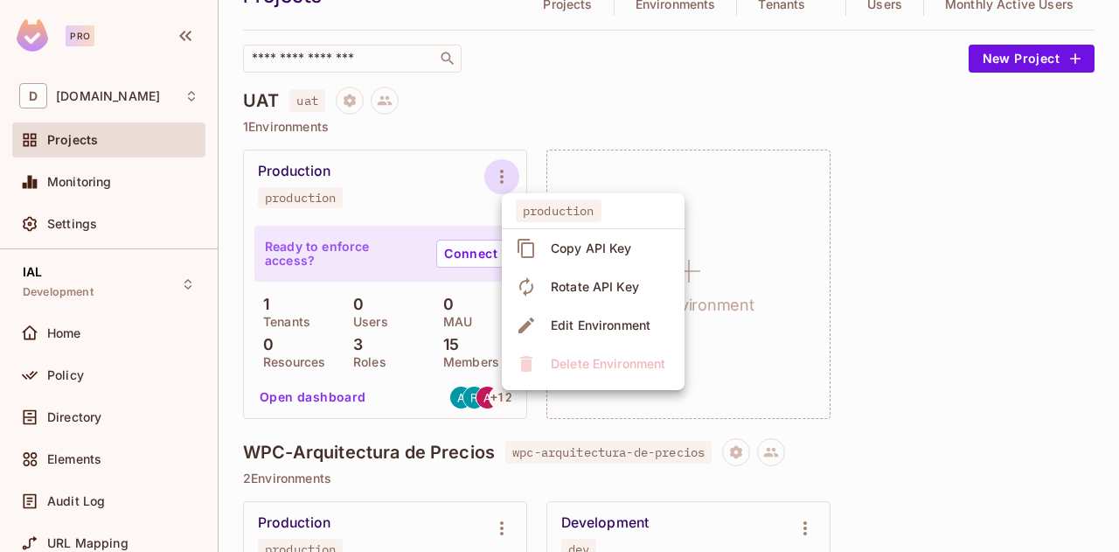
click at [429, 198] on div at bounding box center [559, 276] width 1119 height 552
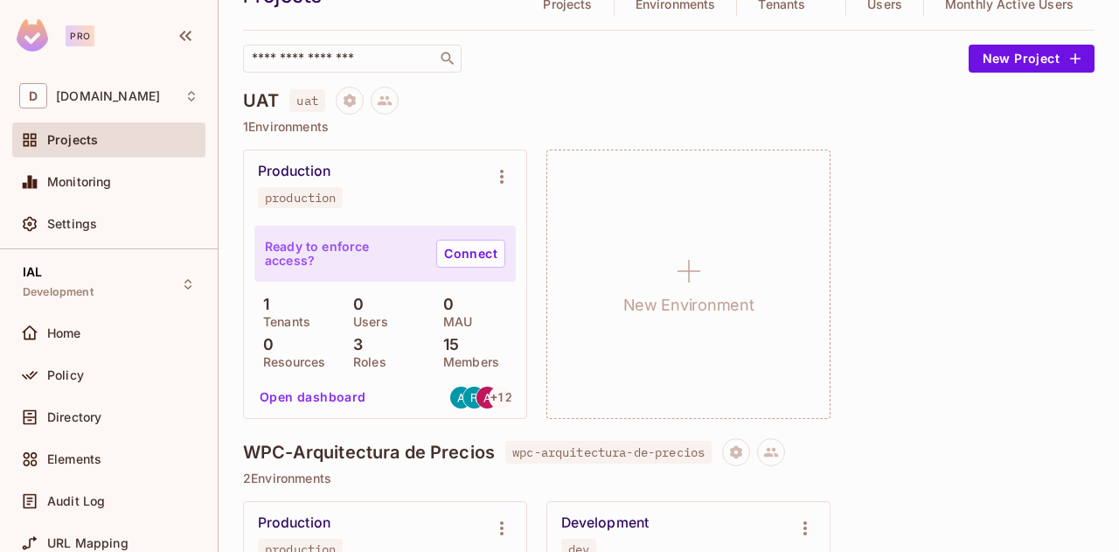
click at [352, 176] on div "Production production" at bounding box center [371, 185] width 226 height 45
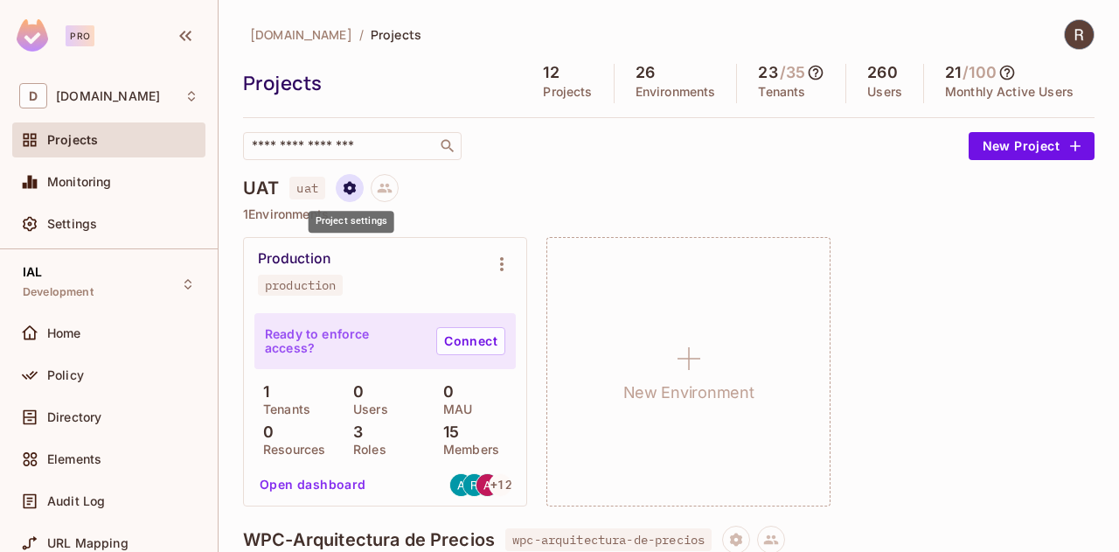
click at [350, 188] on icon "Project settings" at bounding box center [350, 188] width 16 height 16
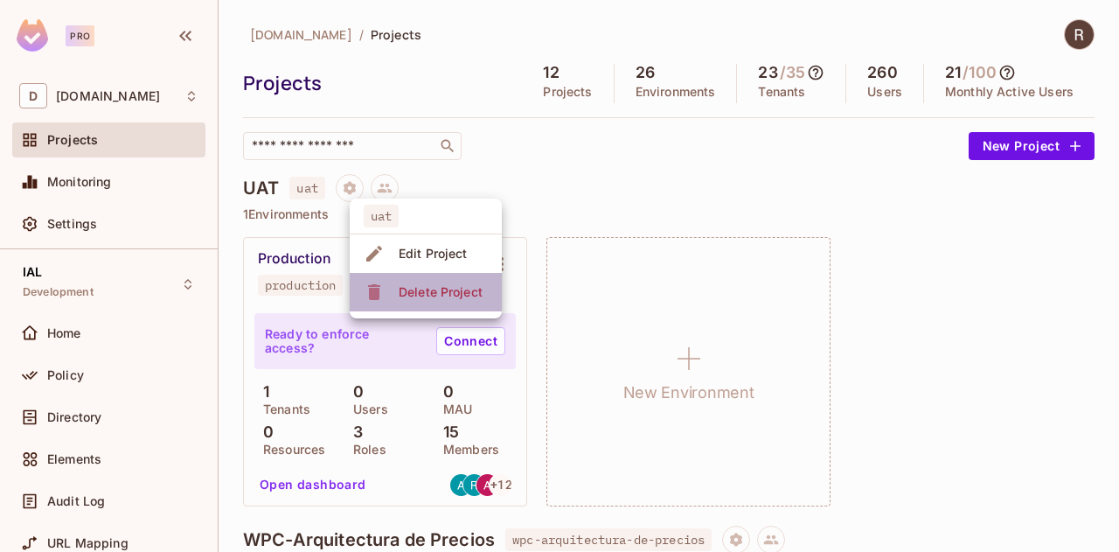
click at [401, 293] on div "Delete Project" at bounding box center [441, 291] width 84 height 17
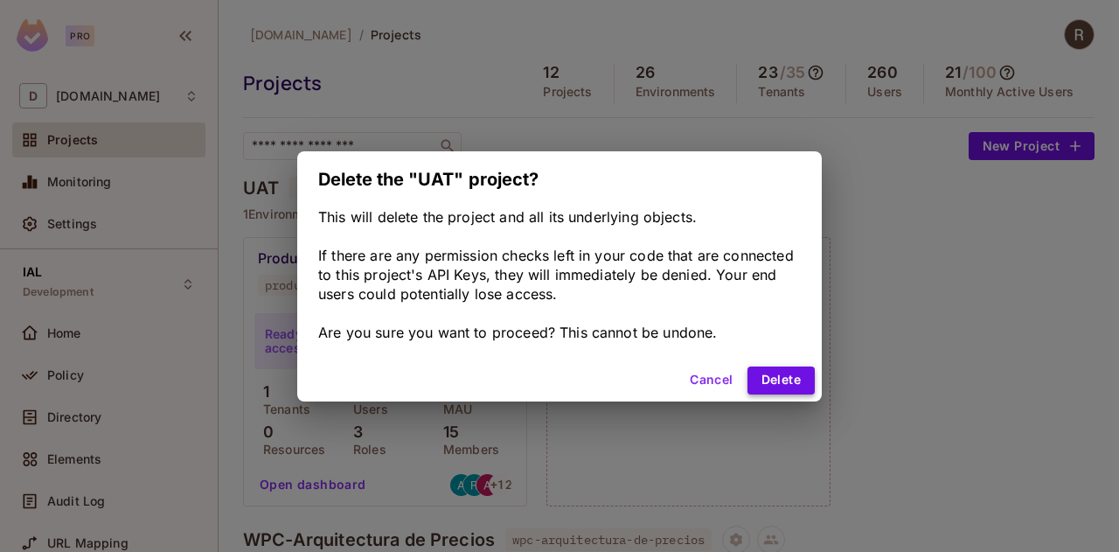
click at [773, 379] on button "Delete" at bounding box center [780, 380] width 67 height 28
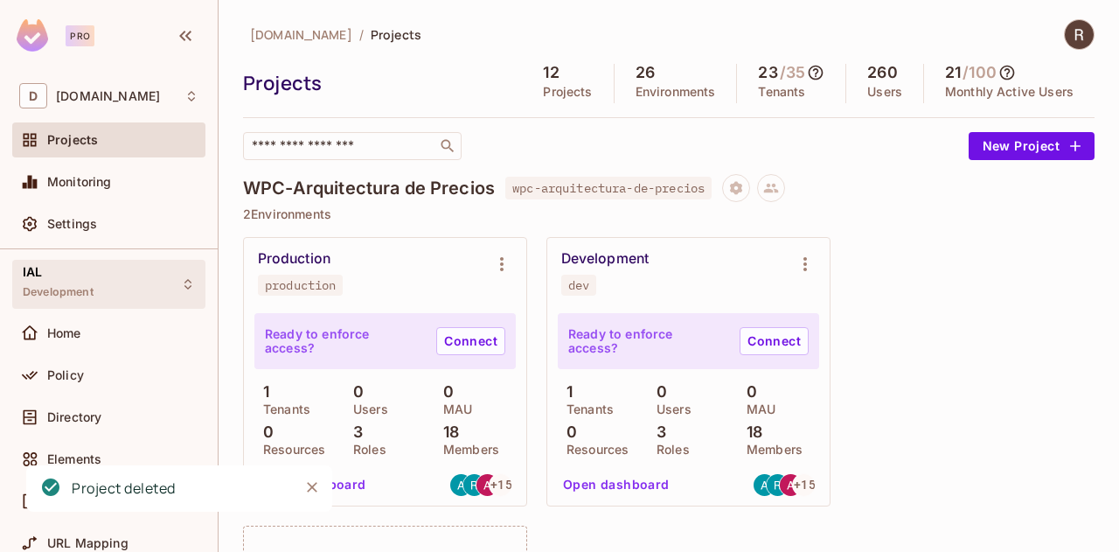
click at [91, 262] on div "IAL Development" at bounding box center [108, 284] width 193 height 48
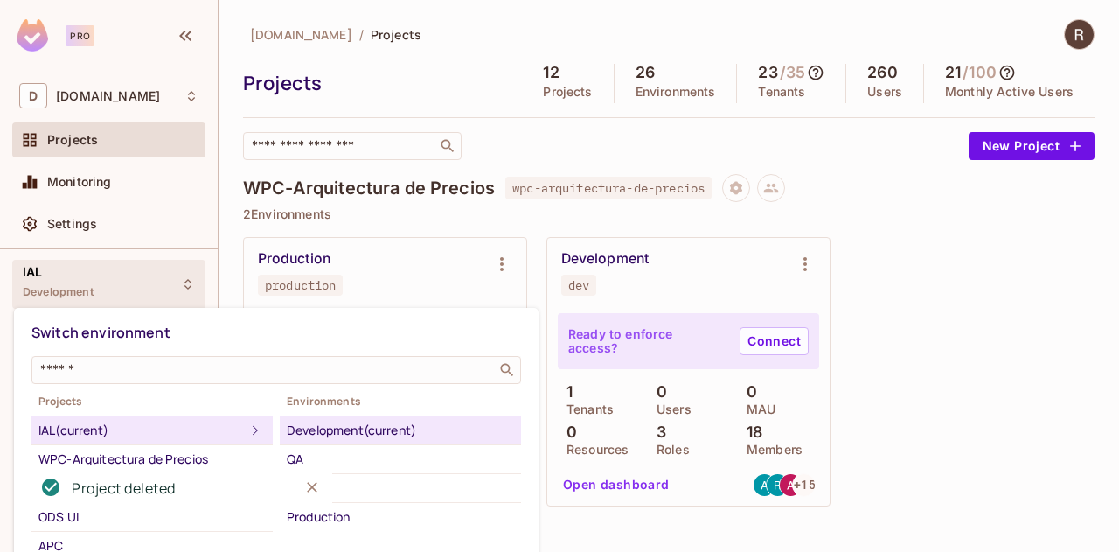
drag, startPoint x: 998, startPoint y: 265, endPoint x: 1109, endPoint y: 110, distance: 189.9
click at [998, 262] on div at bounding box center [559, 276] width 1119 height 552
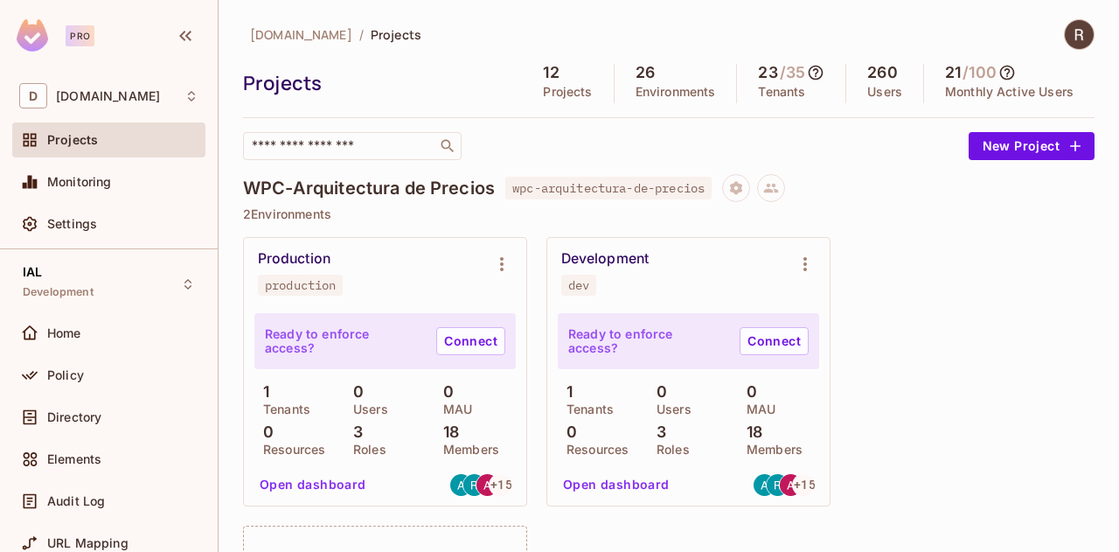
click at [1065, 31] on img at bounding box center [1079, 34] width 29 height 29
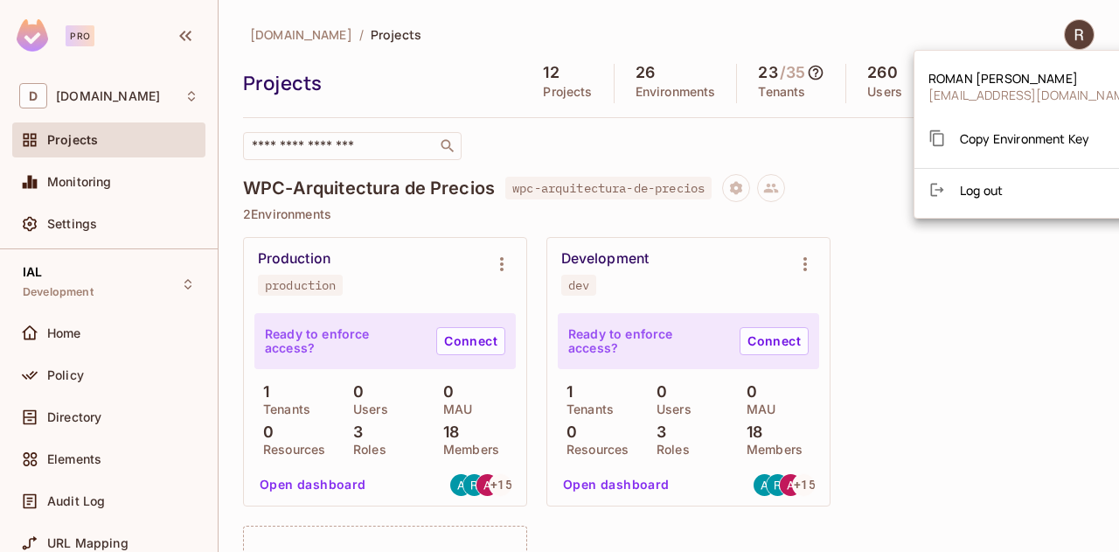
drag, startPoint x: 1049, startPoint y: 390, endPoint x: 1046, endPoint y: 379, distance: 11.9
click at [1050, 387] on div at bounding box center [559, 276] width 1119 height 552
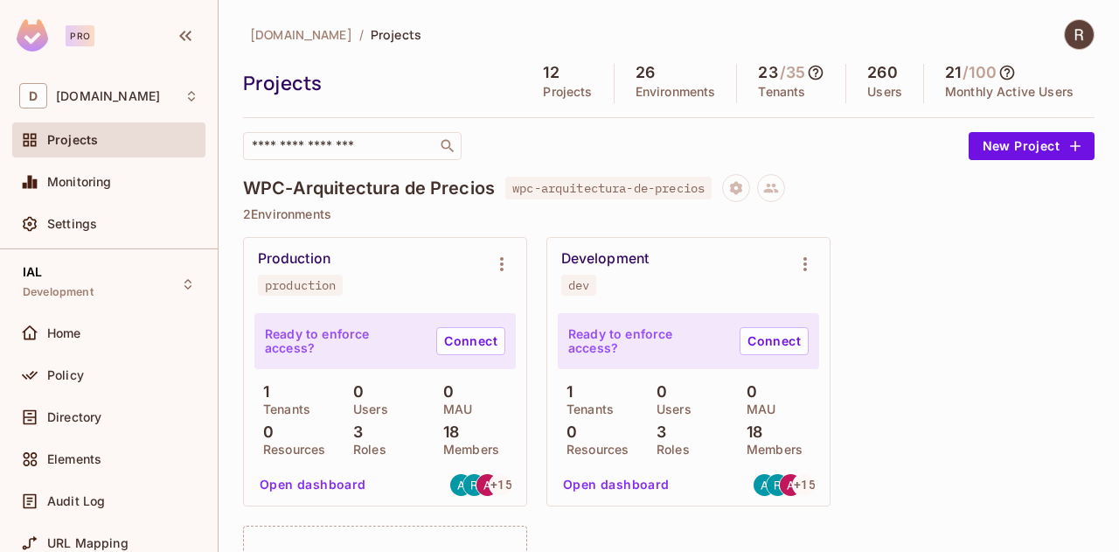
click at [1075, 35] on img at bounding box center [1079, 34] width 29 height 29
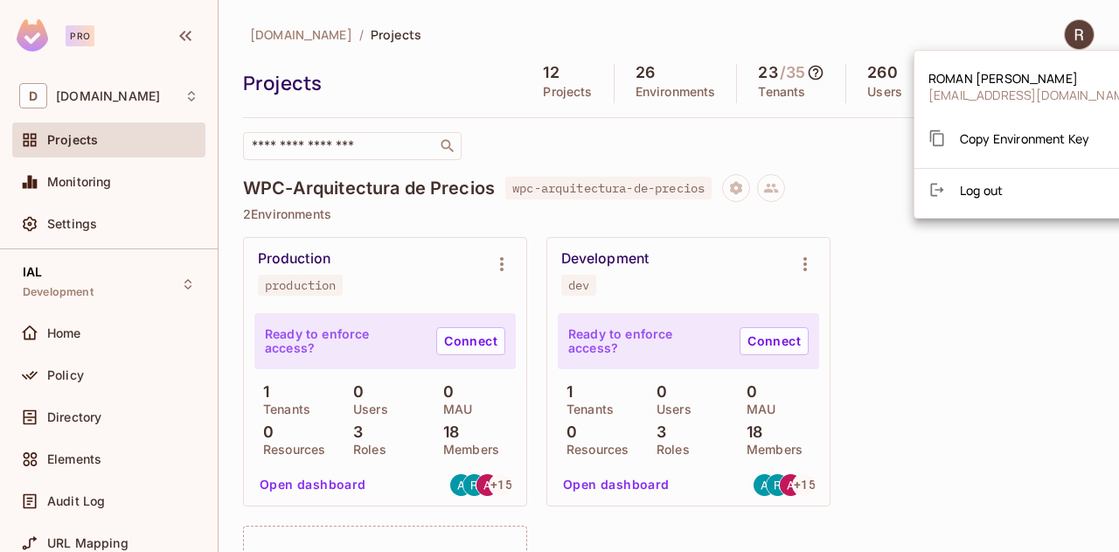
click at [990, 190] on span "Log out" at bounding box center [981, 190] width 43 height 17
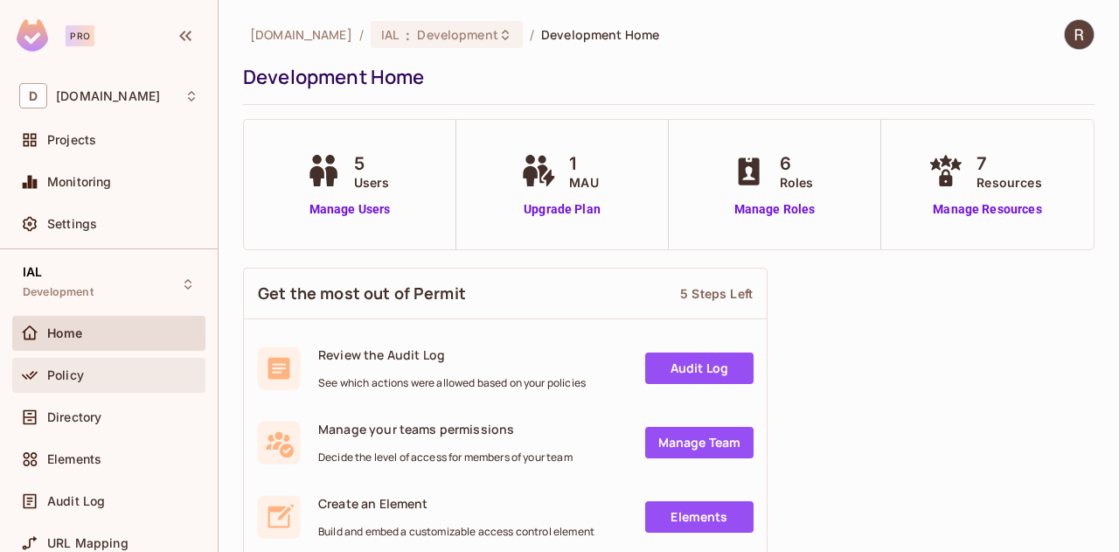
click at [89, 379] on div "Policy" at bounding box center [122, 375] width 151 height 14
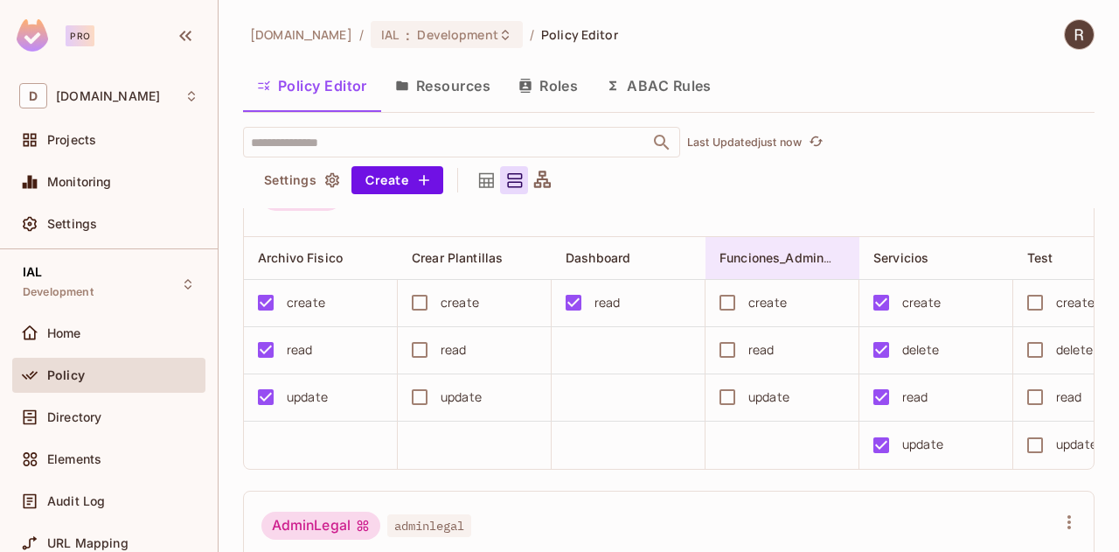
scroll to position [87, 0]
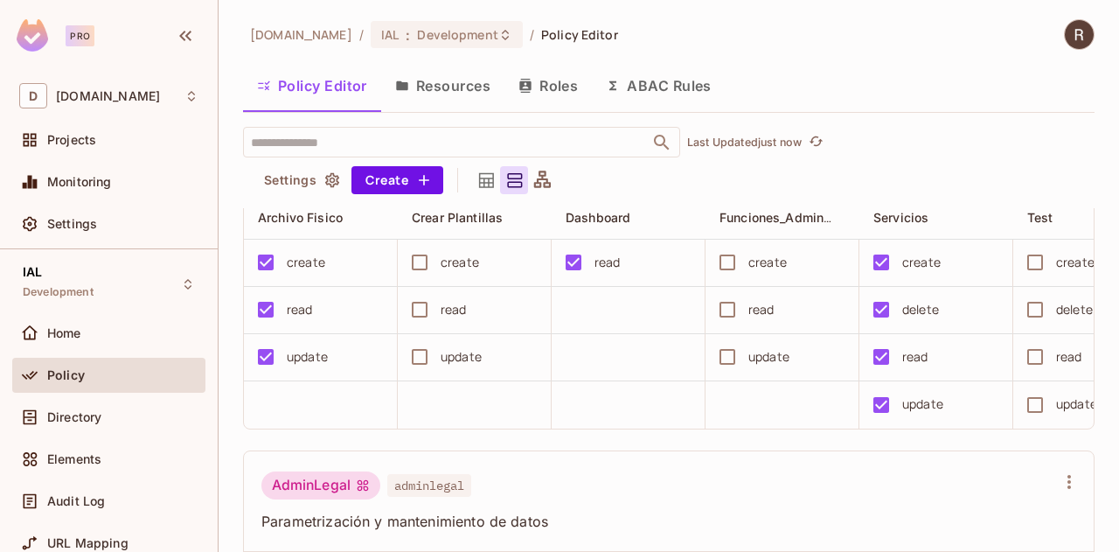
click at [551, 86] on button "Roles" at bounding box center [547, 86] width 87 height 44
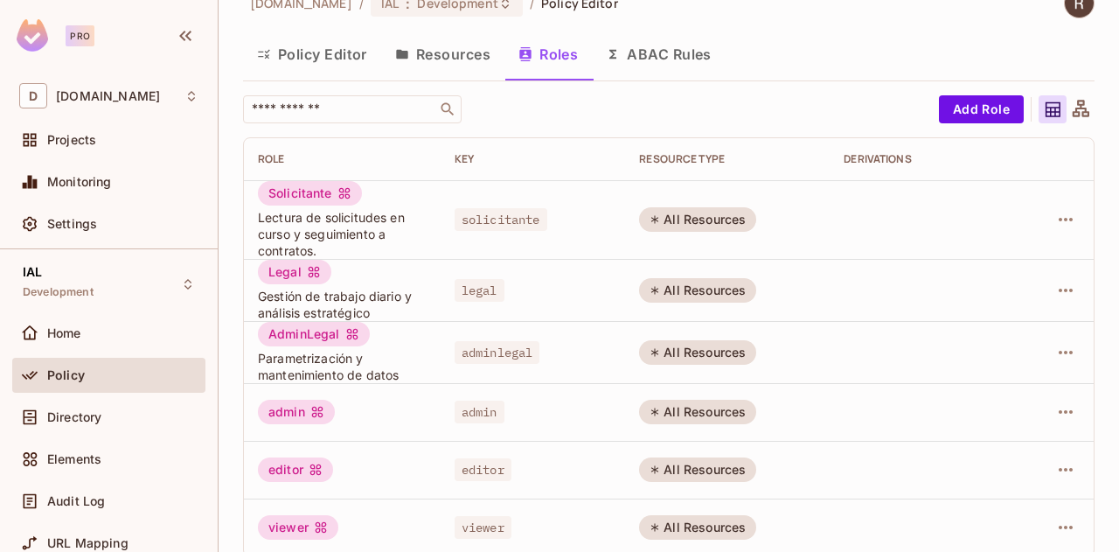
scroll to position [49, 0]
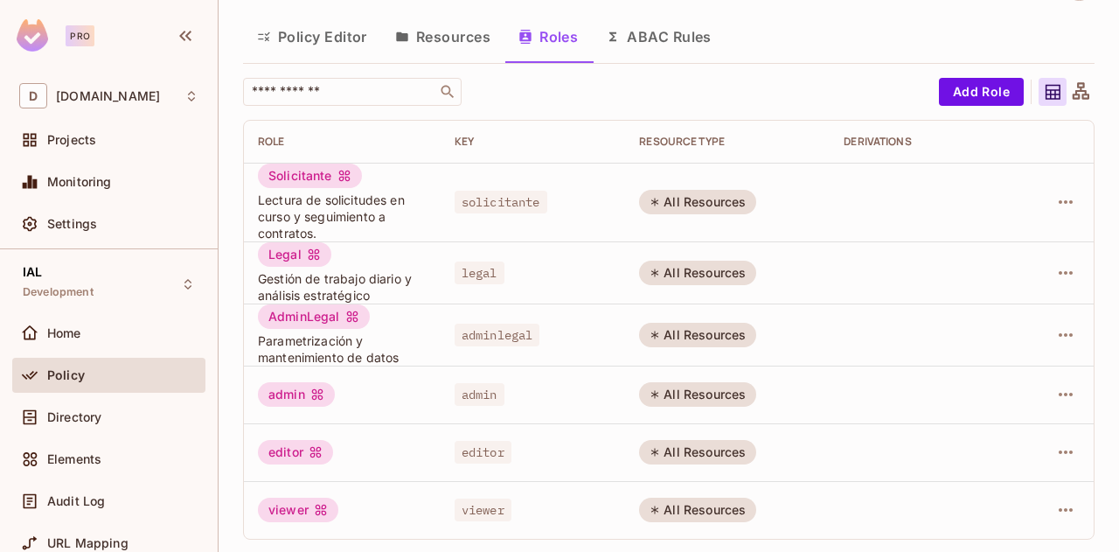
click at [418, 32] on button "Resources" at bounding box center [442, 37] width 123 height 44
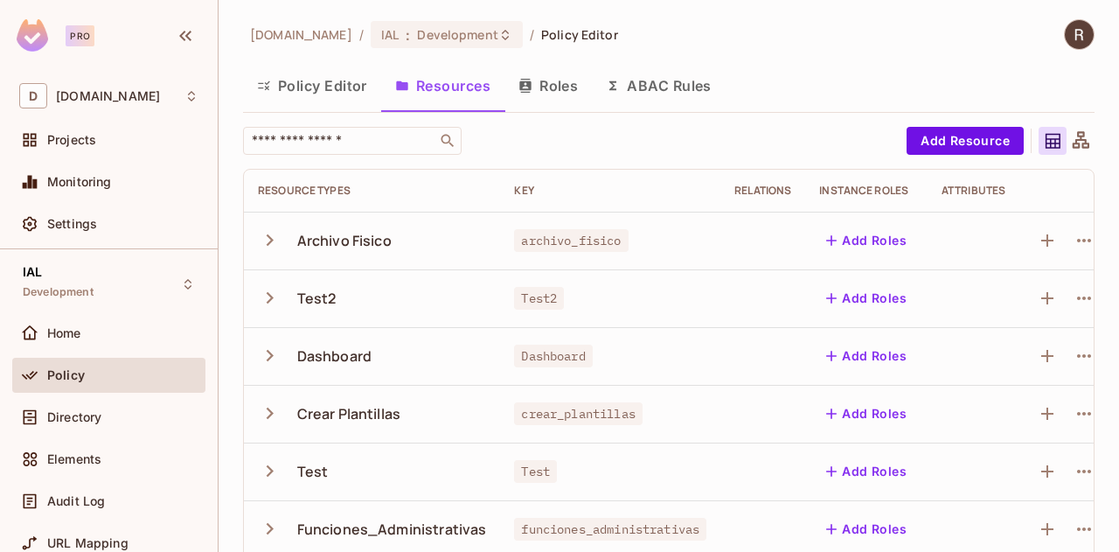
click at [303, 87] on button "Policy Editor" at bounding box center [312, 86] width 138 height 44
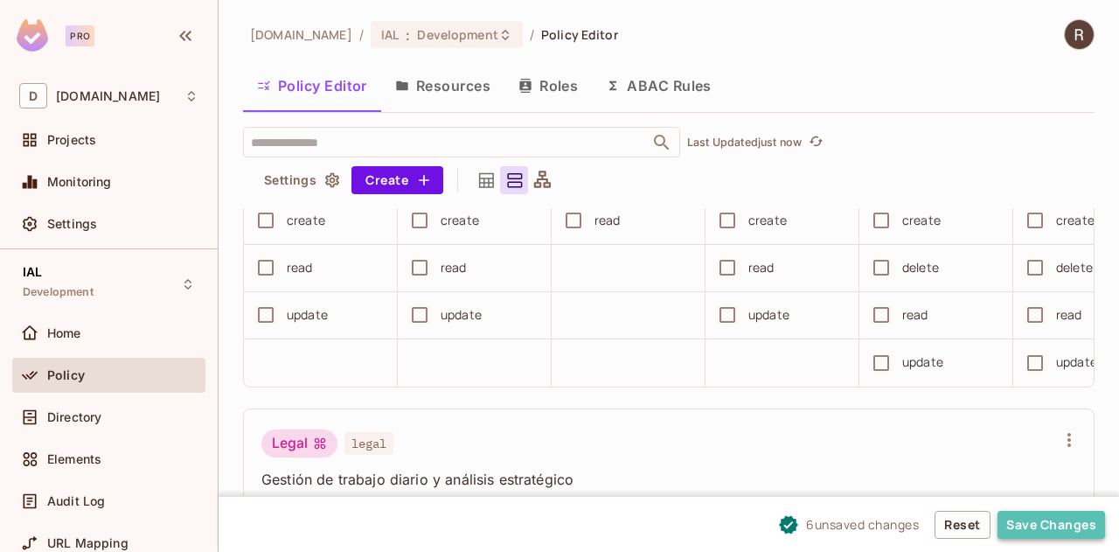
click at [1061, 527] on button "Save Changes" at bounding box center [1051, 525] width 108 height 28
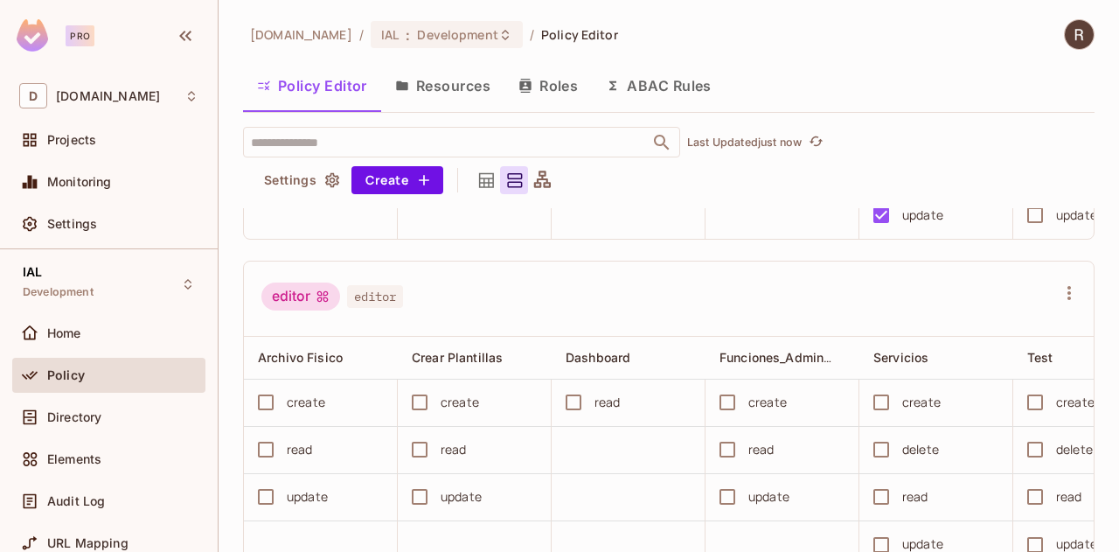
scroll to position [586, 0]
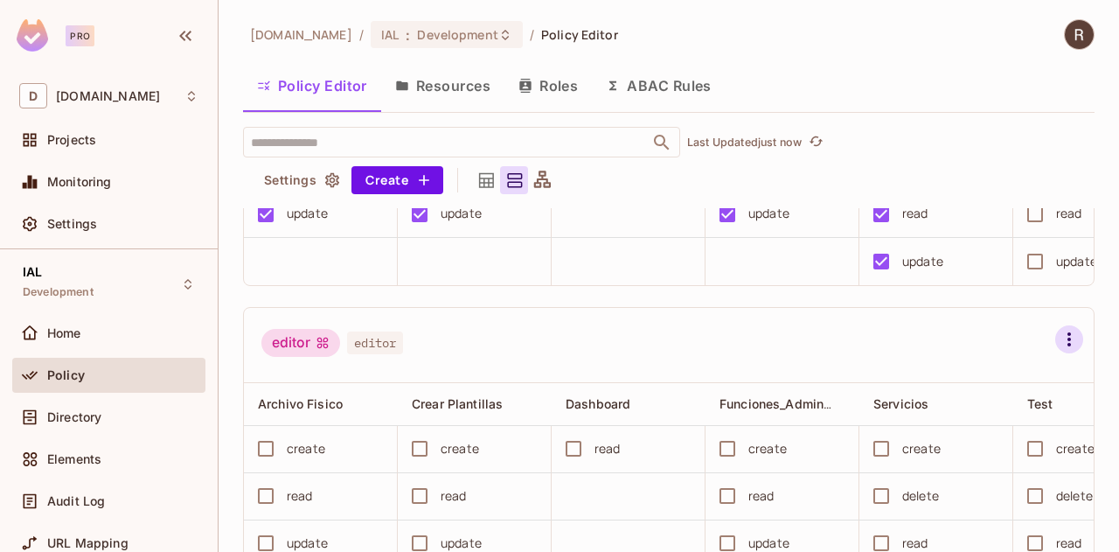
click at [1059, 350] on icon "button" at bounding box center [1069, 339] width 21 height 21
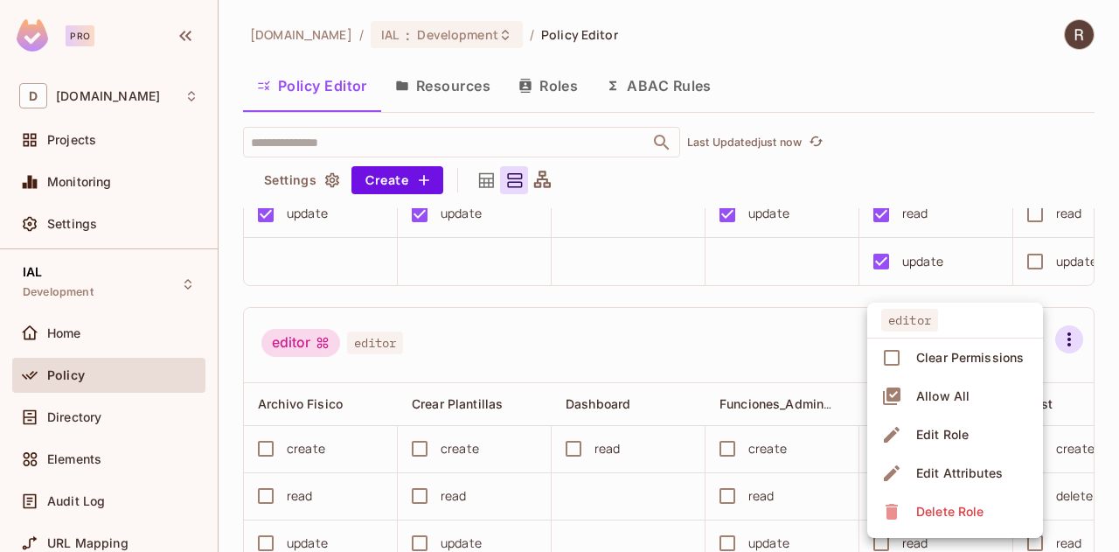
click at [949, 505] on div "Delete Role" at bounding box center [949, 511] width 67 height 17
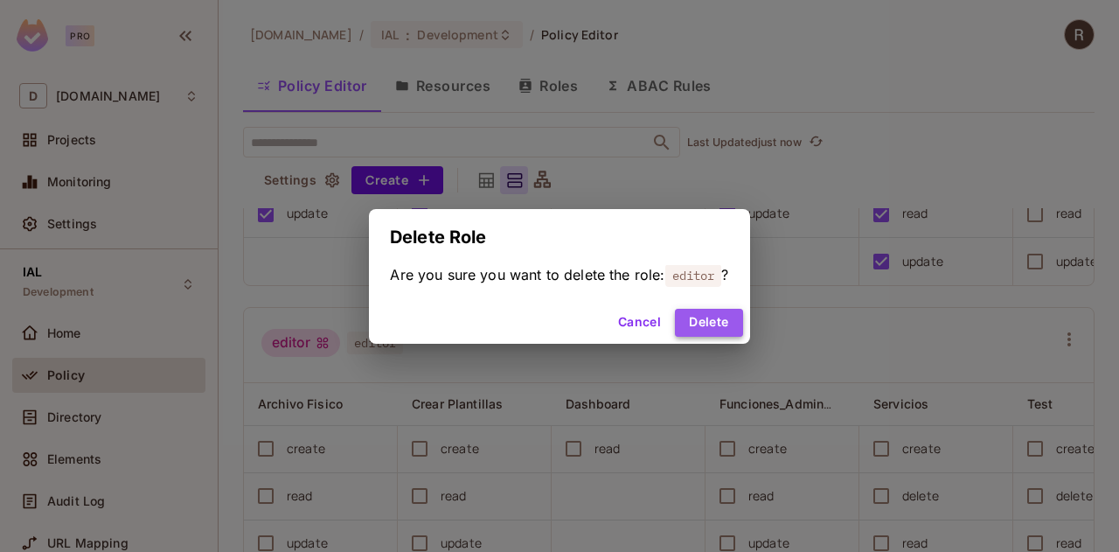
click at [719, 323] on button "Delete" at bounding box center [708, 323] width 67 height 28
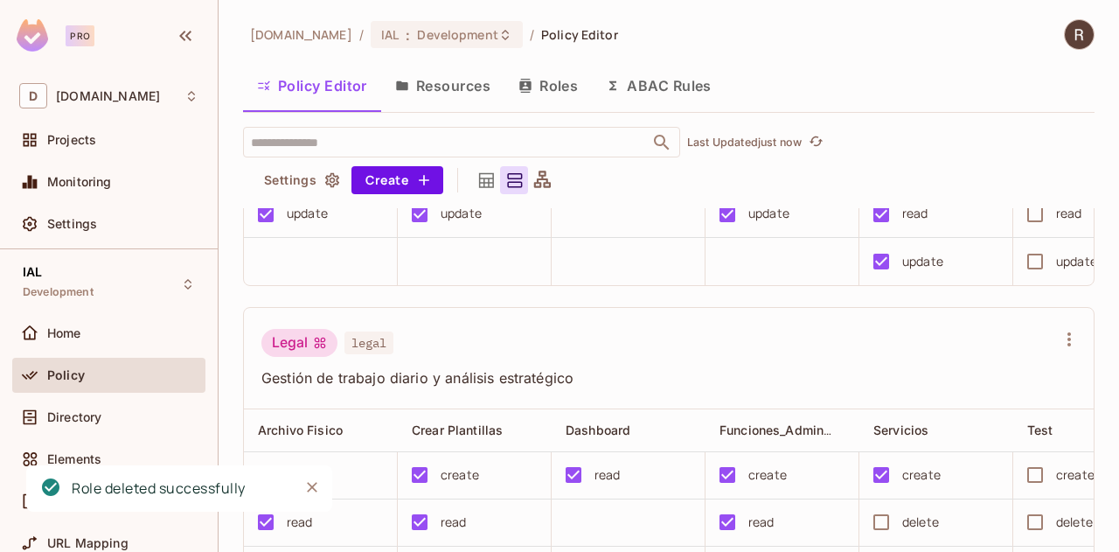
click at [553, 79] on button "Roles" at bounding box center [547, 86] width 87 height 44
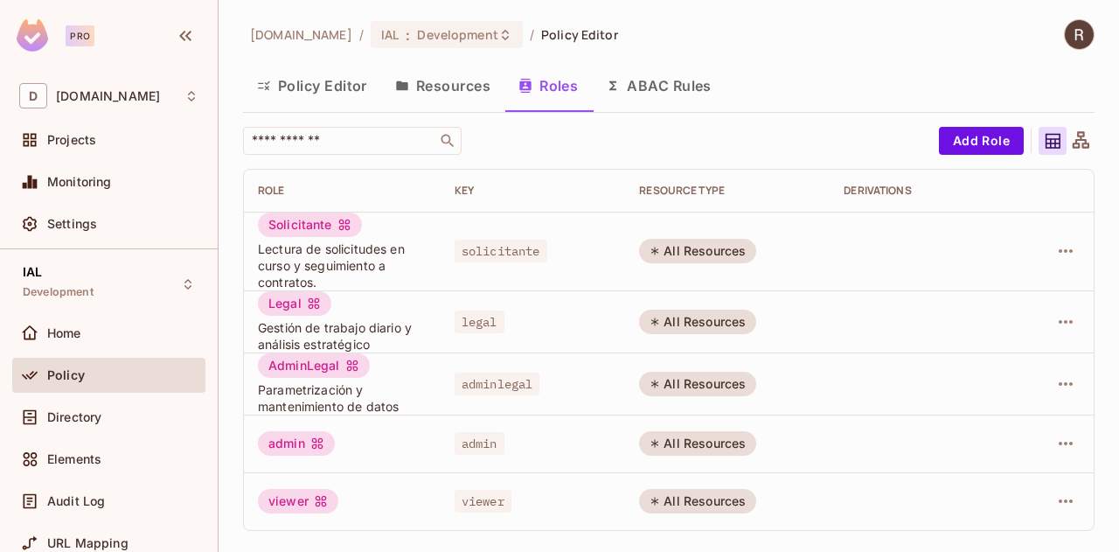
click at [460, 84] on button "Resources" at bounding box center [442, 86] width 123 height 44
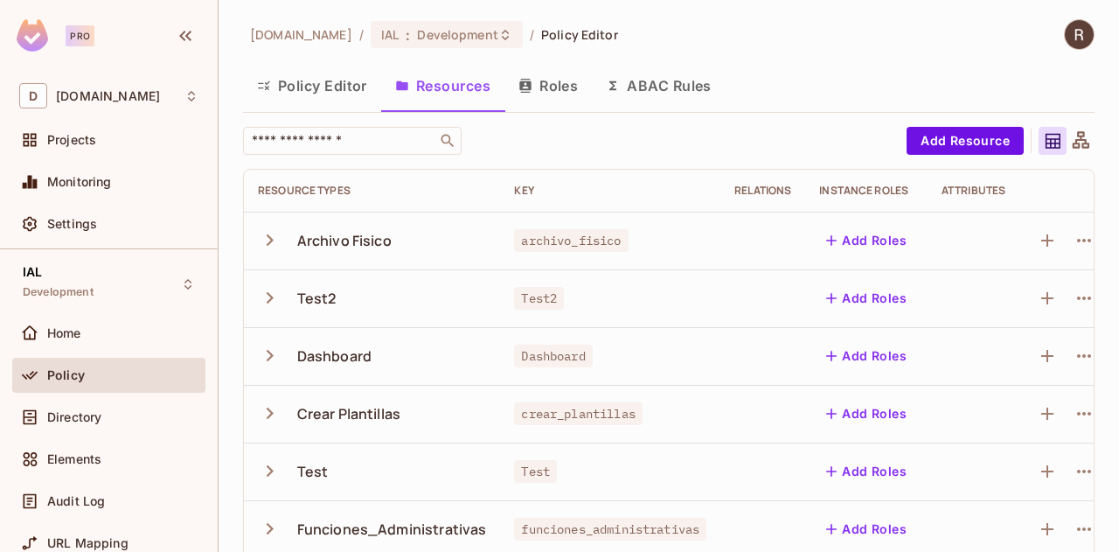
click at [320, 87] on button "Policy Editor" at bounding box center [312, 86] width 138 height 44
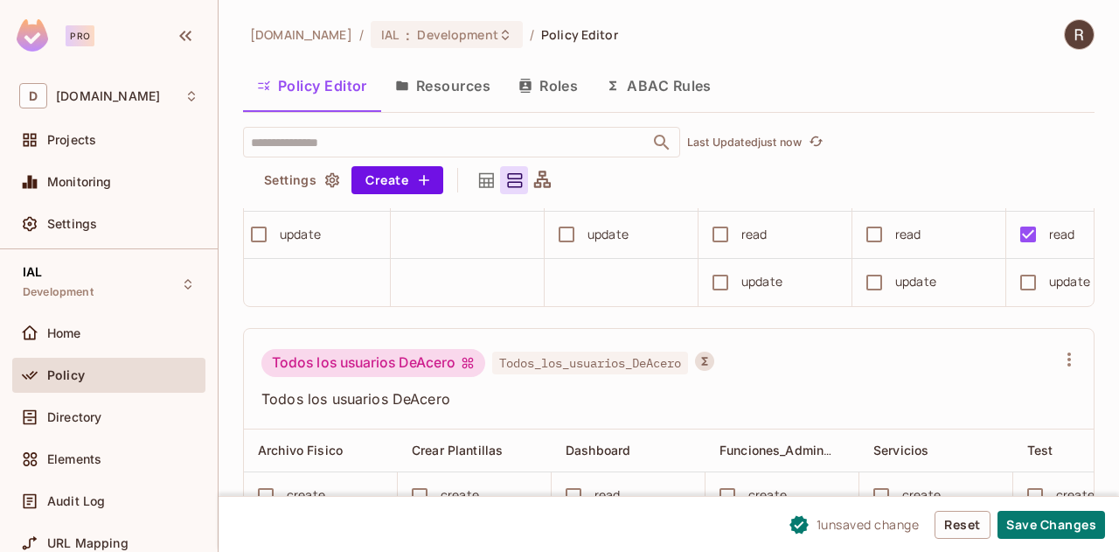
scroll to position [0, 307]
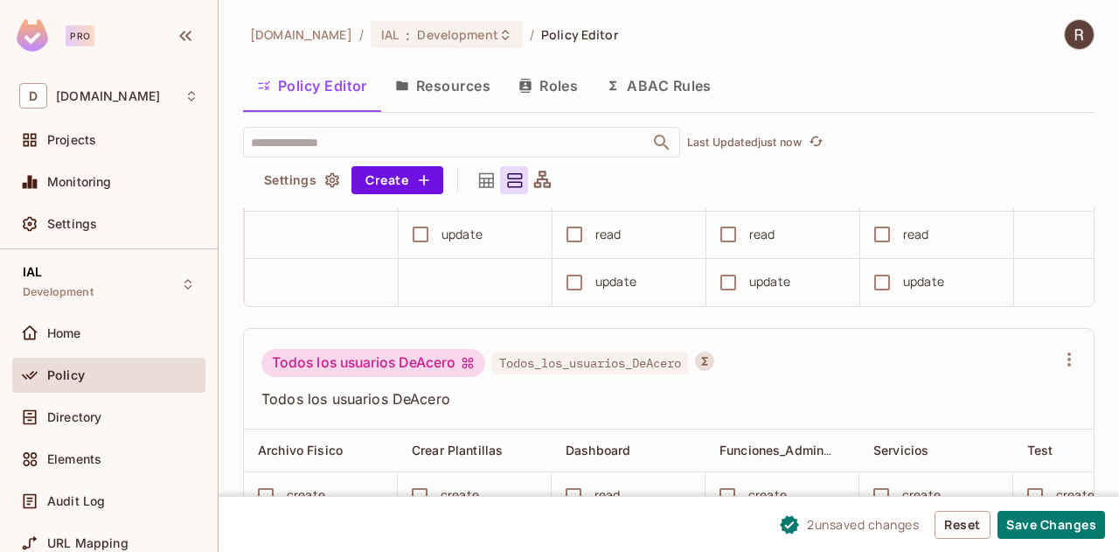
drag, startPoint x: 955, startPoint y: 351, endPoint x: 978, endPoint y: 351, distance: 23.6
click at [978, 306] on td "update" at bounding box center [937, 282] width 154 height 47
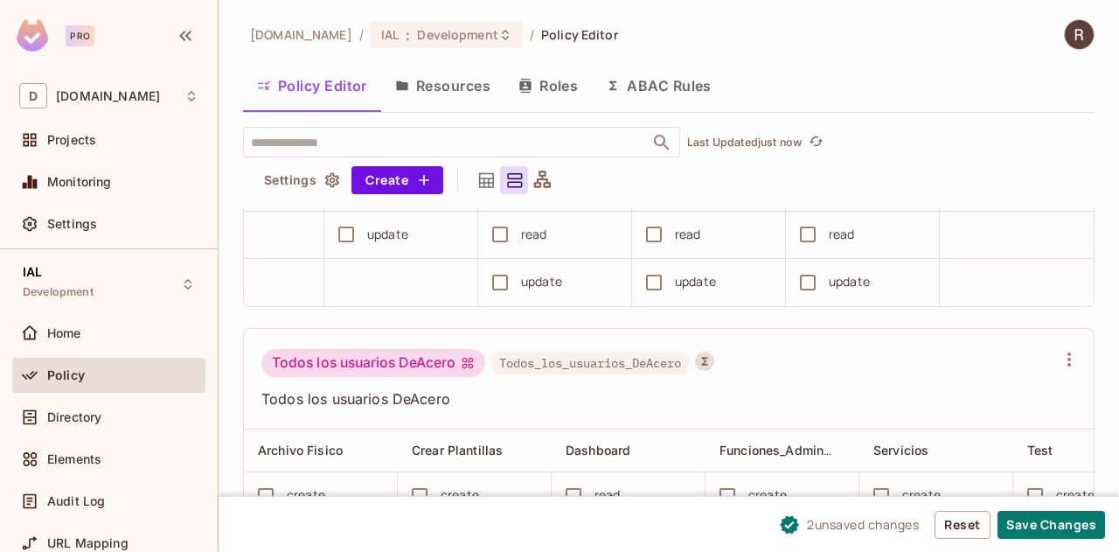
scroll to position [0, 407]
click at [1067, 522] on button "Save Changes" at bounding box center [1051, 525] width 108 height 28
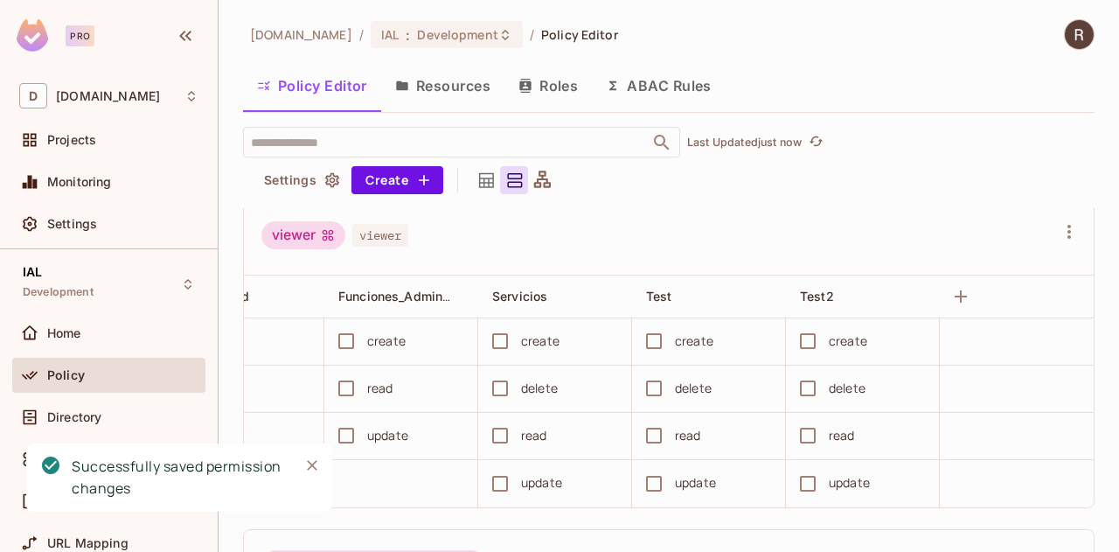
scroll to position [1430, 0]
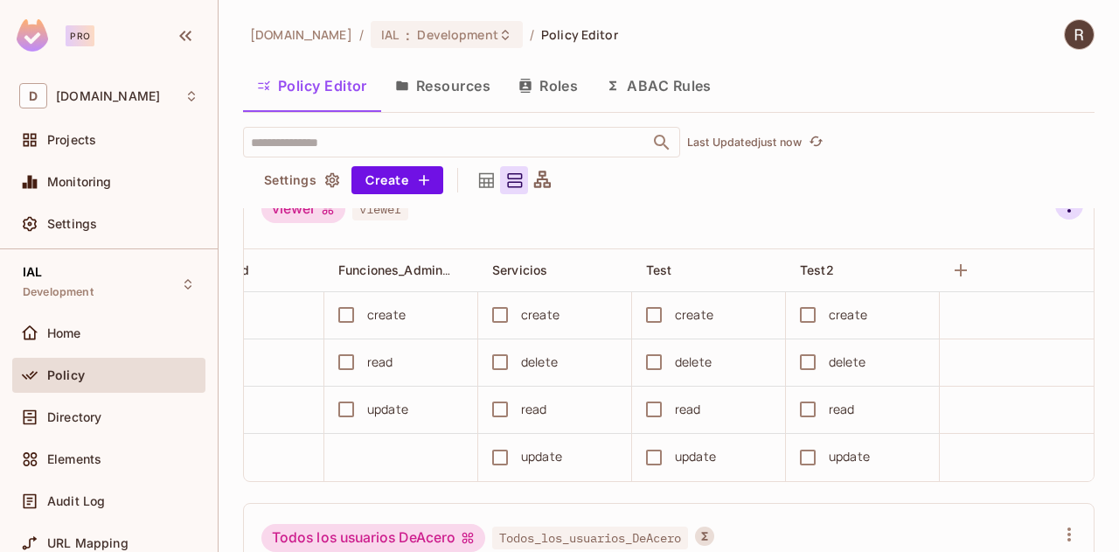
click at [1067, 212] on icon "button" at bounding box center [1068, 205] width 3 height 14
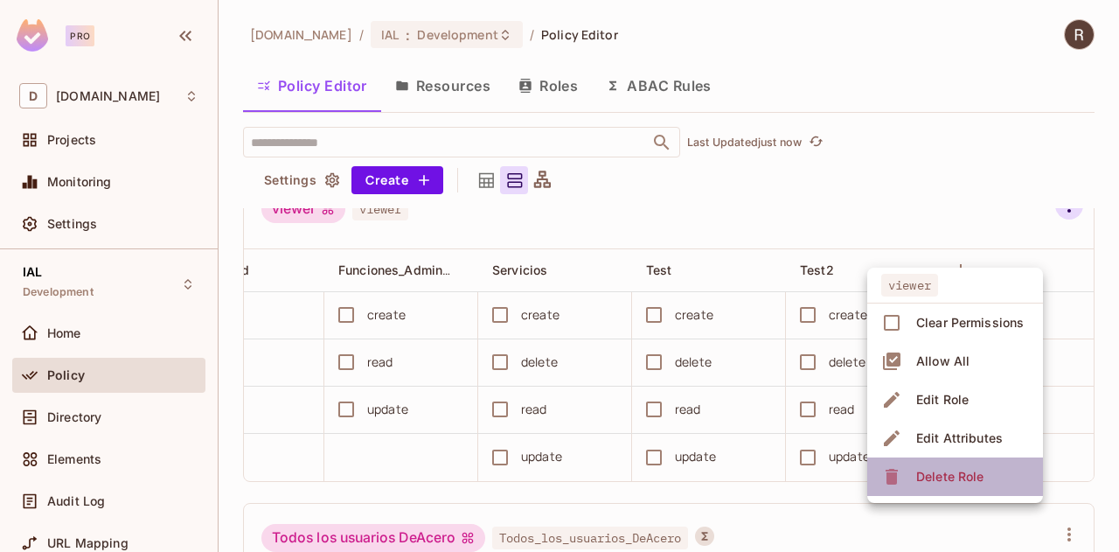
click at [956, 478] on div "Delete Role" at bounding box center [949, 476] width 67 height 17
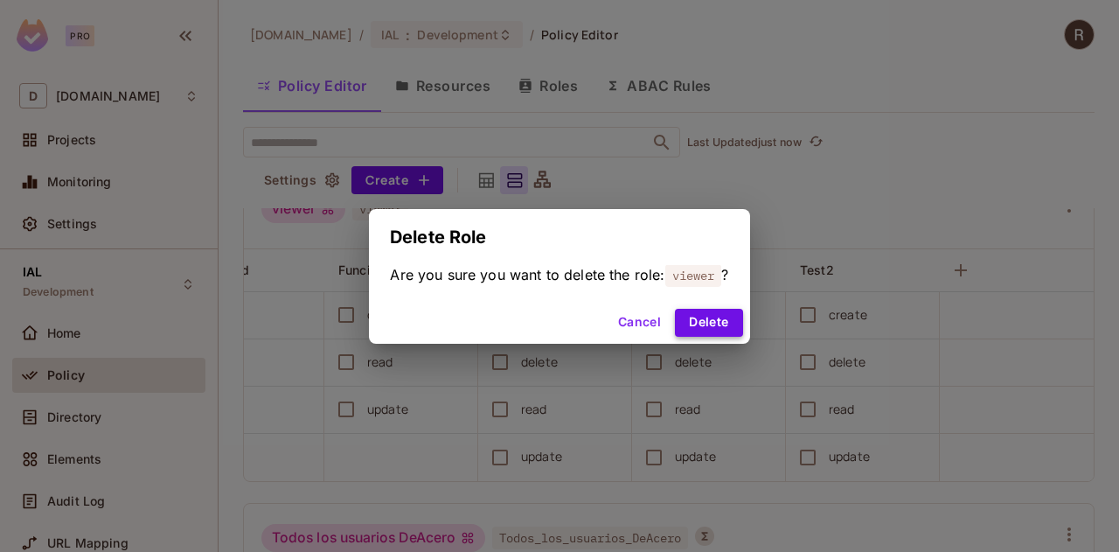
click at [702, 321] on button "Delete" at bounding box center [708, 323] width 67 height 28
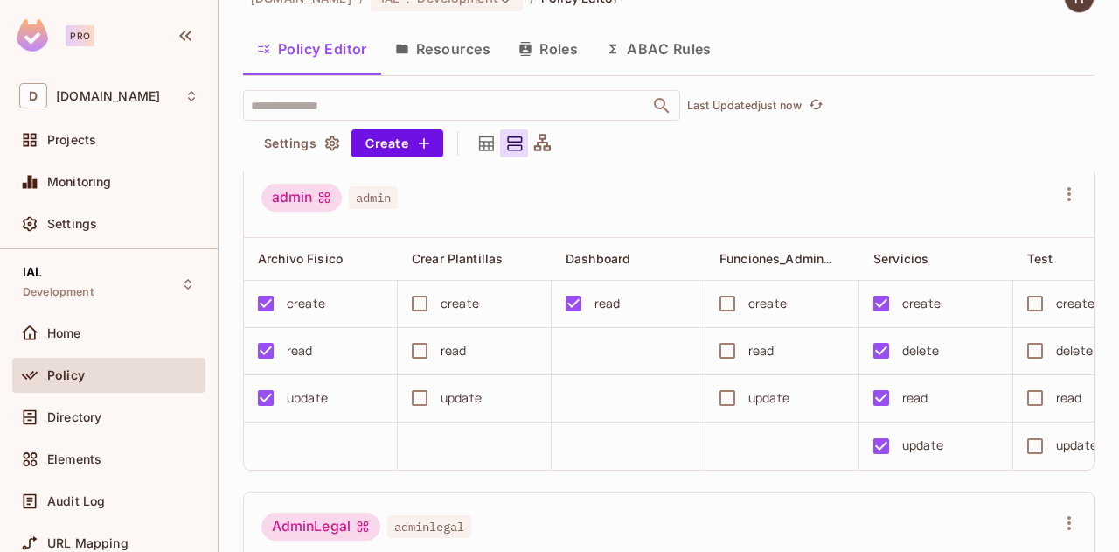
scroll to position [0, 0]
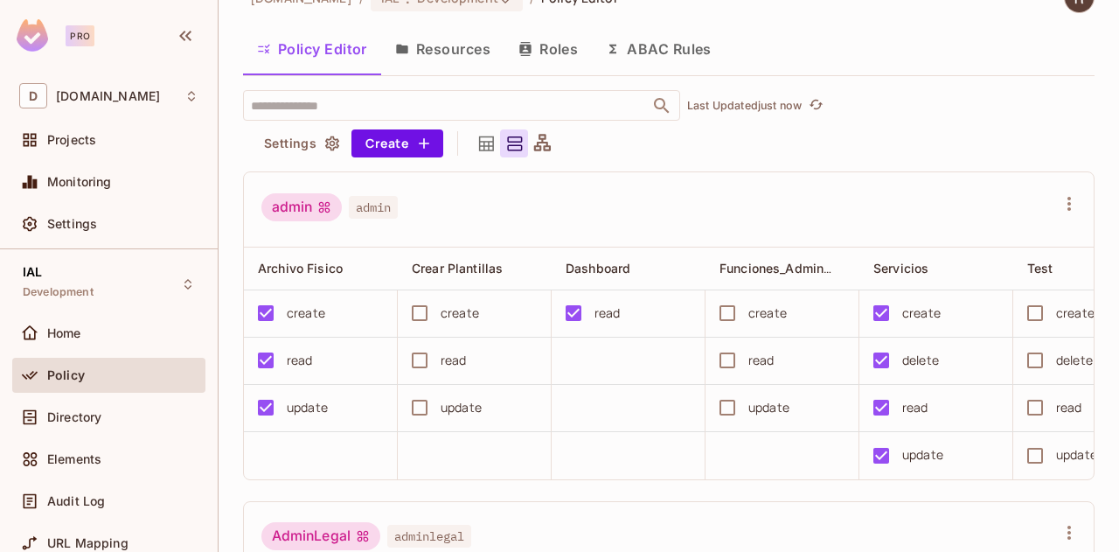
click at [459, 49] on button "Resources" at bounding box center [442, 49] width 123 height 44
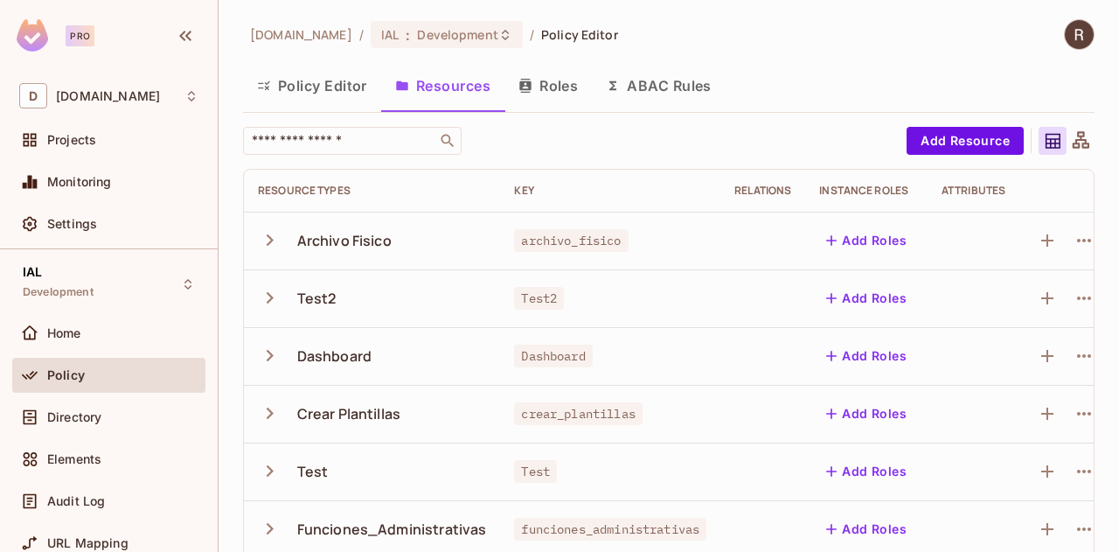
click at [272, 297] on icon "button" at bounding box center [270, 297] width 7 height 11
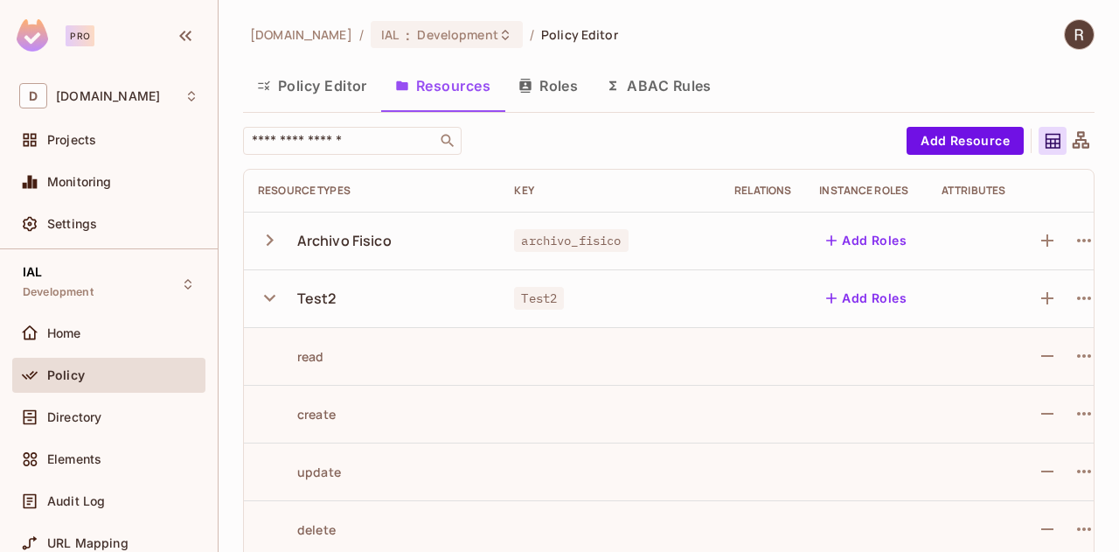
click at [272, 298] on icon "button" at bounding box center [270, 298] width 24 height 24
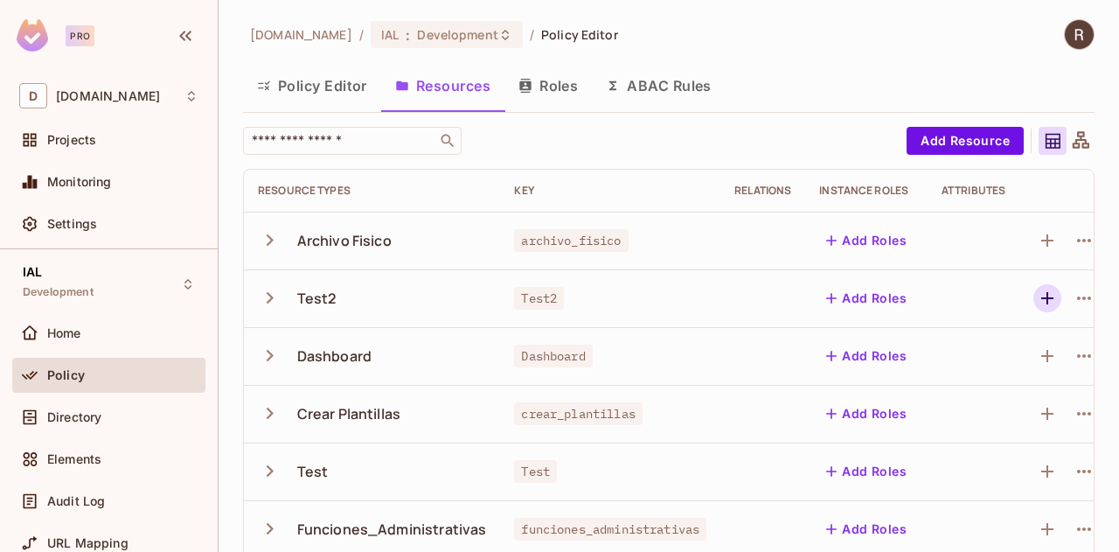
click at [1049, 302] on icon "button" at bounding box center [1047, 298] width 21 height 21
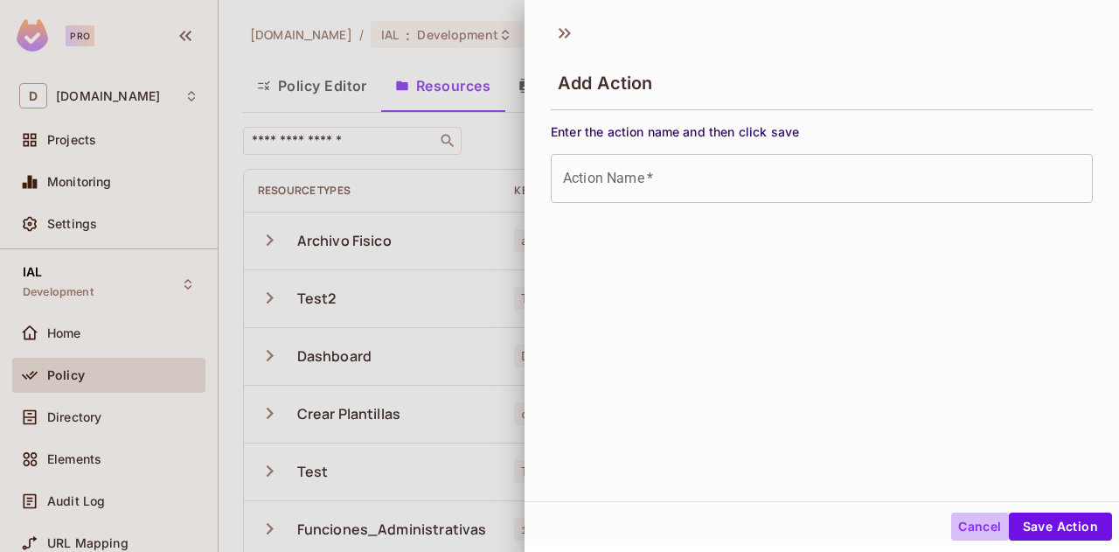
click at [970, 531] on button "Cancel" at bounding box center [979, 526] width 57 height 28
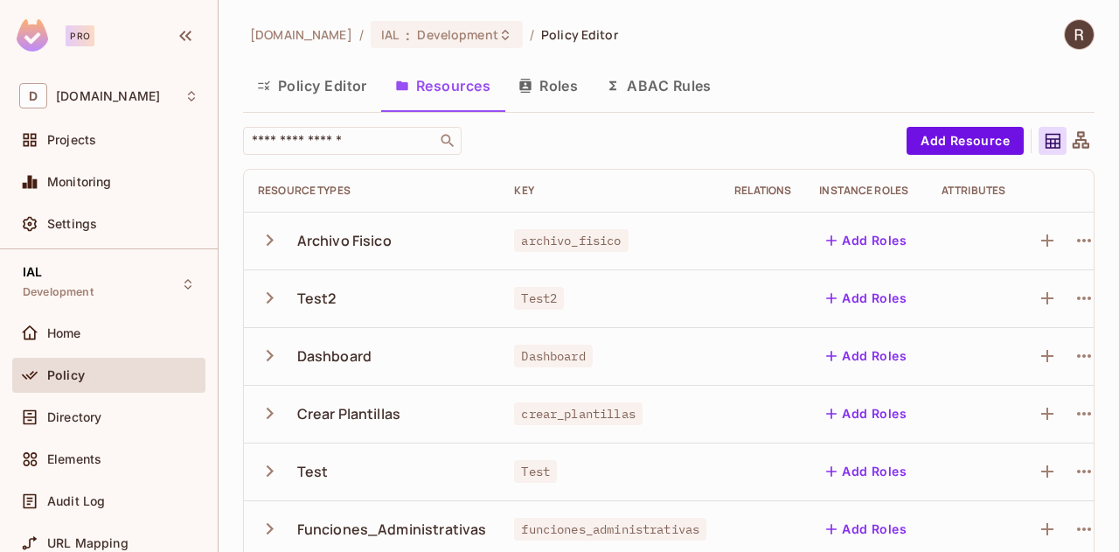
click at [269, 241] on icon "button" at bounding box center [270, 239] width 7 height 11
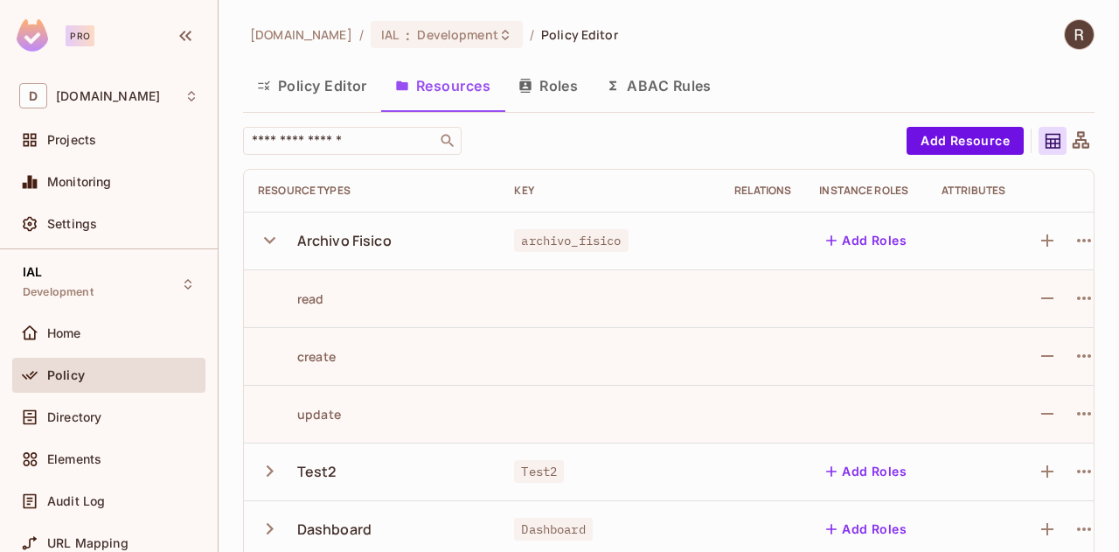
click at [270, 241] on icon "button" at bounding box center [269, 240] width 11 height 7
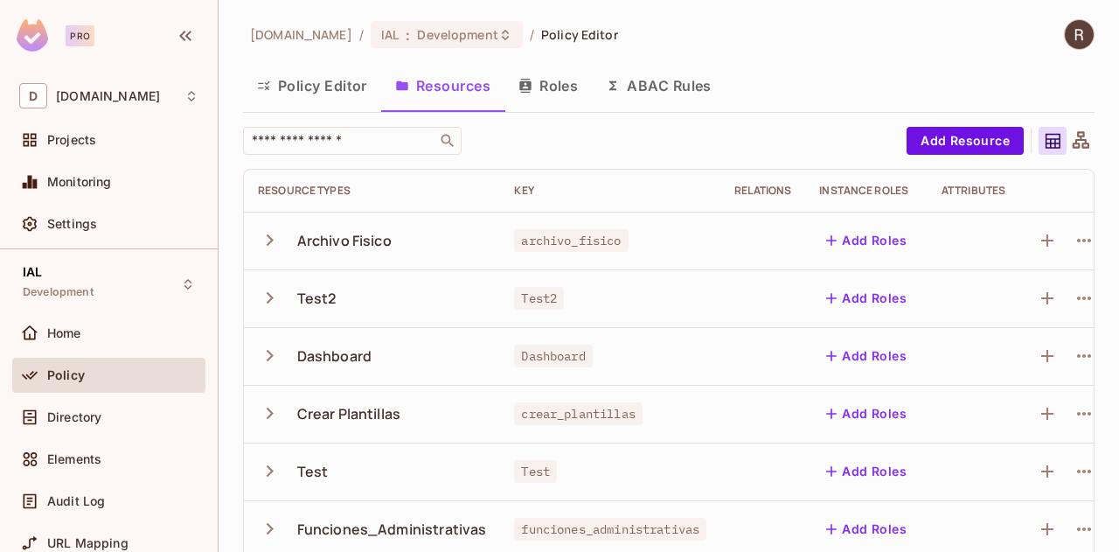
click at [539, 96] on button "Roles" at bounding box center [547, 86] width 87 height 44
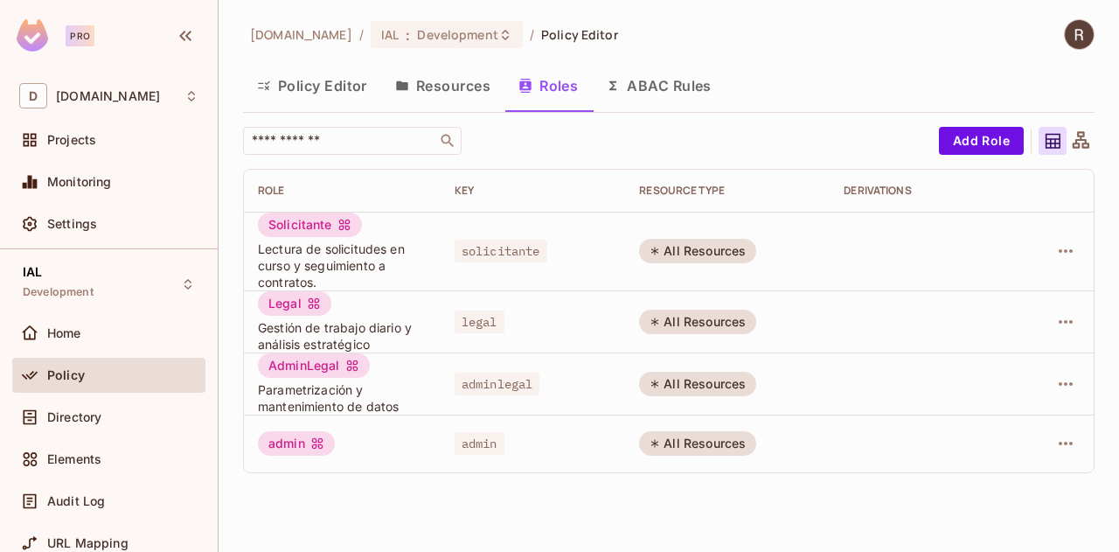
click at [643, 83] on button "ABAC Rules" at bounding box center [659, 86] width 134 height 44
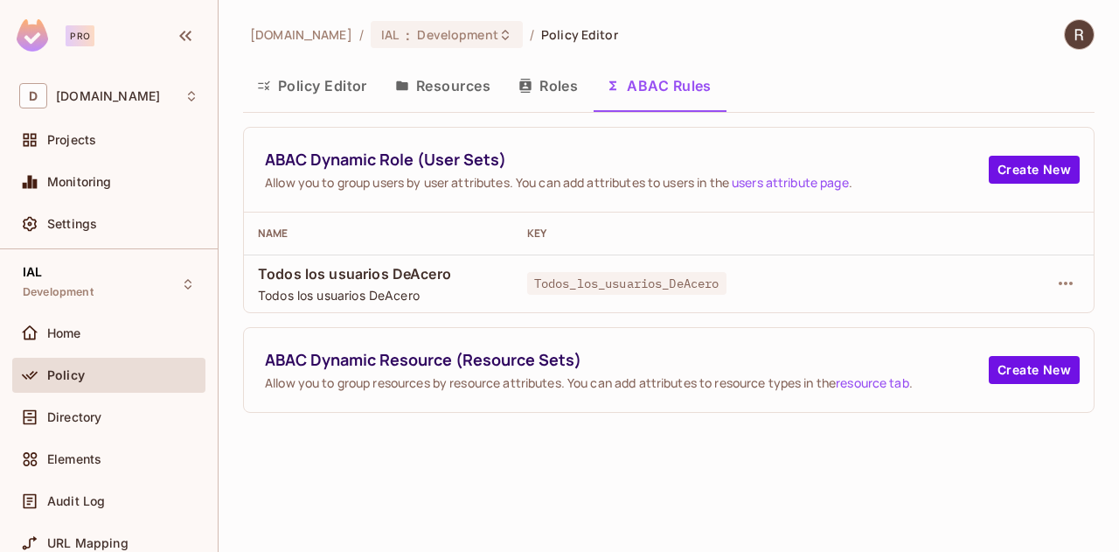
click at [540, 81] on button "Roles" at bounding box center [547, 86] width 87 height 44
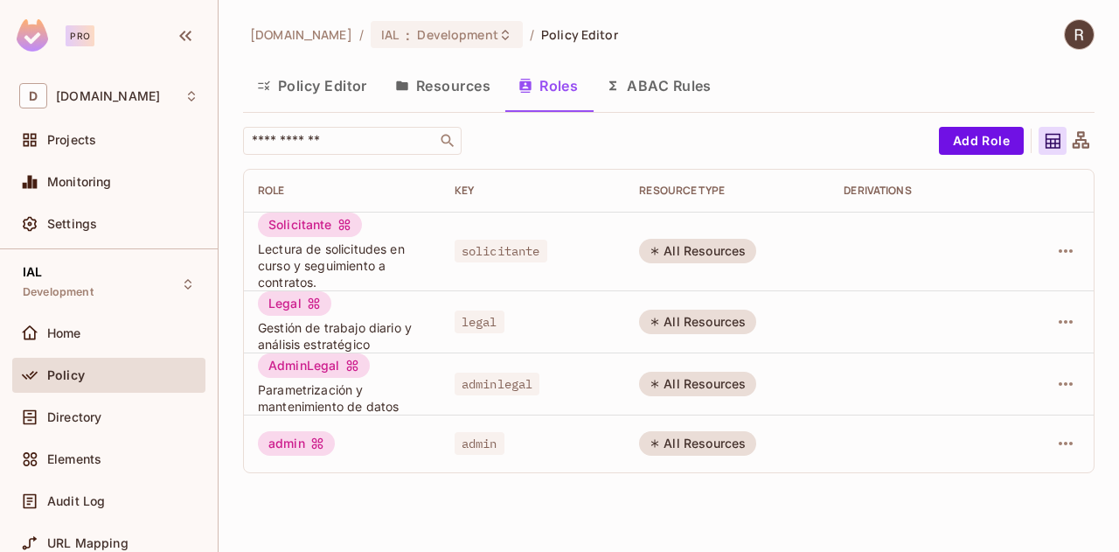
click at [446, 82] on button "Resources" at bounding box center [442, 86] width 123 height 44
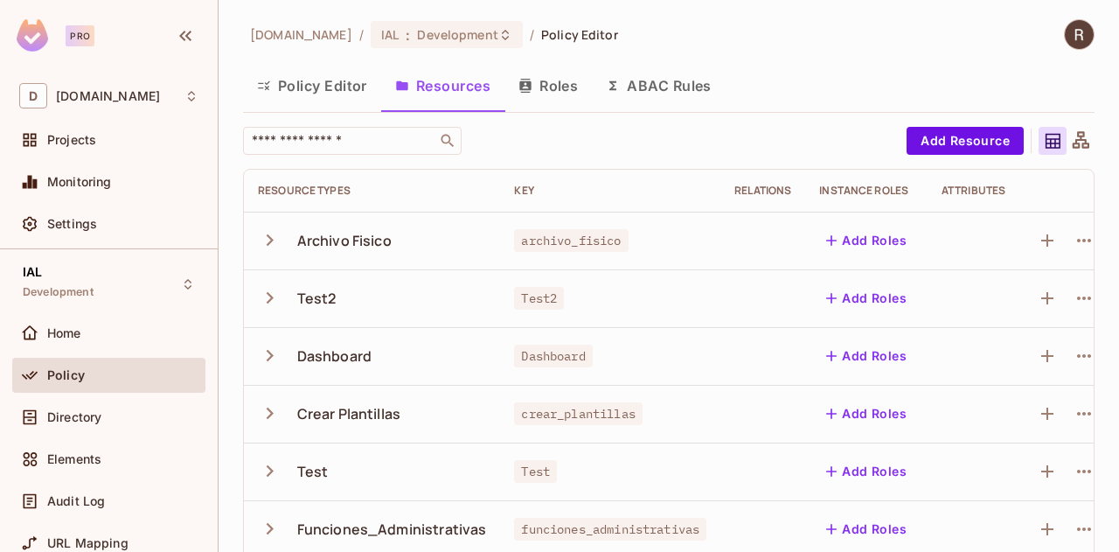
click at [270, 297] on icon "button" at bounding box center [270, 297] width 7 height 11
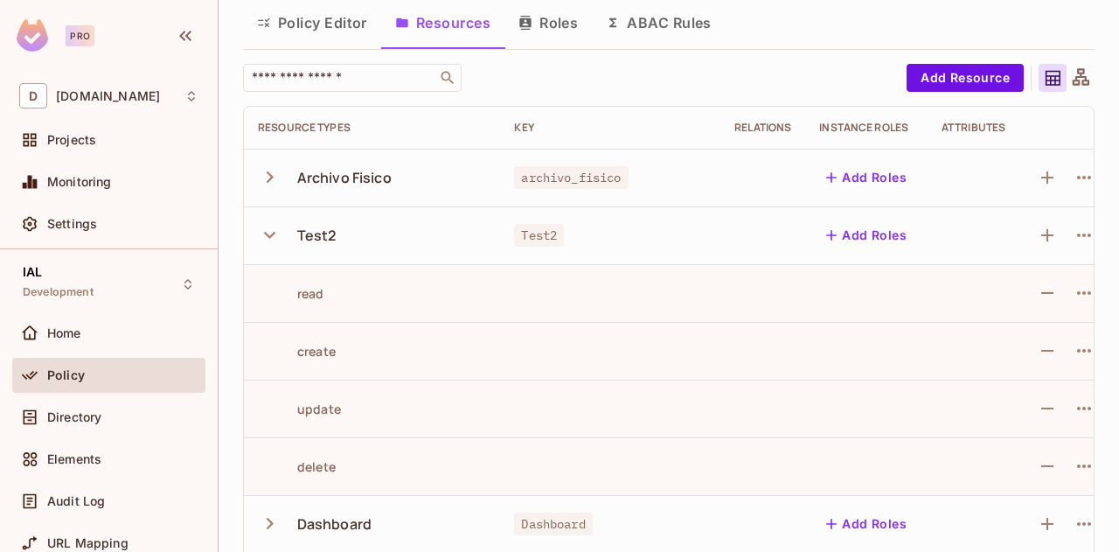
scroll to position [87, 0]
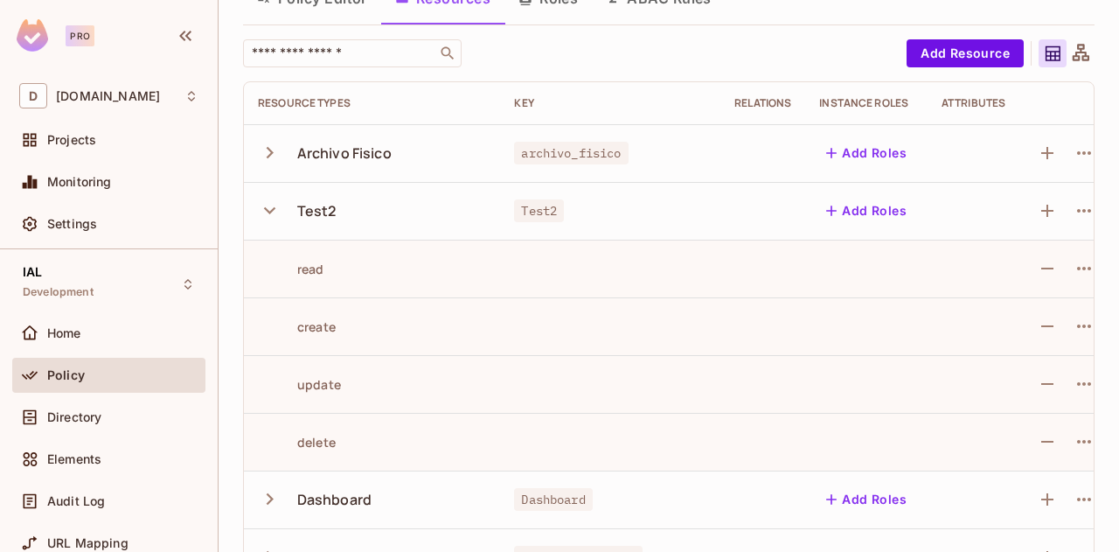
click at [268, 211] on icon "button" at bounding box center [269, 210] width 11 height 7
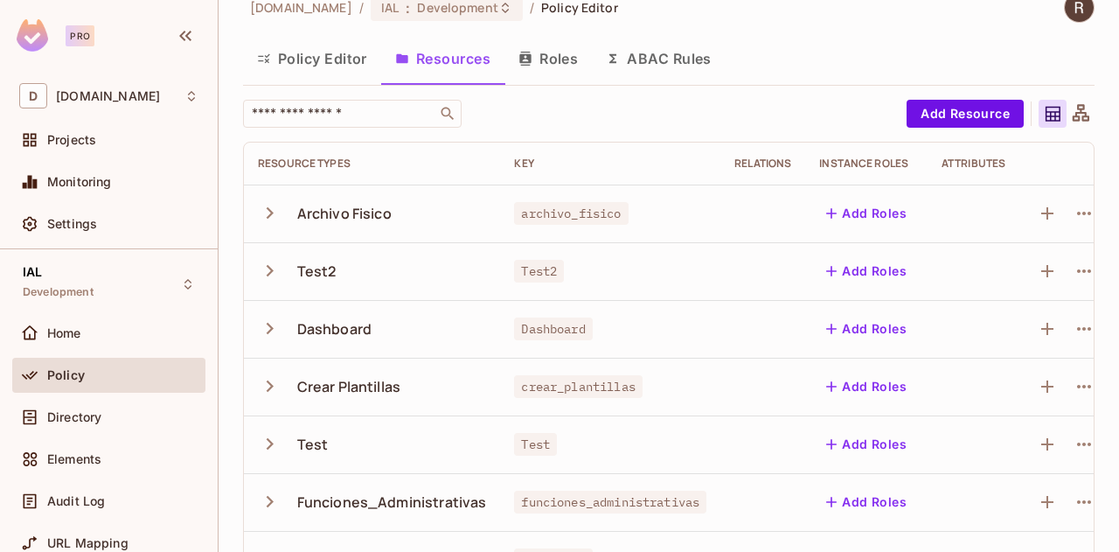
scroll to position [0, 0]
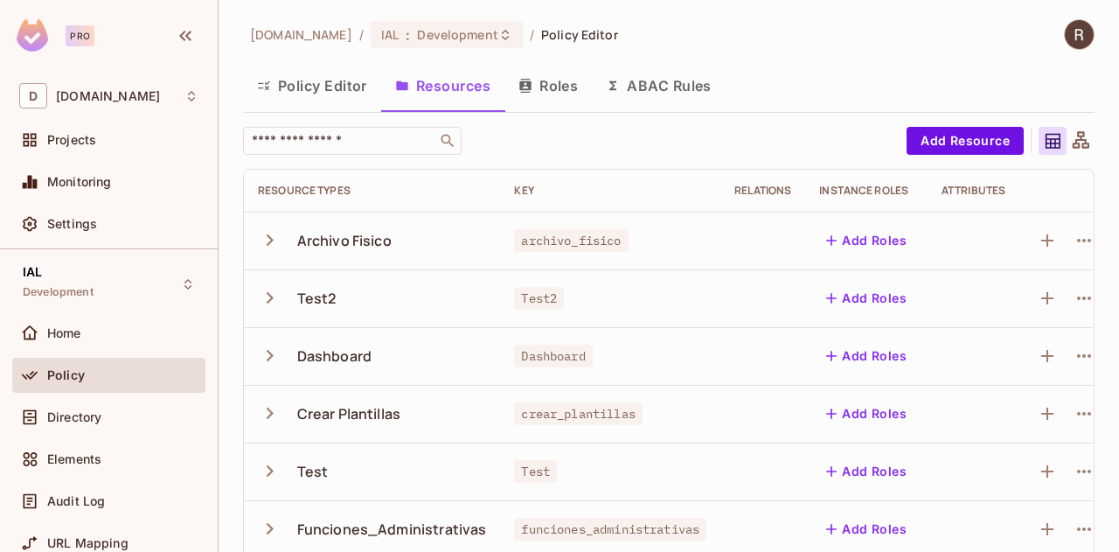
click at [293, 78] on button "Policy Editor" at bounding box center [312, 86] width 138 height 44
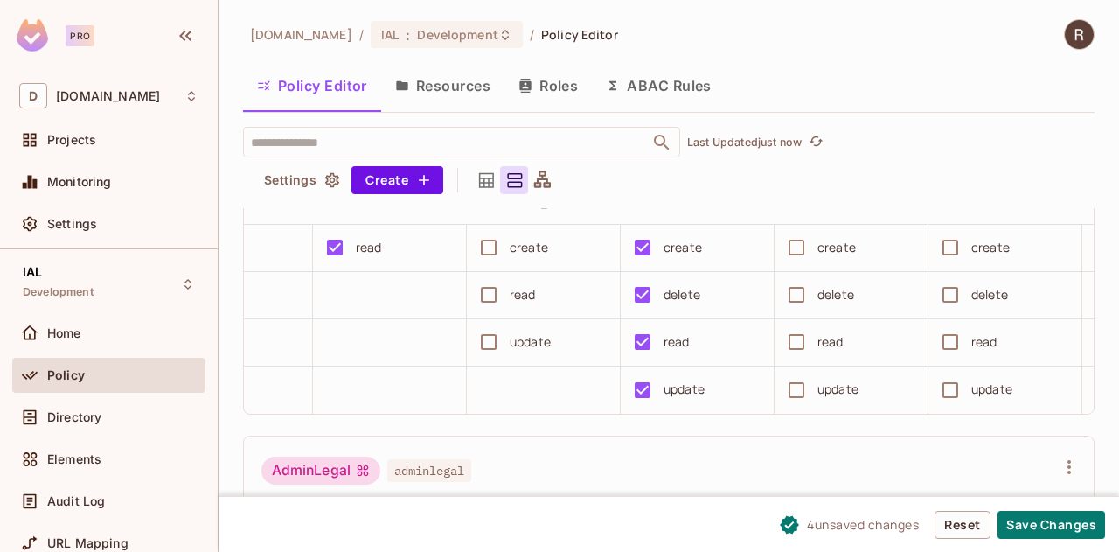
scroll to position [163, 0]
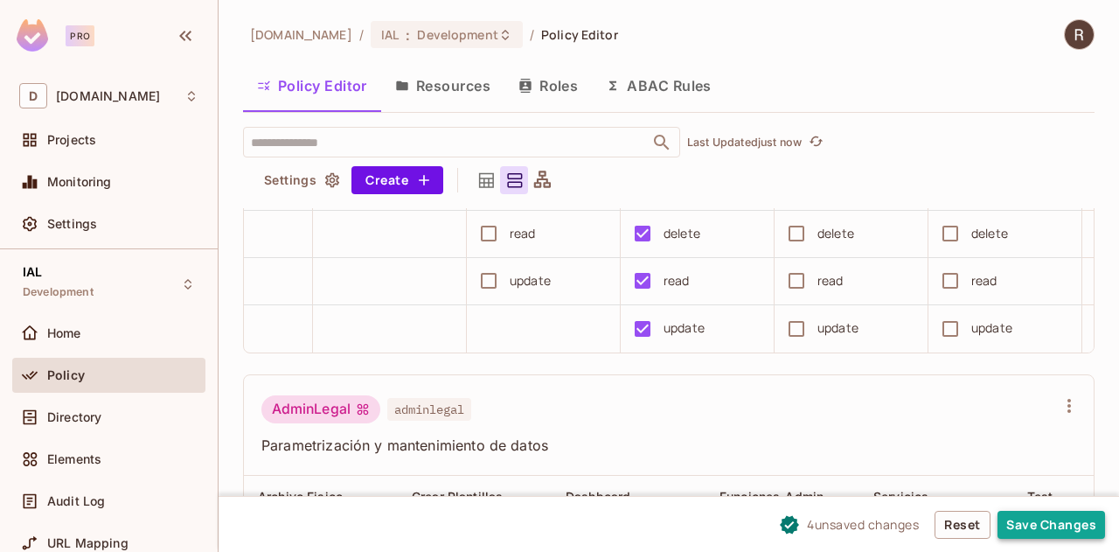
click at [1066, 525] on button "Save Changes" at bounding box center [1051, 525] width 108 height 28
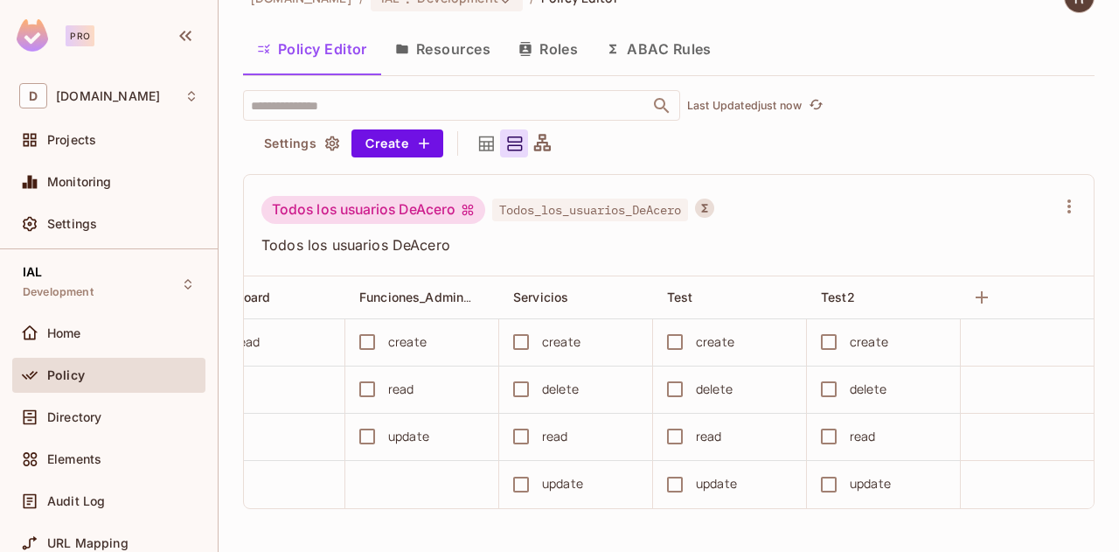
scroll to position [0, 0]
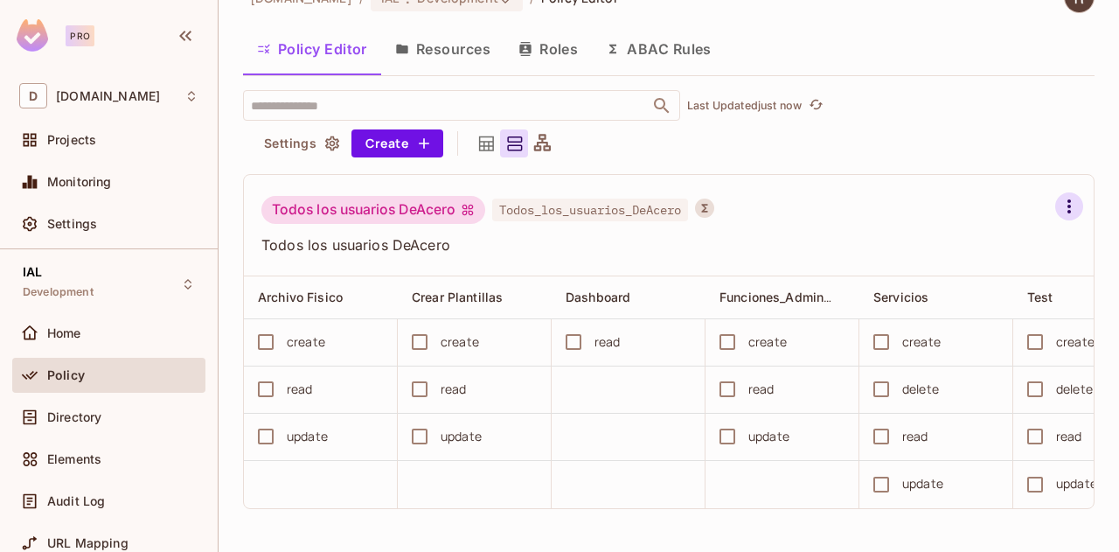
click at [1059, 196] on icon "button" at bounding box center [1069, 206] width 21 height 21
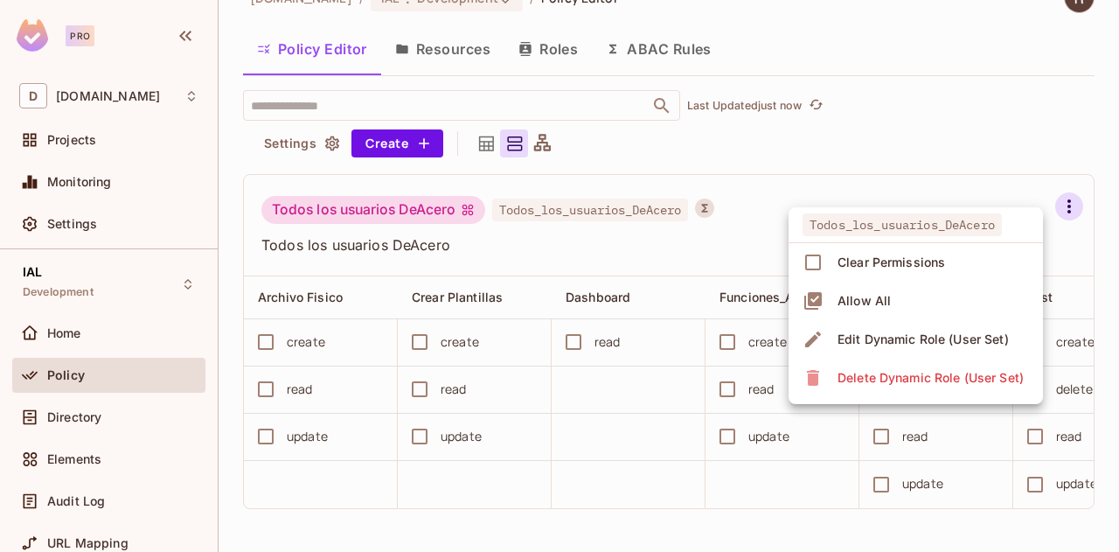
click at [921, 172] on div at bounding box center [559, 276] width 1119 height 552
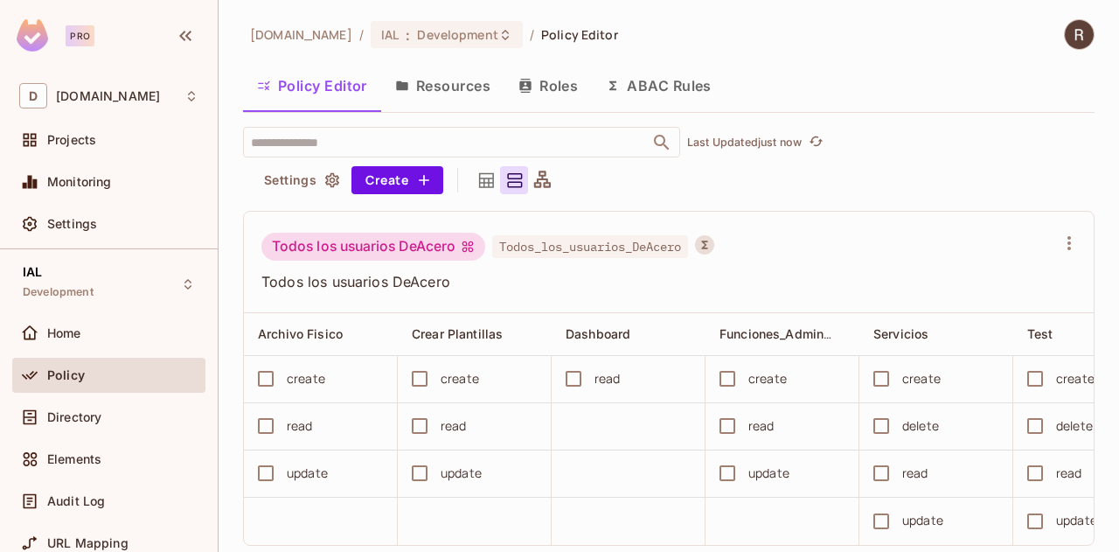
click at [447, 80] on button "Resources" at bounding box center [442, 86] width 123 height 44
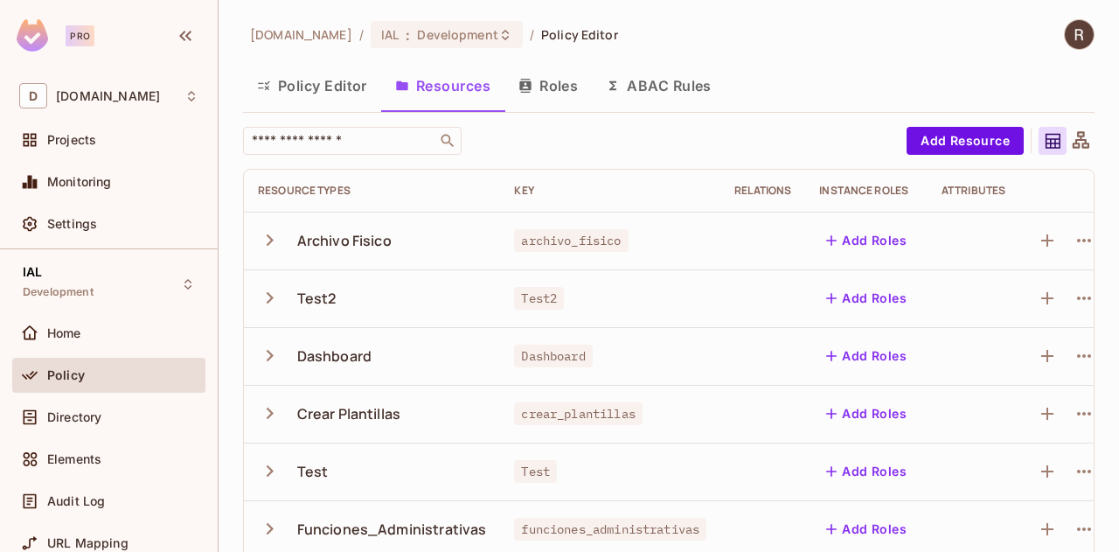
click at [276, 305] on icon "button" at bounding box center [270, 298] width 24 height 24
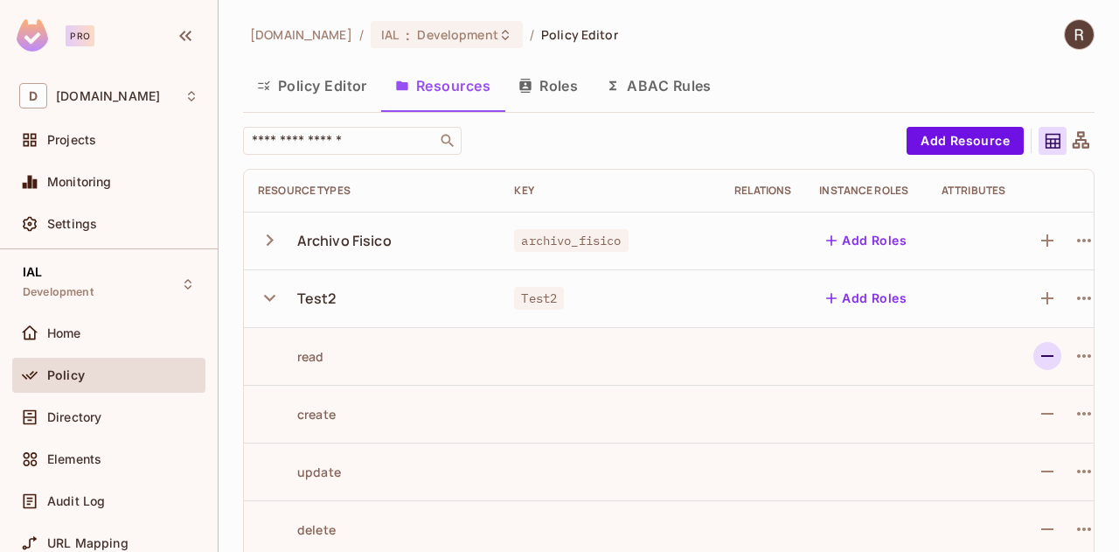
click at [1047, 361] on icon "button" at bounding box center [1047, 355] width 21 height 21
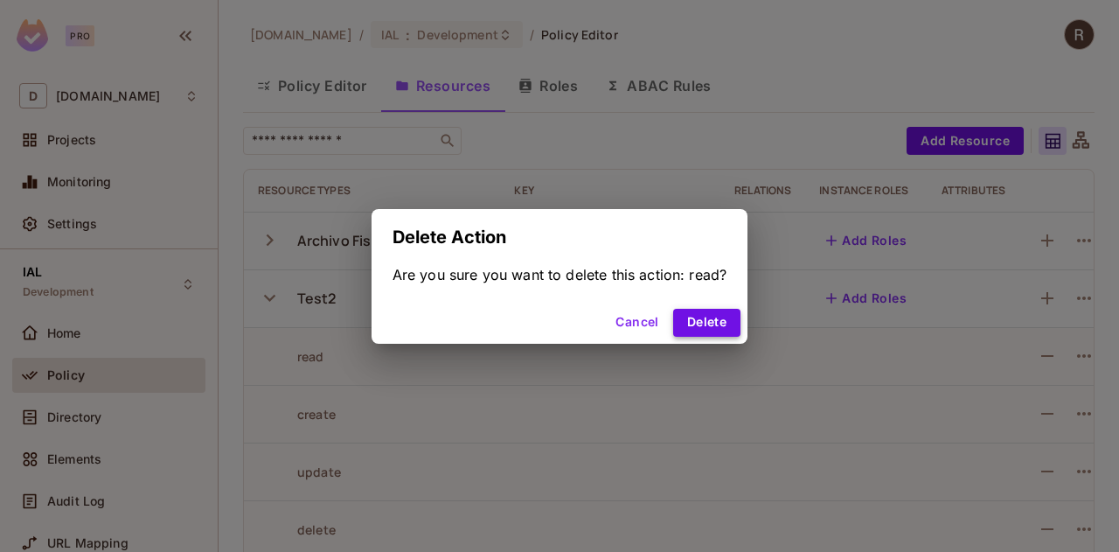
click at [710, 320] on button "Delete" at bounding box center [706, 323] width 67 height 28
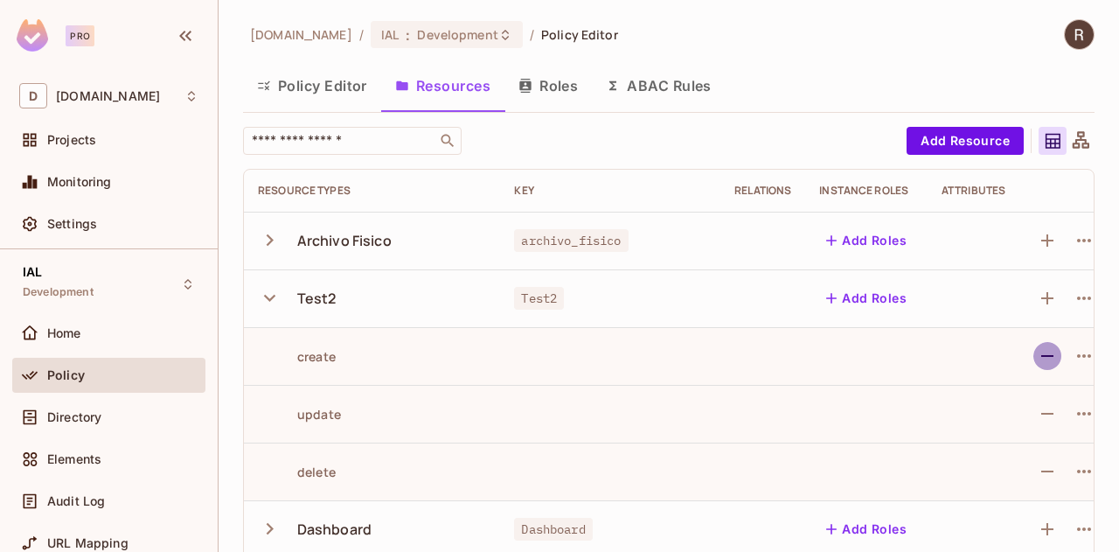
click at [1043, 359] on icon "button" at bounding box center [1047, 355] width 21 height 21
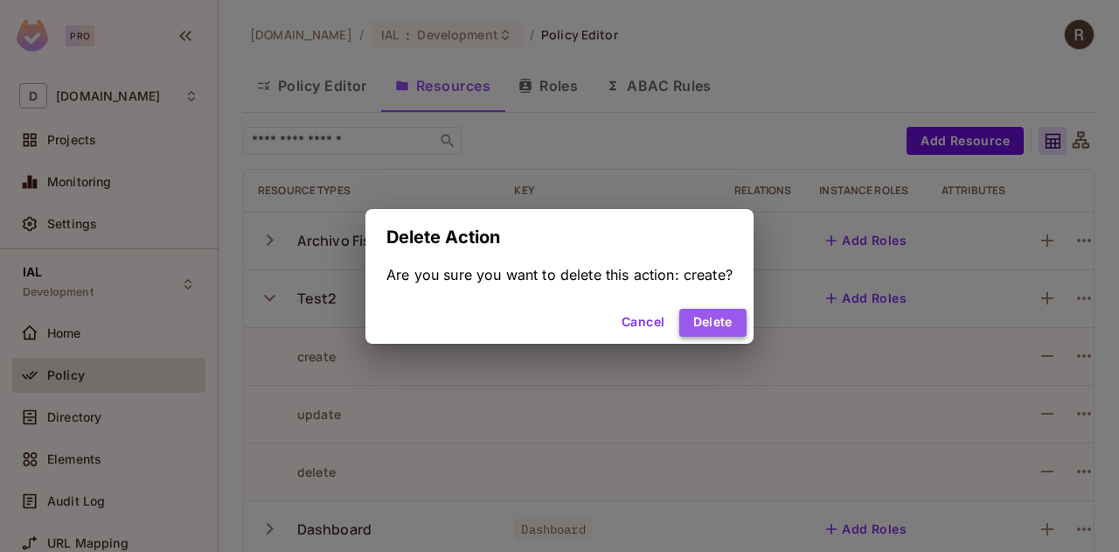
click at [721, 322] on button "Delete" at bounding box center [712, 323] width 67 height 28
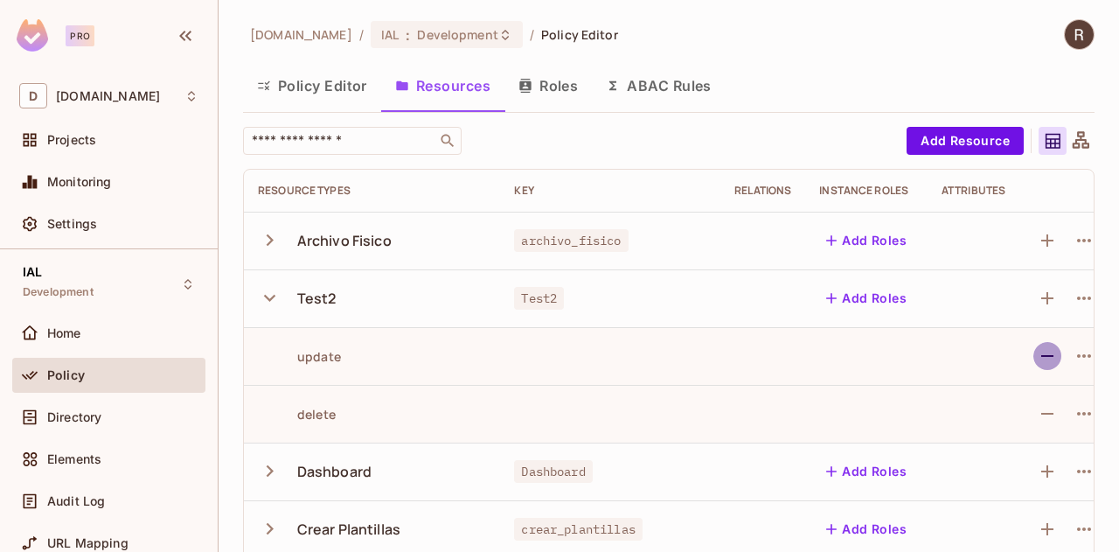
click at [1051, 356] on icon "button" at bounding box center [1047, 355] width 21 height 21
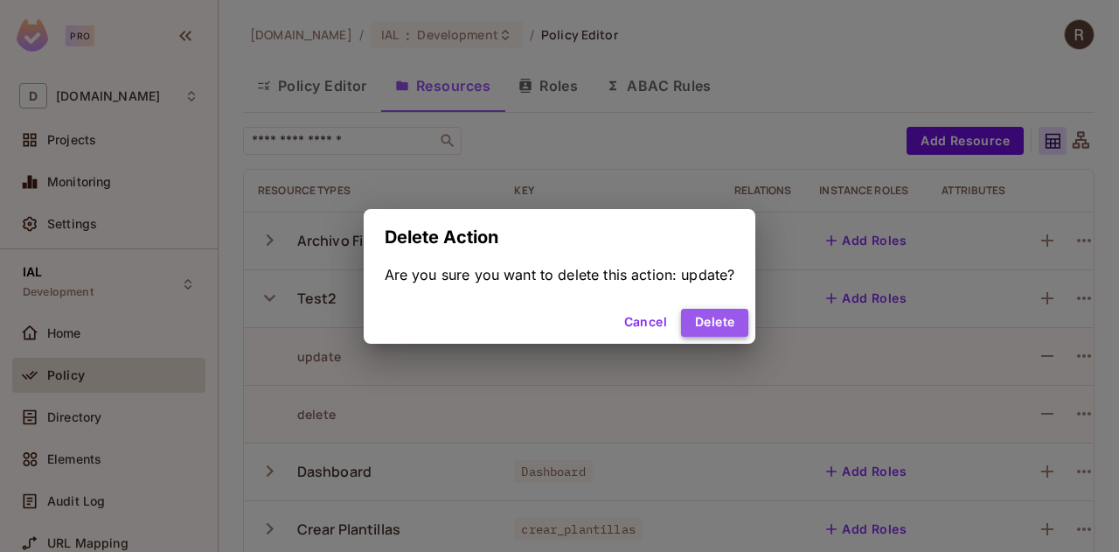
click at [706, 317] on button "Delete" at bounding box center [714, 323] width 67 height 28
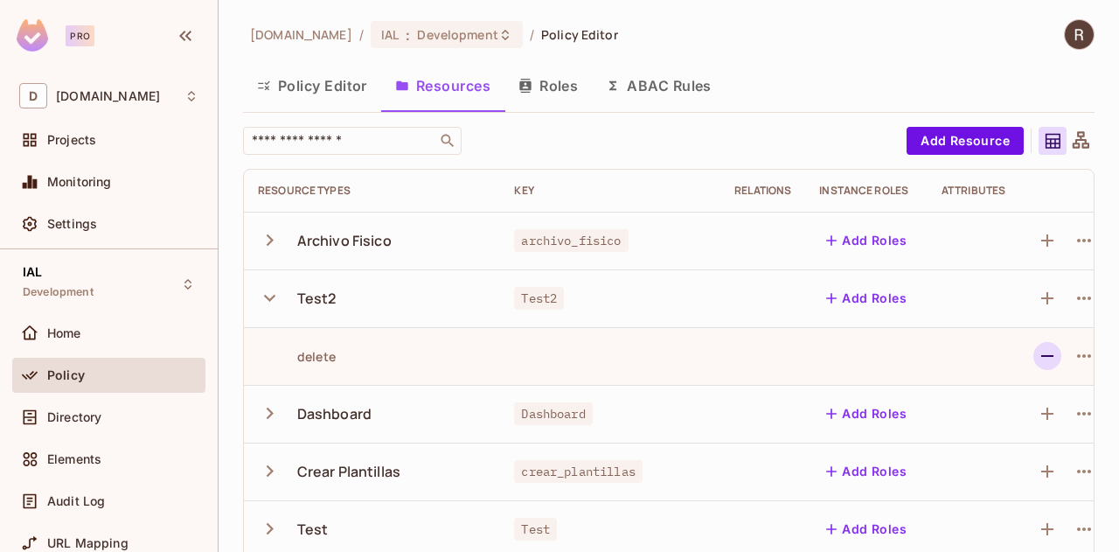
click at [1051, 355] on icon "button" at bounding box center [1047, 356] width 12 height 2
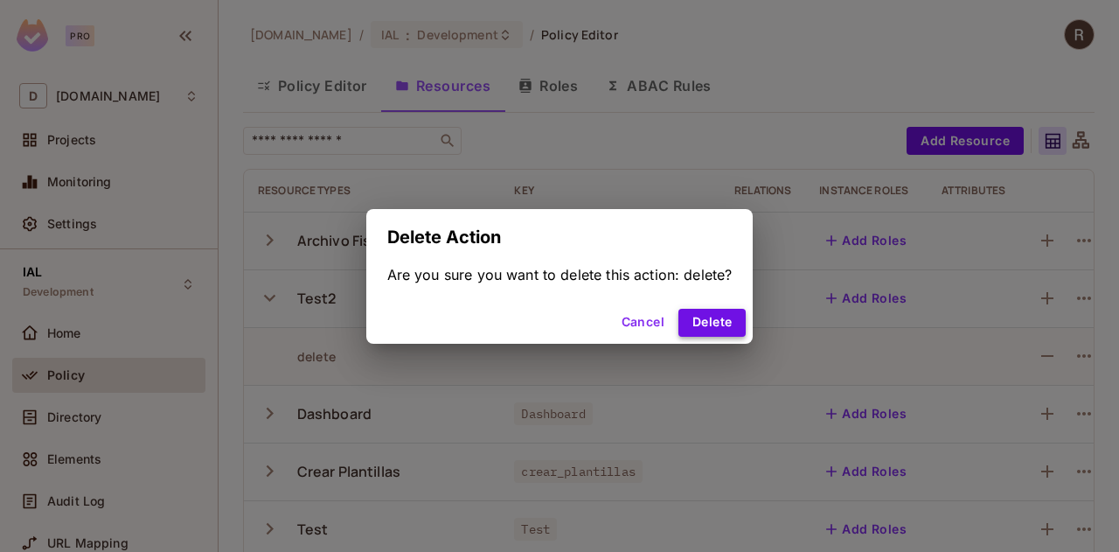
click at [709, 326] on button "Delete" at bounding box center [711, 323] width 67 height 28
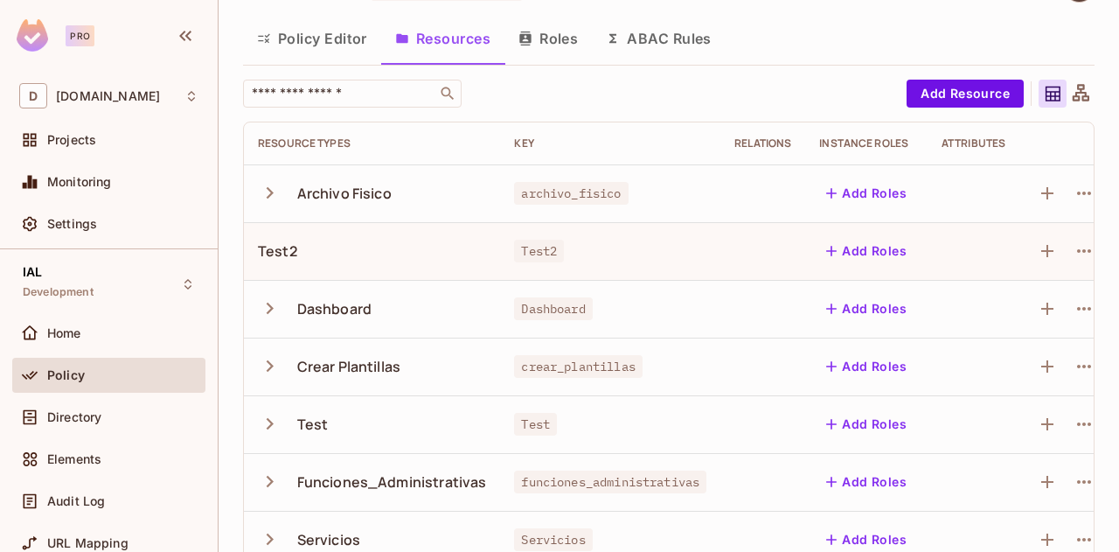
scroll to position [87, 0]
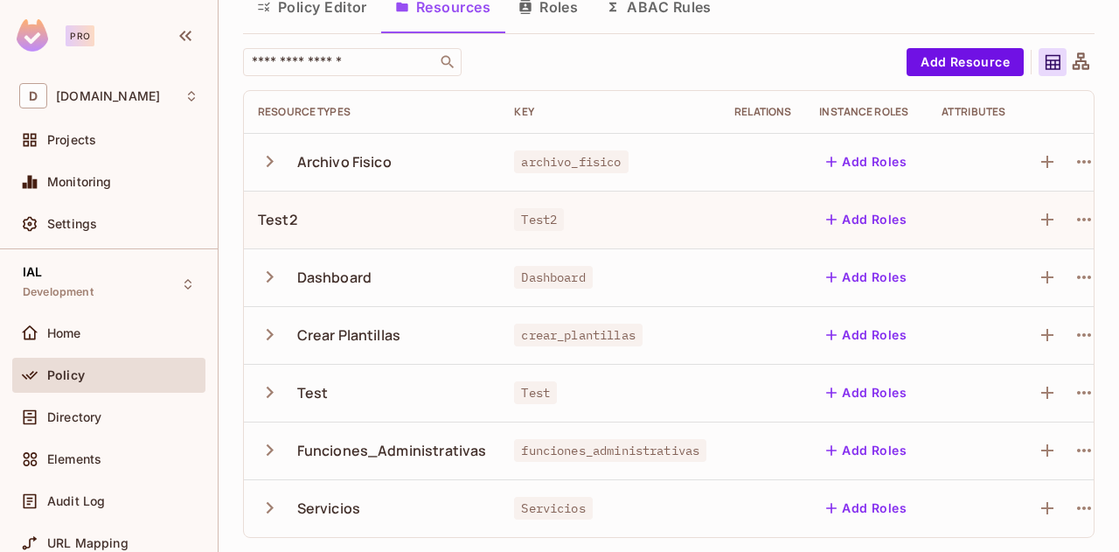
click at [311, 213] on div "Test2" at bounding box center [372, 219] width 228 height 19
drag, startPoint x: 311, startPoint y: 213, endPoint x: 983, endPoint y: 230, distance: 671.6
click at [983, 230] on td at bounding box center [974, 220] width 92 height 58
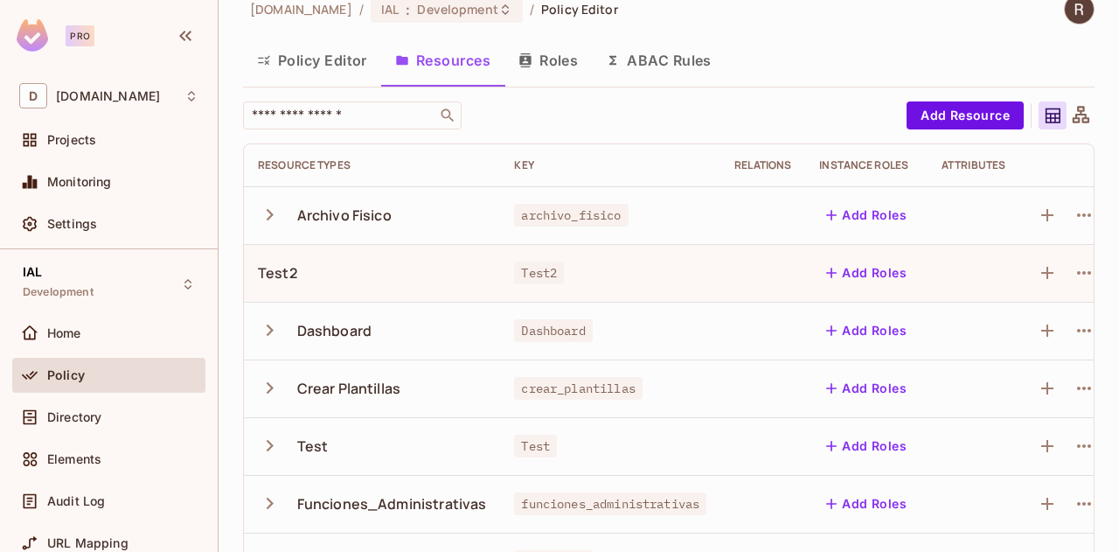
scroll to position [0, 0]
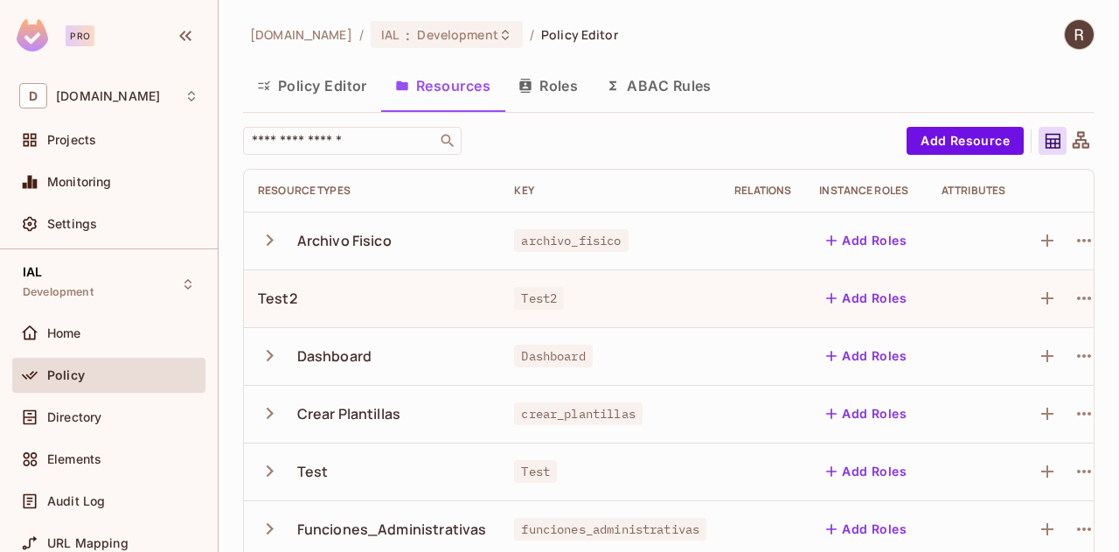
click at [769, 190] on div "Relations" at bounding box center [762, 191] width 57 height 14
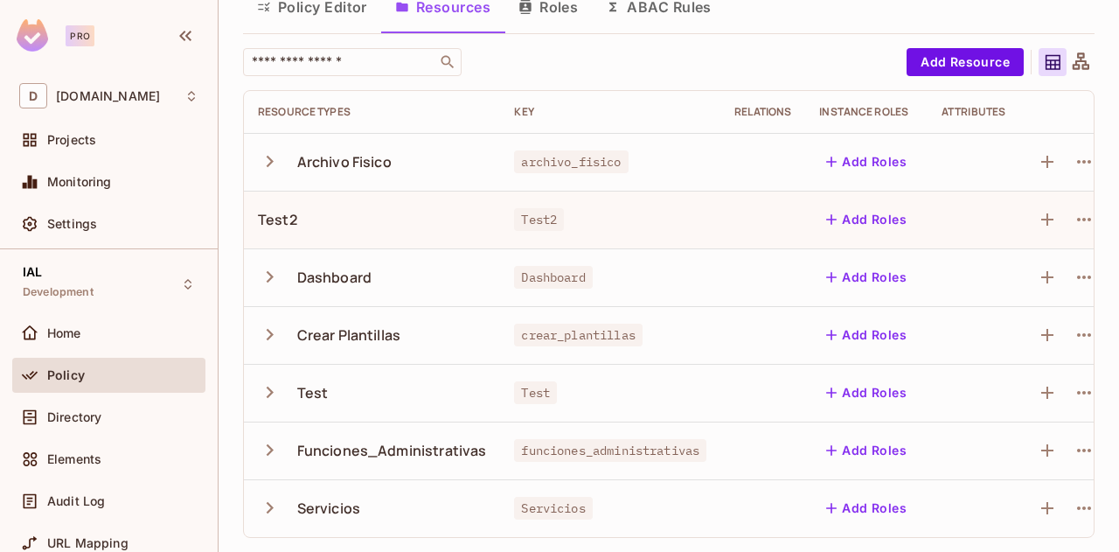
scroll to position [91, 0]
click at [273, 384] on icon "button" at bounding box center [270, 392] width 24 height 24
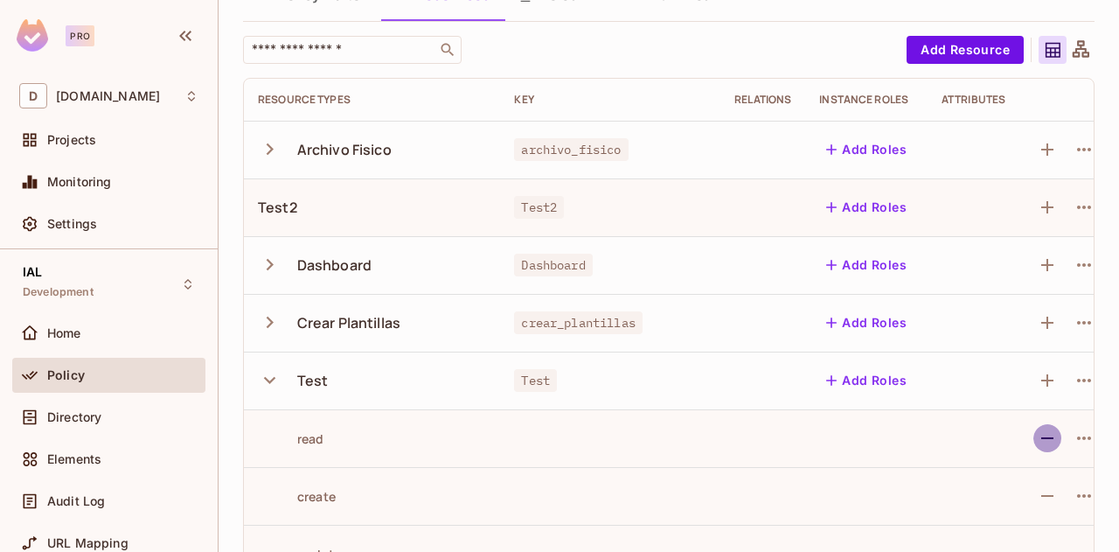
click at [1057, 432] on icon "button" at bounding box center [1047, 437] width 21 height 21
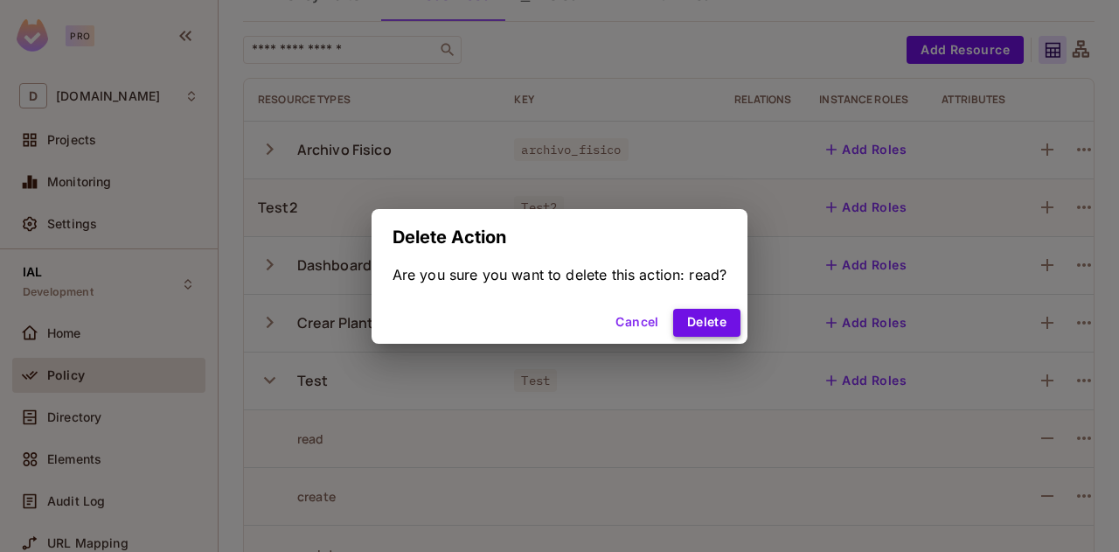
click at [725, 319] on button "Delete" at bounding box center [706, 323] width 67 height 28
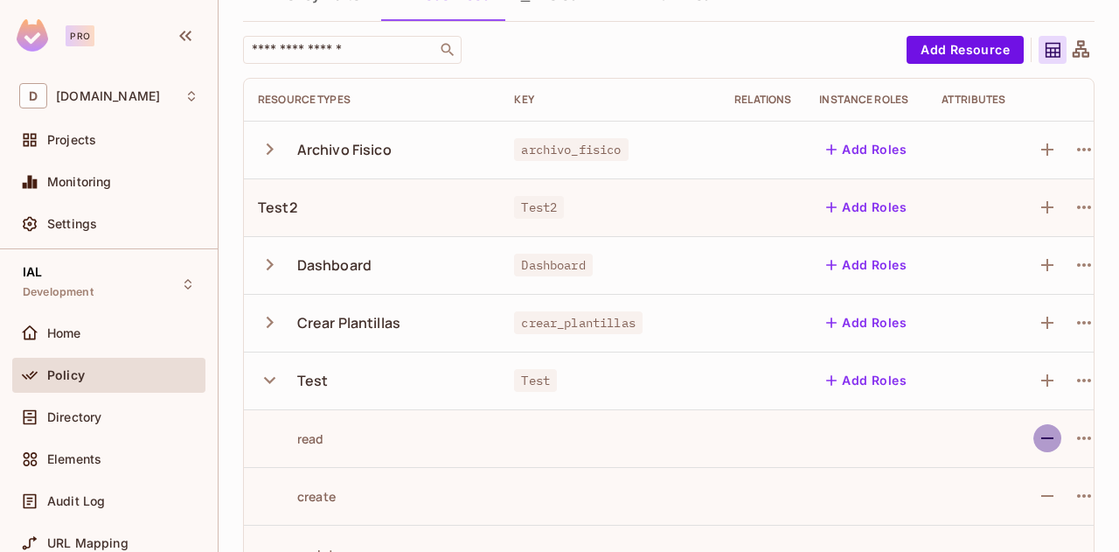
click at [1056, 440] on icon "button" at bounding box center [1047, 437] width 21 height 21
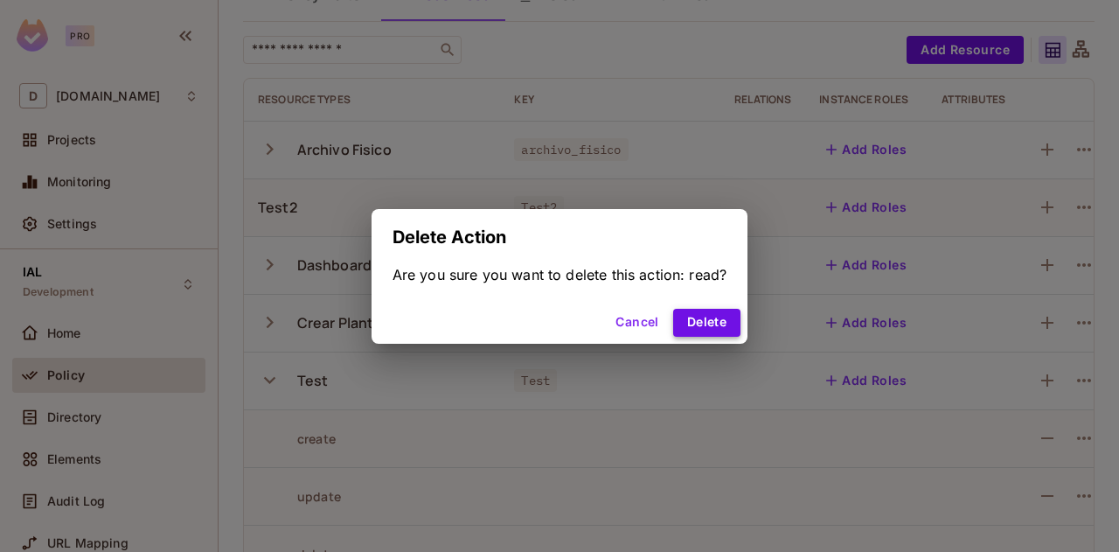
click at [729, 321] on button "Delete" at bounding box center [706, 323] width 67 height 28
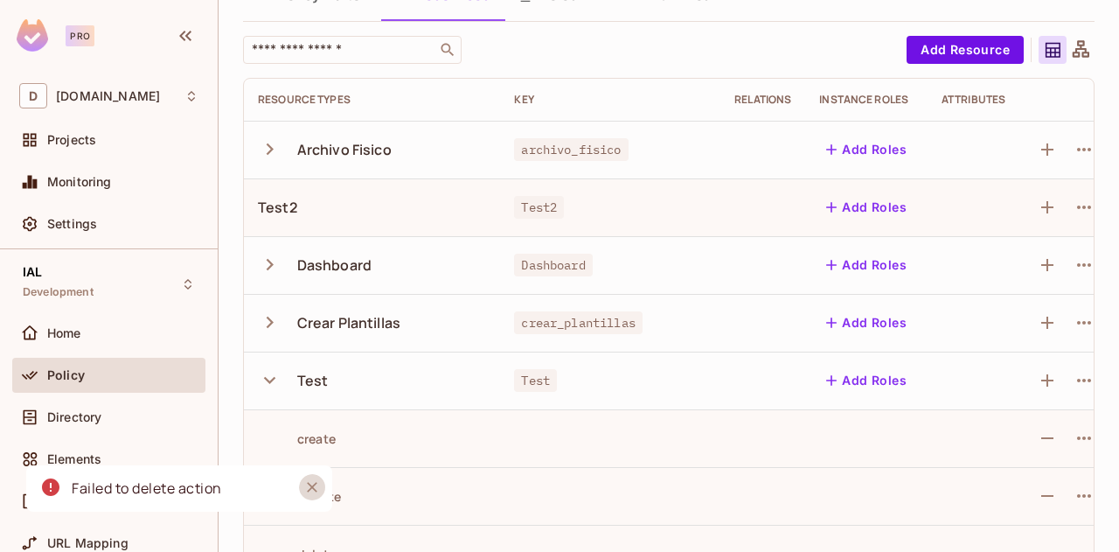
click at [312, 483] on icon "Close" at bounding box center [311, 486] width 17 height 17
click at [1047, 496] on icon "button" at bounding box center [1047, 495] width 21 height 21
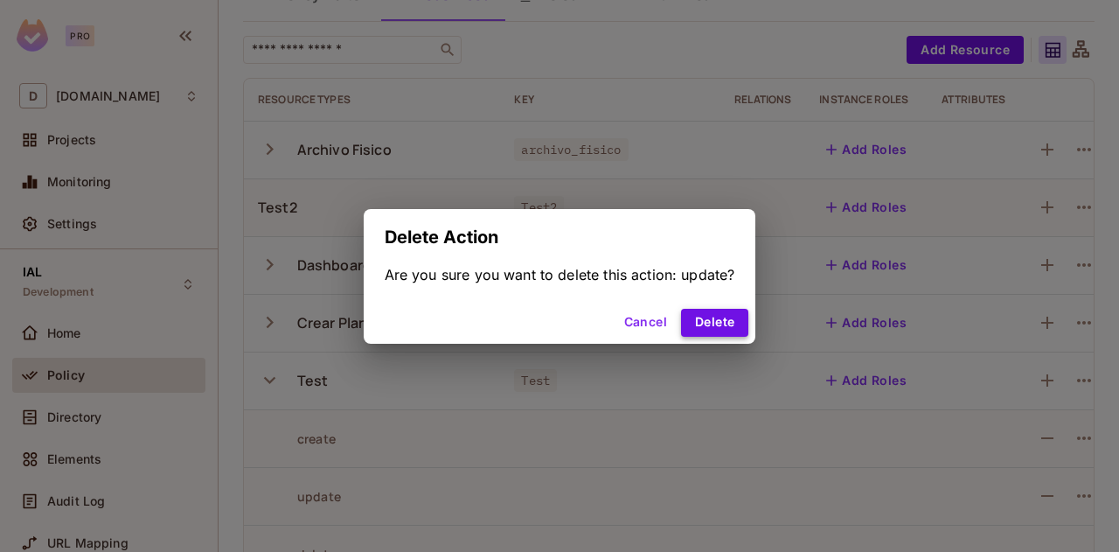
click at [729, 328] on button "Delete" at bounding box center [714, 323] width 67 height 28
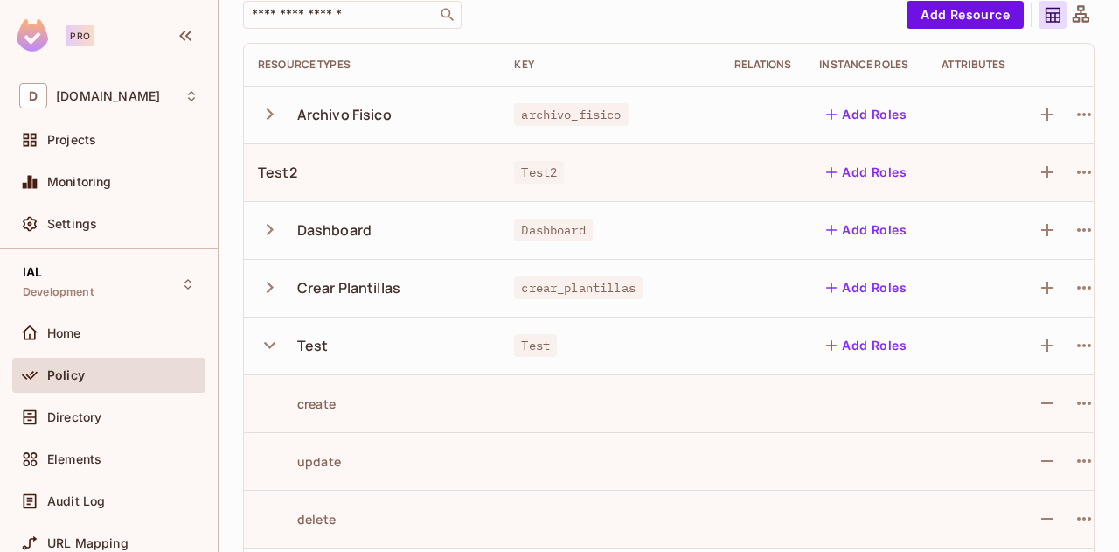
scroll to position [178, 0]
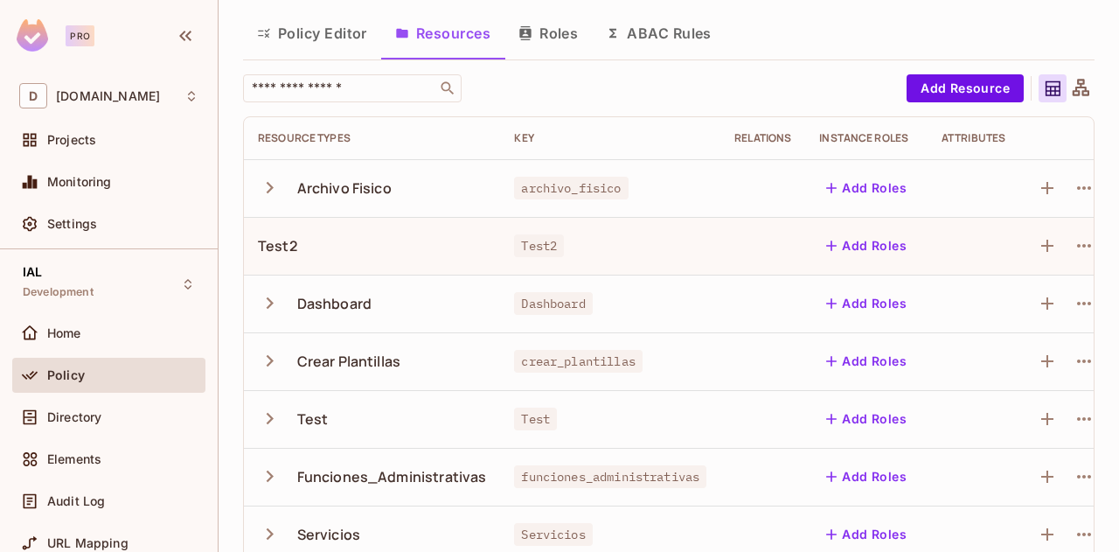
scroll to position [91, 0]
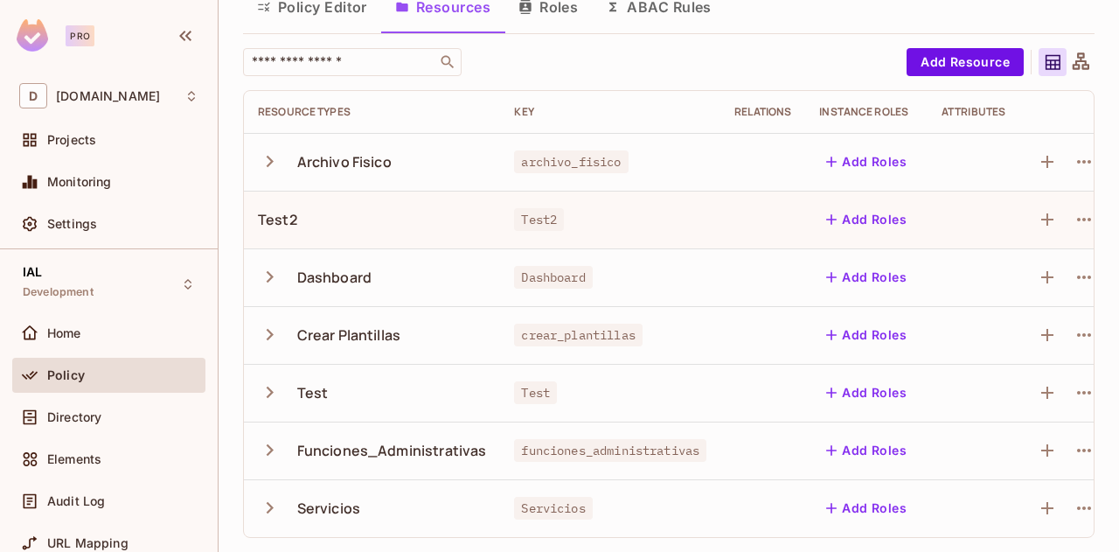
click at [269, 386] on icon "button" at bounding box center [270, 391] width 7 height 11
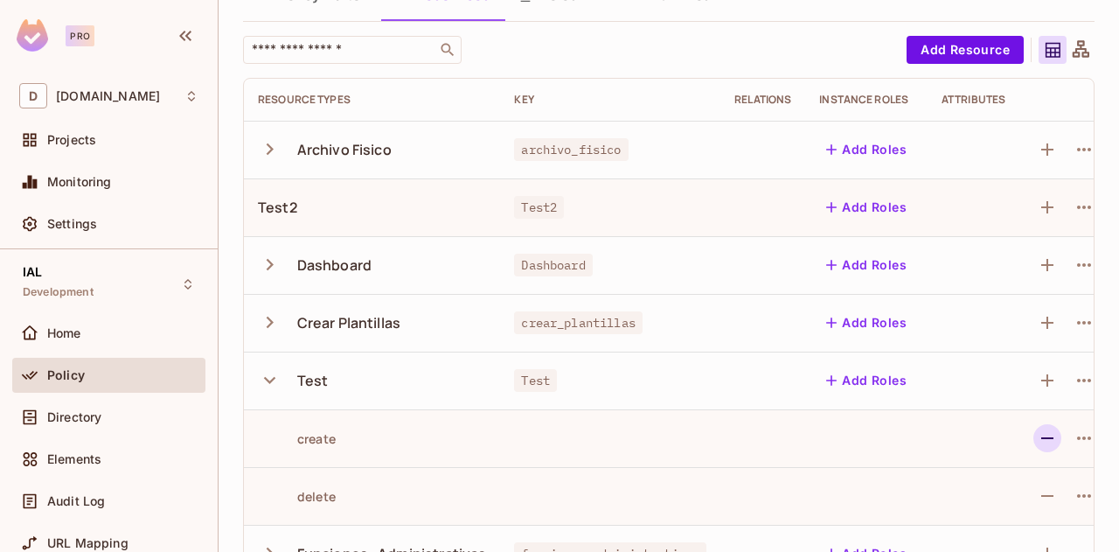
click at [1046, 438] on icon "button" at bounding box center [1047, 438] width 12 height 2
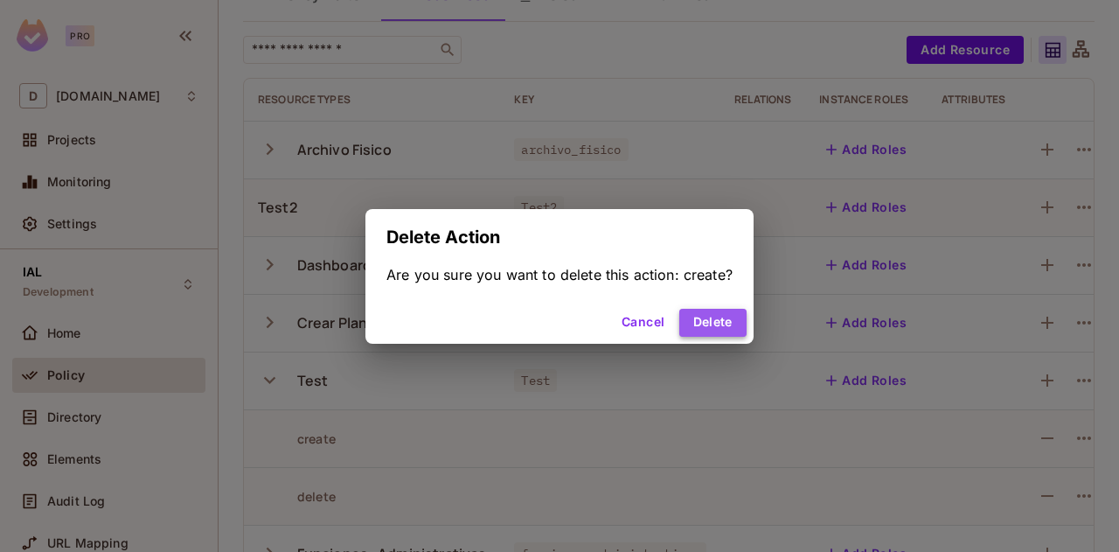
click at [726, 325] on button "Delete" at bounding box center [712, 323] width 67 height 28
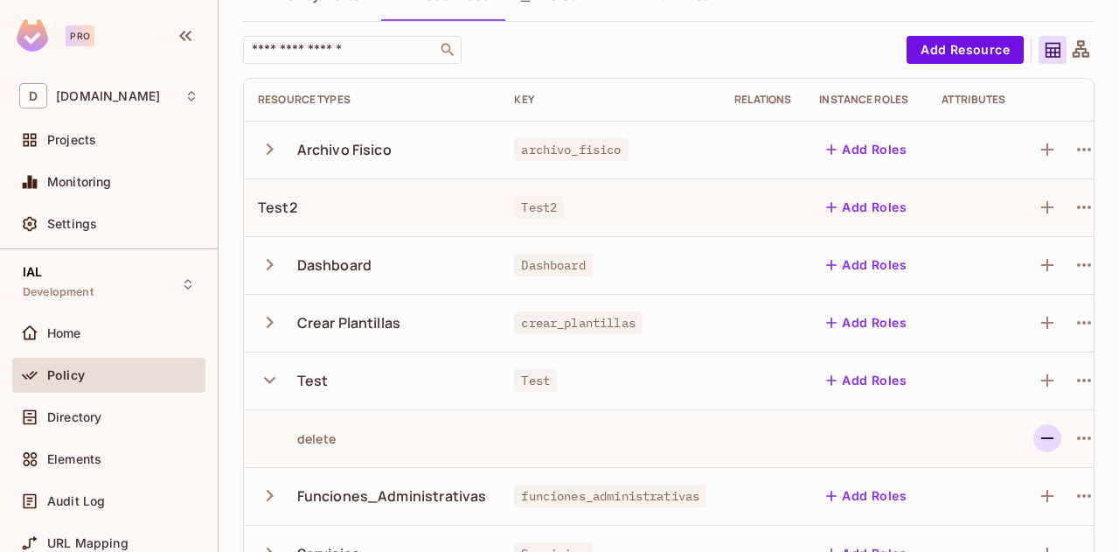
click at [1058, 436] on icon "button" at bounding box center [1047, 437] width 21 height 21
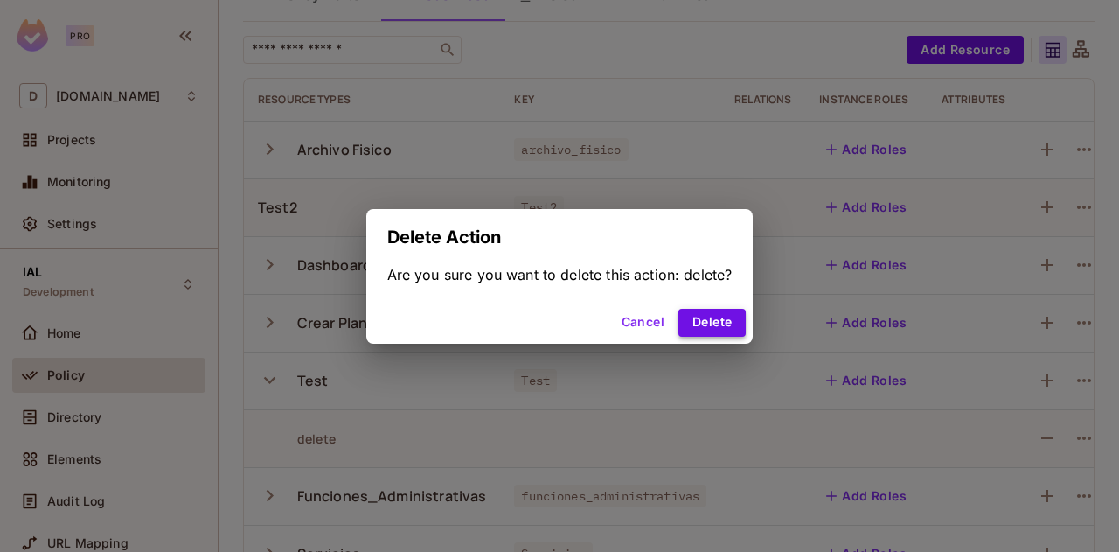
click at [724, 317] on button "Delete" at bounding box center [711, 323] width 67 height 28
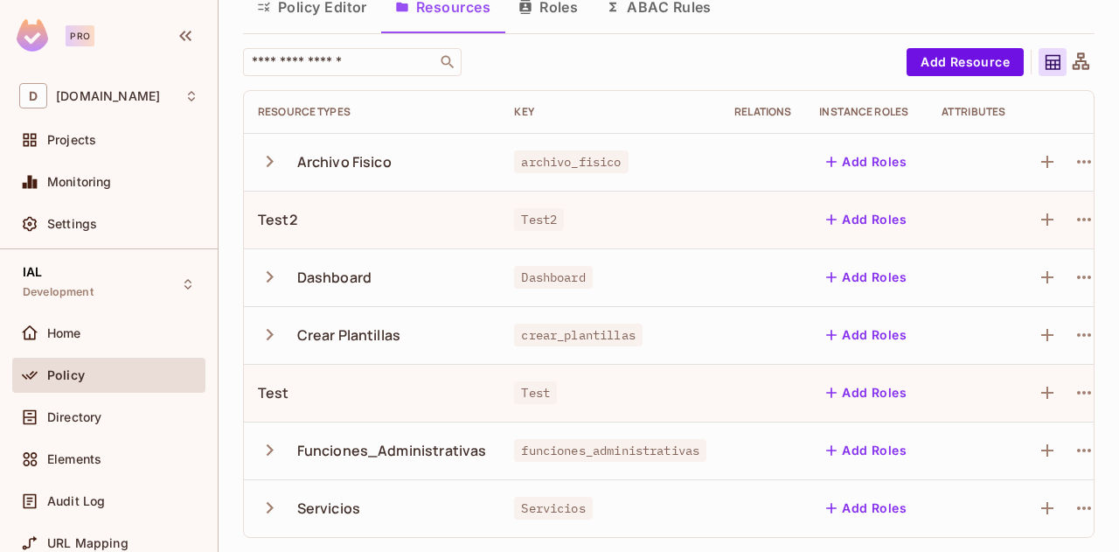
scroll to position [3, 0]
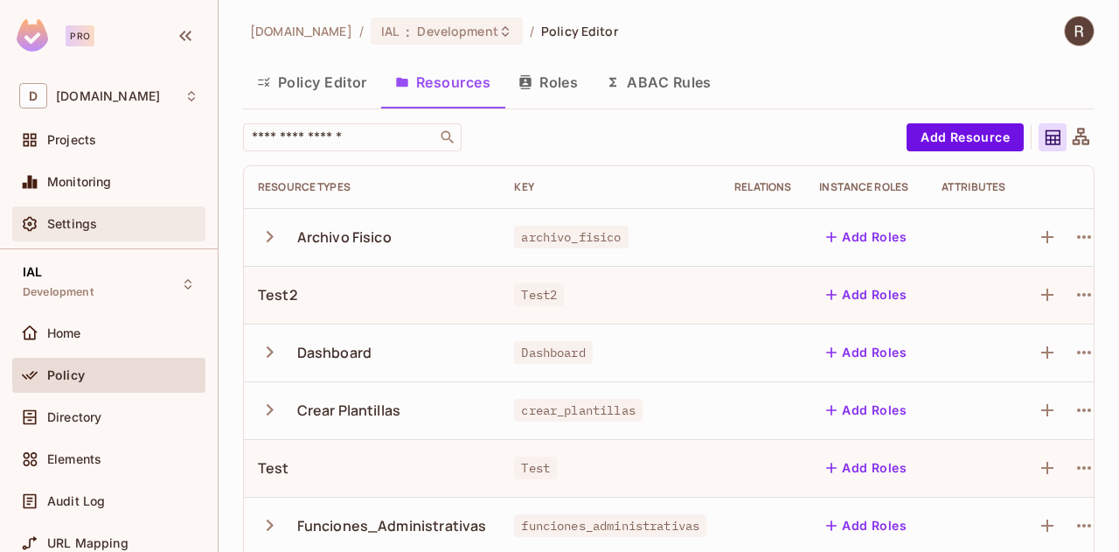
click at [101, 218] on div "Settings" at bounding box center [122, 224] width 151 height 14
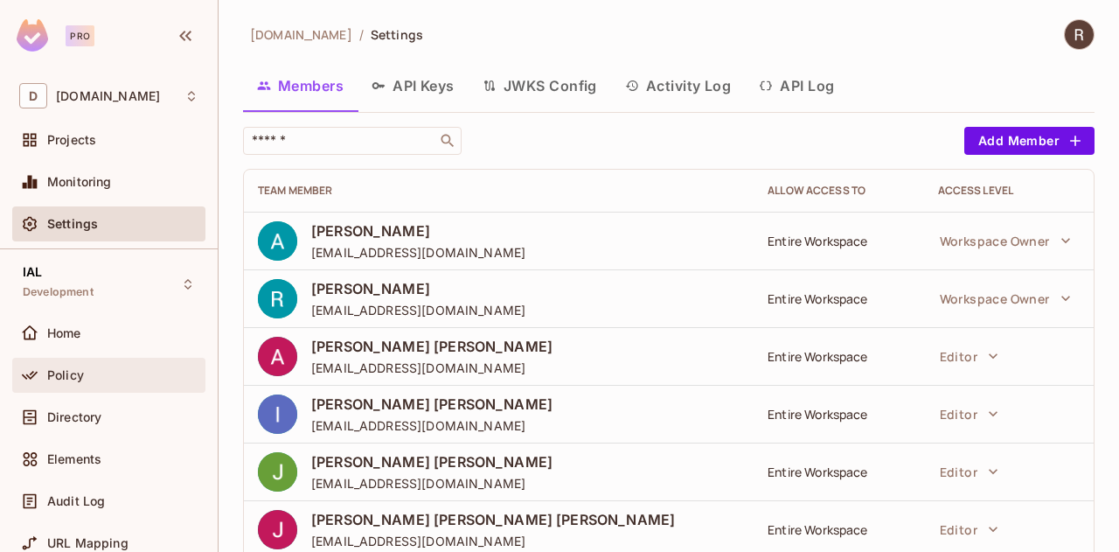
click at [71, 368] on span "Policy" at bounding box center [65, 375] width 37 height 14
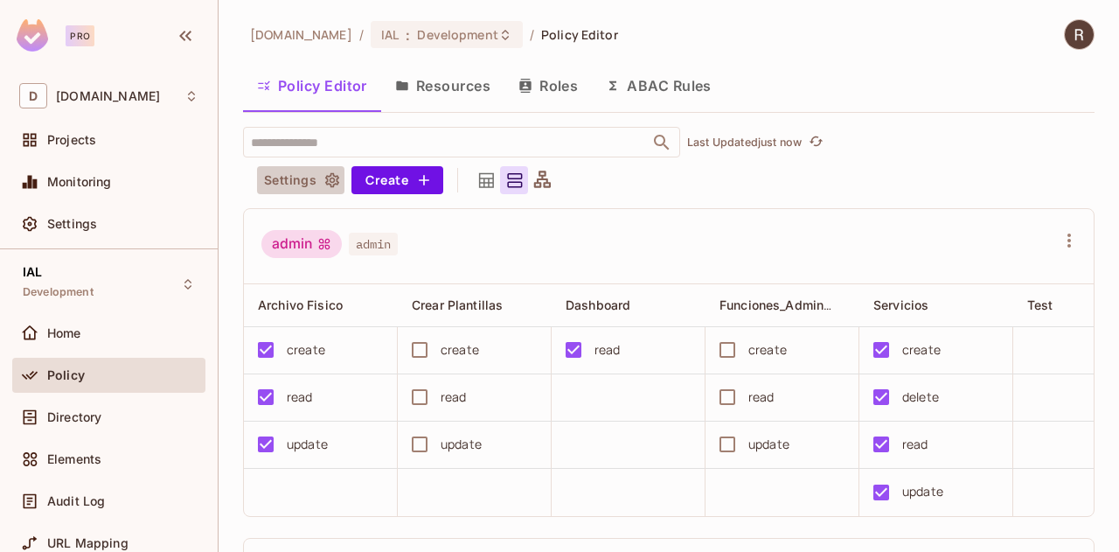
click at [330, 181] on icon "button" at bounding box center [332, 180] width 14 height 15
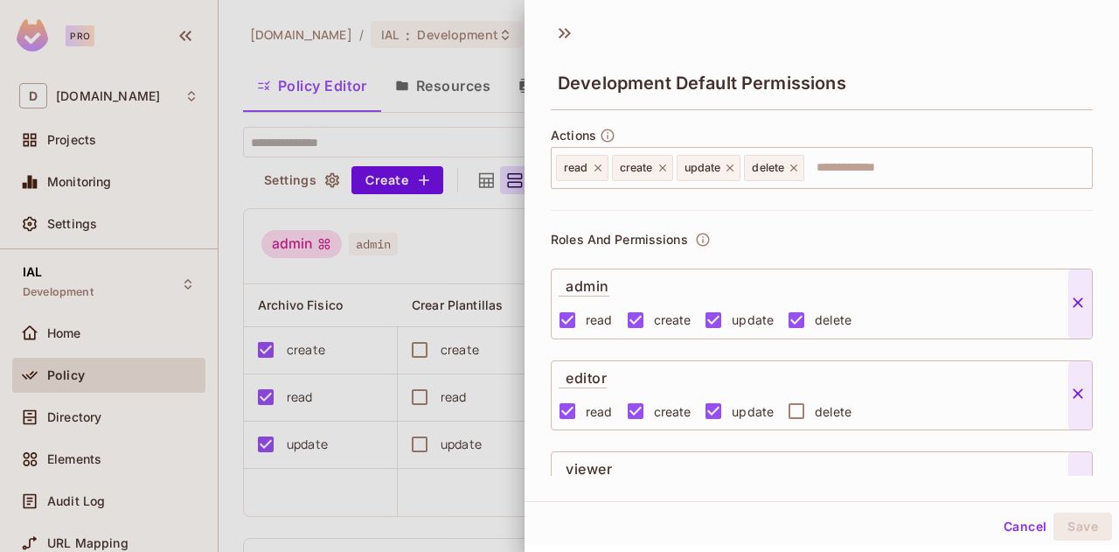
click at [1014, 524] on button "Cancel" at bounding box center [1025, 526] width 57 height 28
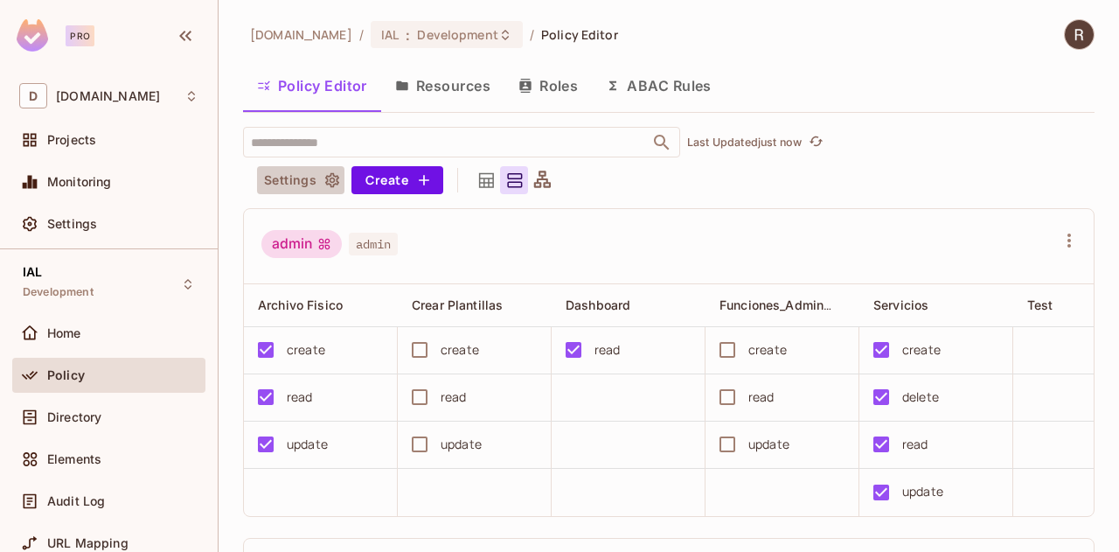
click at [328, 180] on icon "button" at bounding box center [331, 179] width 17 height 17
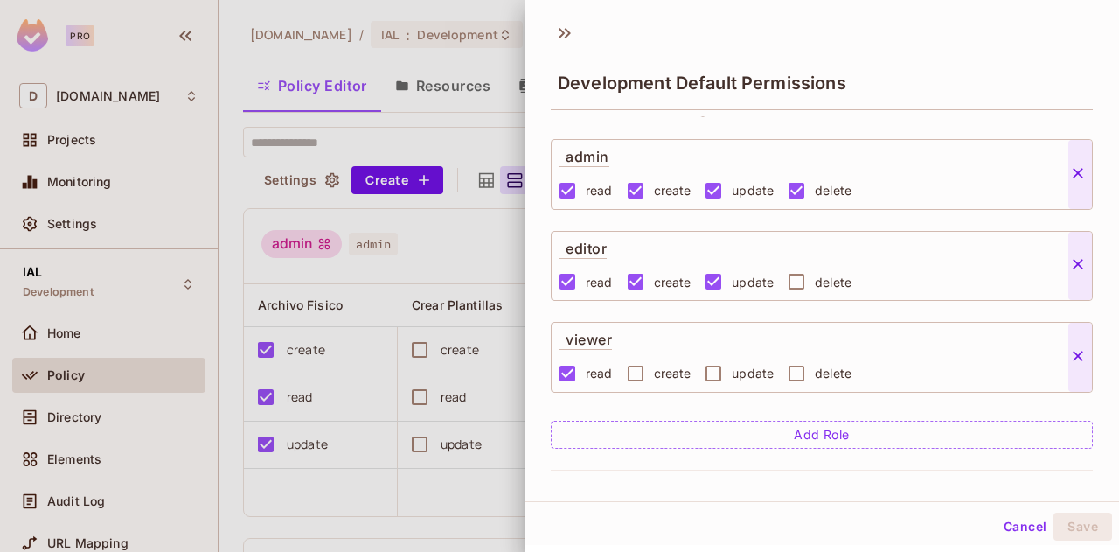
scroll to position [129, 0]
click at [1086, 525] on button "Save" at bounding box center [1082, 526] width 59 height 28
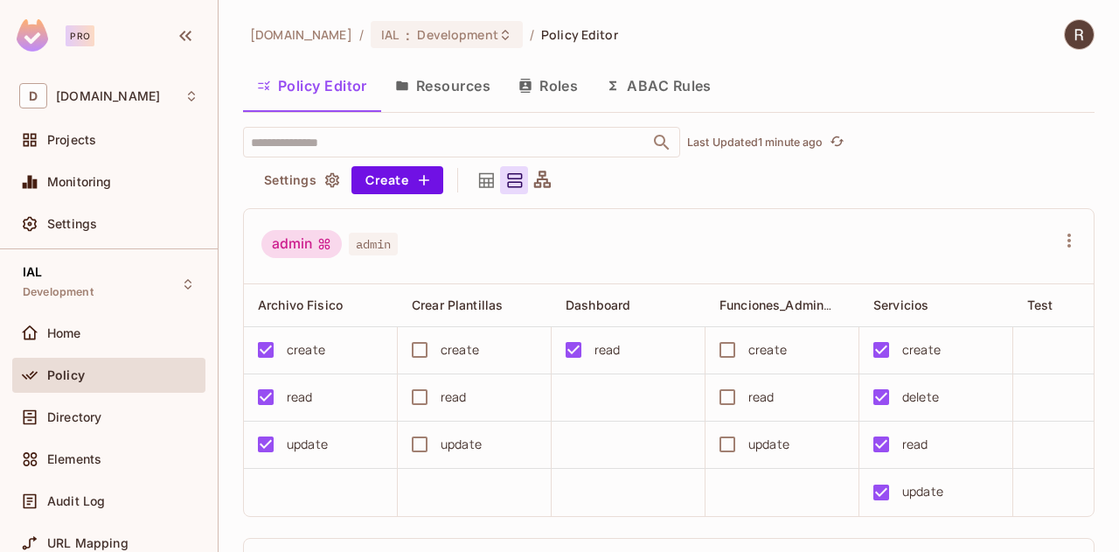
drag, startPoint x: 654, startPoint y: 258, endPoint x: 656, endPoint y: 247, distance: 10.6
click at [652, 256] on div "admin admin" at bounding box center [658, 246] width 794 height 33
click at [331, 183] on icon "button" at bounding box center [331, 179] width 17 height 17
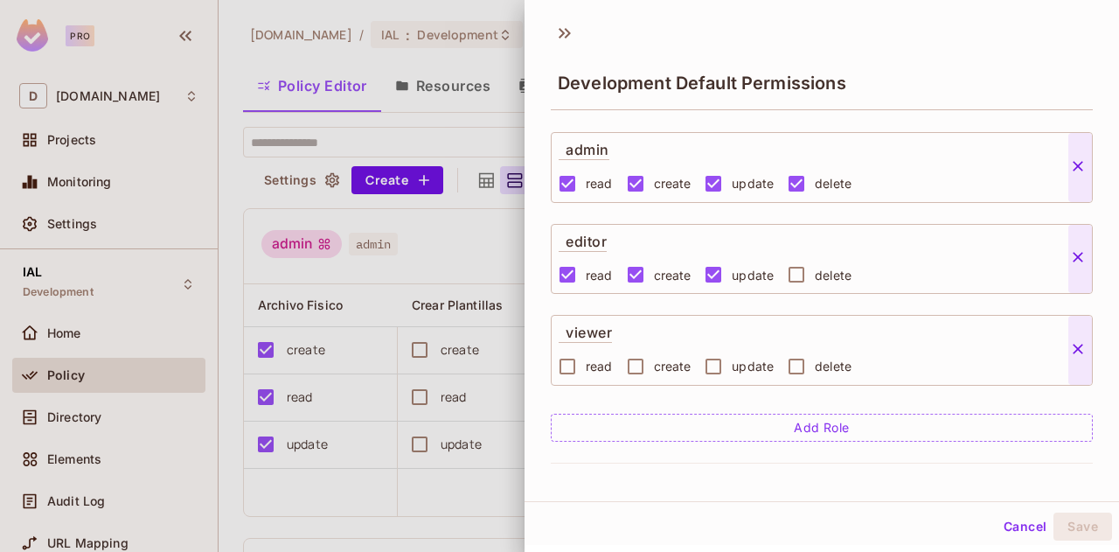
scroll to position [175, 0]
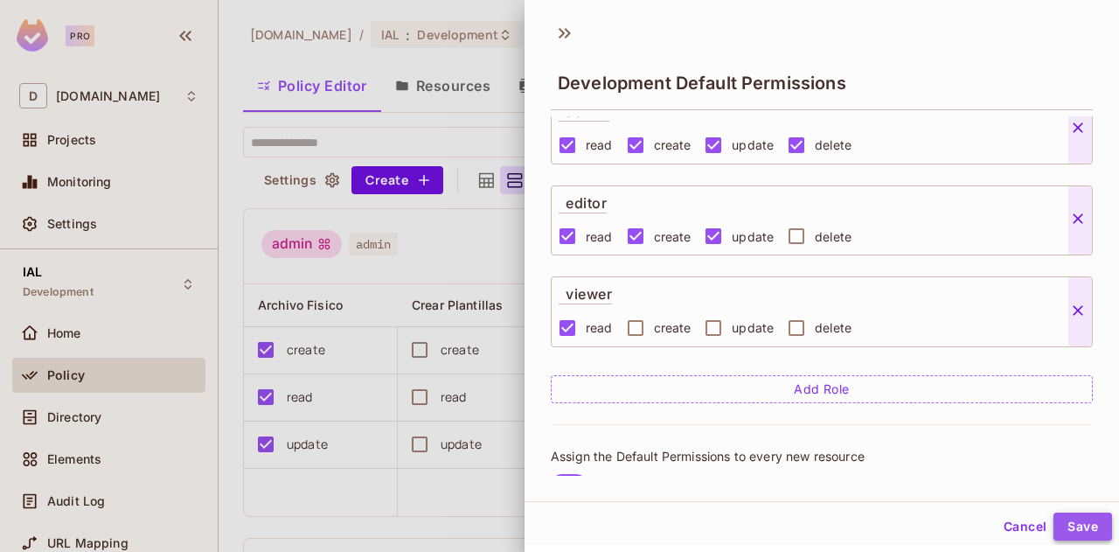
click at [1075, 532] on button "Save" at bounding box center [1082, 526] width 59 height 28
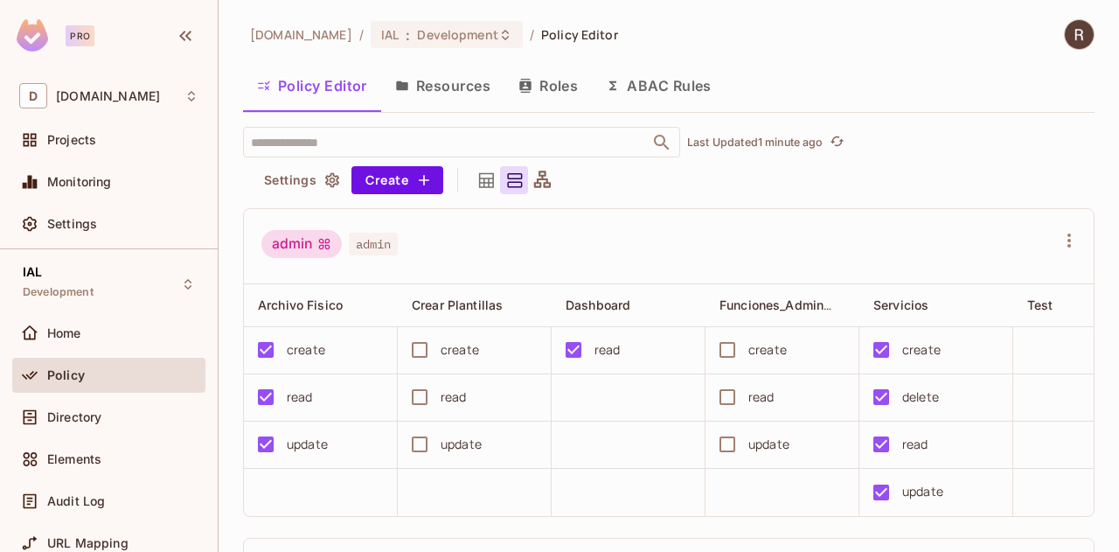
click at [463, 255] on div "admin admin" at bounding box center [658, 246] width 794 height 33
click at [566, 80] on button "Roles" at bounding box center [547, 86] width 87 height 44
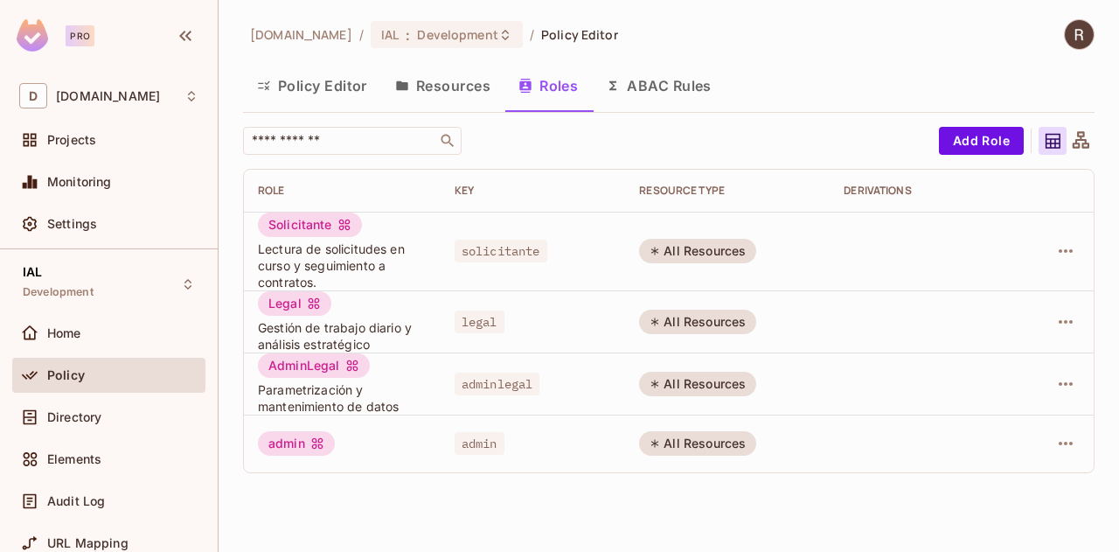
click at [338, 80] on button "Policy Editor" at bounding box center [312, 86] width 138 height 44
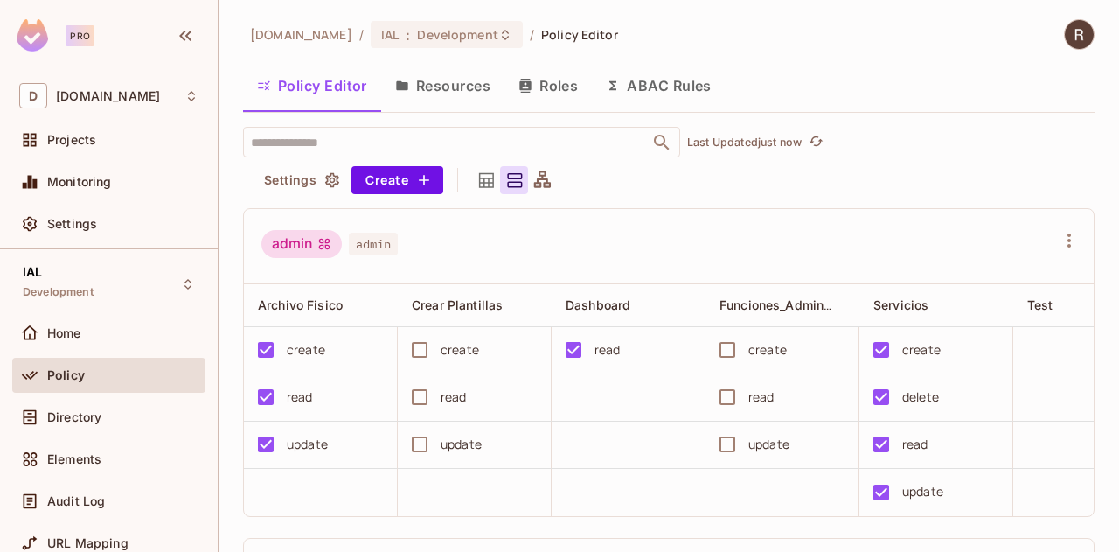
click at [326, 180] on icon "button" at bounding box center [332, 180] width 14 height 15
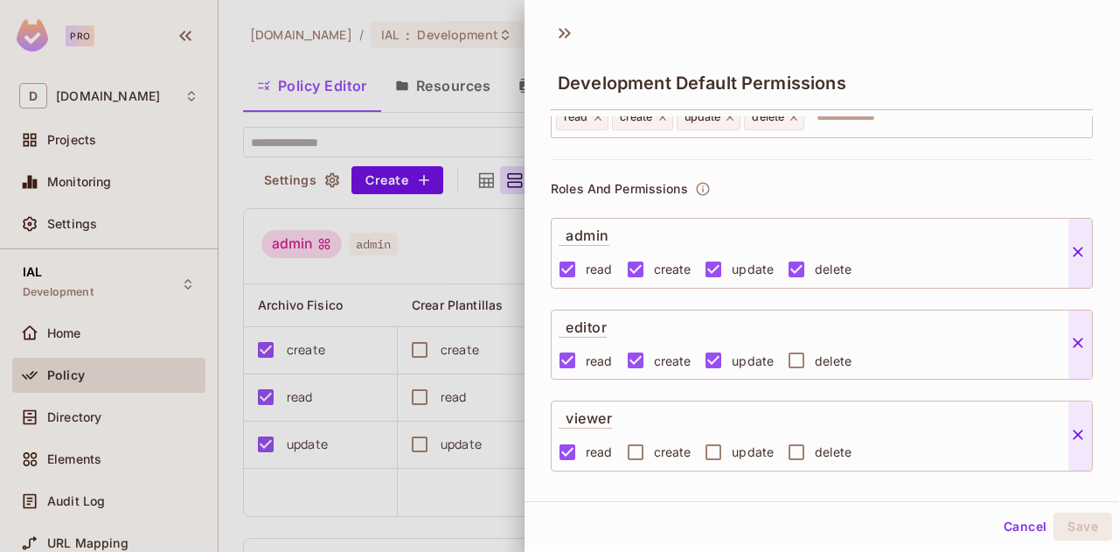
scroll to position [87, 0]
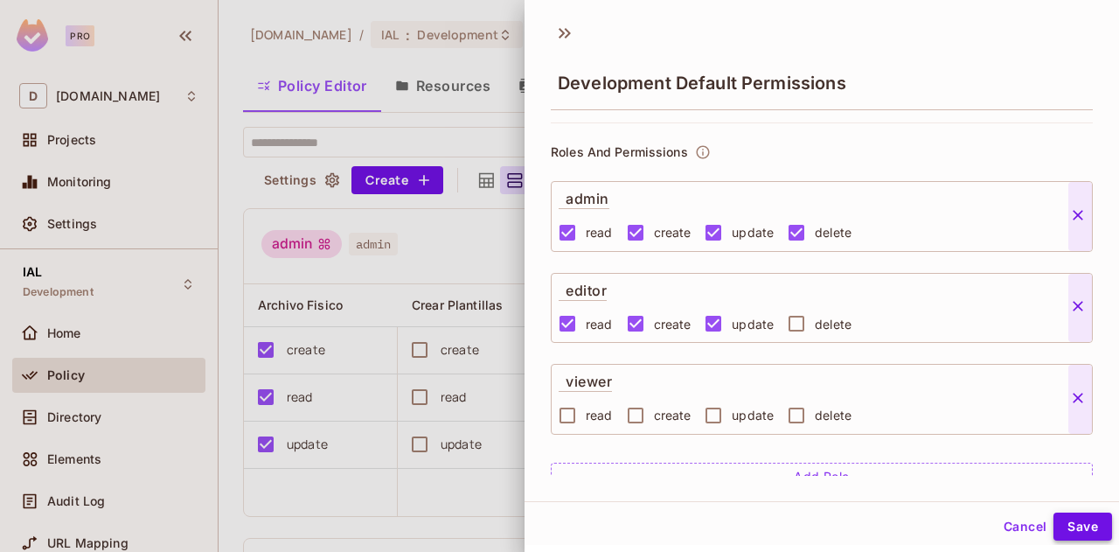
click at [1056, 525] on button "Save" at bounding box center [1082, 526] width 59 height 28
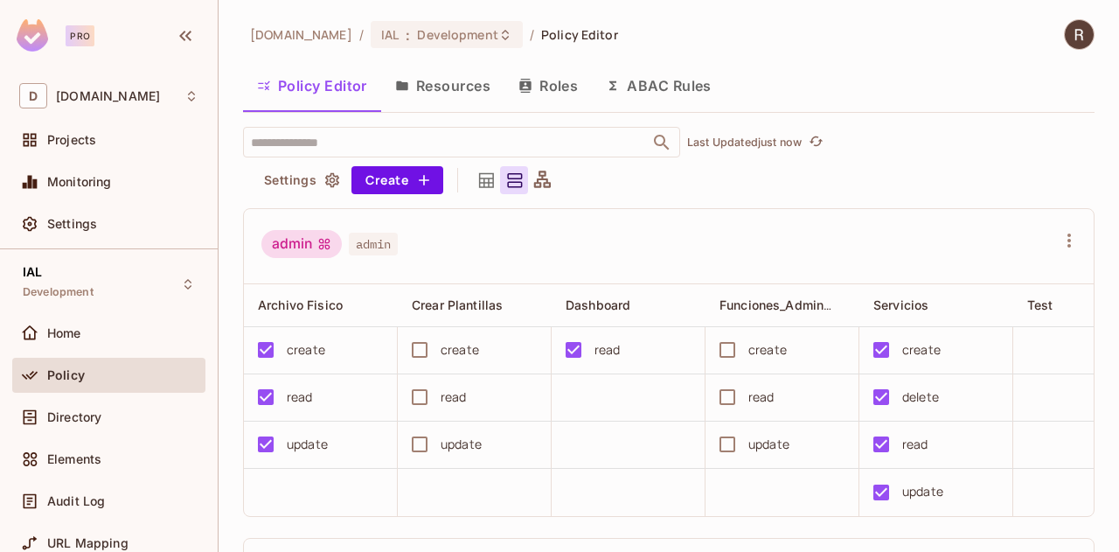
click at [566, 85] on button "Roles" at bounding box center [547, 86] width 87 height 44
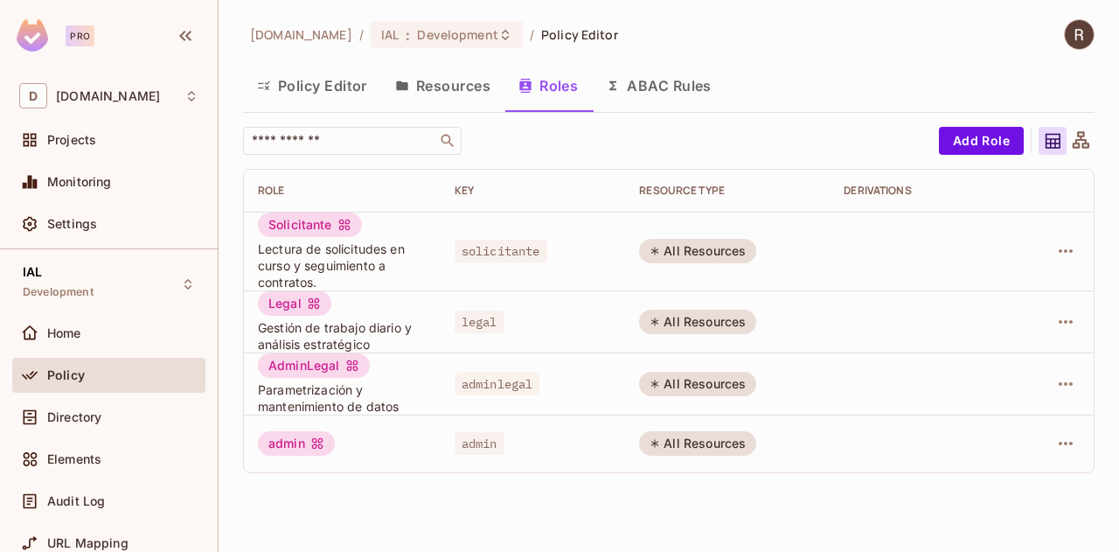
click at [295, 81] on button "Policy Editor" at bounding box center [312, 86] width 138 height 44
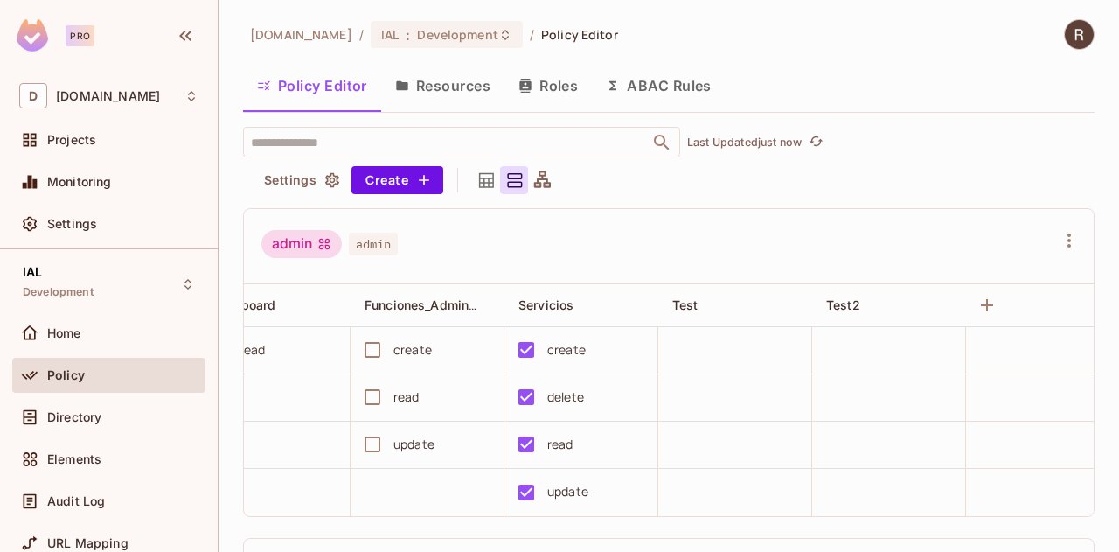
scroll to position [0, 390]
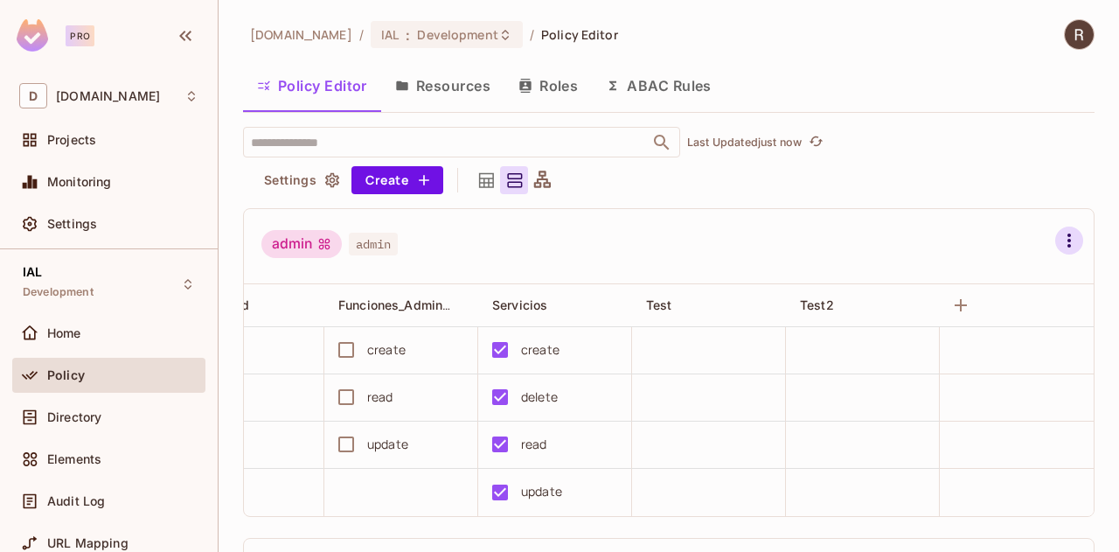
click at [1059, 239] on icon "button" at bounding box center [1069, 240] width 21 height 21
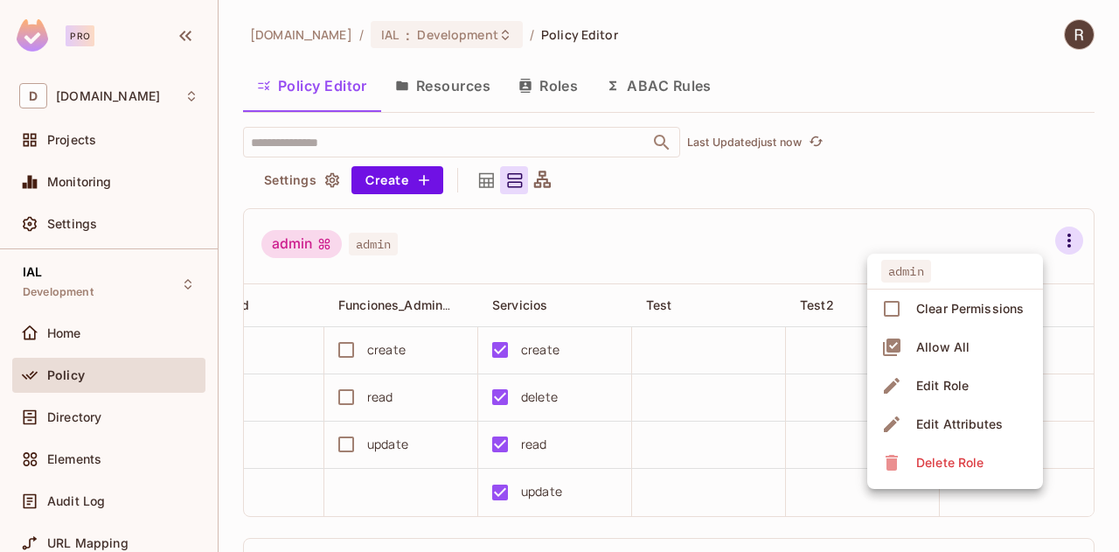
click at [934, 422] on div "Edit Attributes" at bounding box center [959, 423] width 87 height 17
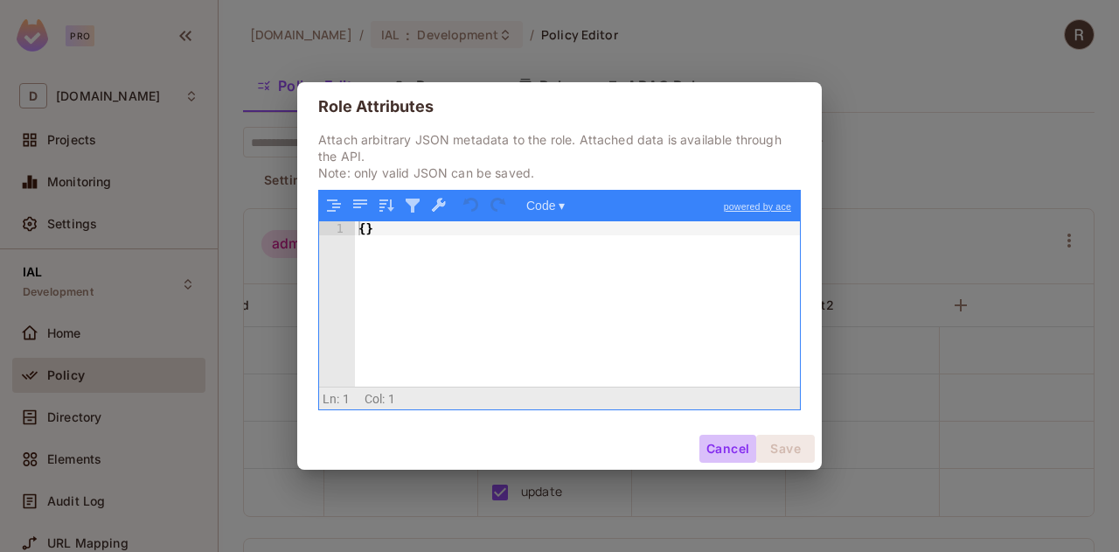
click at [736, 444] on button "Cancel" at bounding box center [727, 448] width 57 height 28
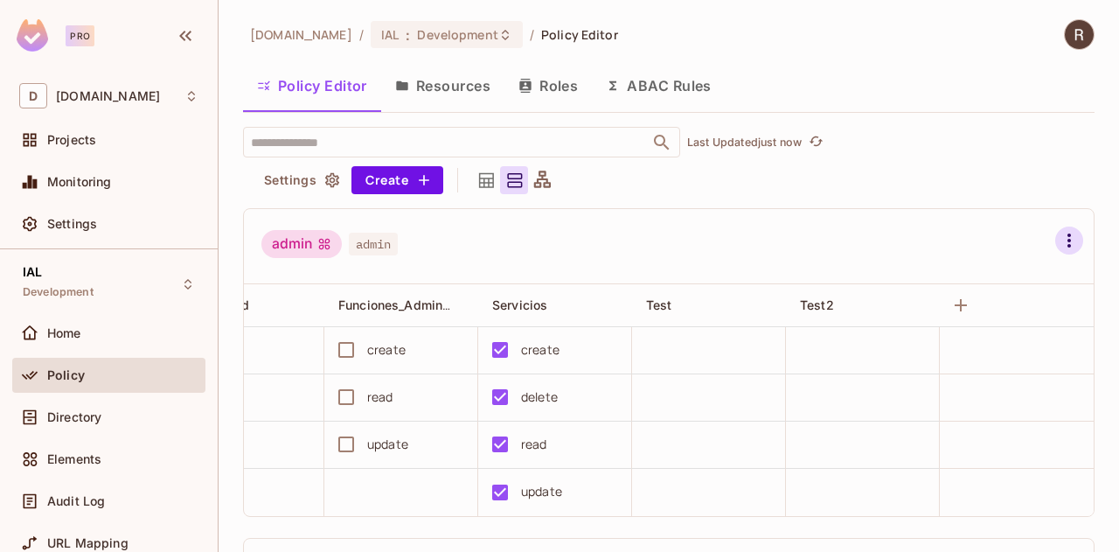
click at [1067, 234] on icon "button" at bounding box center [1068, 240] width 3 height 14
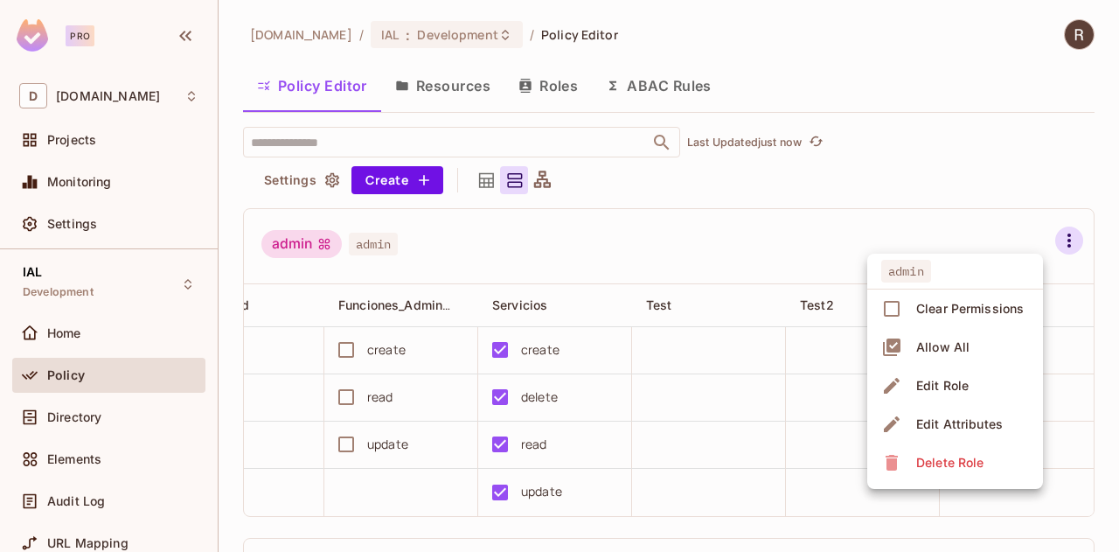
click at [939, 386] on div "Edit Role" at bounding box center [942, 385] width 52 height 17
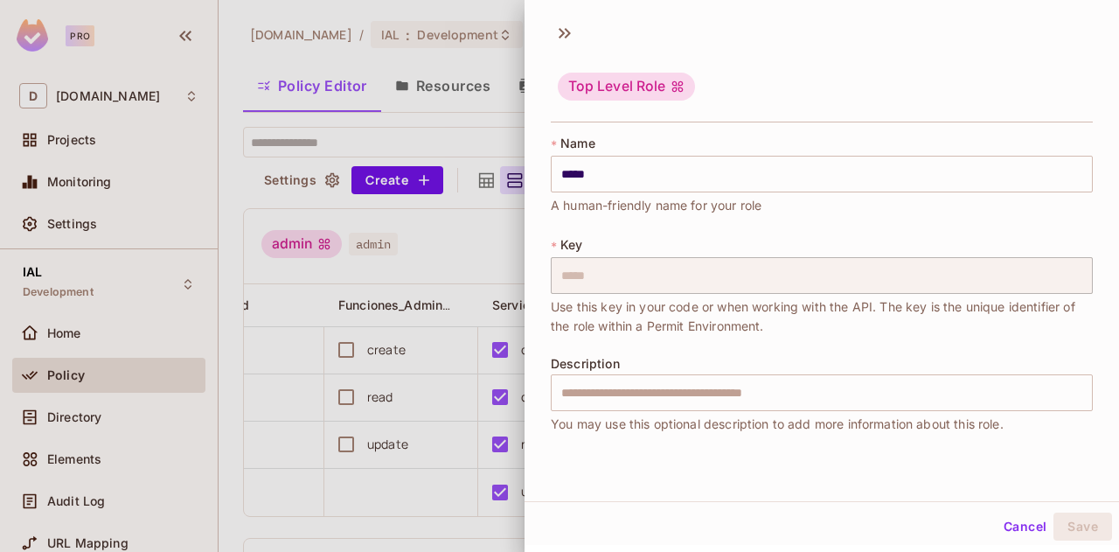
scroll to position [2, 0]
click at [1011, 517] on button "Cancel" at bounding box center [1025, 525] width 57 height 28
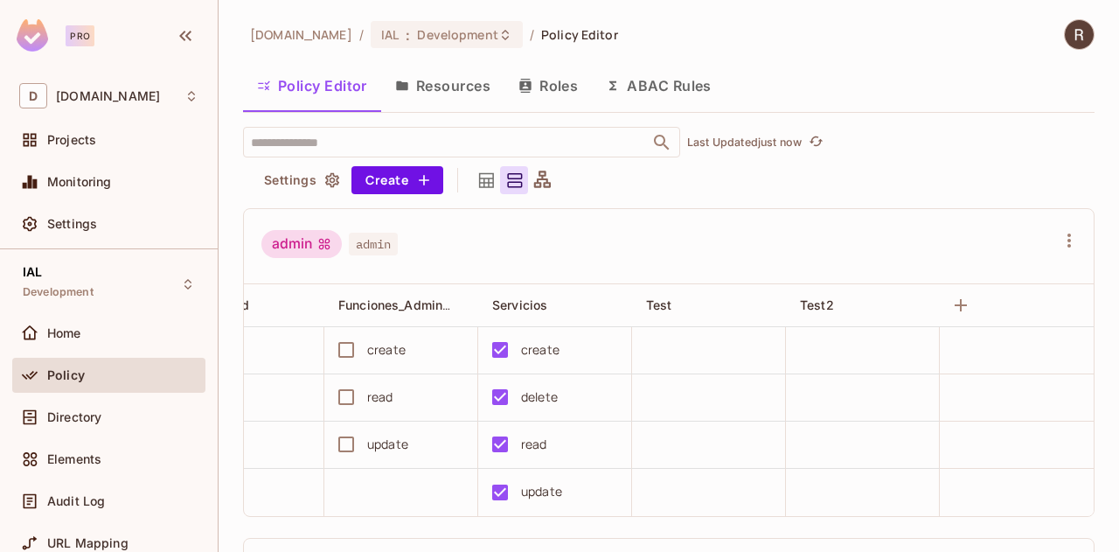
click at [456, 85] on button "Resources" at bounding box center [442, 86] width 123 height 44
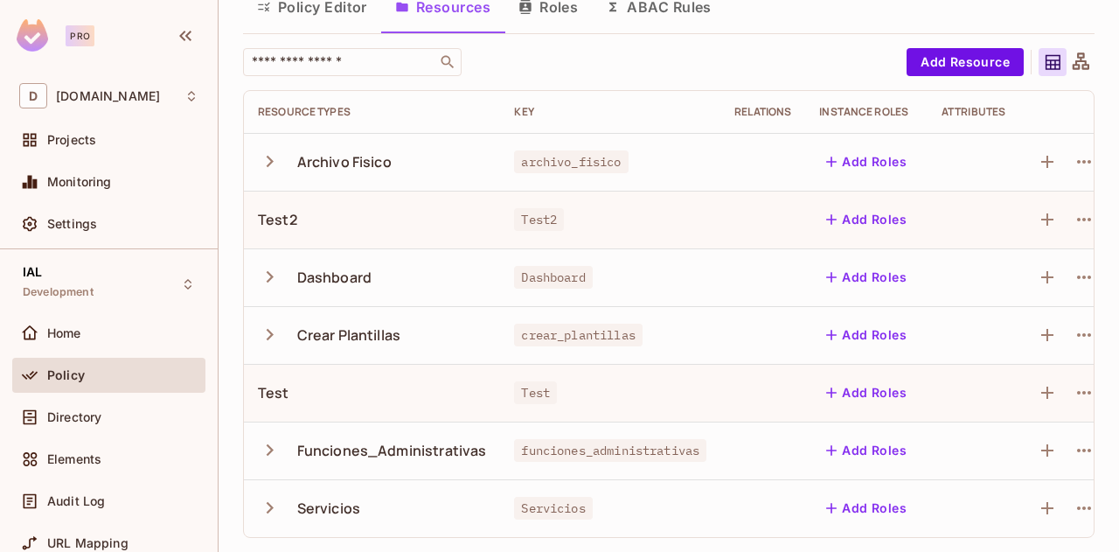
scroll to position [91, 0]
click at [65, 330] on span "Home" at bounding box center [64, 333] width 34 height 14
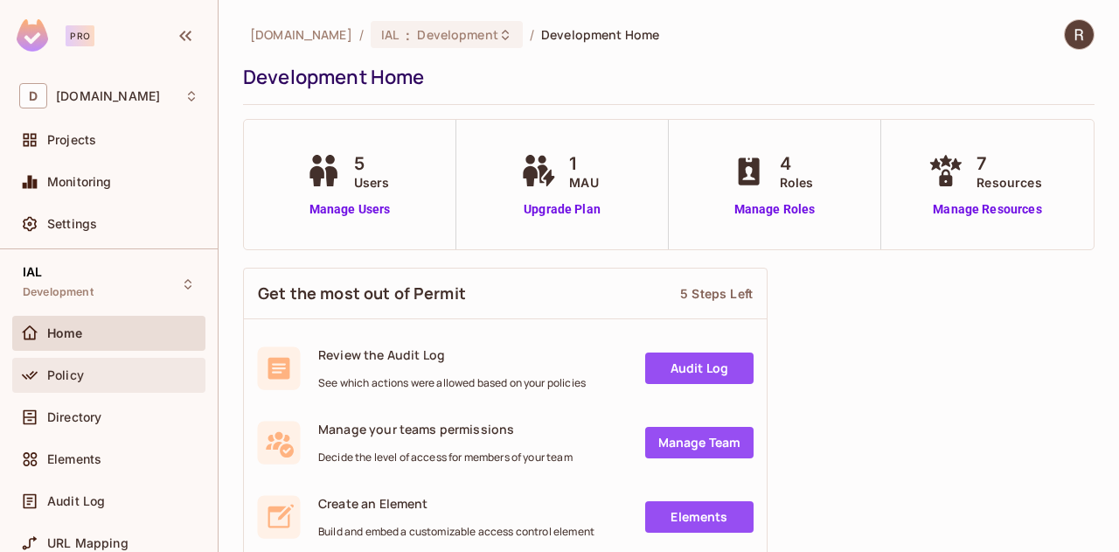
click at [75, 370] on span "Policy" at bounding box center [65, 375] width 37 height 14
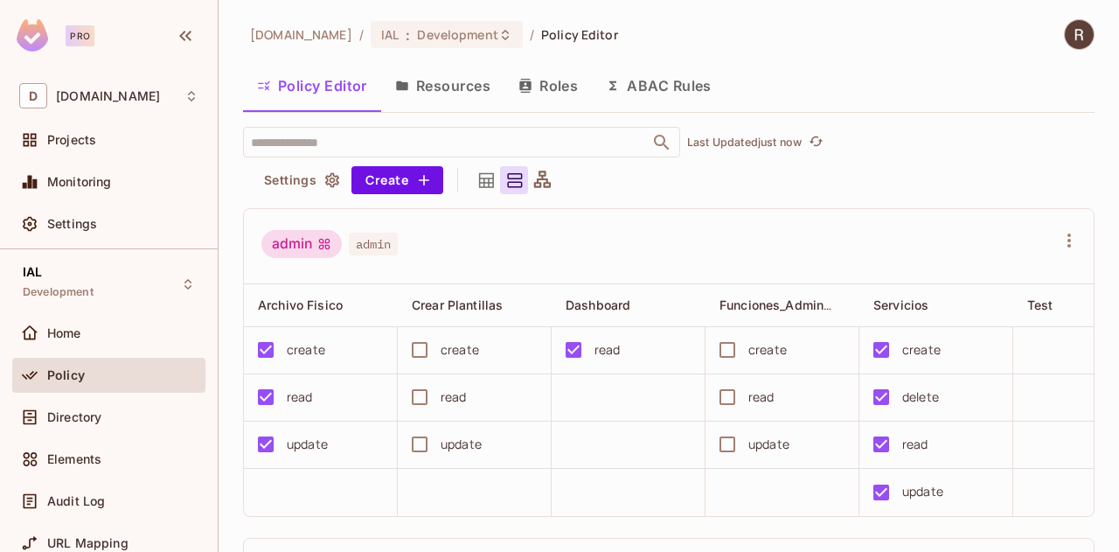
click at [1066, 34] on img at bounding box center [1079, 34] width 29 height 29
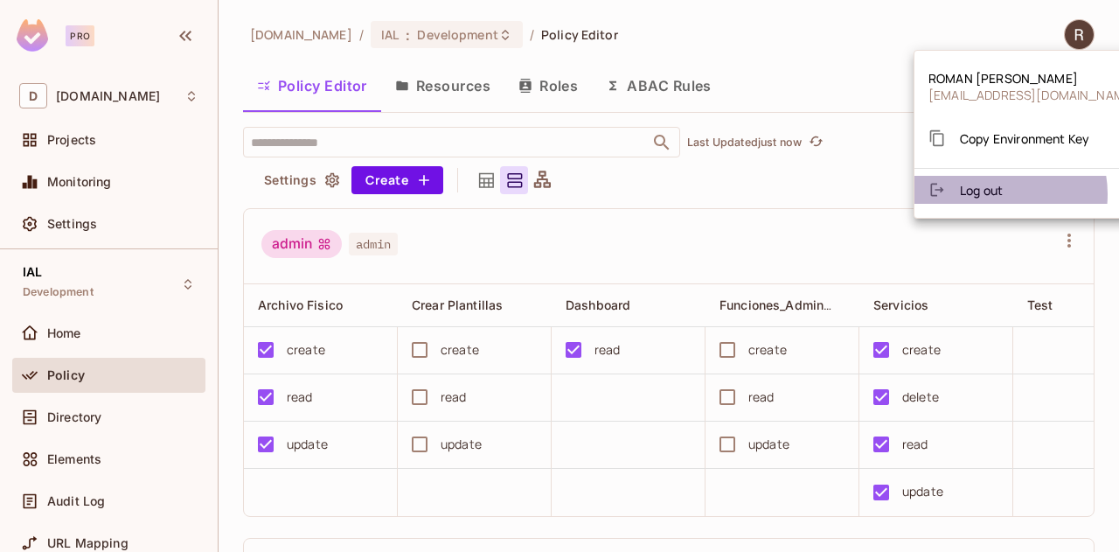
click at [993, 193] on span "Log out" at bounding box center [981, 190] width 43 height 17
